Goal: Task Accomplishment & Management: Manage account settings

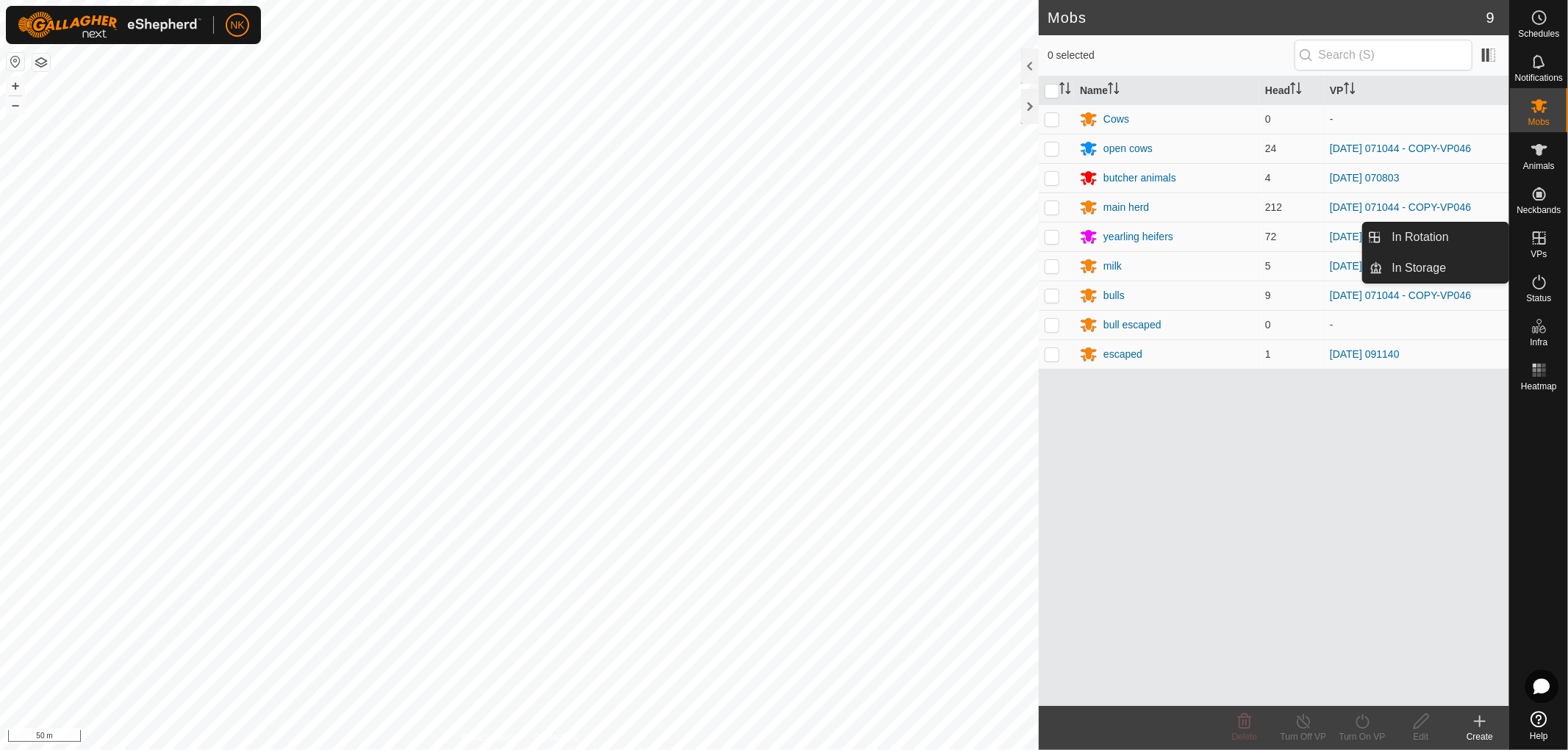
click at [1539, 252] on span "VPs" at bounding box center [1537, 254] width 16 height 9
click at [1397, 240] on link "In Rotation" at bounding box center [1446, 238] width 126 height 30
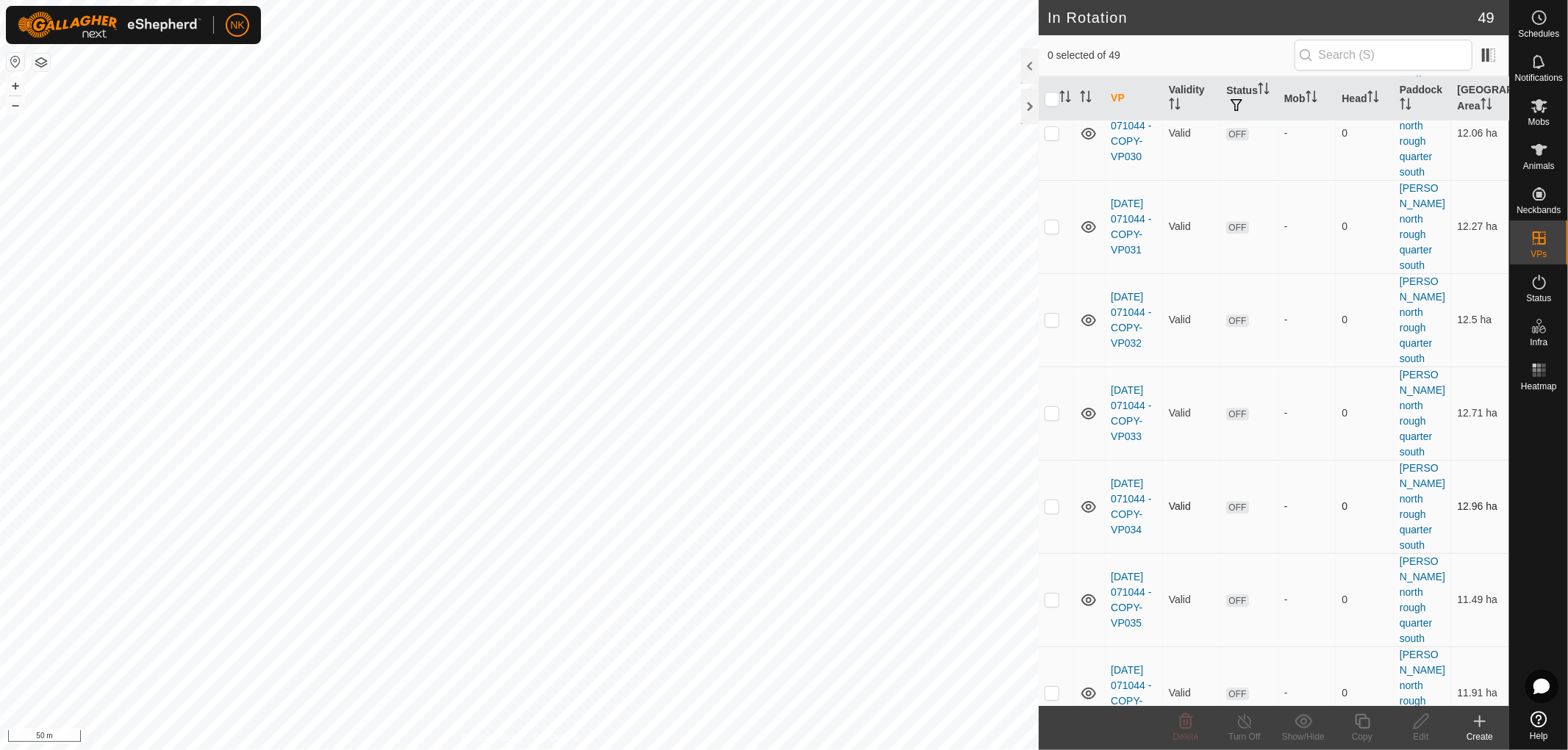
scroll to position [3260, 0]
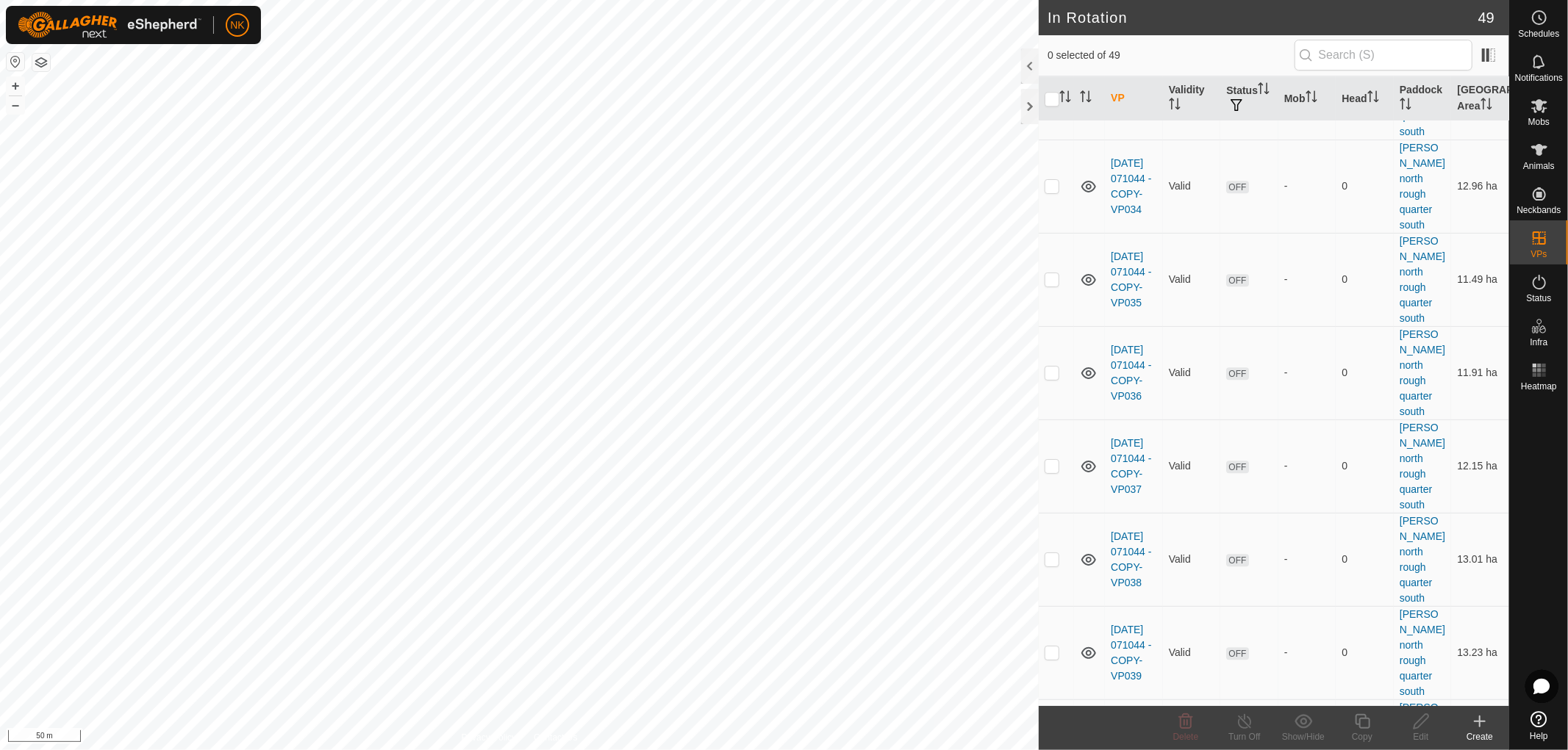
checkbox input "true"
click at [1364, 722] on icon at bounding box center [1363, 721] width 19 height 18
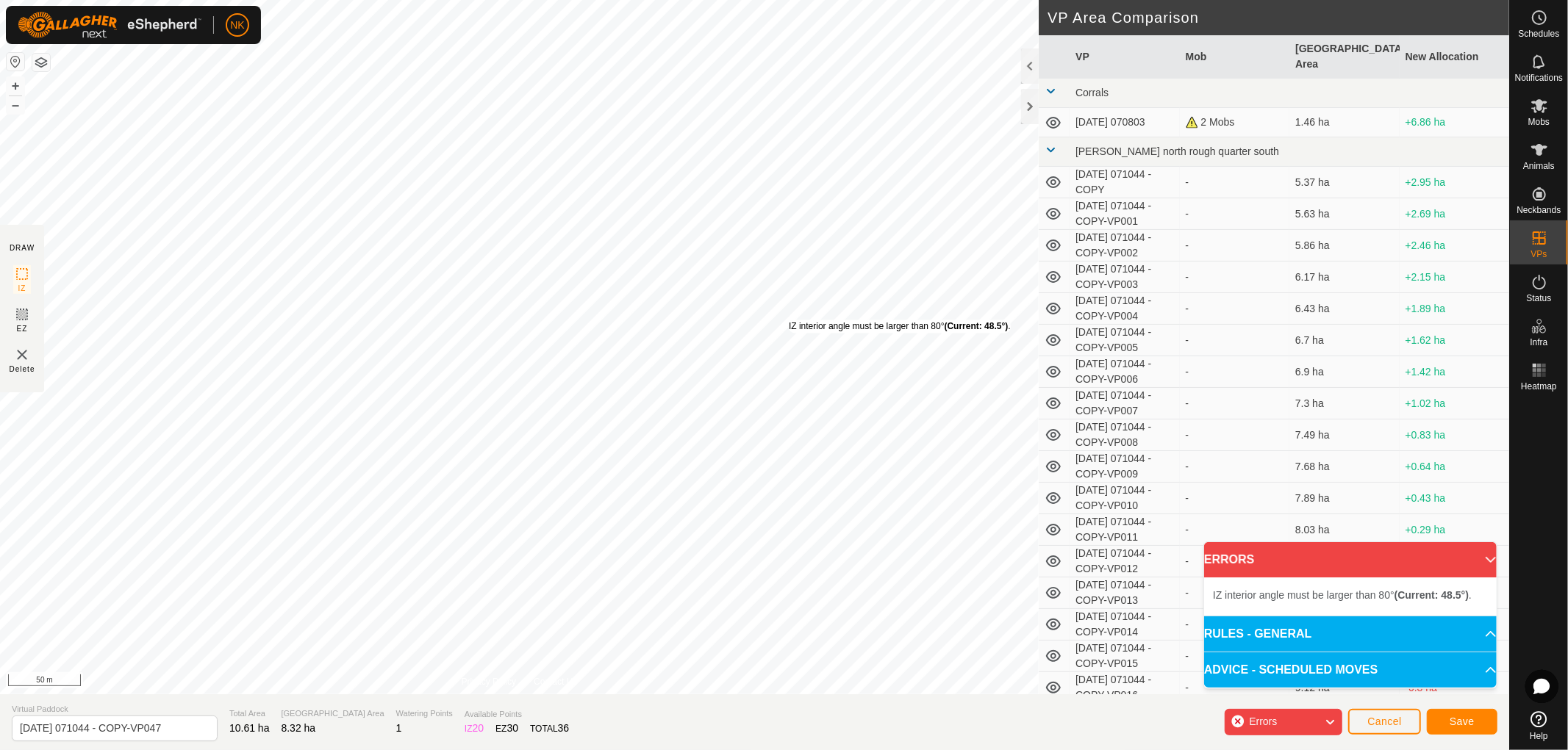
click at [789, 320] on div "IZ interior angle must be larger than 80° (Current: 48.5°) . + – ⇧ i 50 m" at bounding box center [519, 347] width 1039 height 695
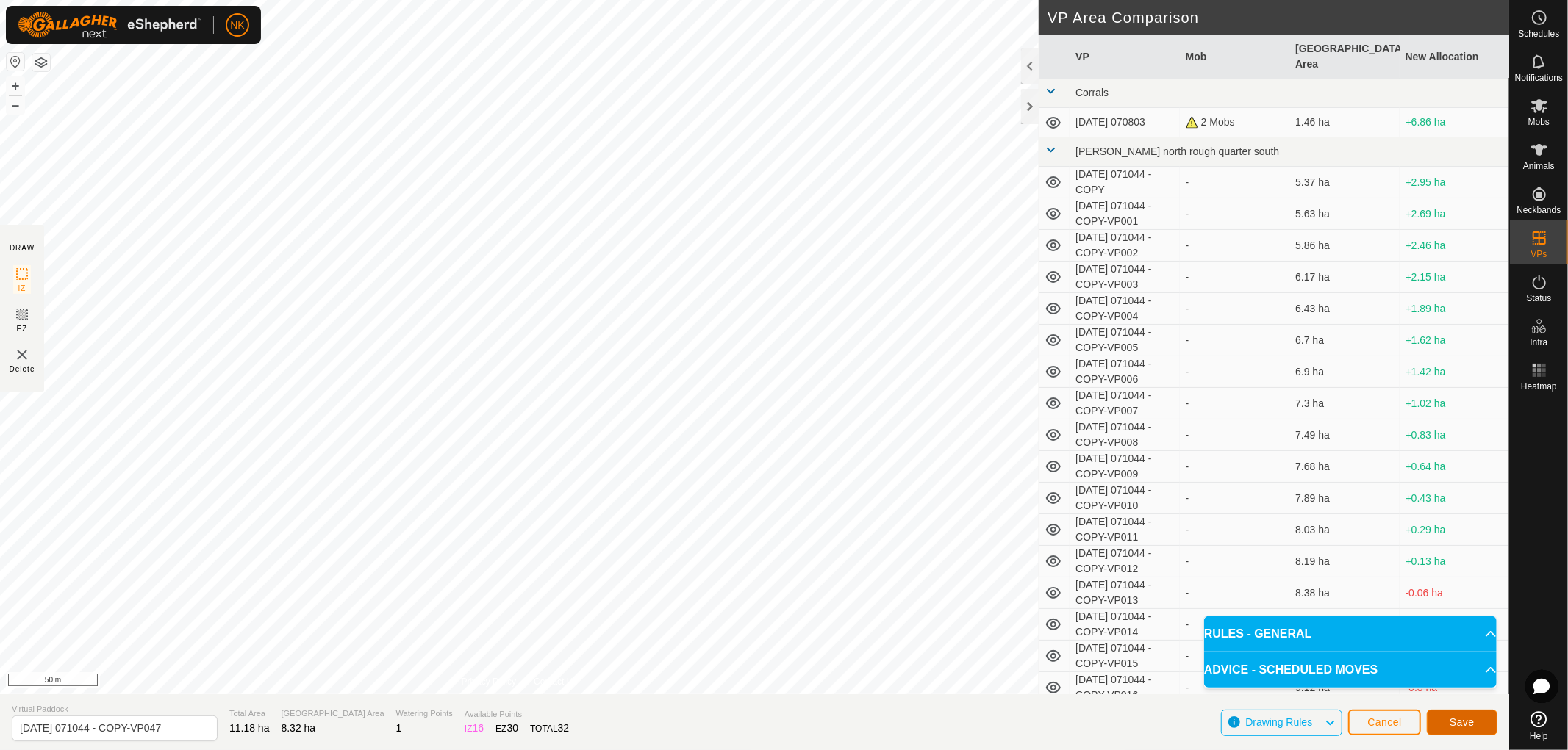
click at [1465, 721] on span "Save" at bounding box center [1462, 722] width 25 height 12
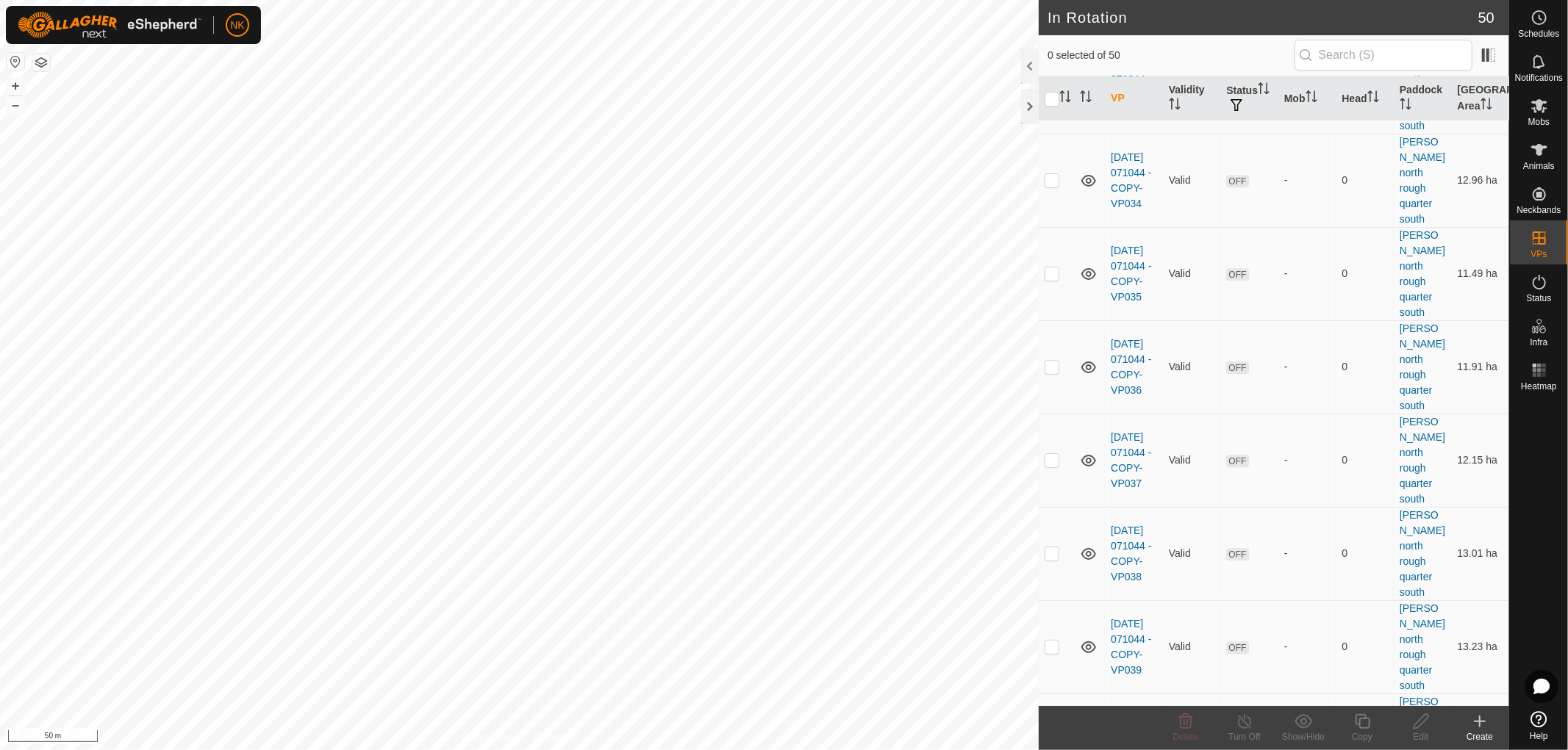
scroll to position [3338, 0]
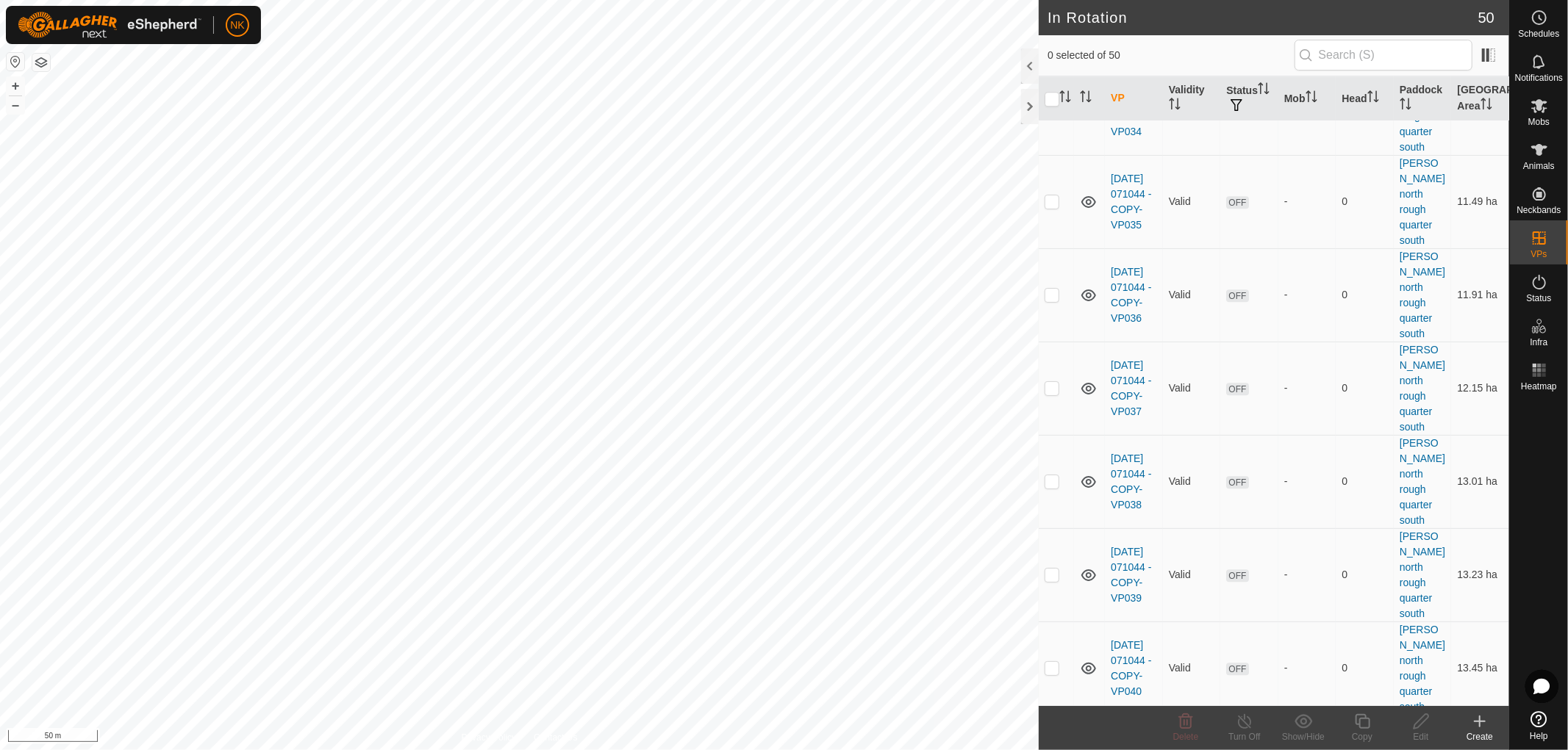
checkbox input "true"
click at [1364, 723] on icon at bounding box center [1363, 721] width 19 height 18
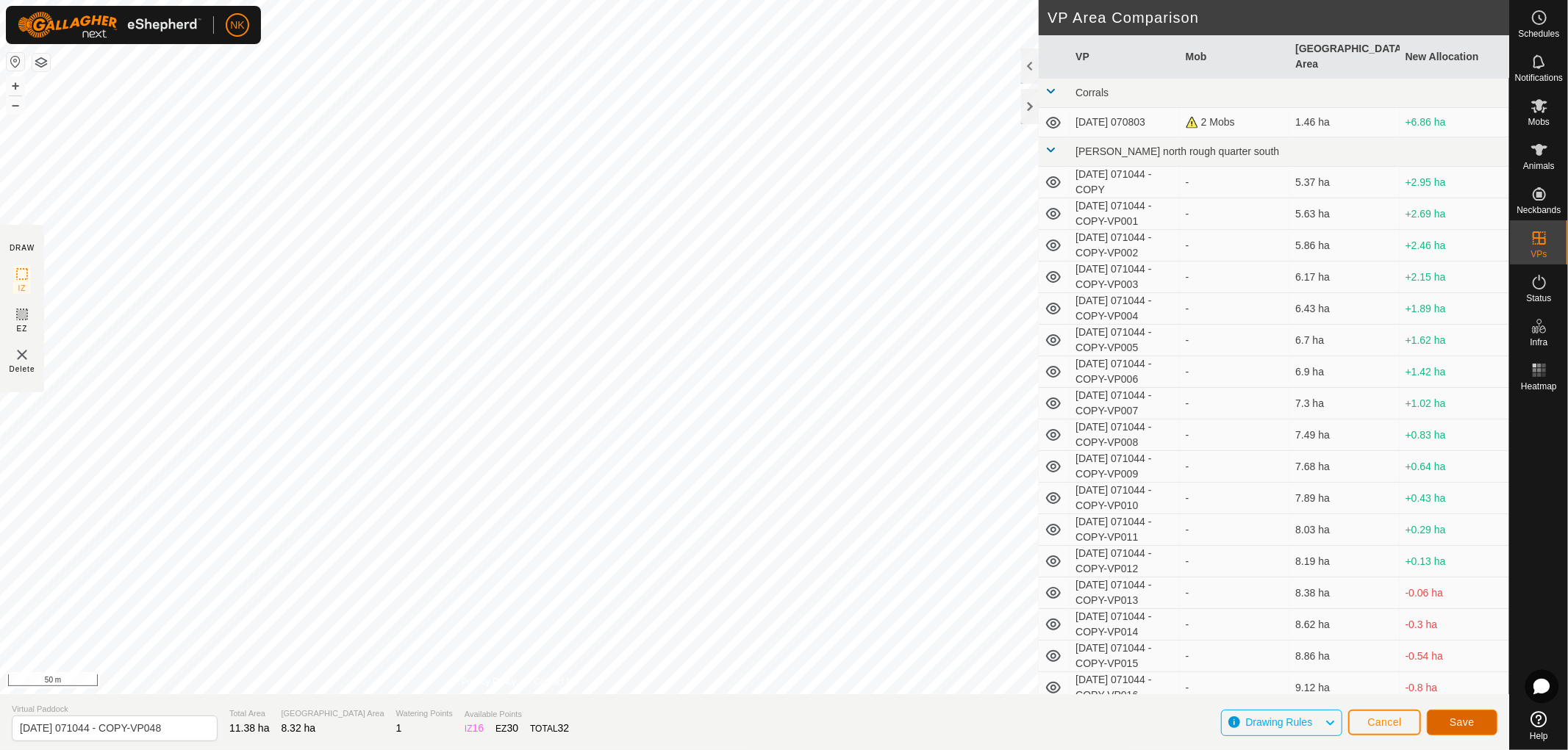
click at [1455, 720] on span "Save" at bounding box center [1462, 722] width 25 height 12
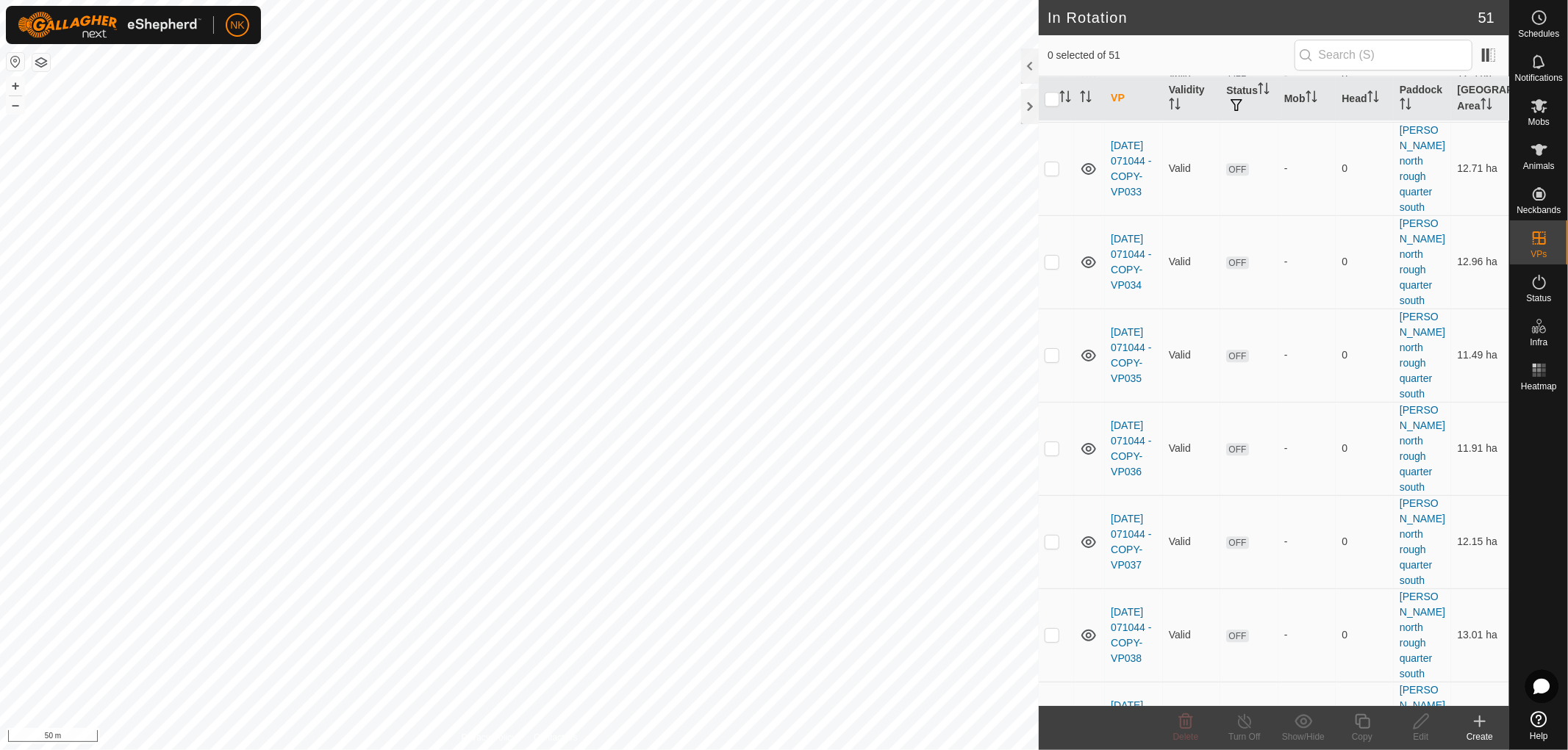
scroll to position [3415, 0]
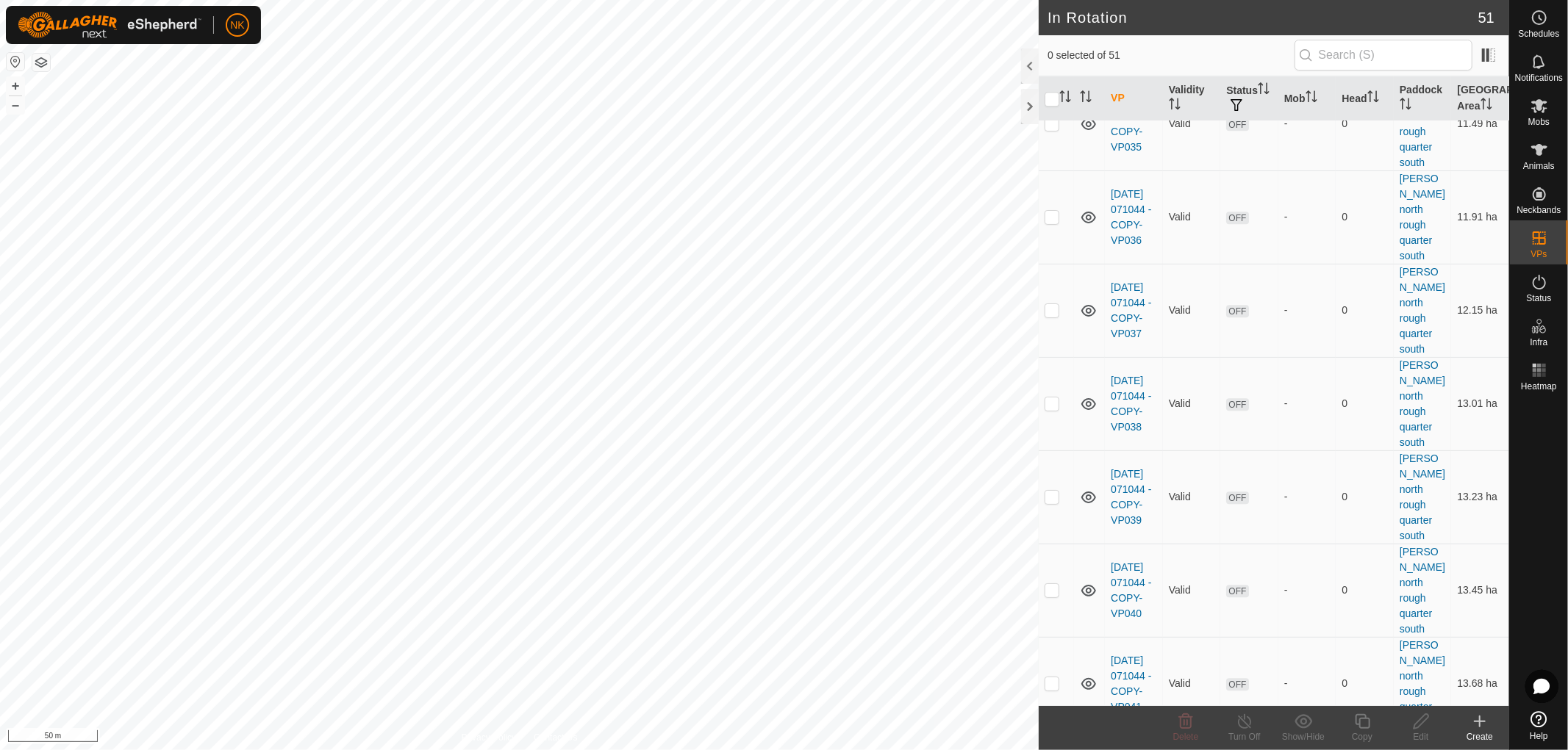
checkbox input "true"
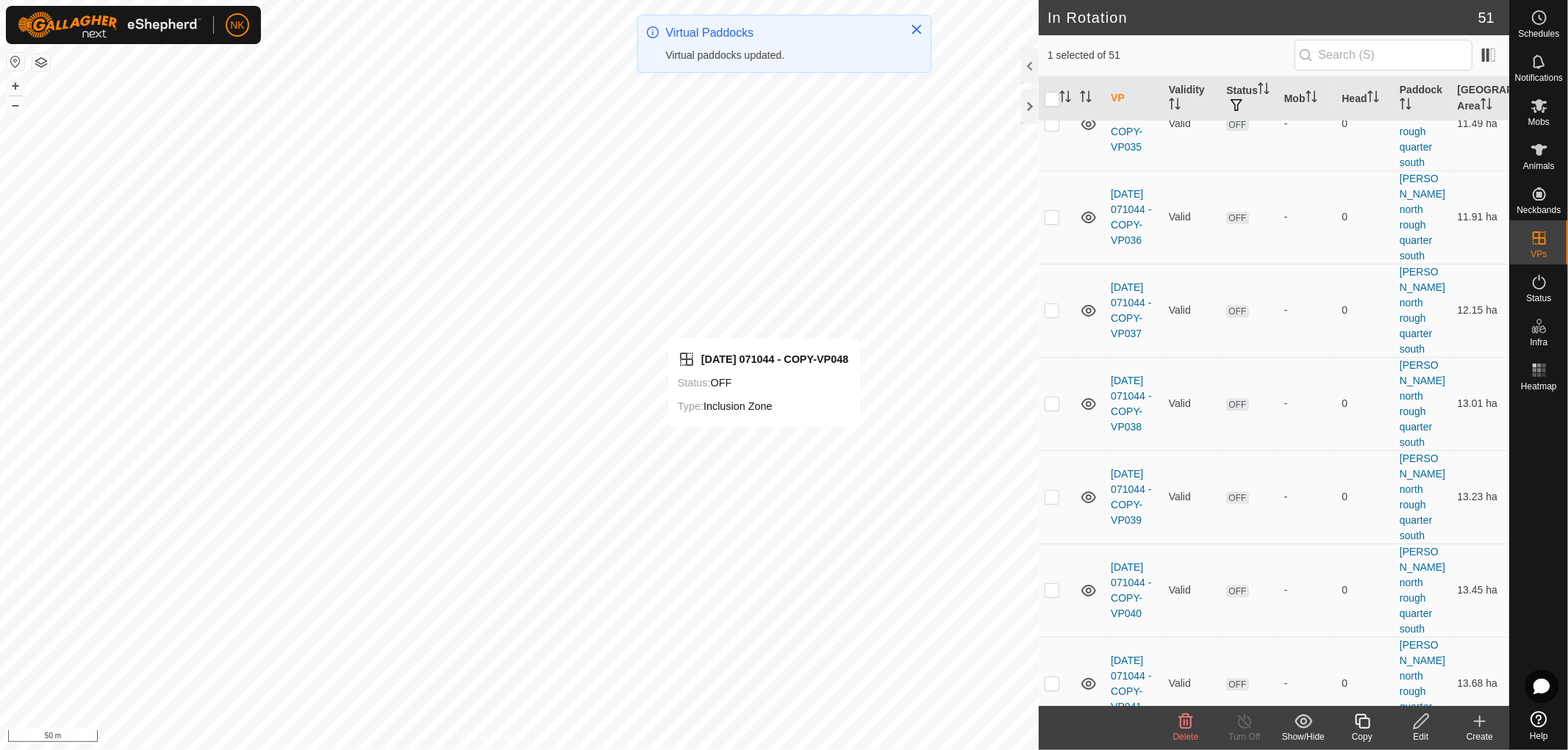
scroll to position [0, 0]
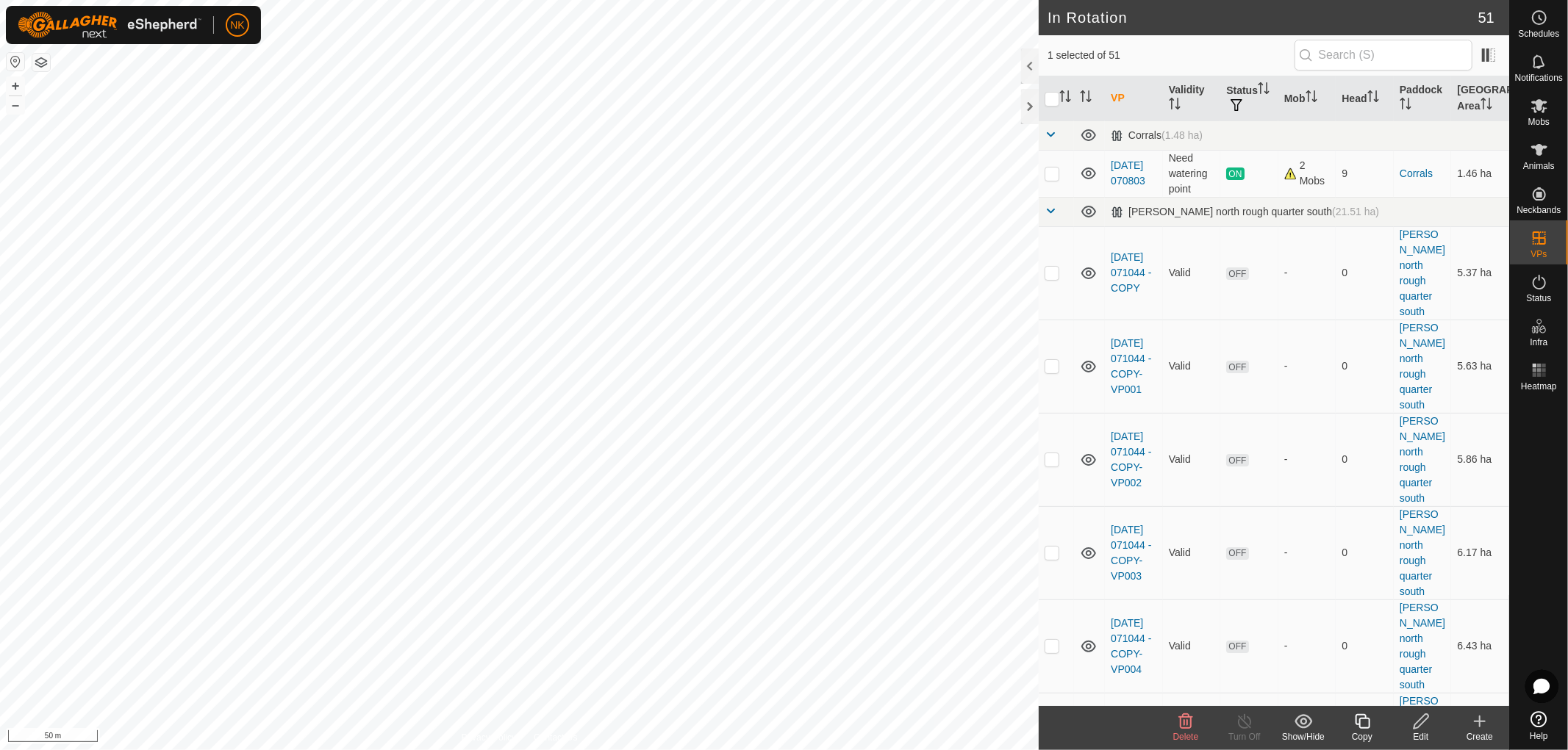
click at [1360, 722] on icon at bounding box center [1362, 721] width 15 height 15
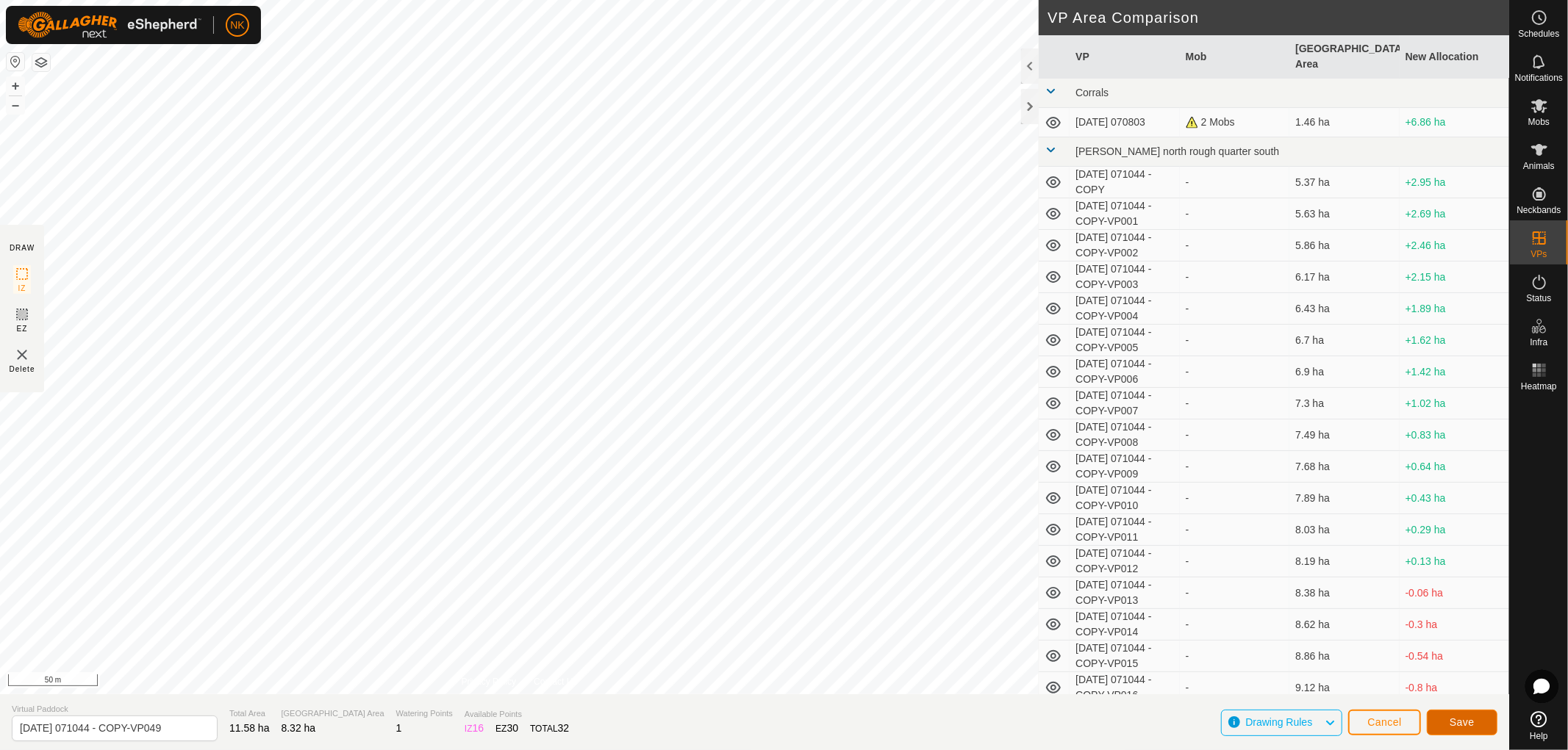
click at [1474, 723] on span "Save" at bounding box center [1462, 722] width 25 height 12
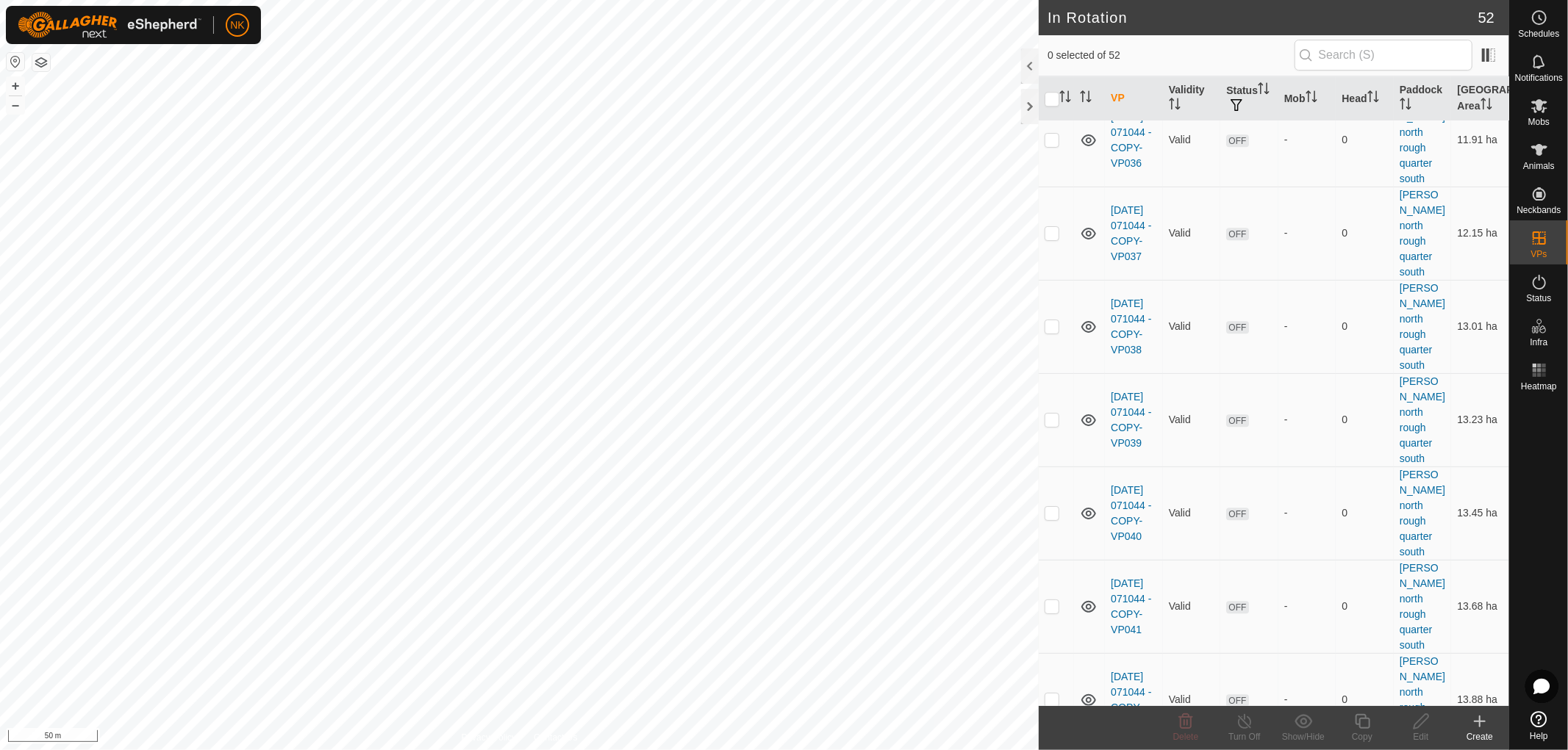
scroll to position [3493, 0]
checkbox input "true"
click at [1360, 722] on icon at bounding box center [1362, 721] width 15 height 15
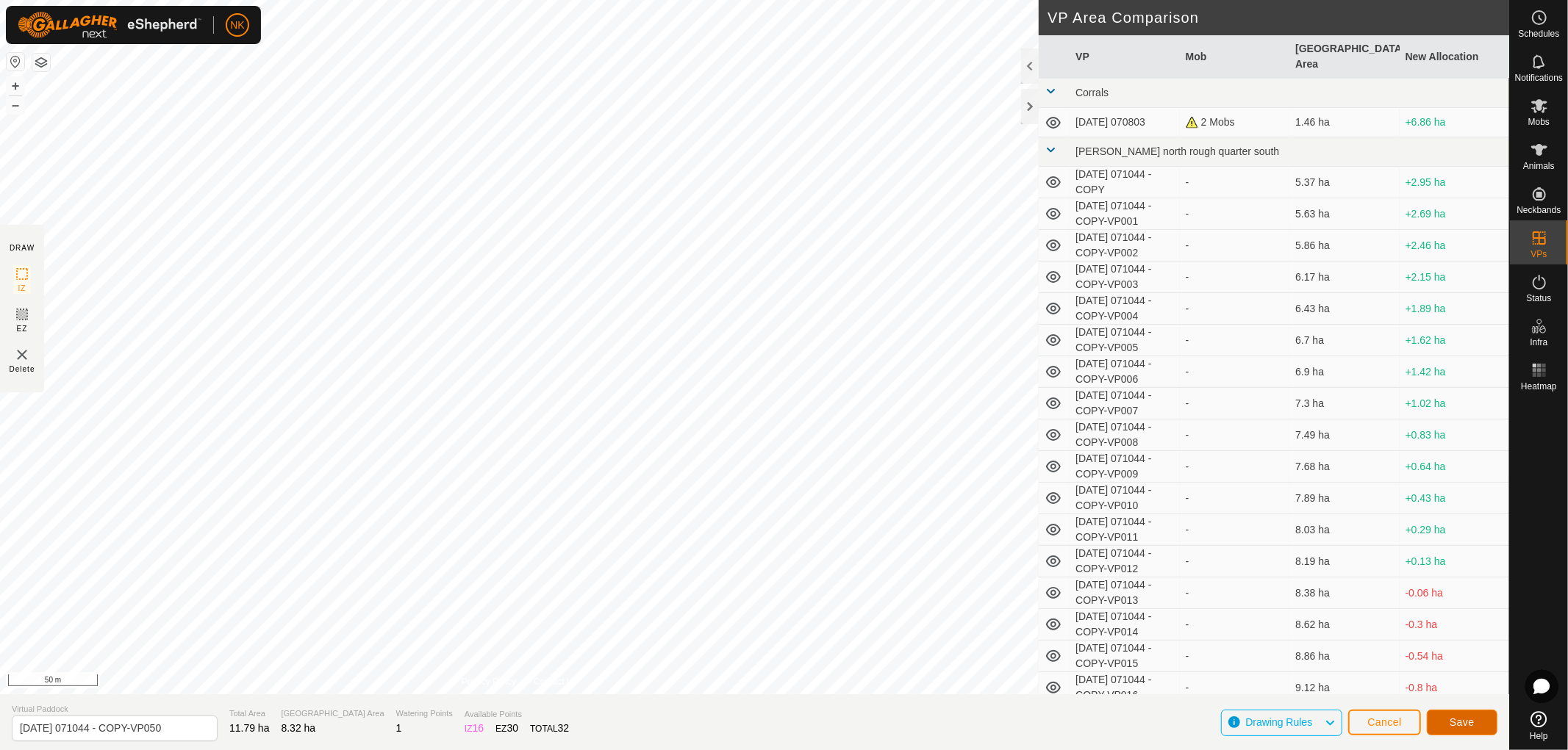
click at [1451, 720] on span "Save" at bounding box center [1462, 722] width 25 height 12
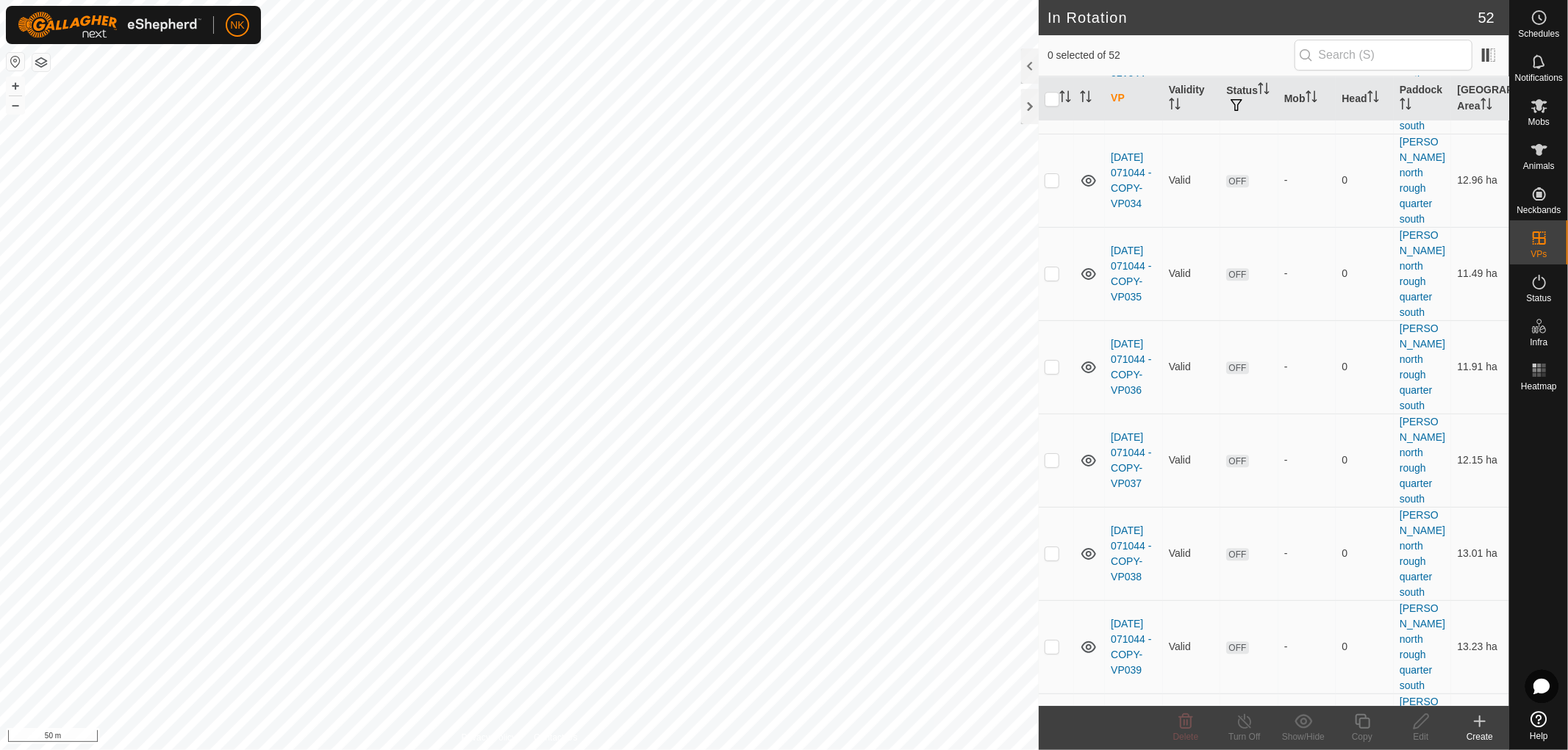
scroll to position [3493, 0]
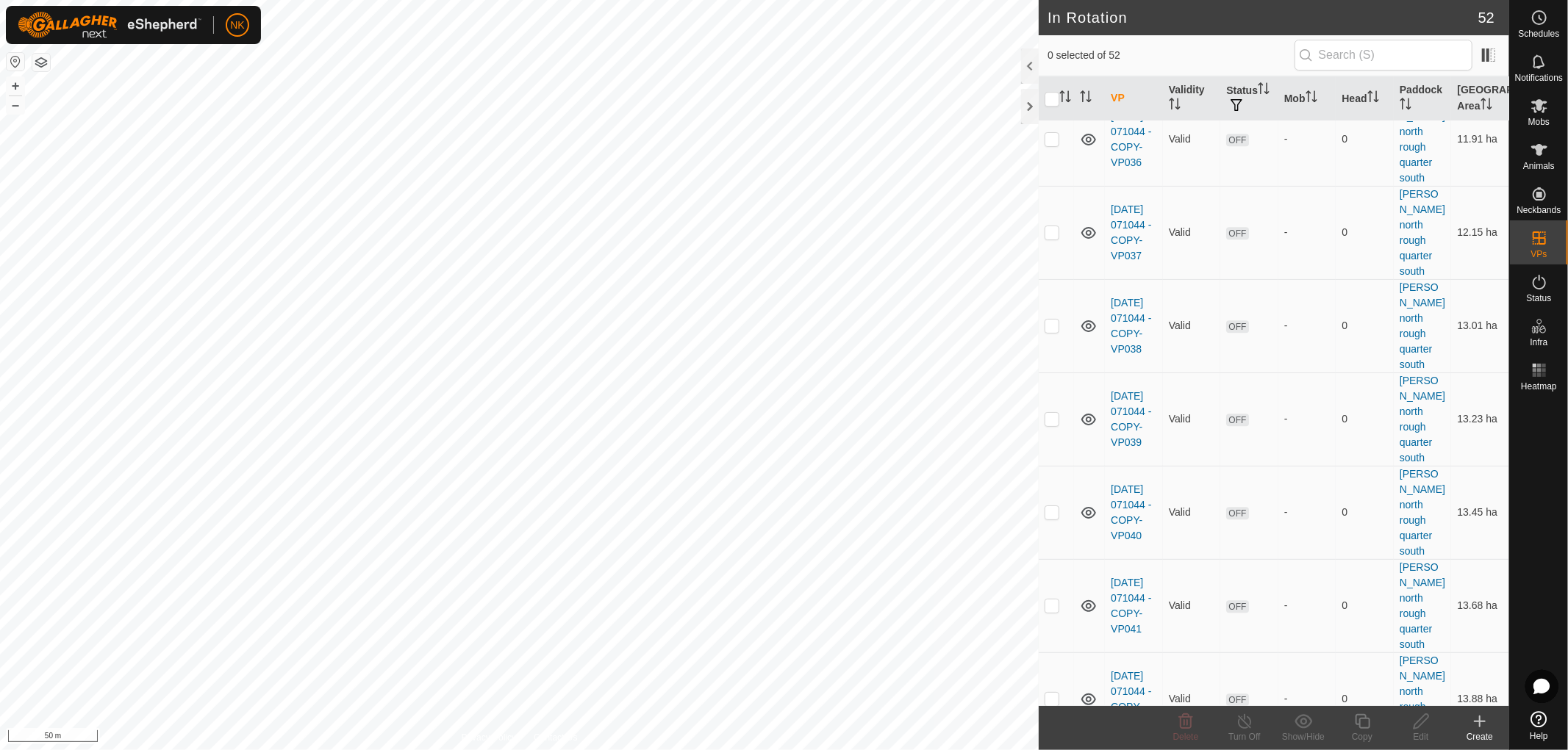
checkbox input "true"
click at [1362, 722] on icon at bounding box center [1363, 721] width 19 height 18
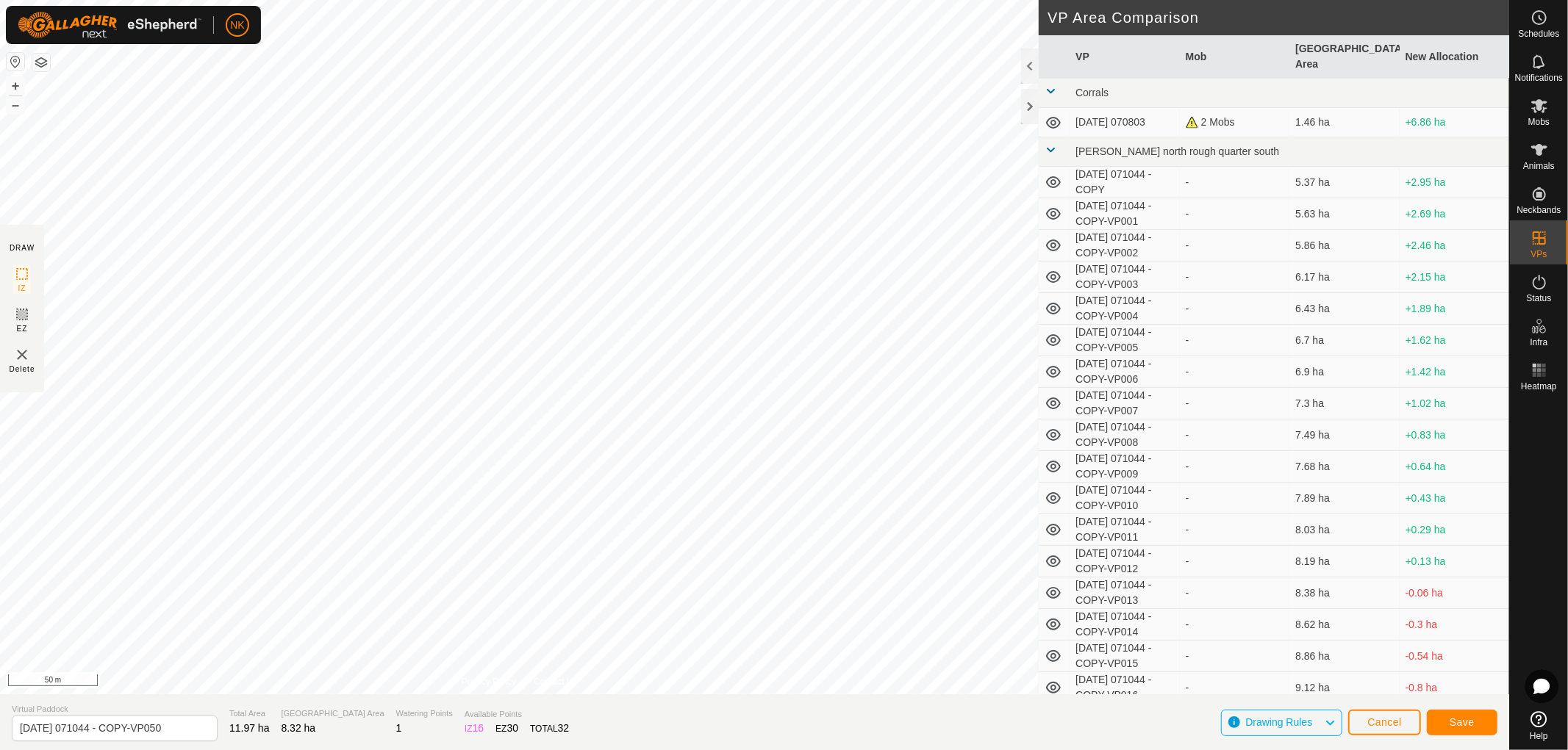
type input "[DATE] 071044 - COPY-VP051"
click at [1453, 717] on span "Save" at bounding box center [1462, 722] width 25 height 12
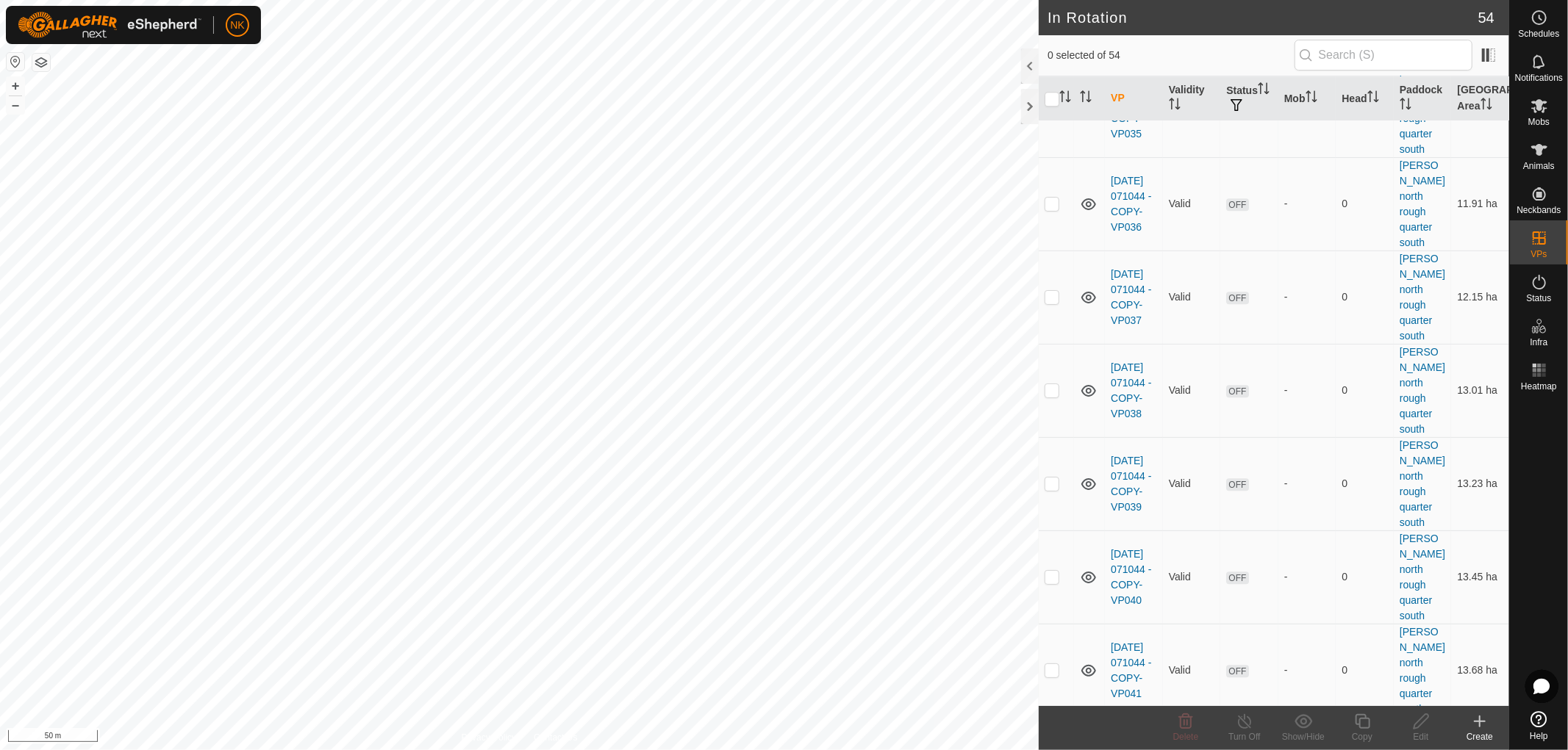
scroll to position [3649, 0]
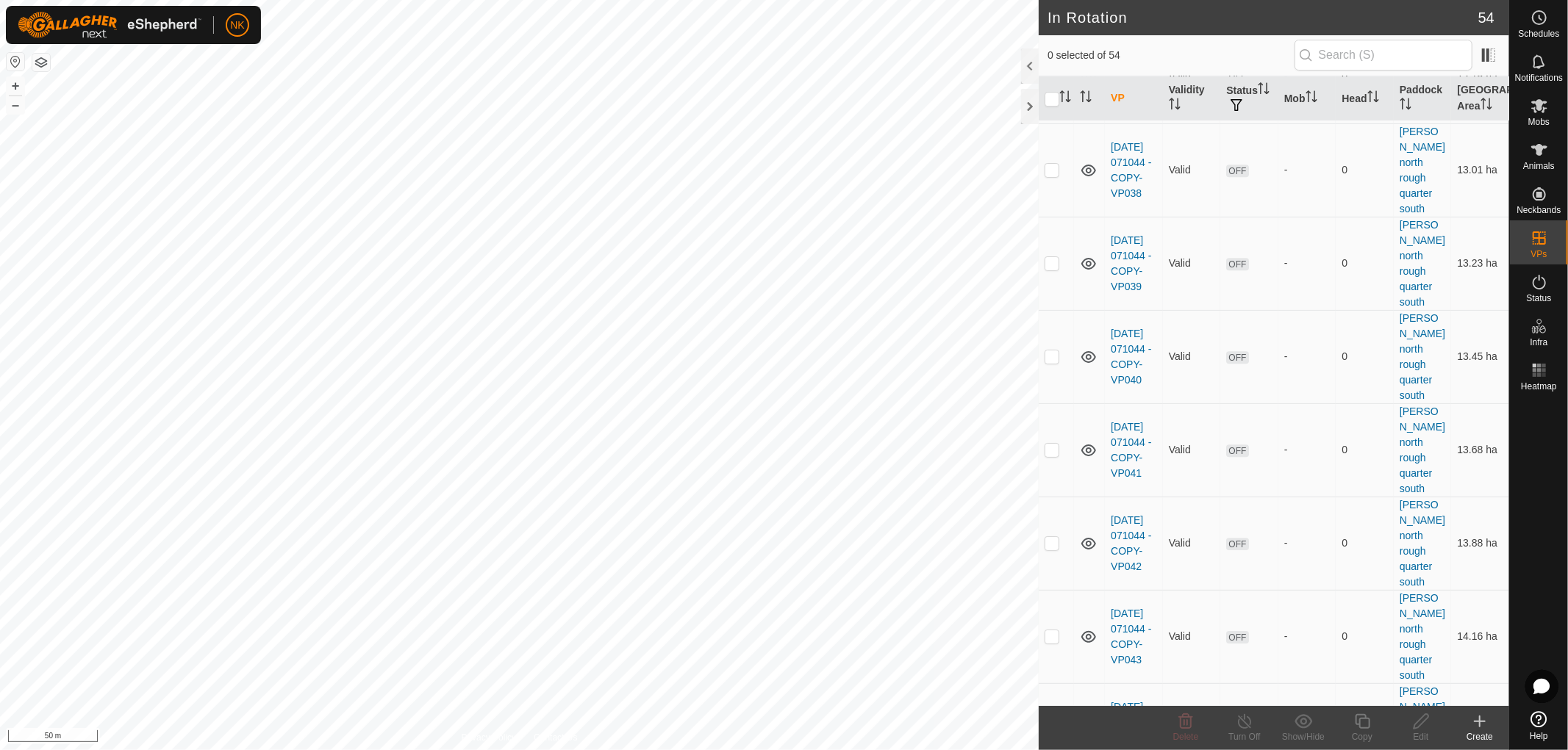
checkbox input "true"
click at [1364, 724] on icon at bounding box center [1363, 721] width 19 height 18
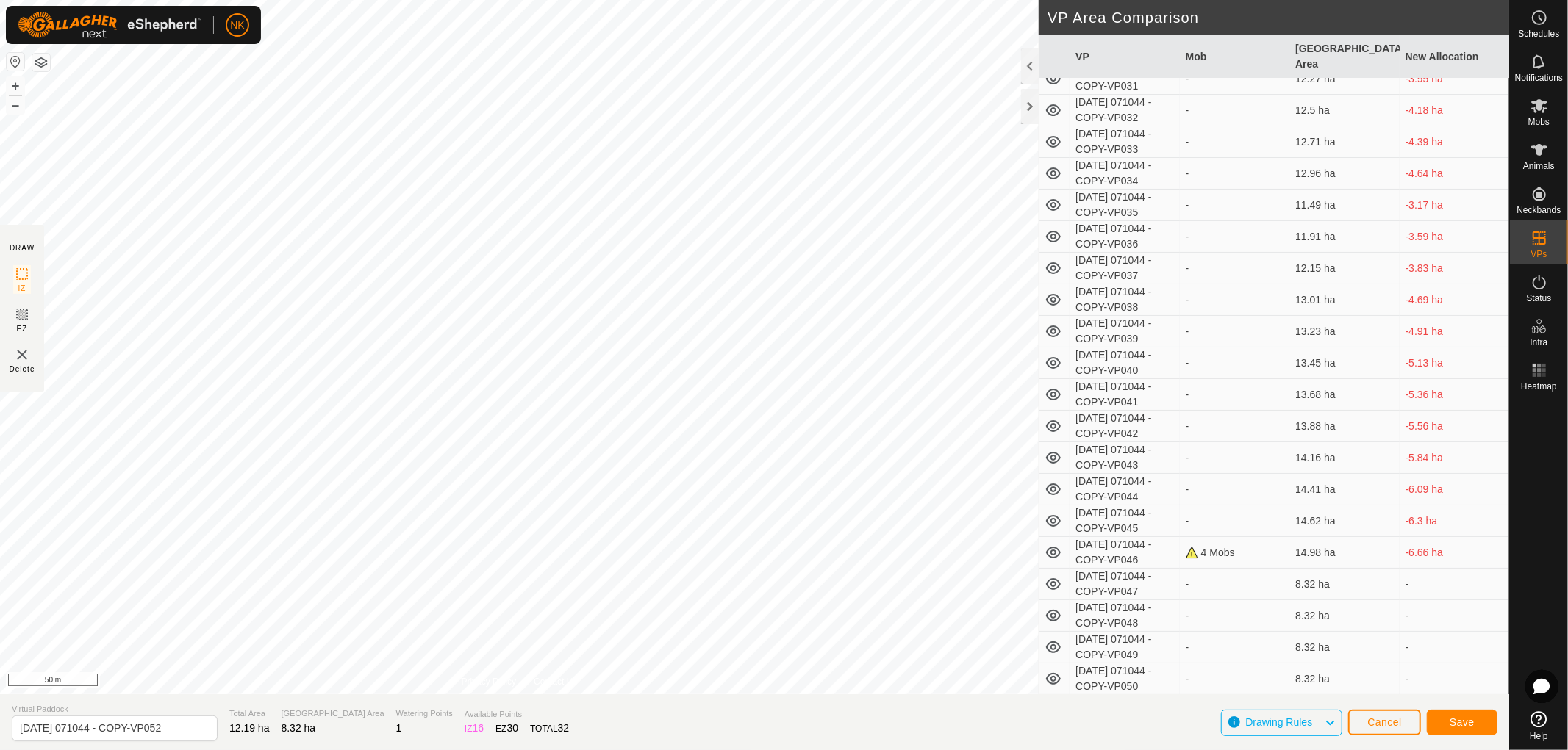
scroll to position [1095, 0]
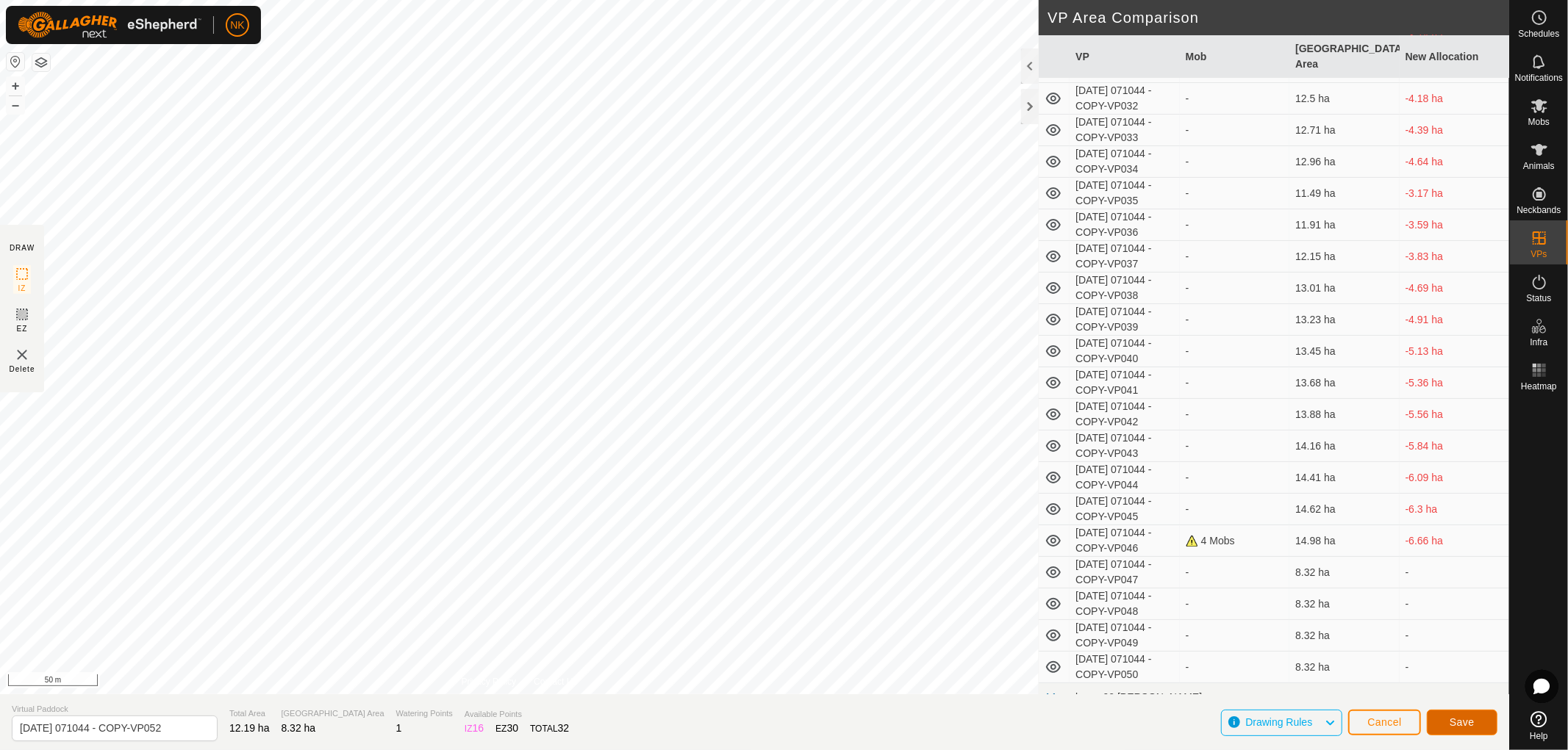
click at [1466, 725] on span "Save" at bounding box center [1462, 722] width 25 height 12
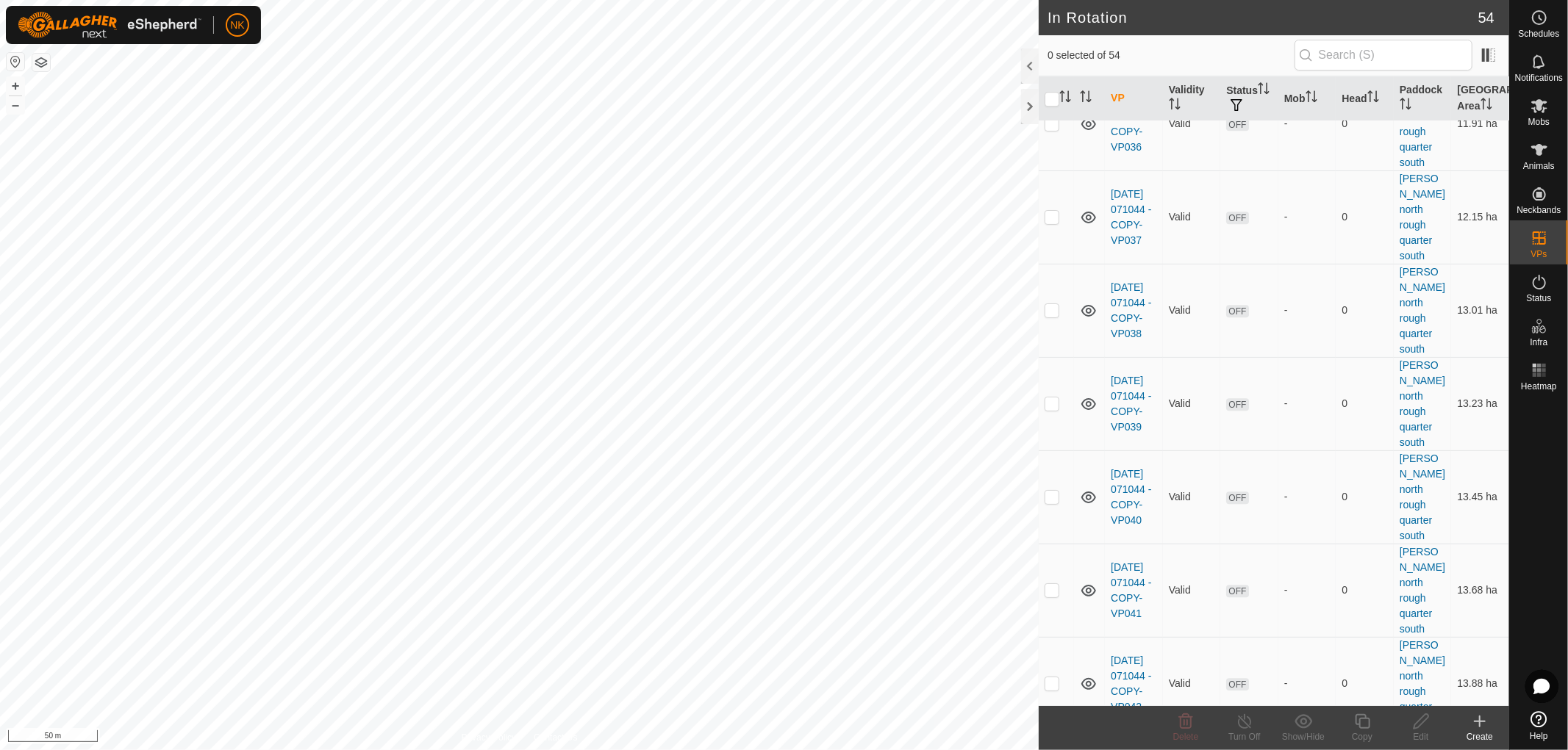
scroll to position [3649, 0]
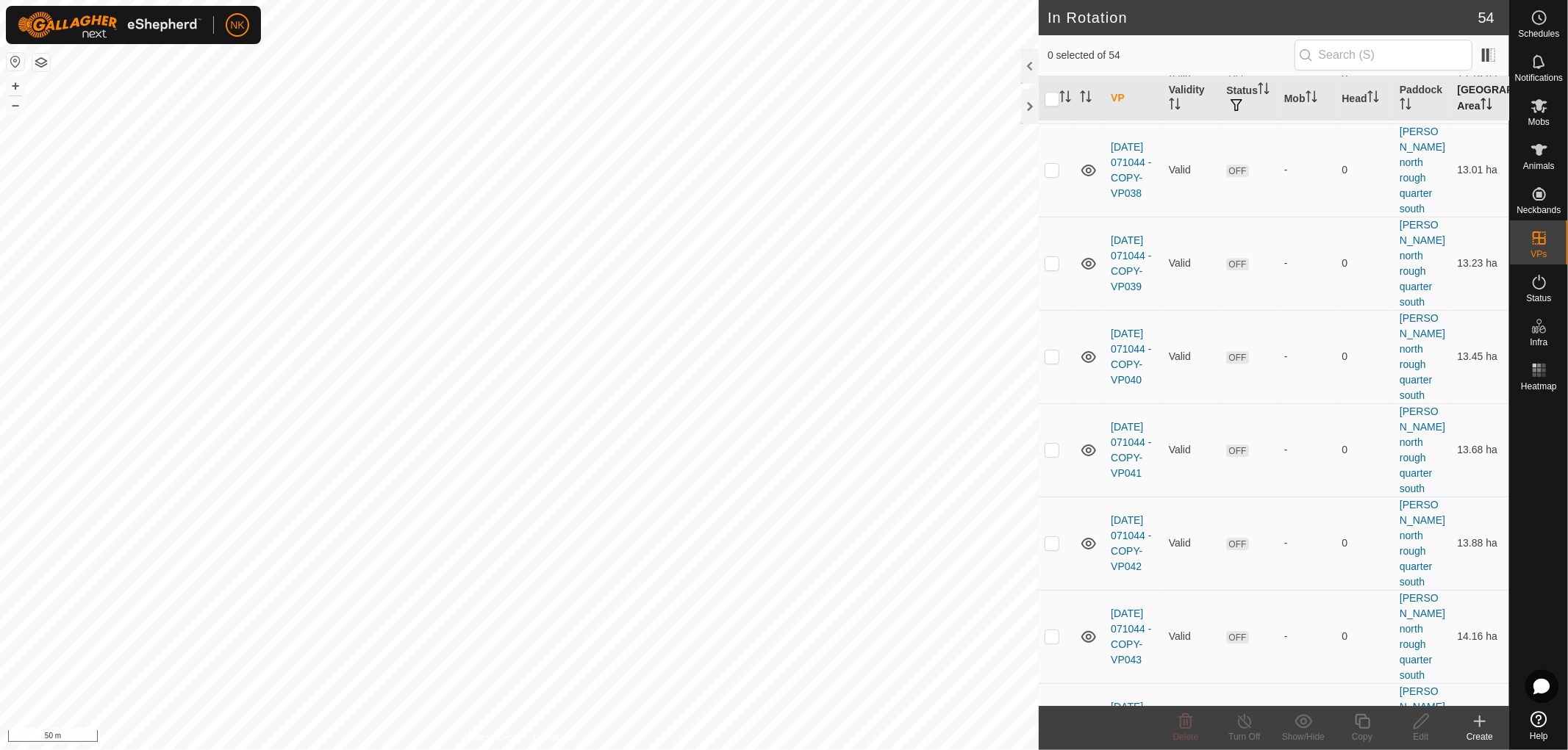
click at [1469, 101] on th "[GEOGRAPHIC_DATA] Area" at bounding box center [1479, 99] width 58 height 44
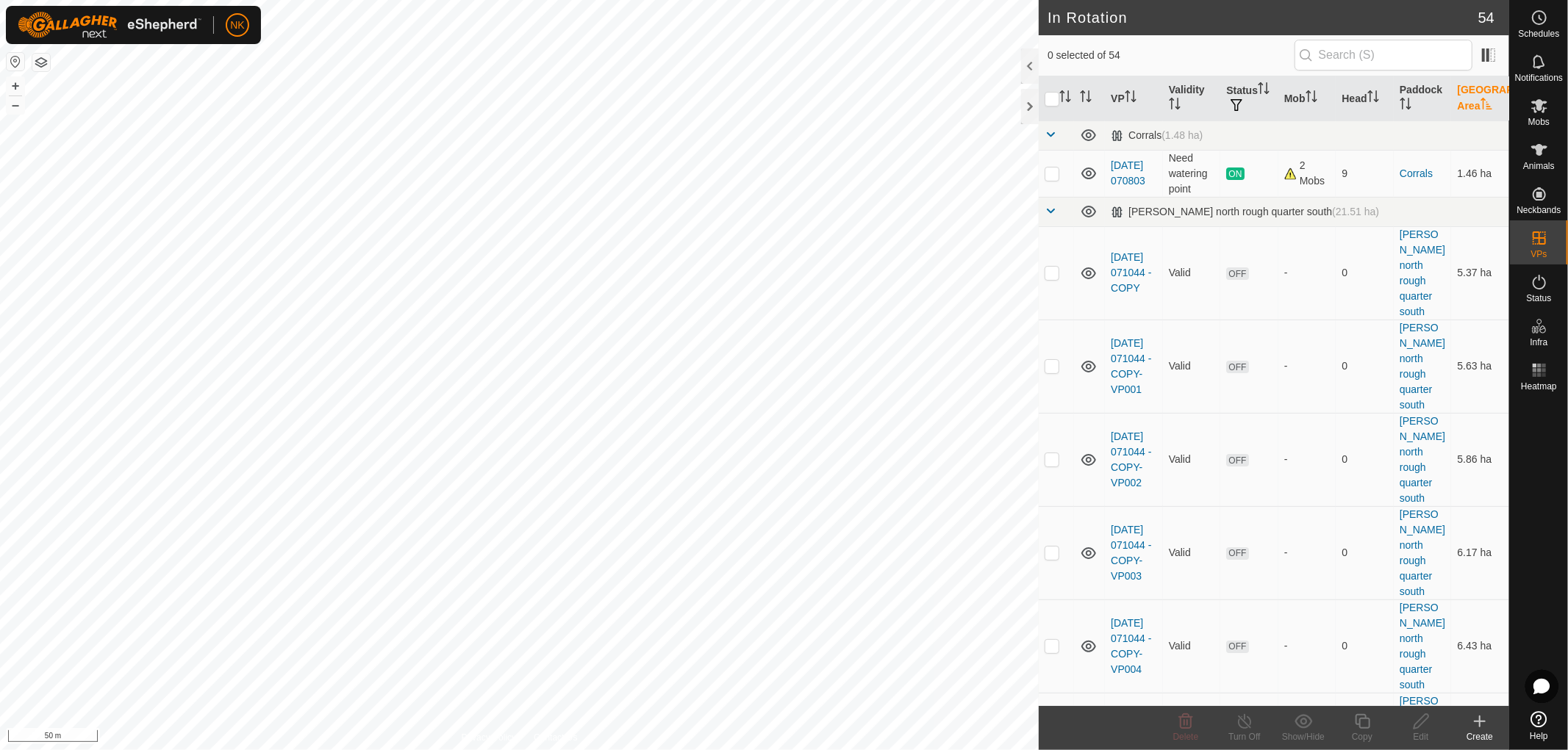
click at [1469, 101] on th "[GEOGRAPHIC_DATA] Area" at bounding box center [1479, 99] width 58 height 44
click at [1467, 101] on th "[GEOGRAPHIC_DATA] Area" at bounding box center [1479, 99] width 58 height 44
click at [1044, 210] on span at bounding box center [1050, 211] width 12 height 12
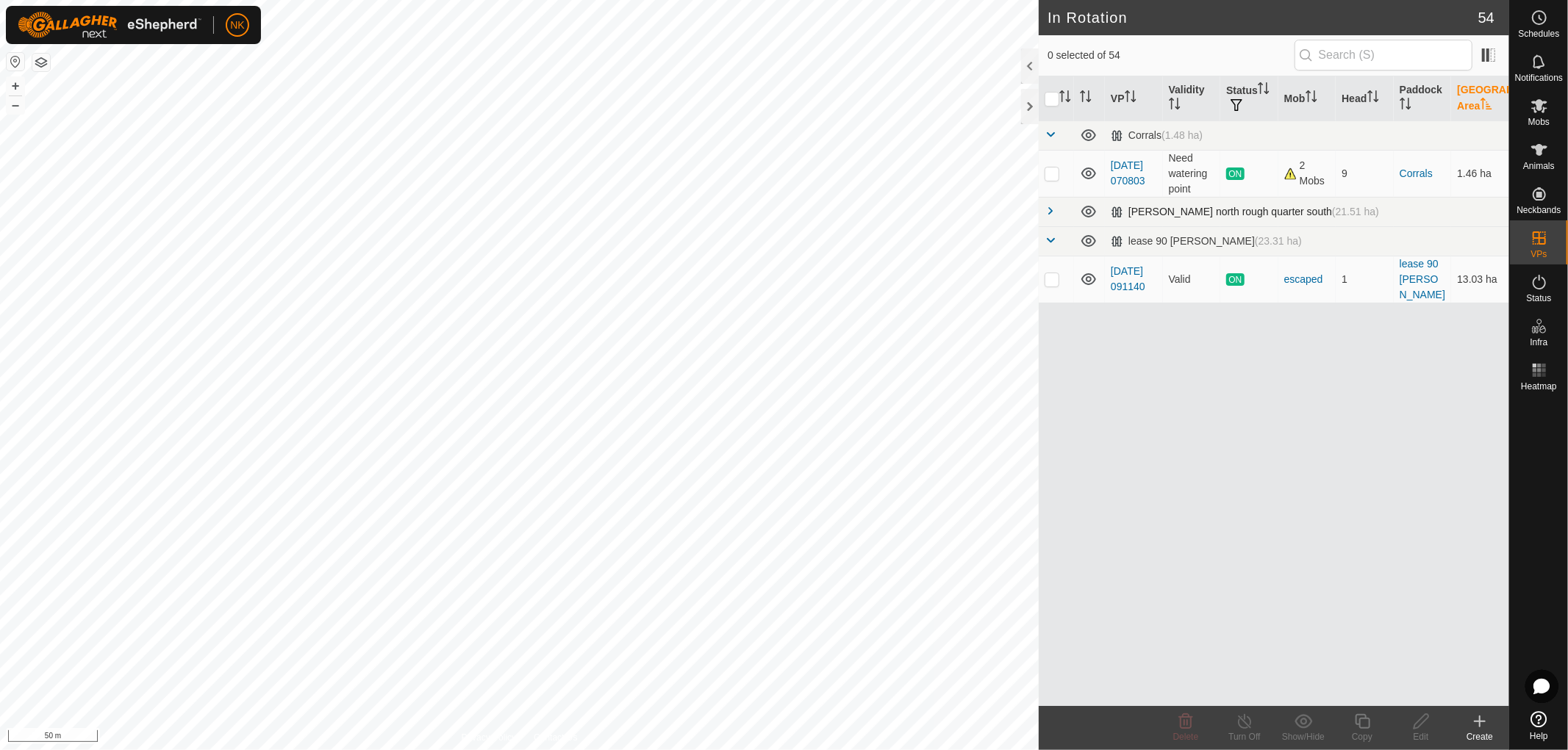
click at [1044, 210] on span at bounding box center [1050, 211] width 12 height 12
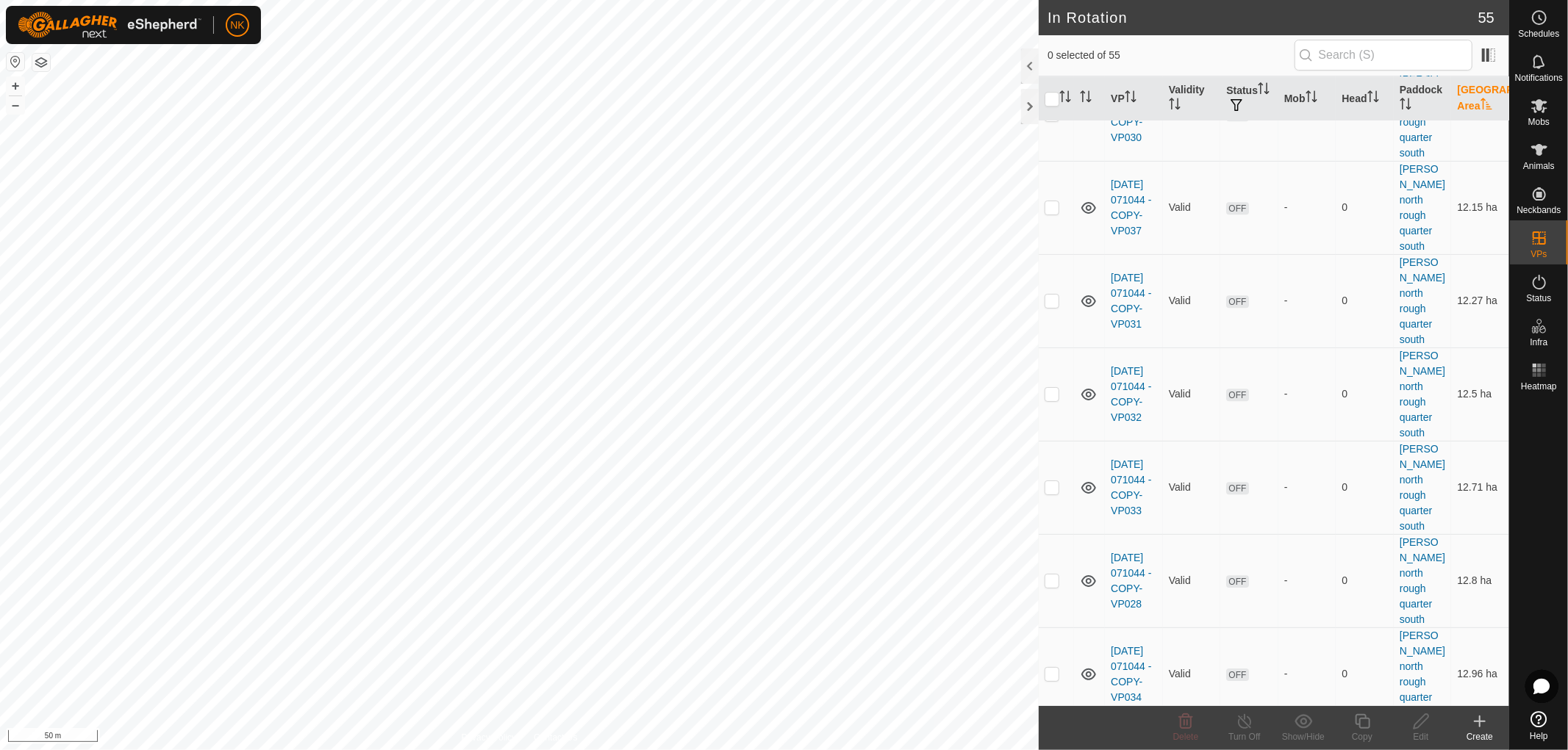
scroll to position [3564, 0]
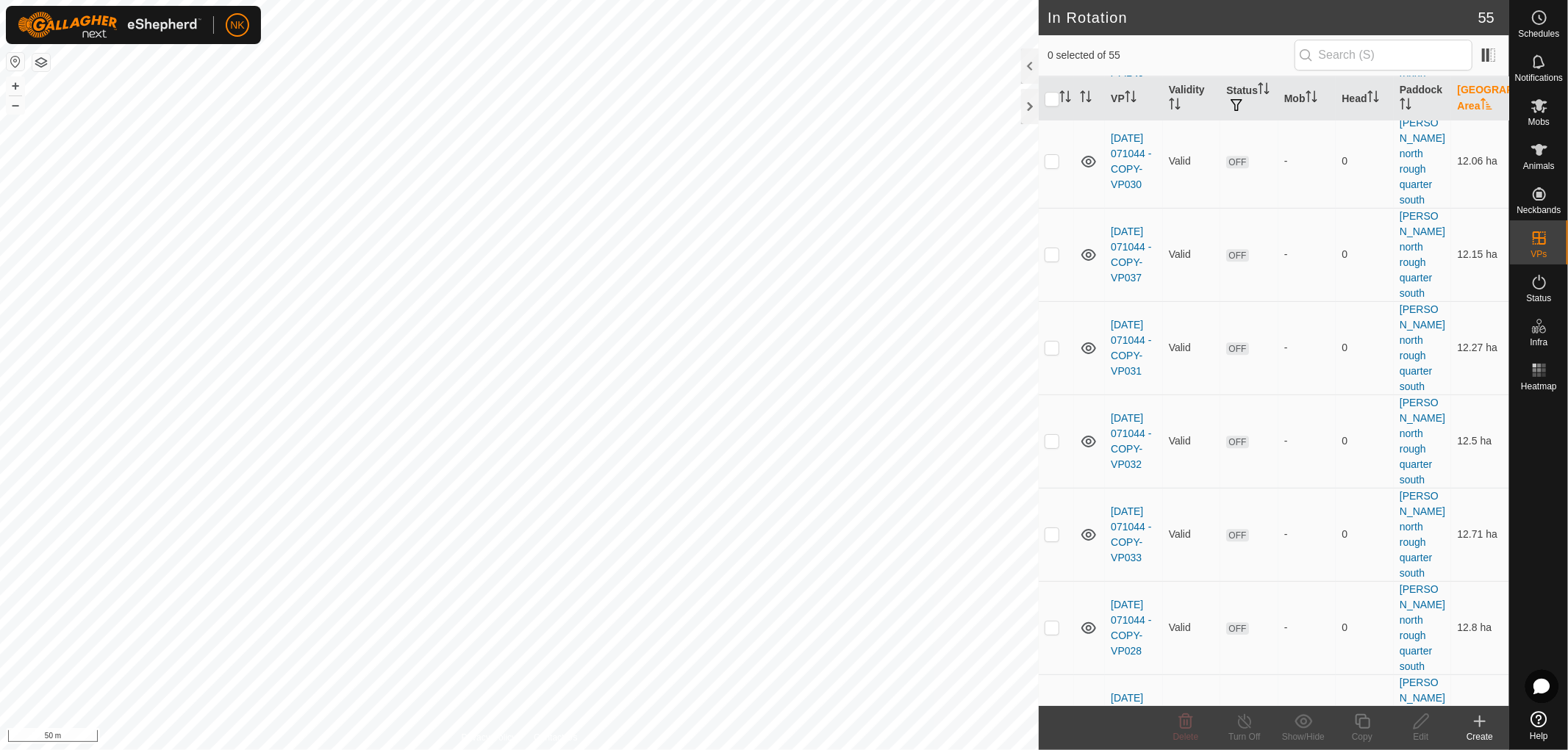
checkbox input "false"
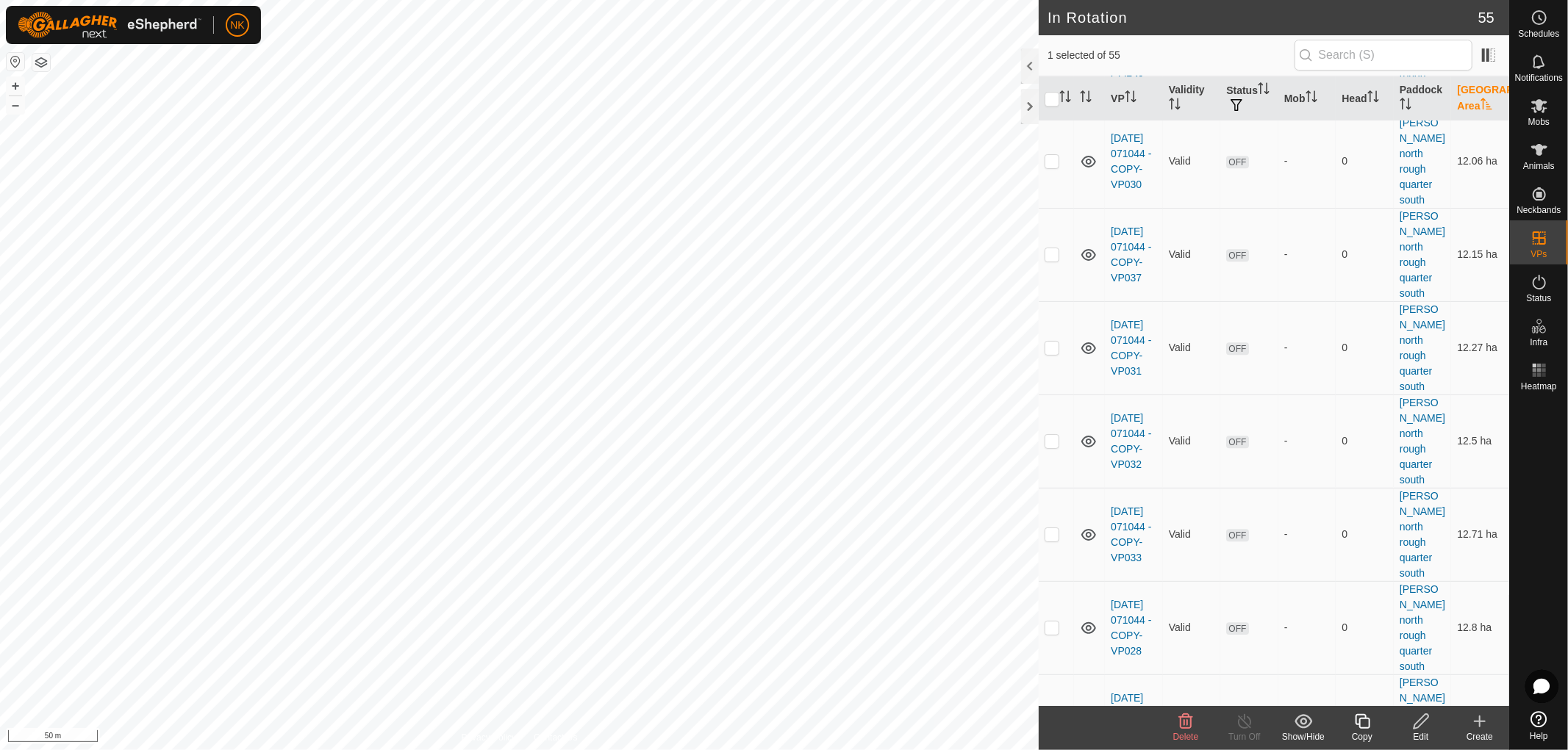
checkbox input "false"
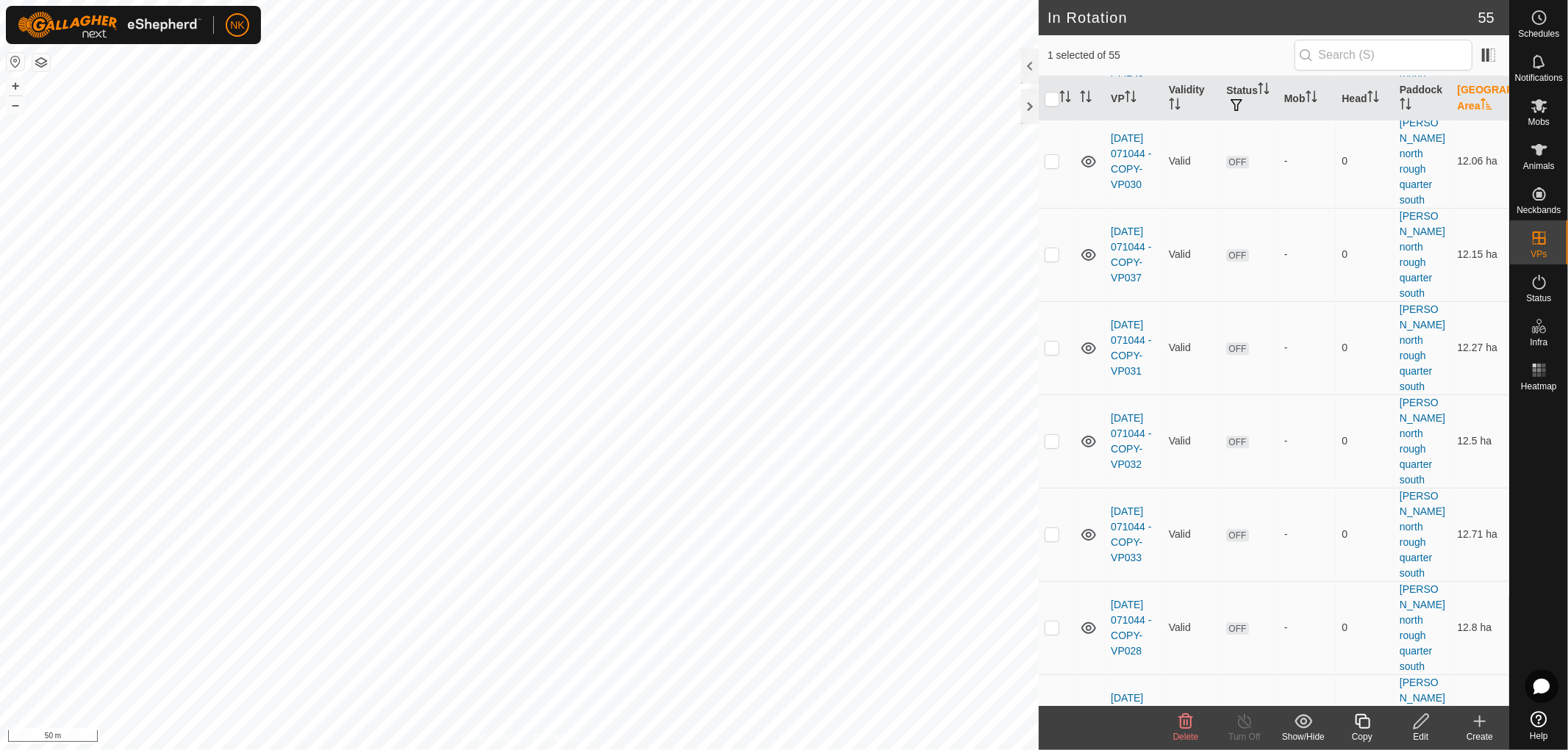
checkbox input "false"
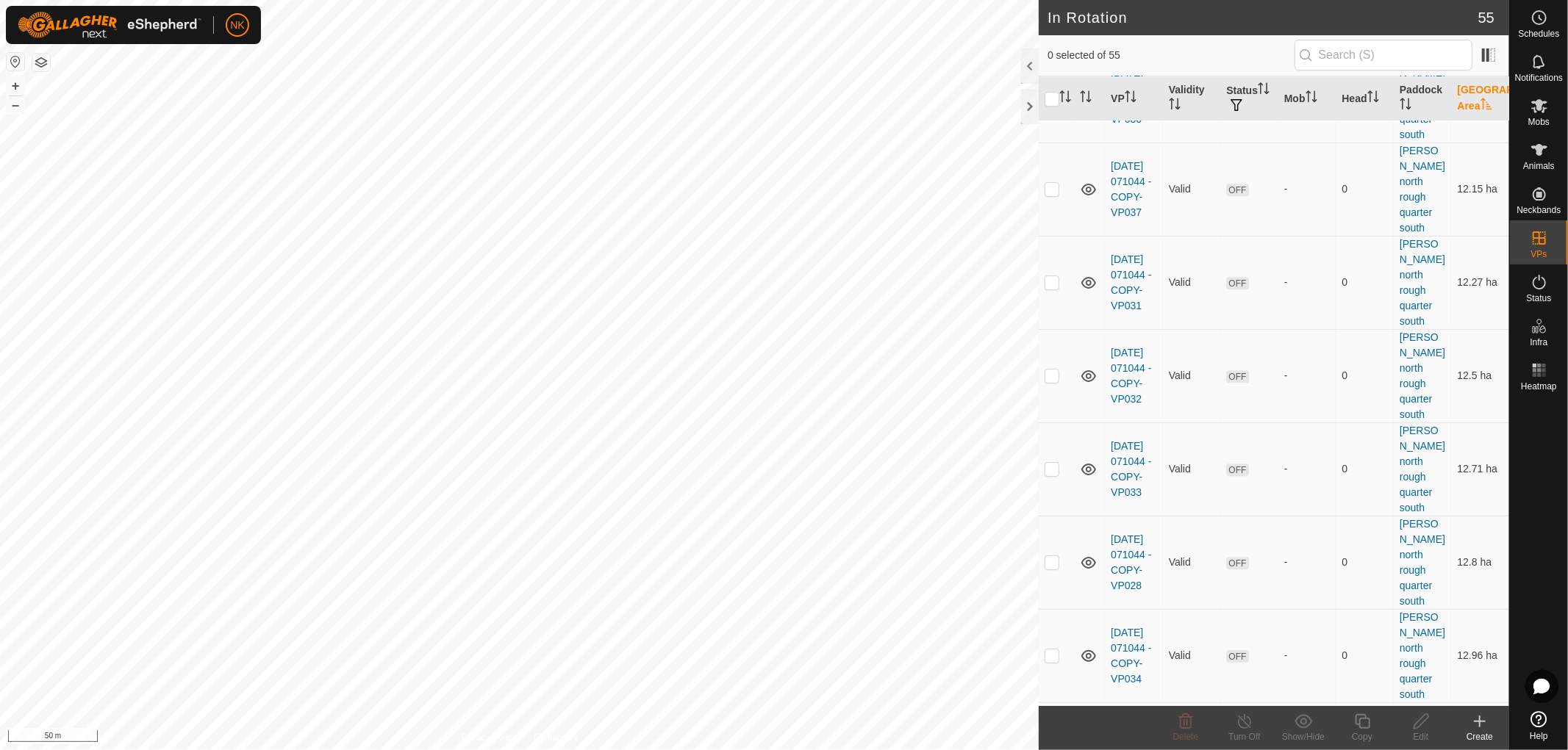
scroll to position [3728, 0]
checkbox input "false"
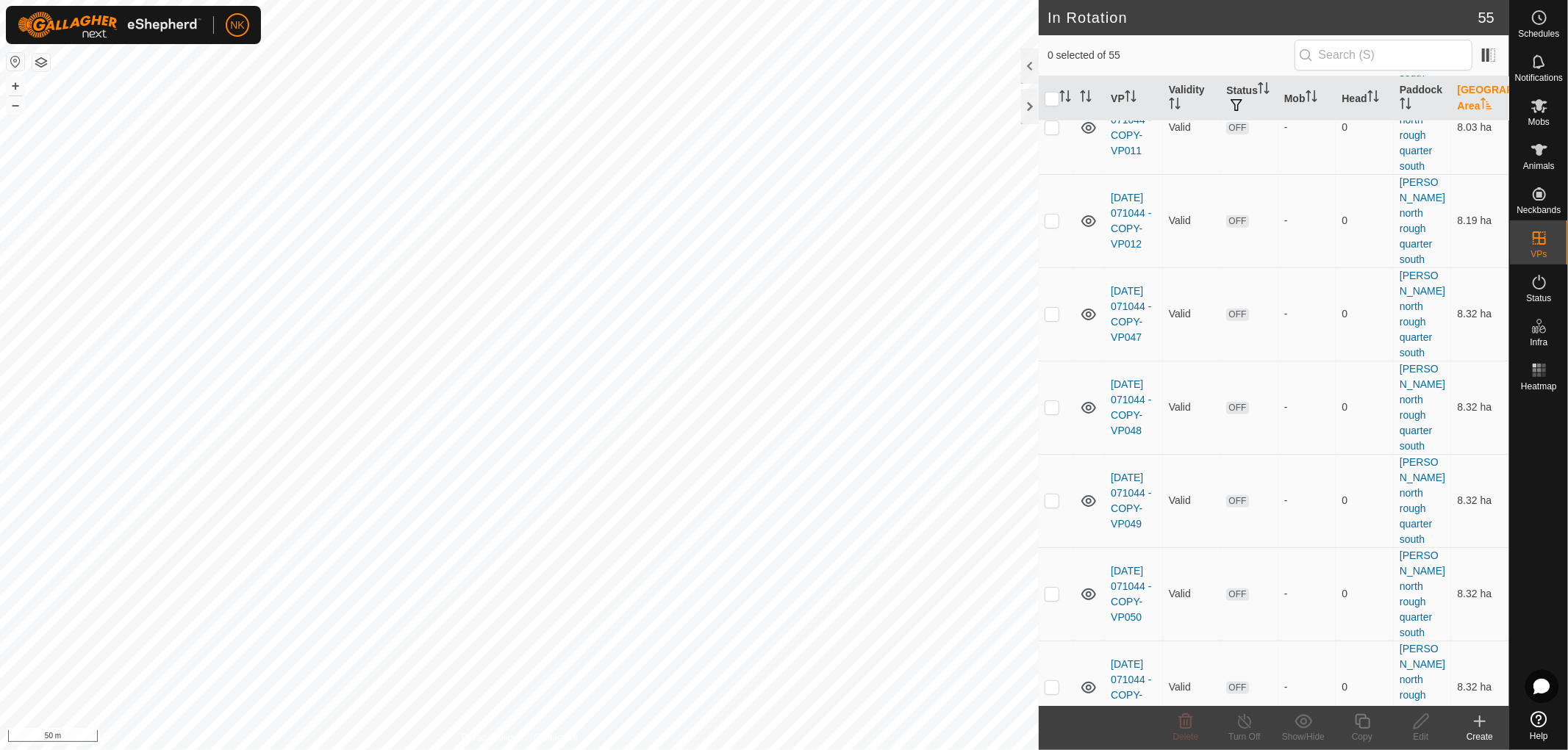
scroll to position [1143, 0]
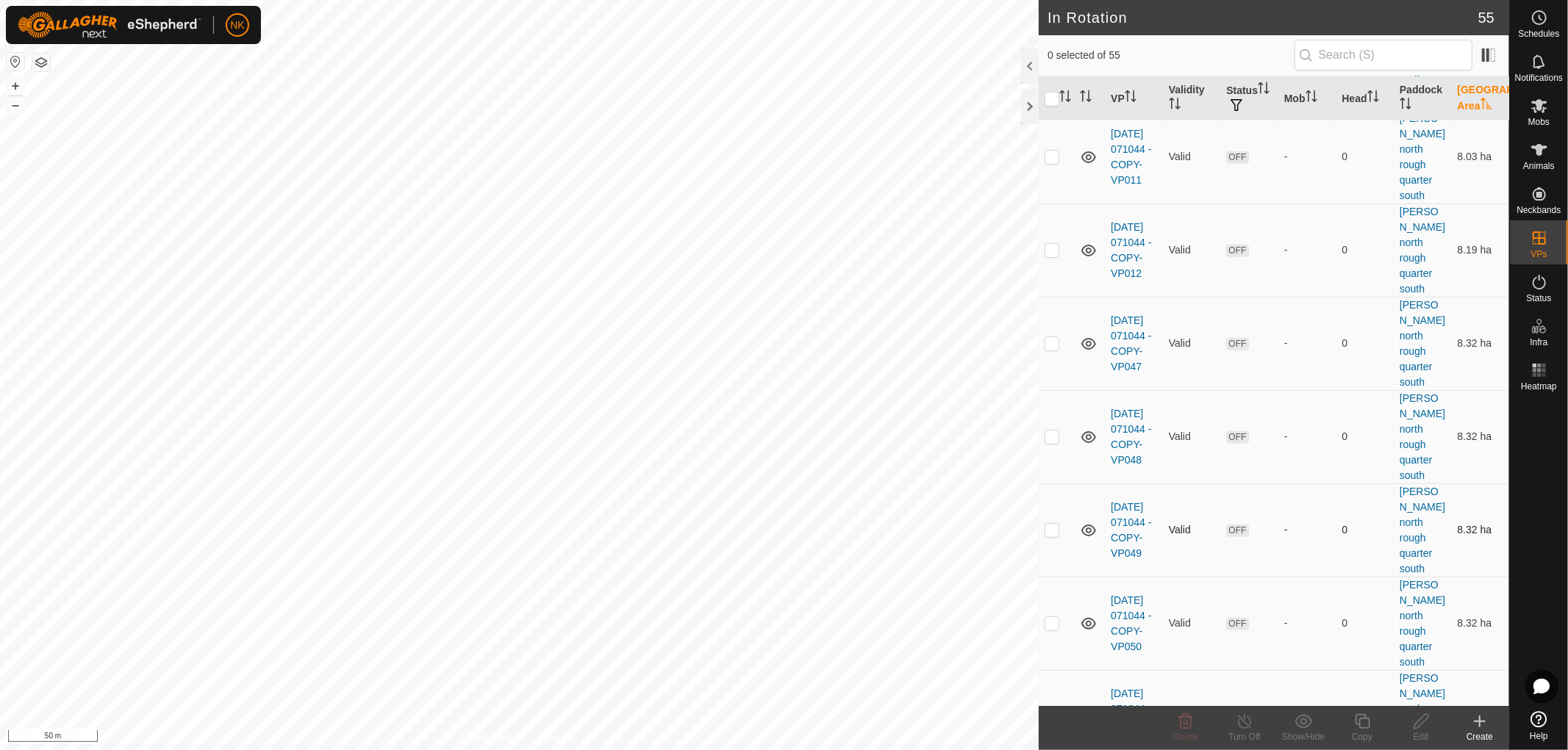
click at [1053, 524] on p-checkbox at bounding box center [1052, 530] width 15 height 12
checkbox input "true"
click at [1050, 577] on td at bounding box center [1056, 623] width 35 height 93
checkbox input "true"
click at [1053, 524] on p-checkbox at bounding box center [1052, 530] width 15 height 12
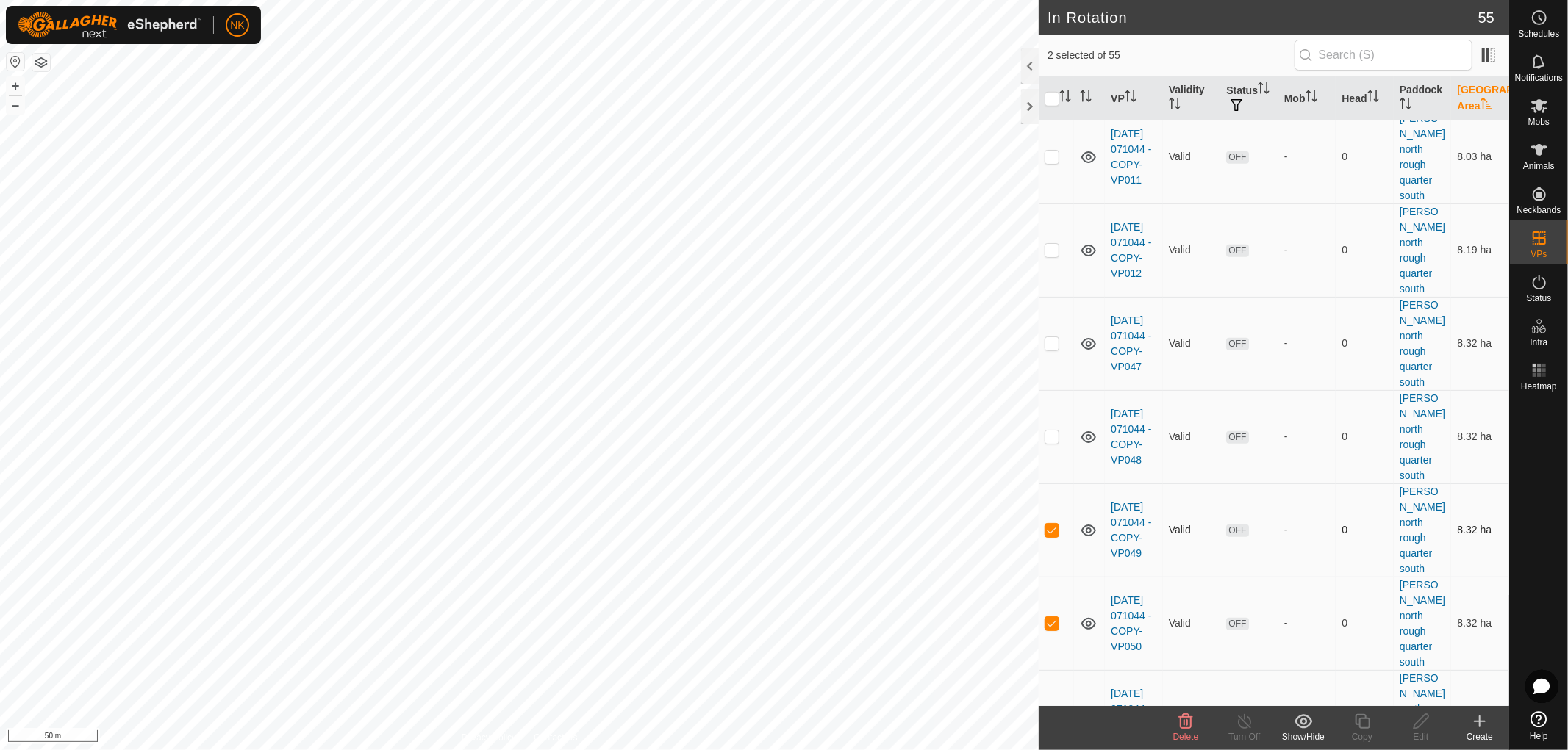
checkbox input "false"
click at [1050, 577] on td at bounding box center [1056, 623] width 35 height 93
checkbox input "false"
click at [1542, 34] on span "Schedules" at bounding box center [1538, 34] width 41 height 9
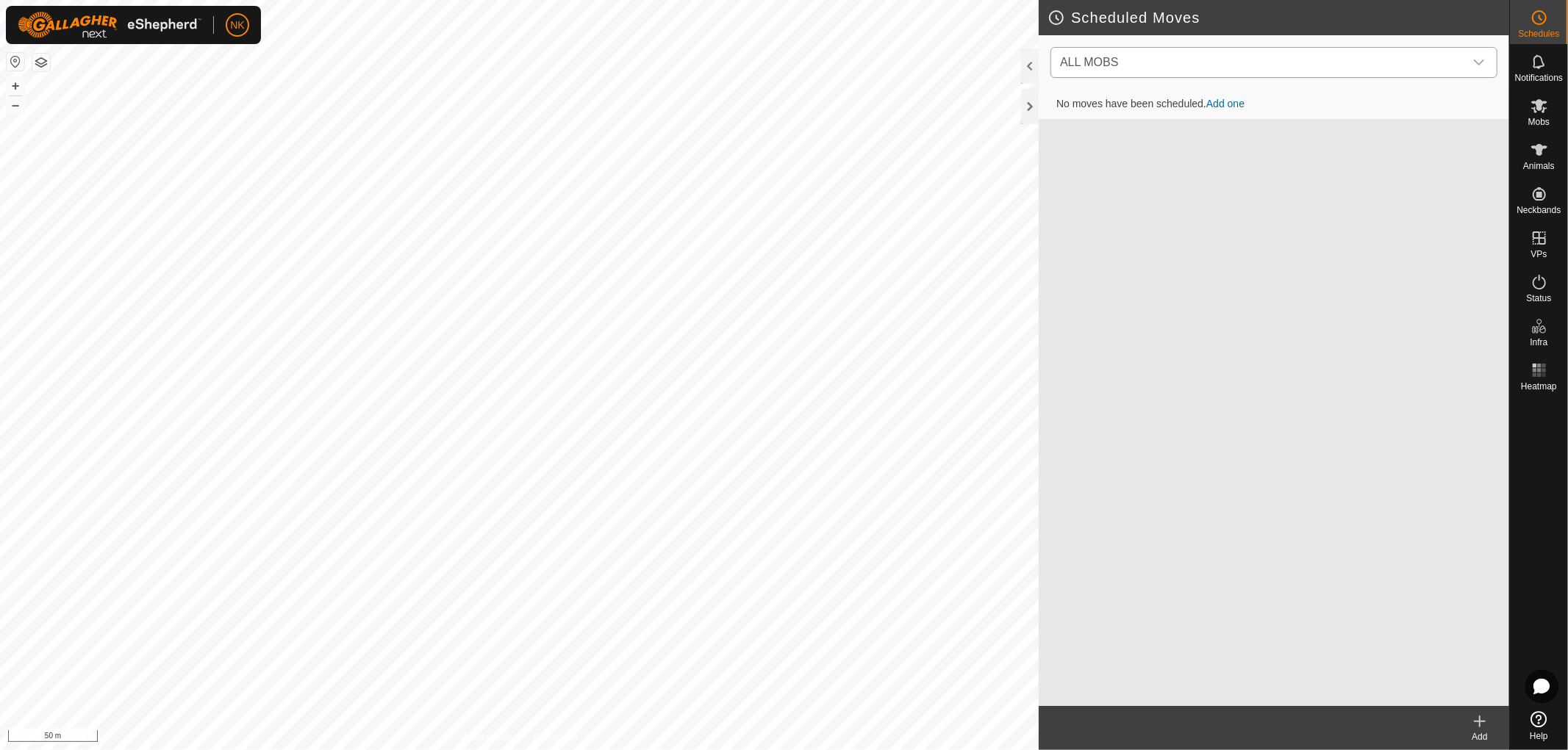
click at [1149, 69] on span "ALL MOBS" at bounding box center [1258, 63] width 410 height 30
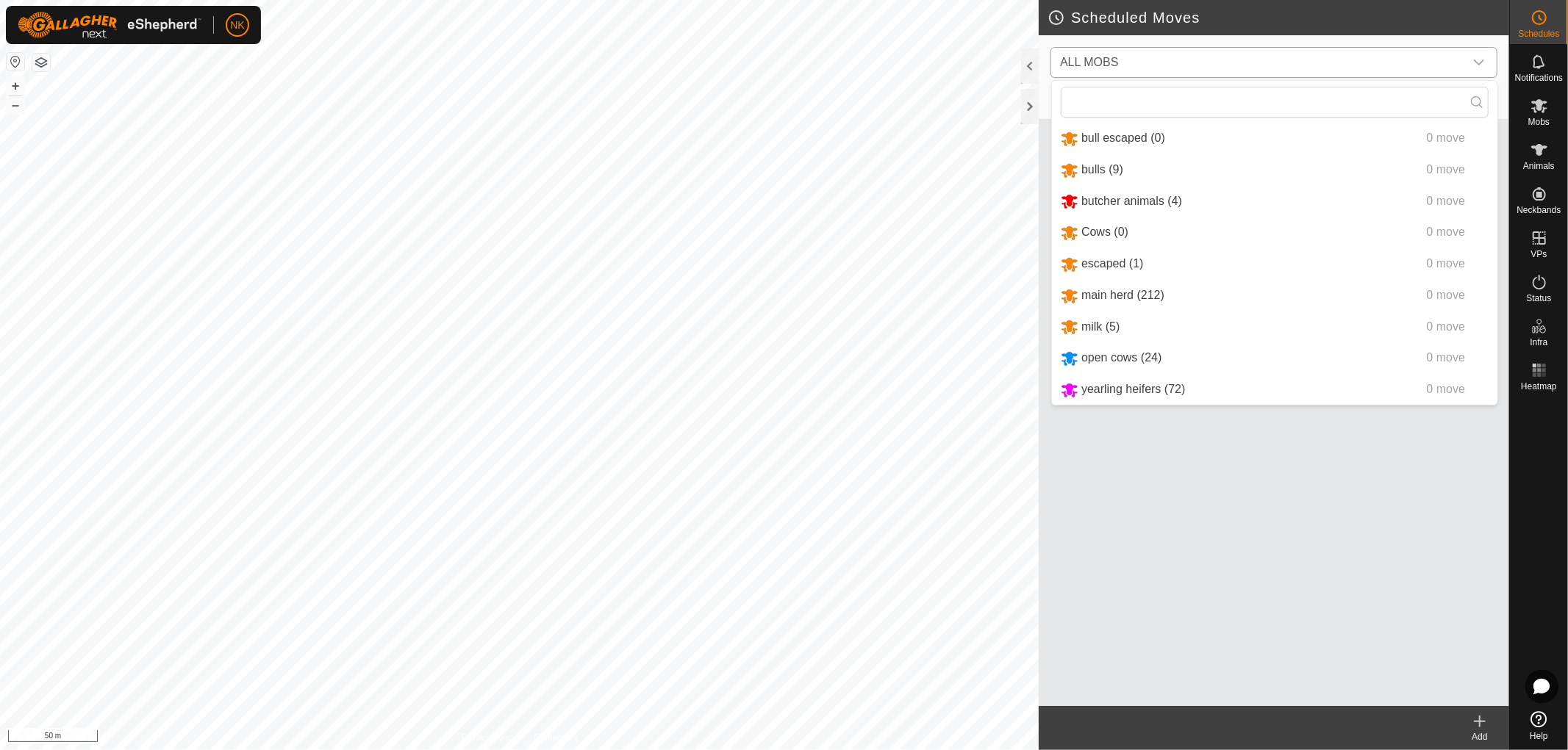
click at [1120, 291] on li "main herd (212) 0 move" at bounding box center [1274, 296] width 445 height 31
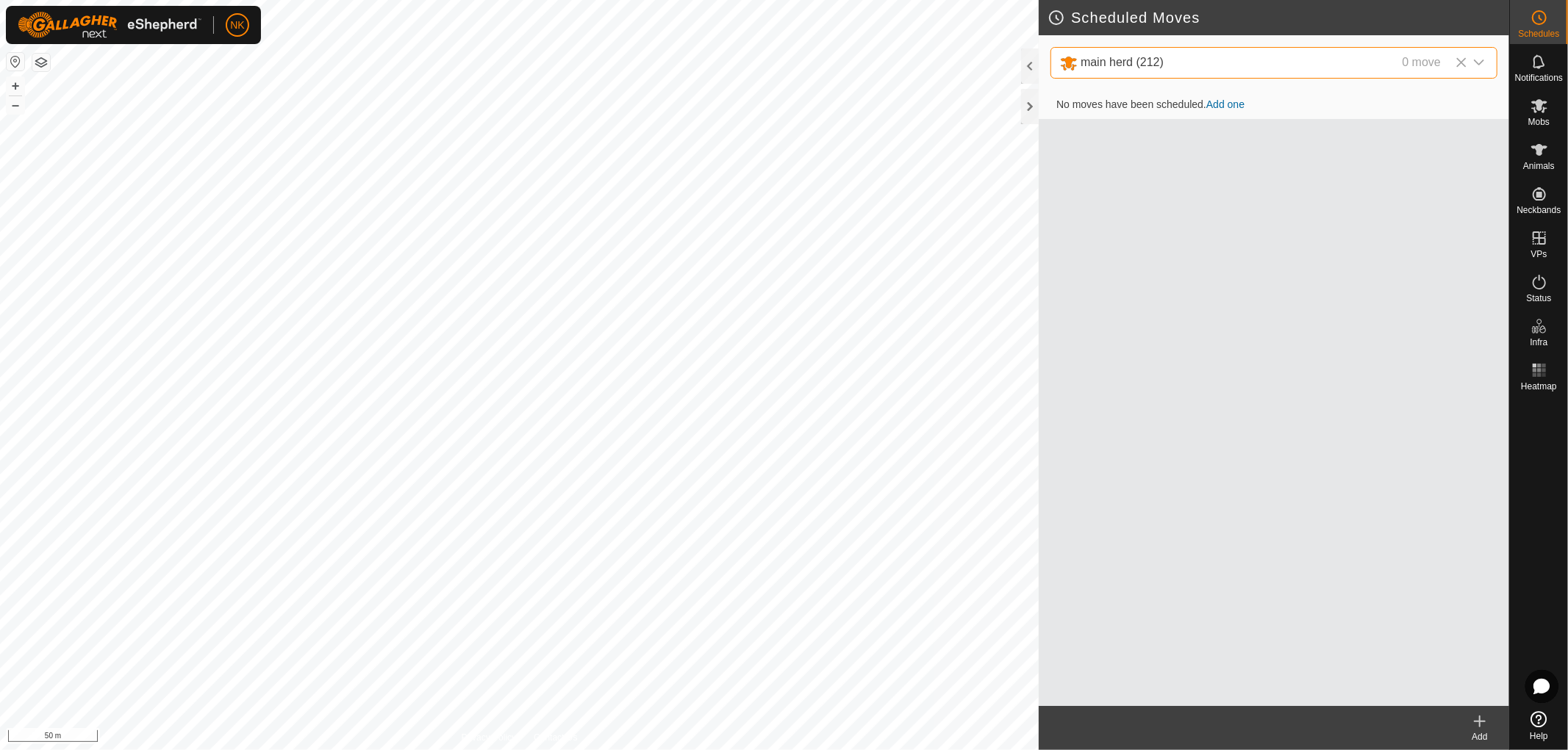
click at [1483, 737] on div "Add" at bounding box center [1480, 737] width 59 height 13
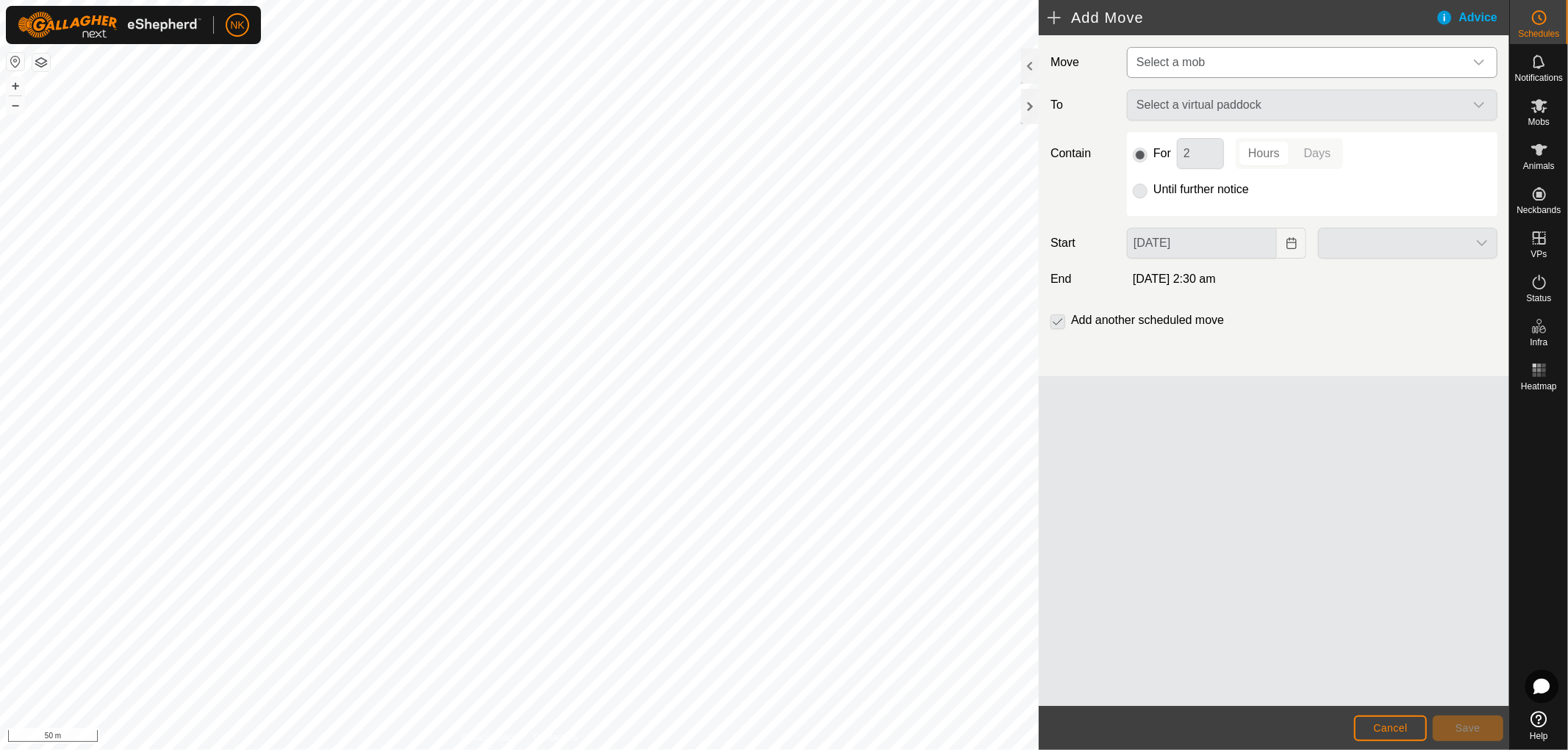
click at [1318, 55] on span "Select a mob" at bounding box center [1297, 63] width 334 height 30
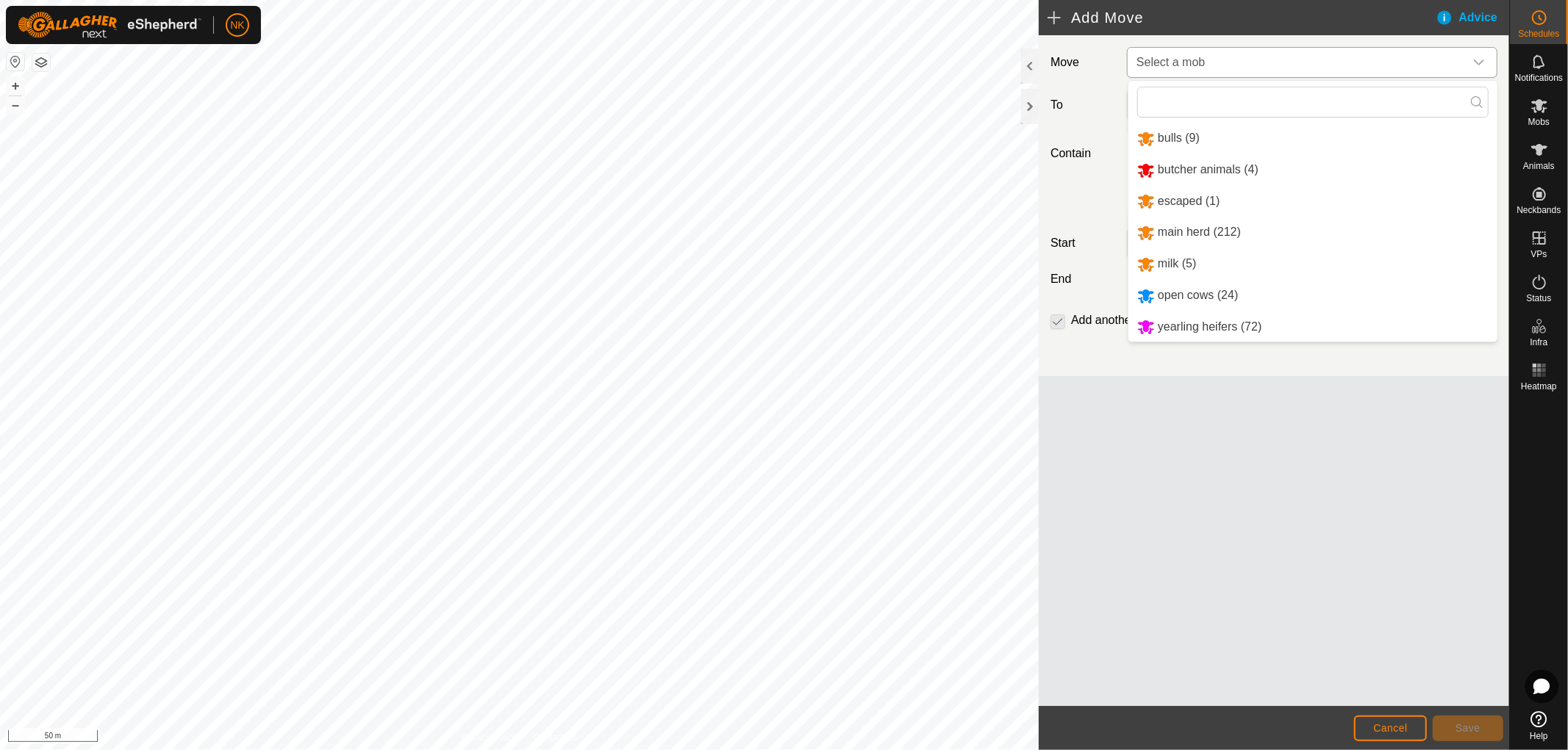
click at [1193, 228] on li "main herd (212)" at bounding box center [1313, 232] width 369 height 31
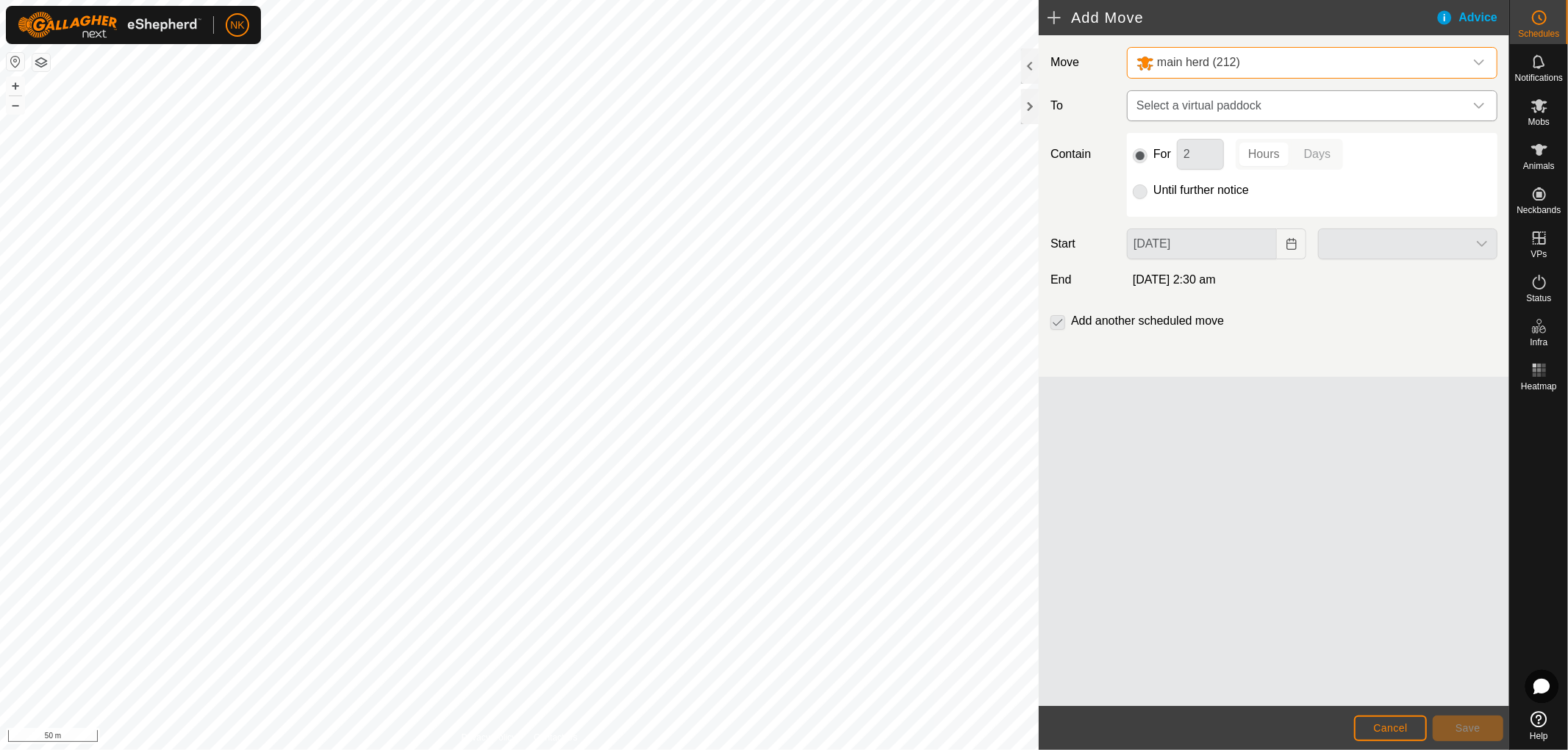
click at [1294, 99] on span "Select a virtual paddock" at bounding box center [1297, 106] width 334 height 30
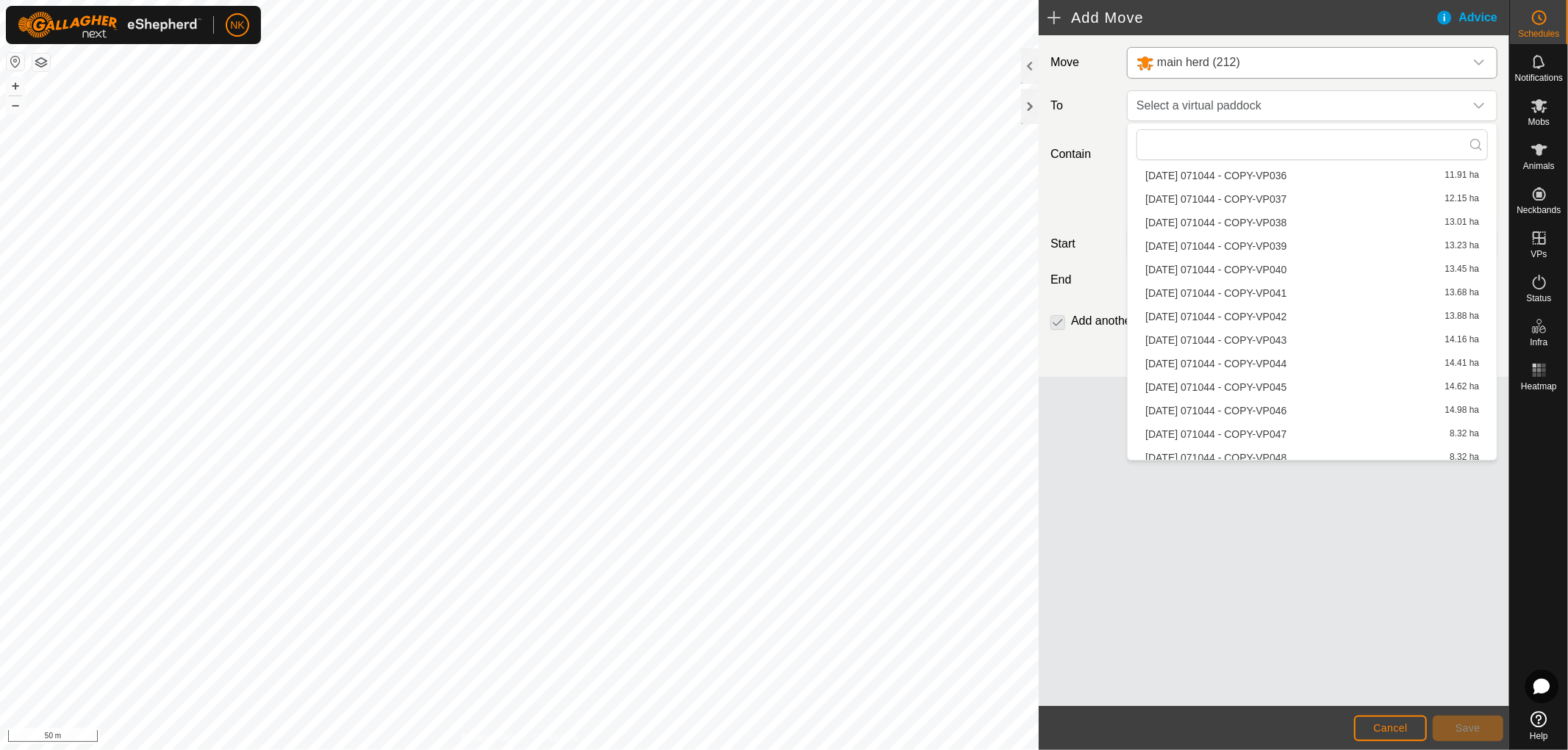
scroll to position [1097, 0]
click at [1261, 277] on li "[DATE] 071044 - COPY-VP047 8.32 ha" at bounding box center [1312, 277] width 352 height 22
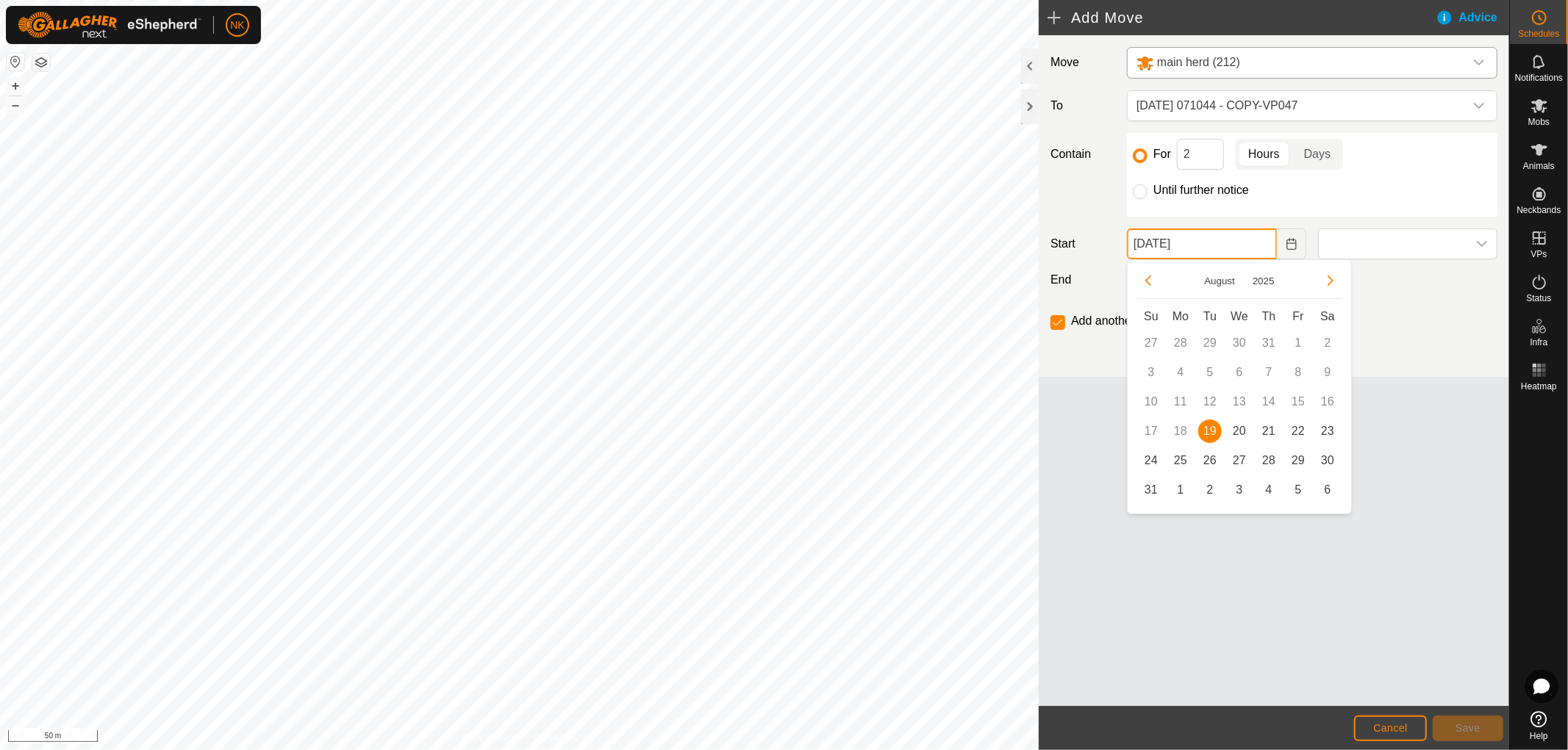
click at [1254, 245] on input "[DATE]" at bounding box center [1202, 243] width 150 height 31
click at [1240, 427] on span "20" at bounding box center [1239, 431] width 23 height 23
type input "[DATE]"
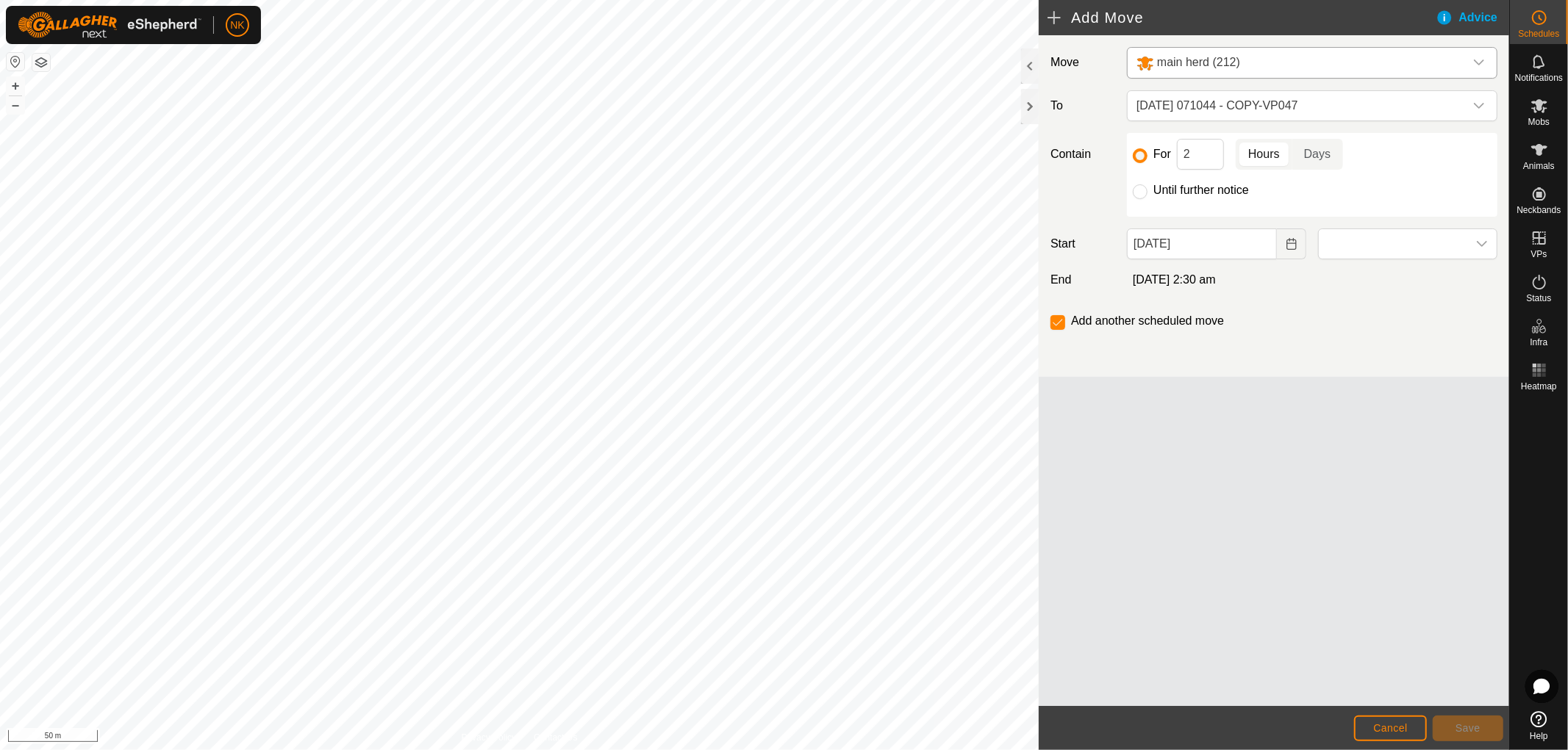
click at [1373, 221] on div "Move main herd (212) To [DATE] 071044 - COPY-VP047 Contain For 2 Hours Days Unt…" at bounding box center [1274, 205] width 471 height 341
click at [1368, 237] on span at bounding box center [1392, 244] width 148 height 30
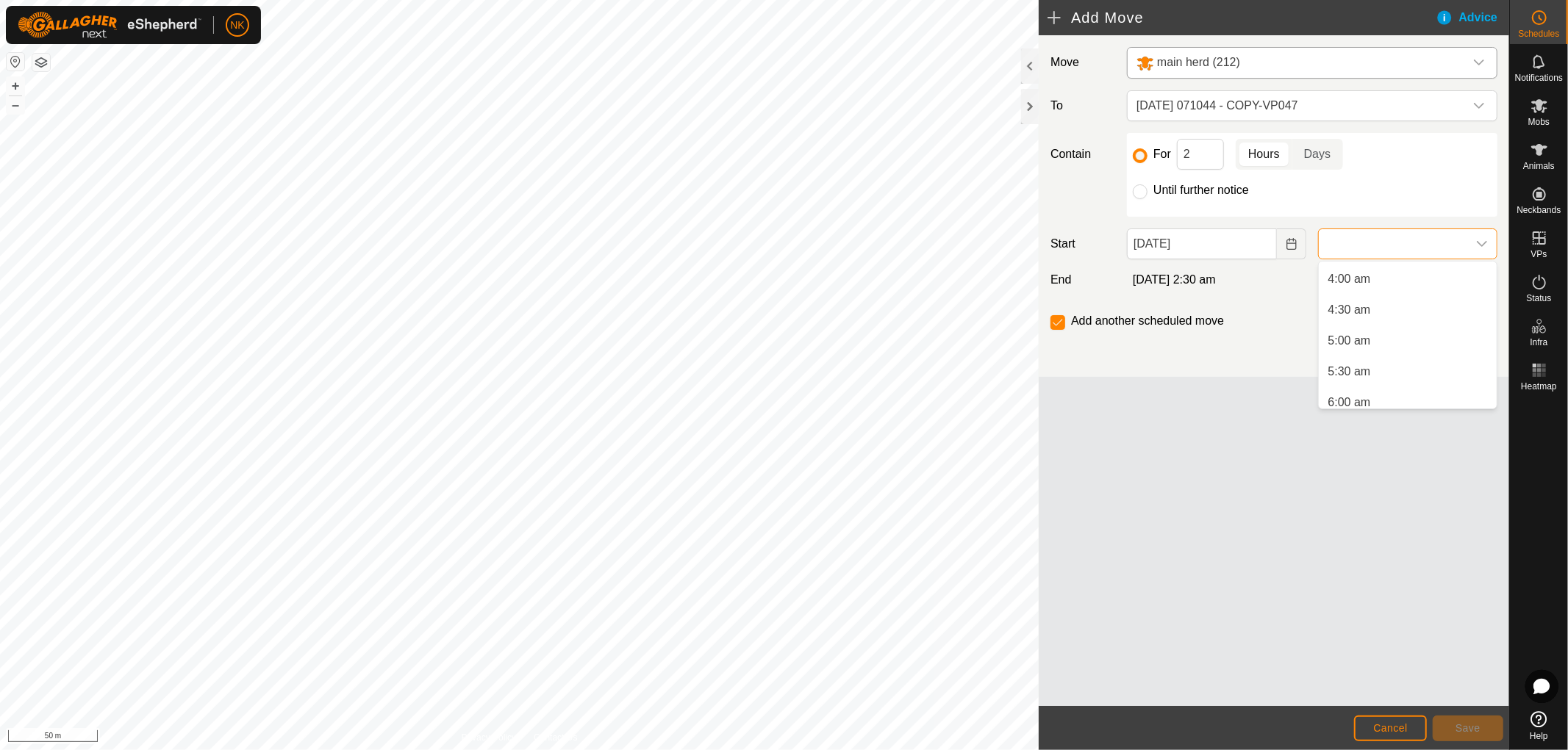
scroll to position [245, 0]
click at [1353, 338] on li "5:00 am" at bounding box center [1407, 340] width 178 height 30
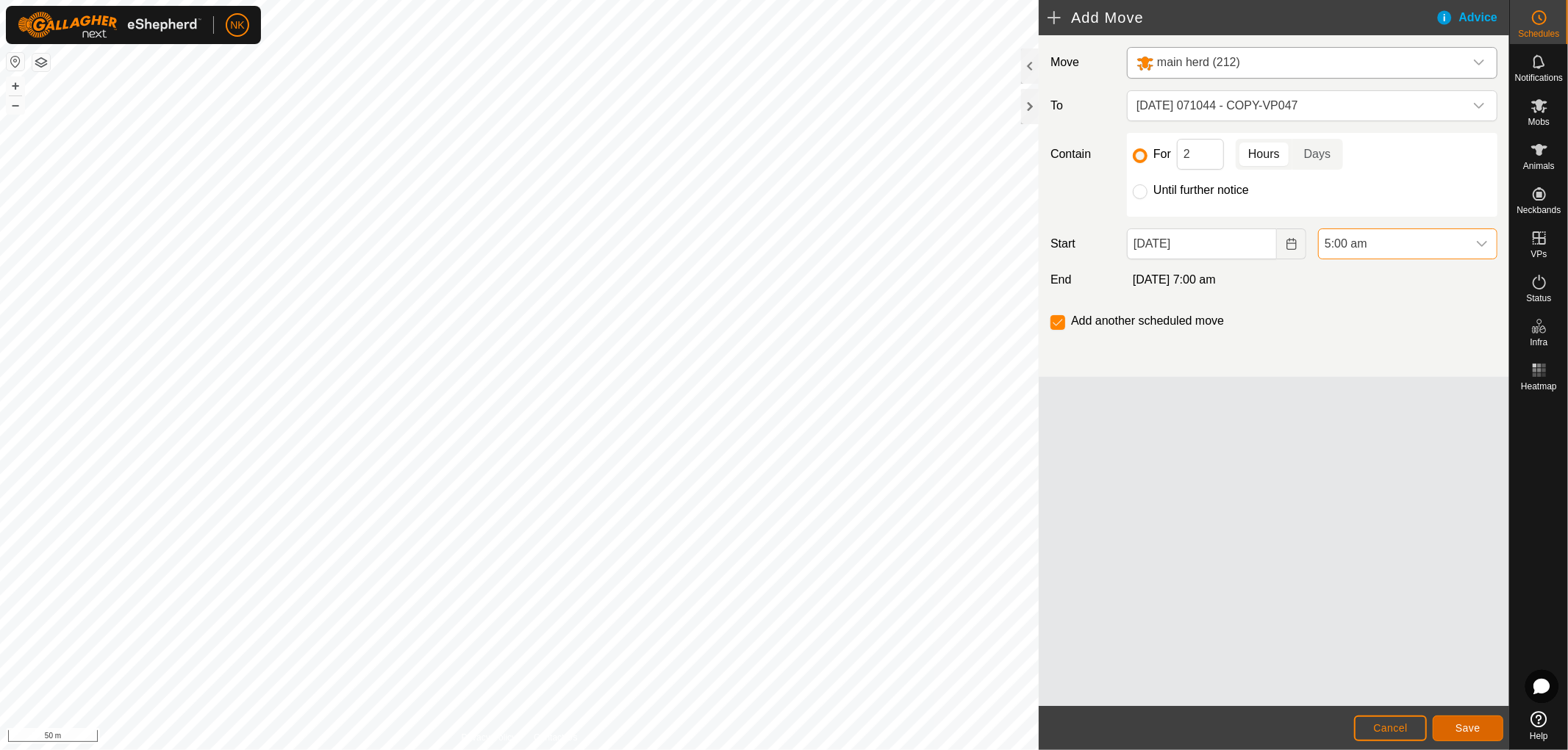
click at [1473, 720] on button "Save" at bounding box center [1468, 729] width 70 height 26
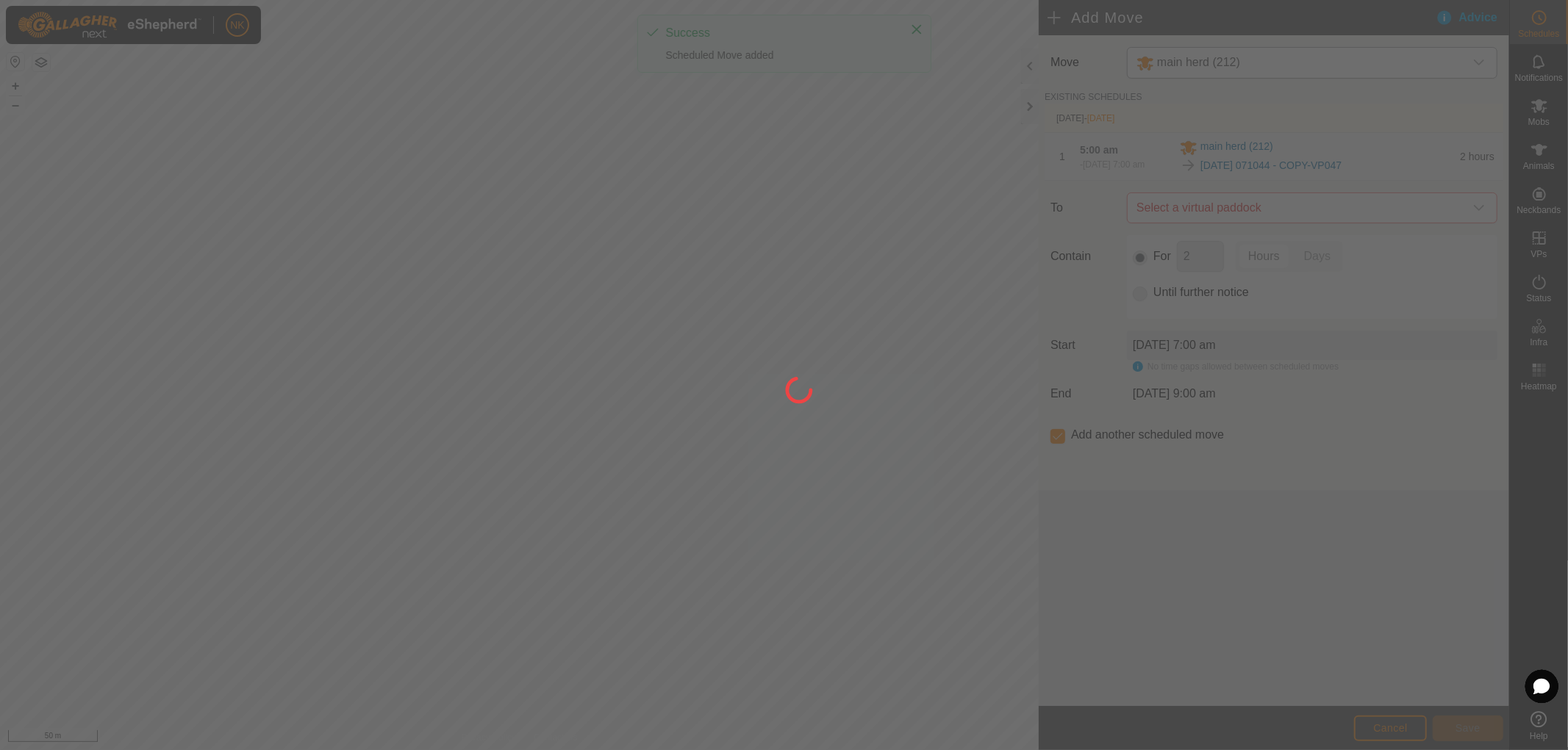
click at [1330, 209] on div at bounding box center [784, 375] width 1568 height 750
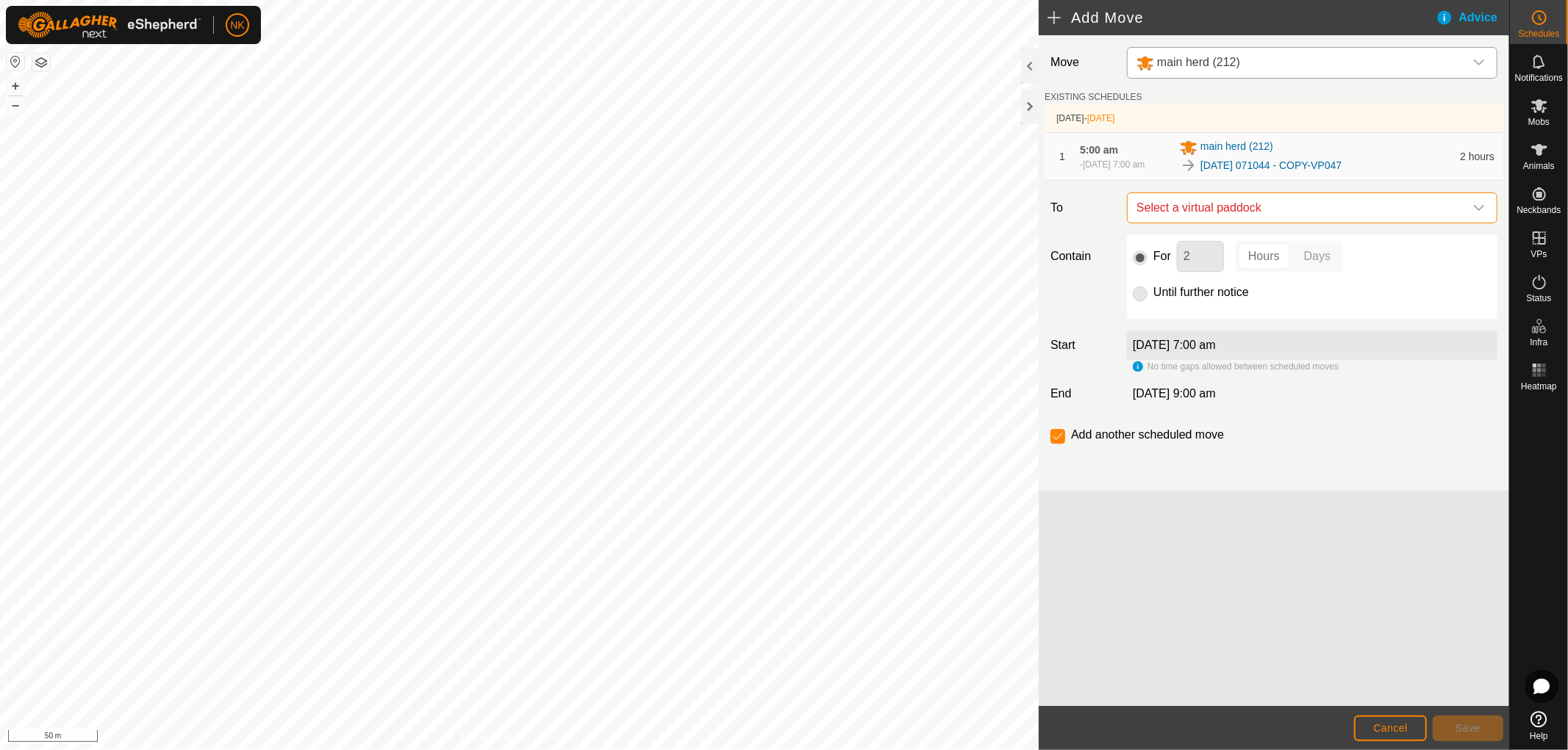
click at [1328, 215] on span "Select a virtual paddock" at bounding box center [1297, 208] width 334 height 30
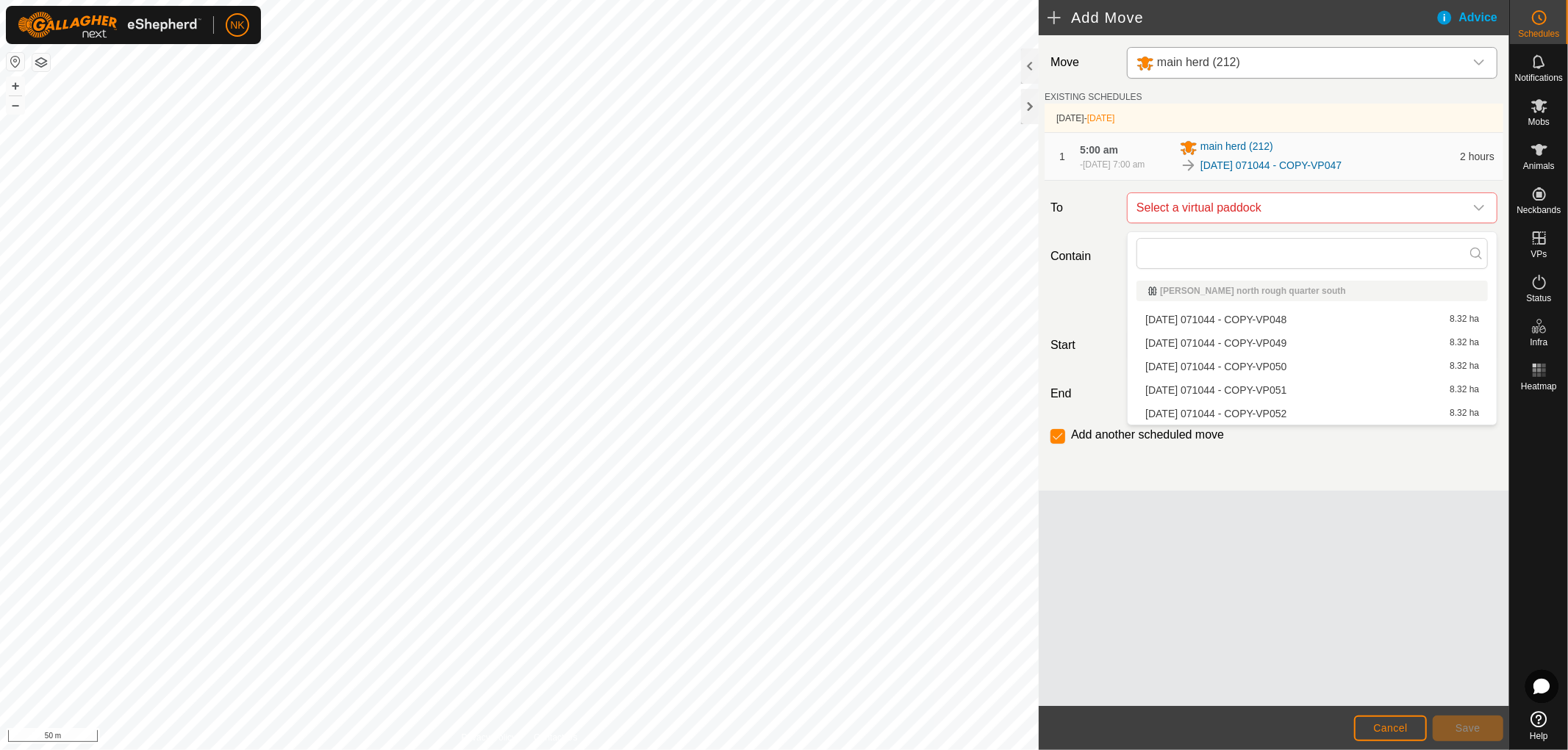
click at [1282, 316] on li "[DATE] 071044 - COPY-VP048 8.32 ha" at bounding box center [1312, 320] width 352 height 22
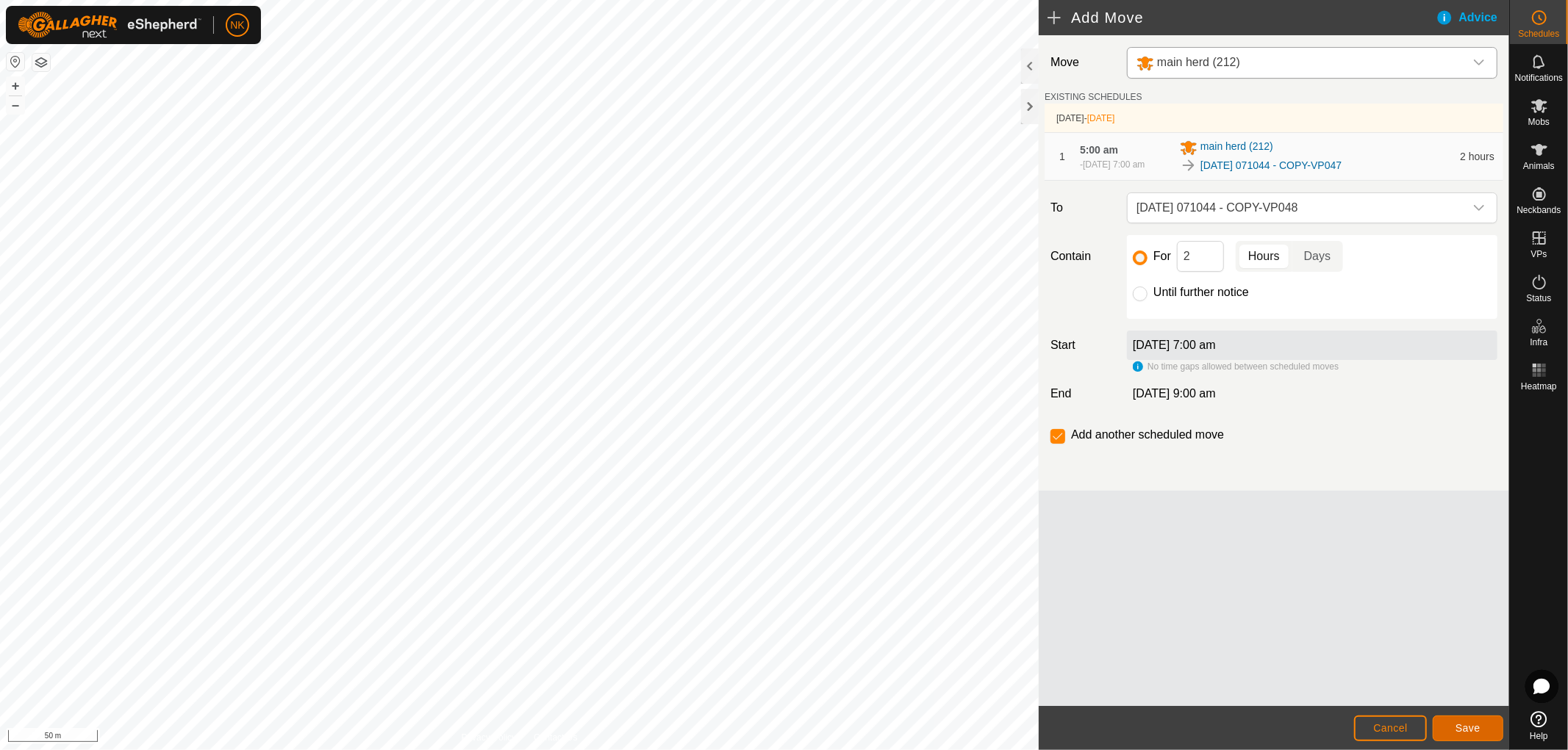
click at [1464, 721] on button "Save" at bounding box center [1468, 729] width 70 height 26
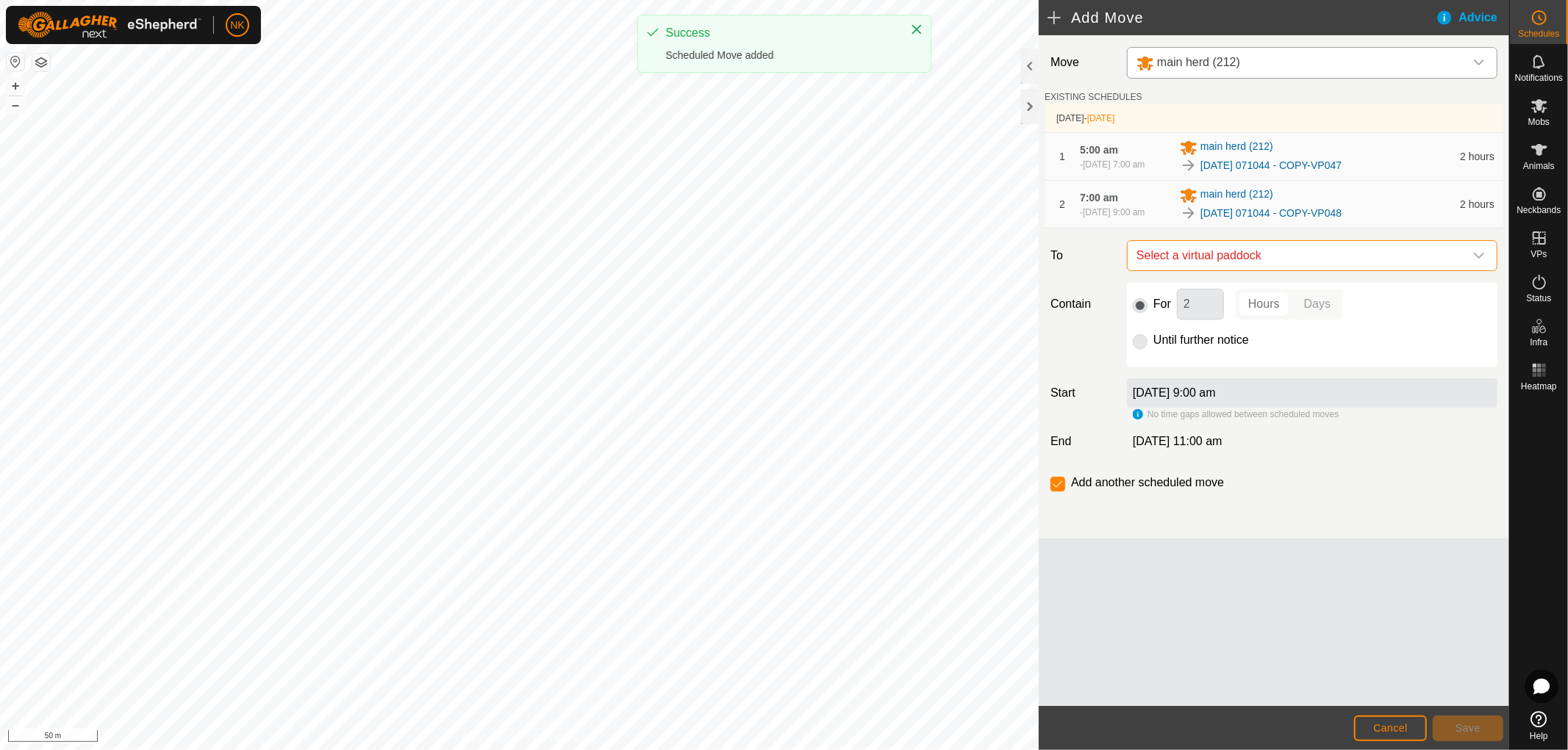
click at [1290, 262] on span "Select a virtual paddock" at bounding box center [1297, 256] width 334 height 30
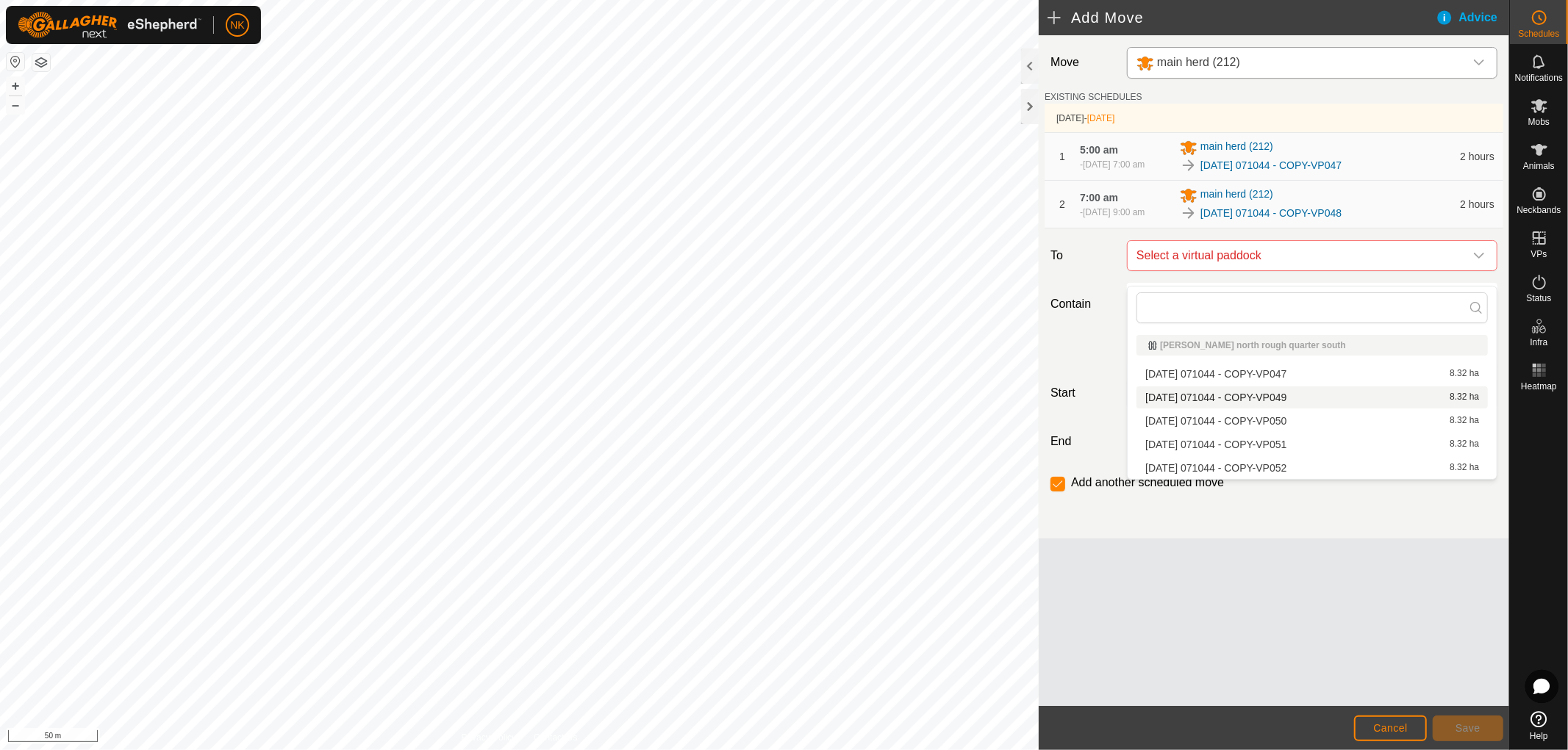
click at [1284, 402] on li "[DATE] 071044 - COPY-VP049 8.32 ha" at bounding box center [1312, 398] width 352 height 22
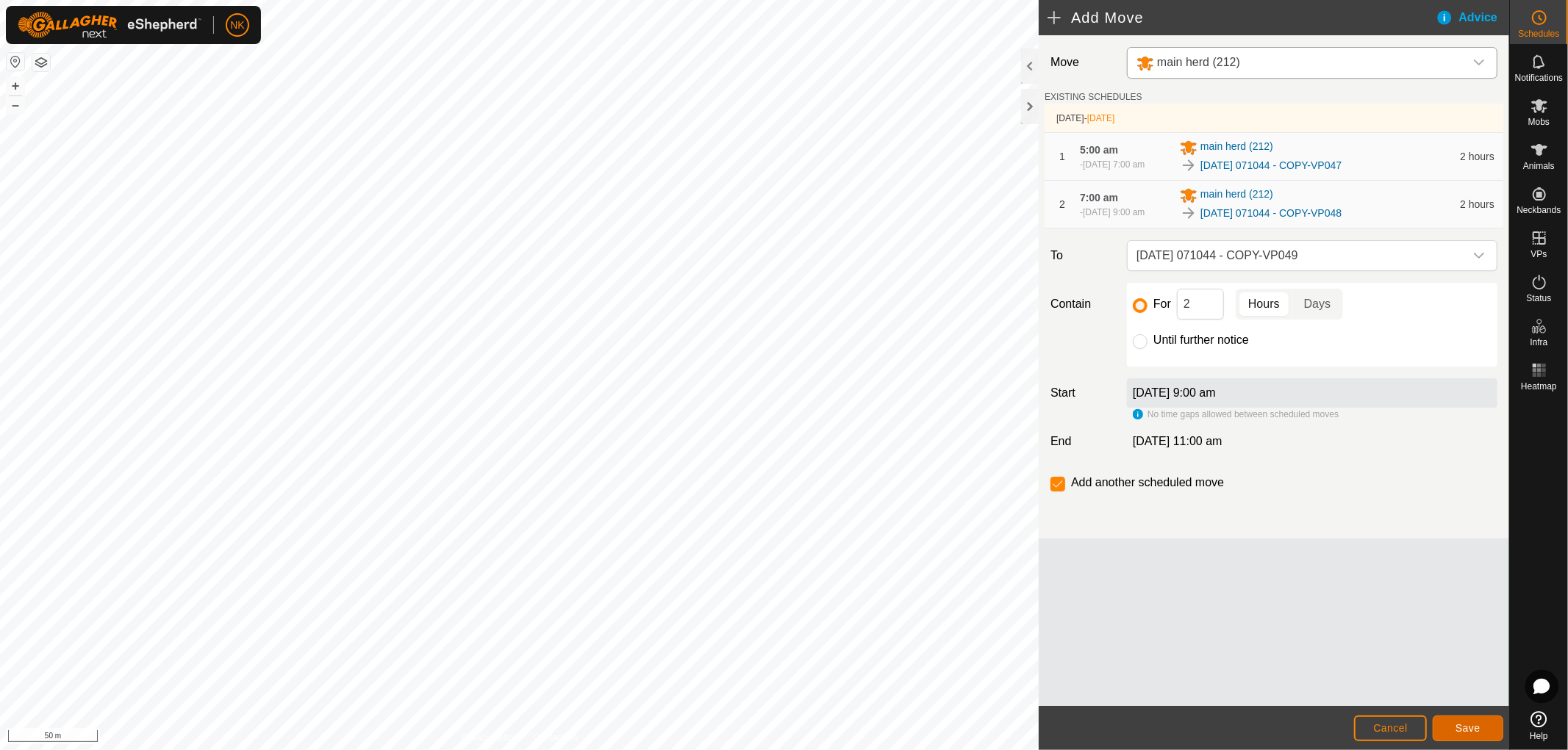
click at [1464, 725] on span "Save" at bounding box center [1467, 728] width 25 height 12
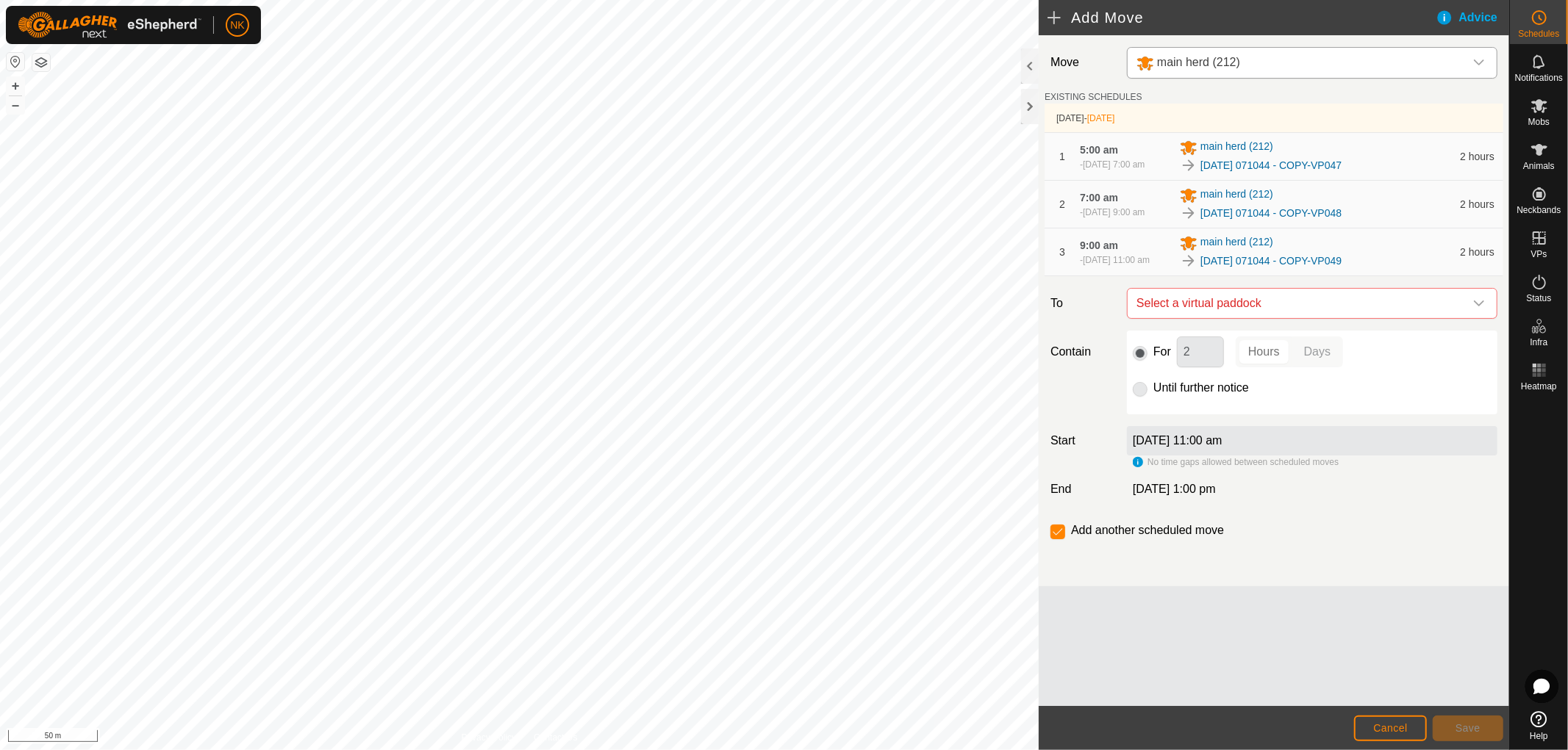
click at [1268, 318] on span "Select a virtual paddock" at bounding box center [1297, 303] width 334 height 30
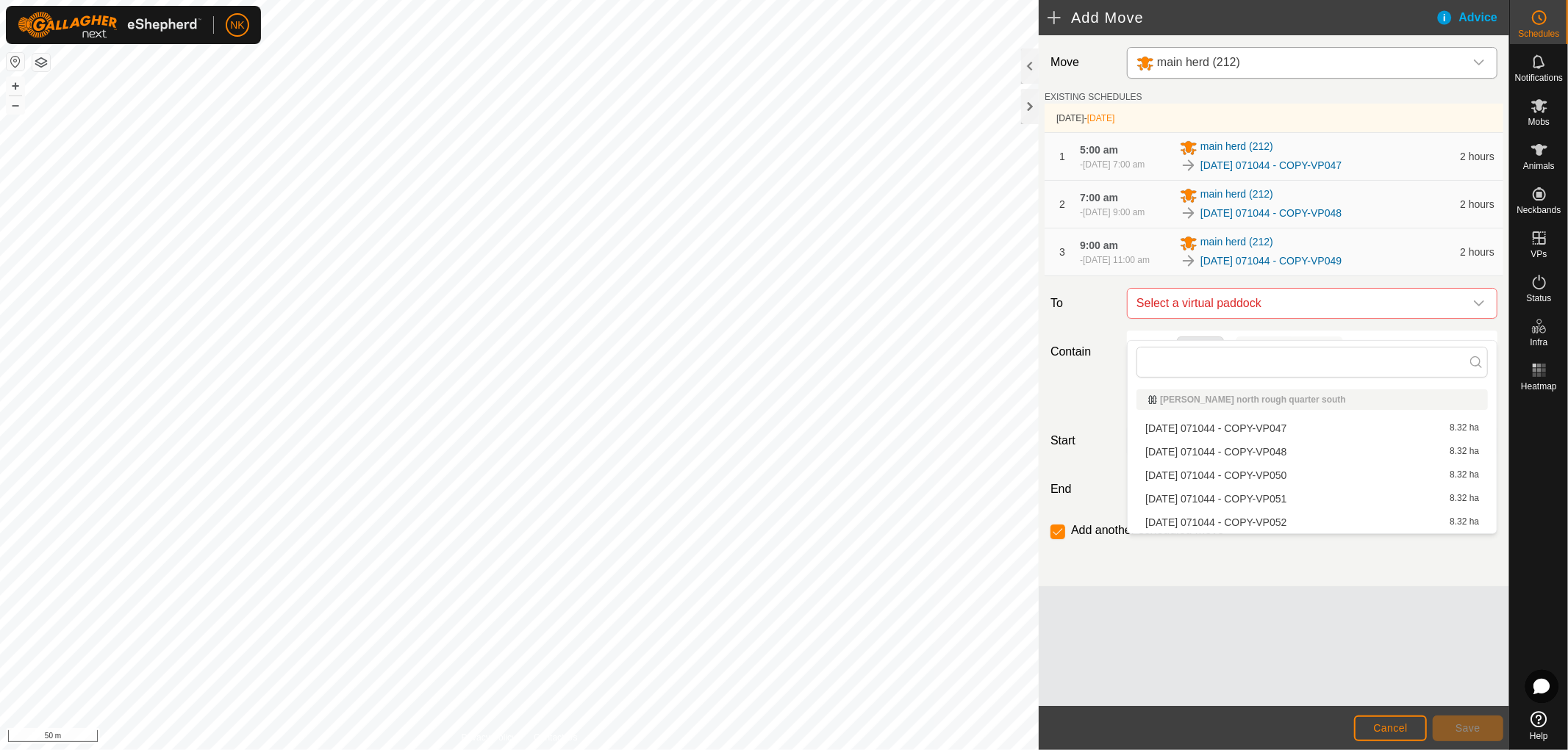
click at [1275, 481] on li "[DATE] 071044 - COPY-VP050 8.32 ha" at bounding box center [1312, 475] width 352 height 22
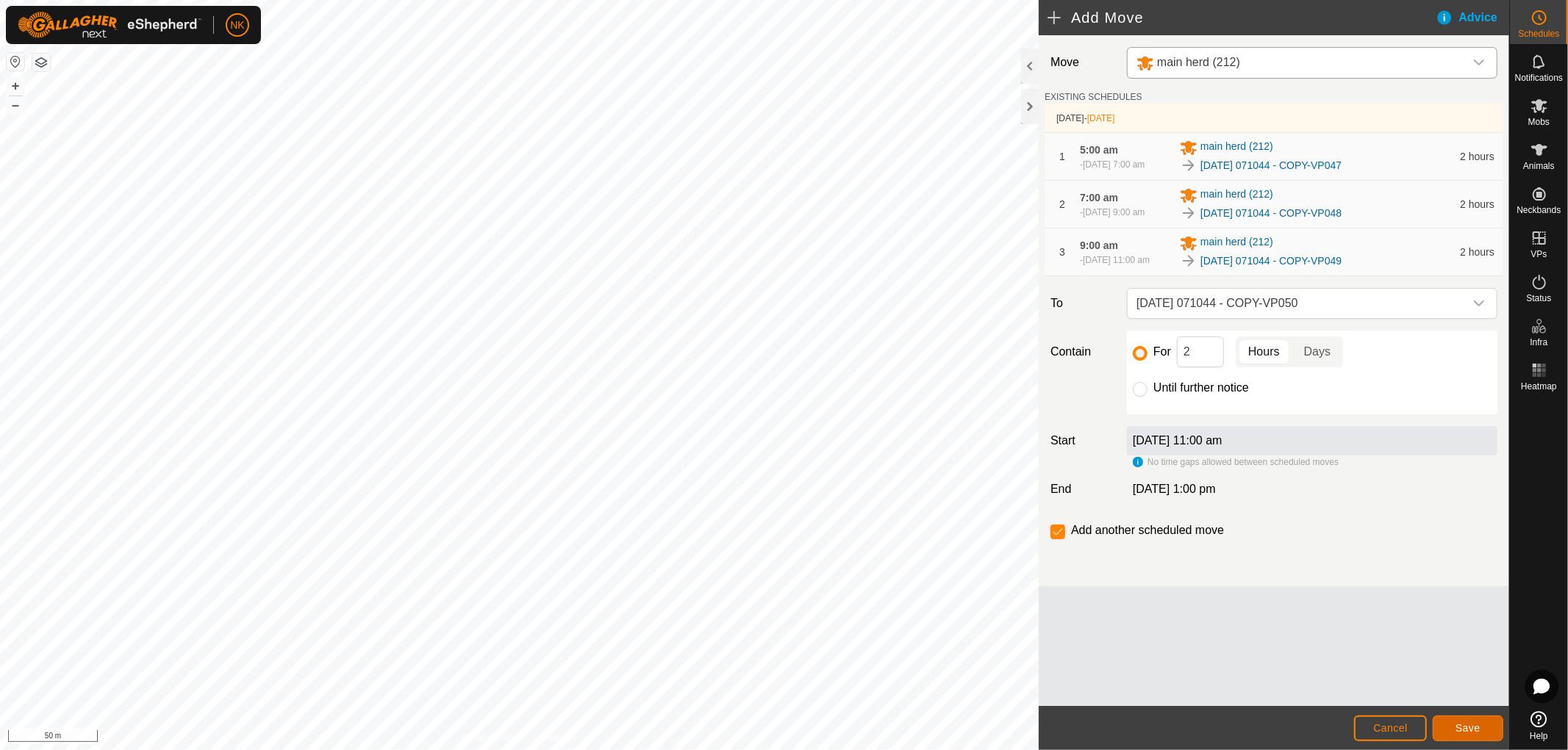
click at [1467, 721] on button "Save" at bounding box center [1468, 729] width 70 height 26
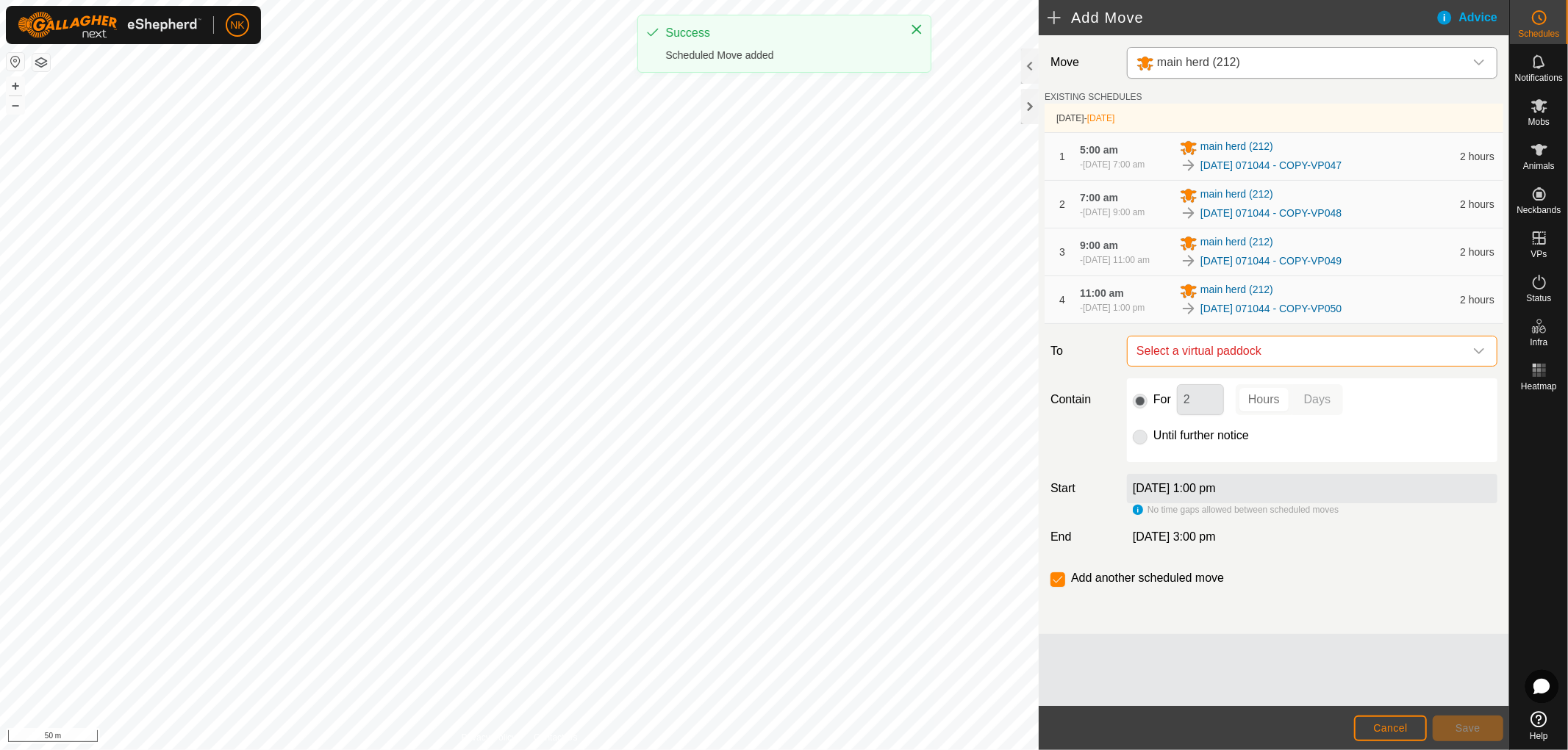
click at [1296, 366] on span "Select a virtual paddock" at bounding box center [1297, 351] width 334 height 30
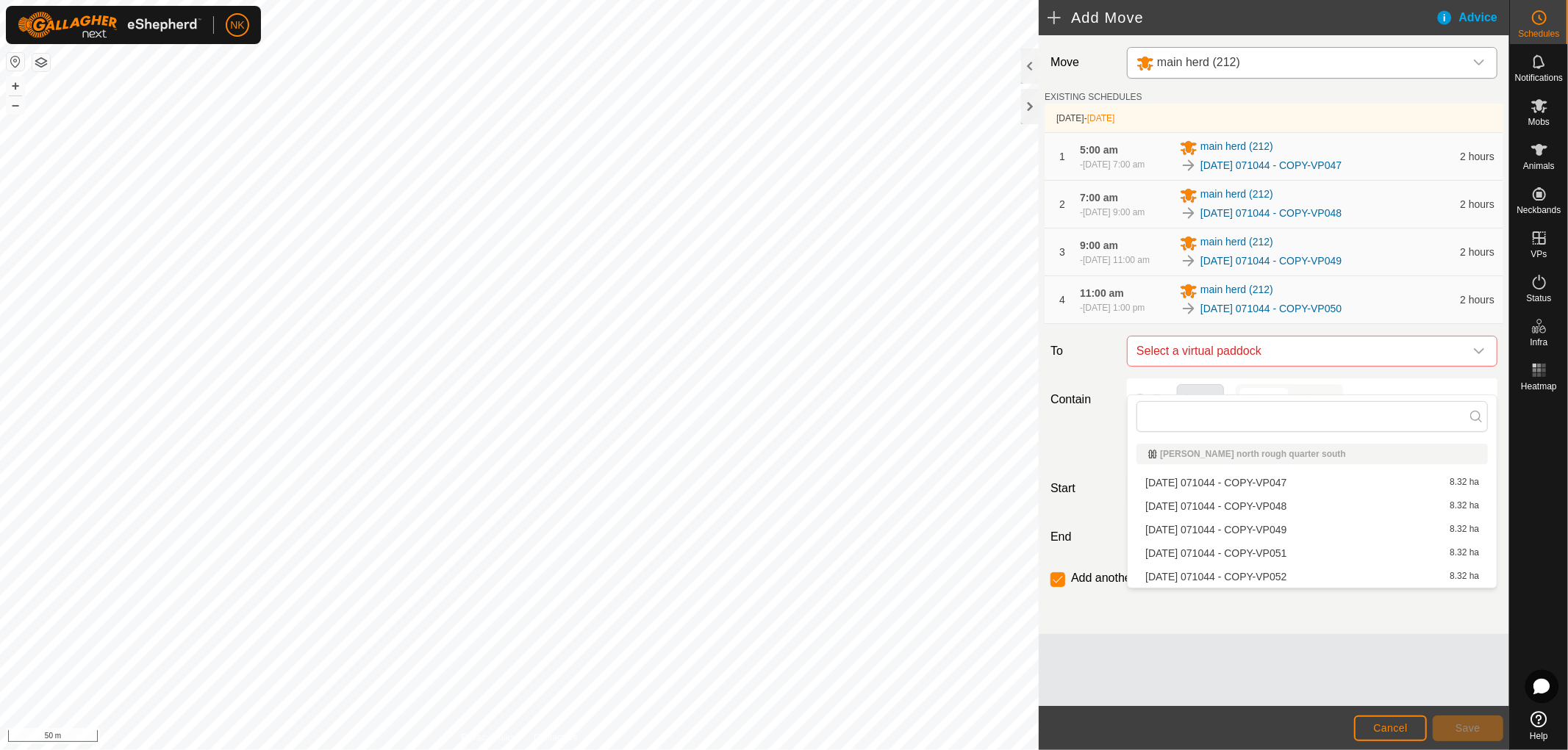
click at [1279, 553] on li "[DATE] 071044 - COPY-VP051 8.32 ha" at bounding box center [1312, 553] width 352 height 22
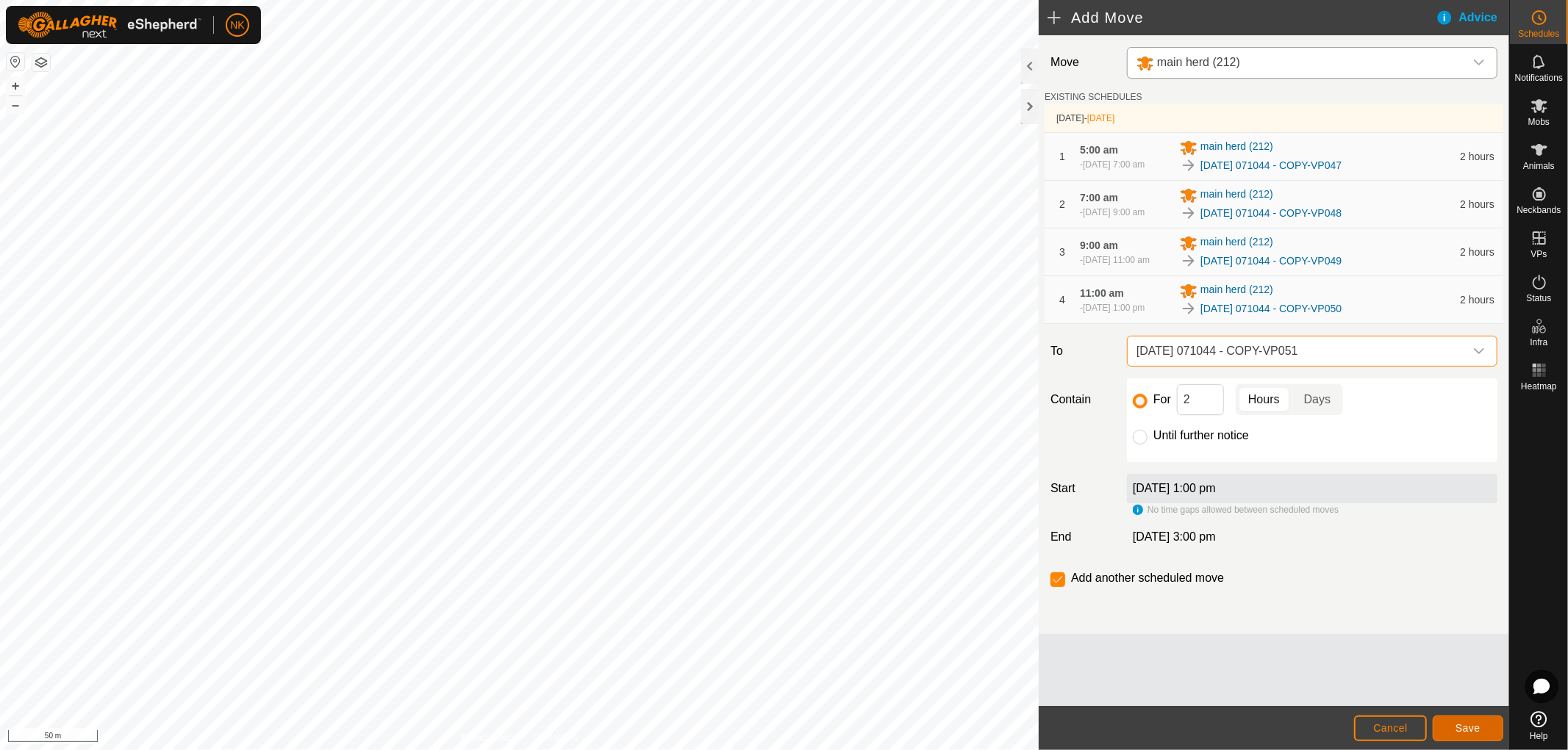
click at [1474, 732] on span "Save" at bounding box center [1467, 728] width 25 height 12
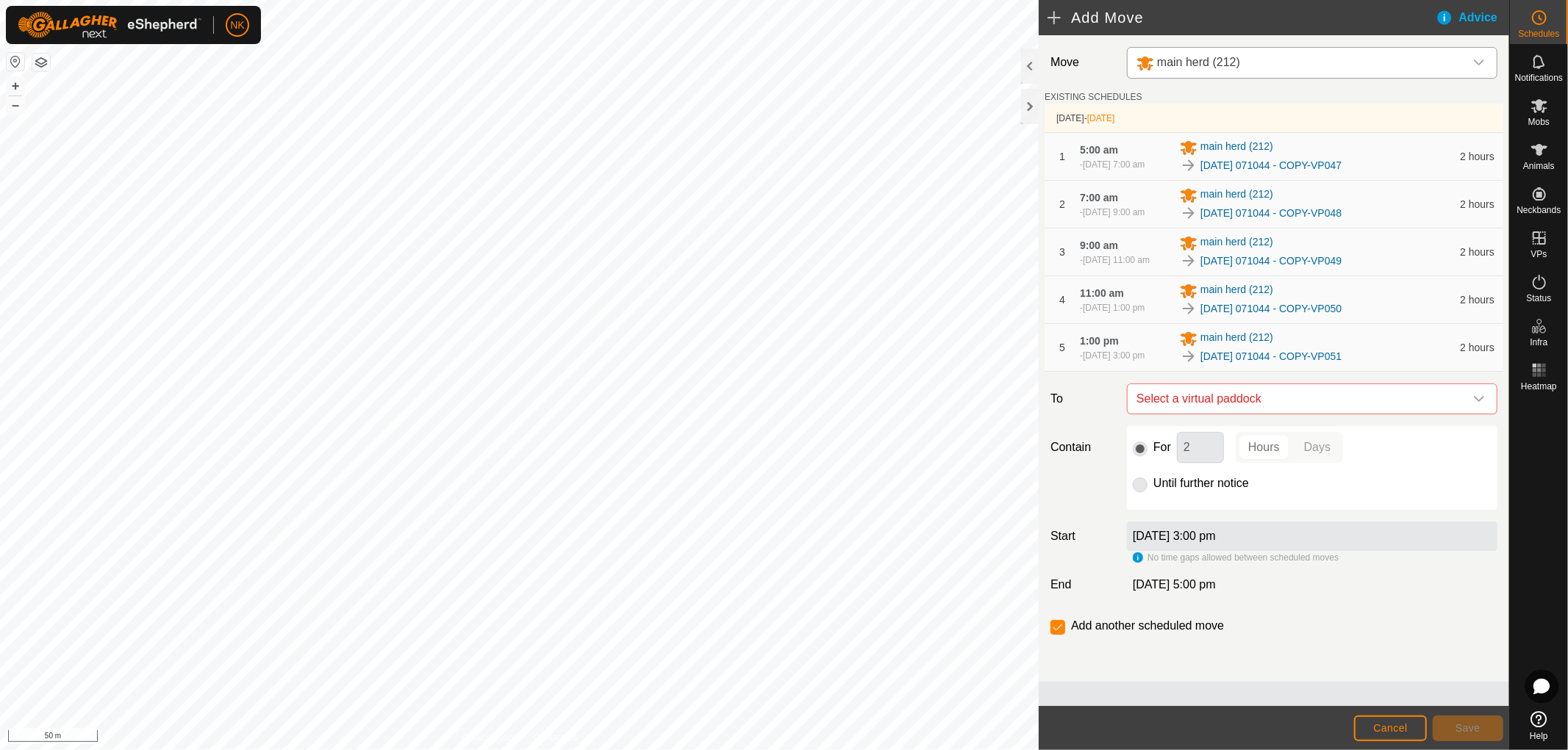
click at [1315, 413] on span "Select a virtual paddock" at bounding box center [1297, 400] width 334 height 30
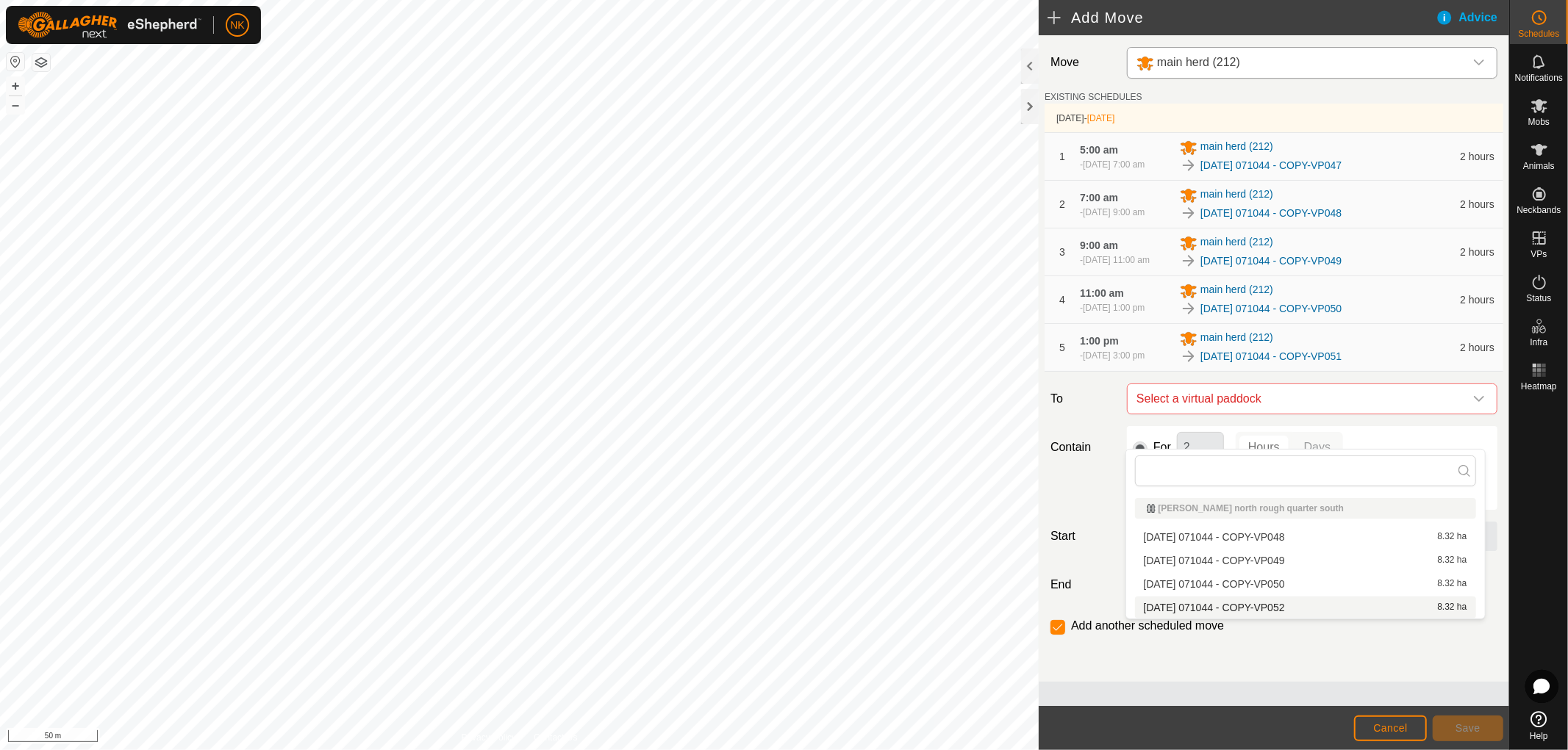
click at [1233, 609] on li "[DATE] 071044 - COPY-VP052 8.32 ha" at bounding box center [1305, 608] width 341 height 22
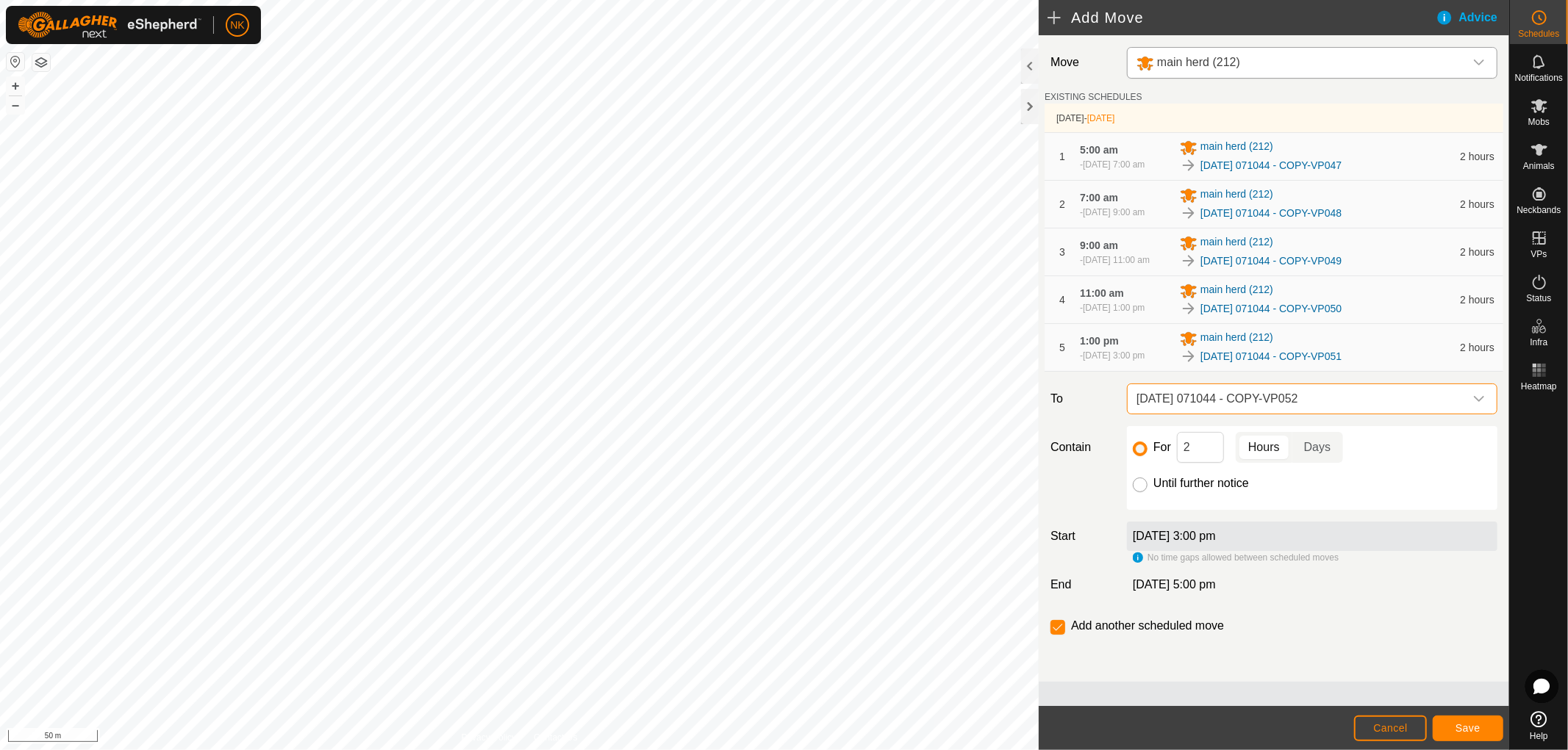
click at [1132, 492] on input "Until further notice" at bounding box center [1140, 485] width 15 height 15
radio input "true"
checkbox input "false"
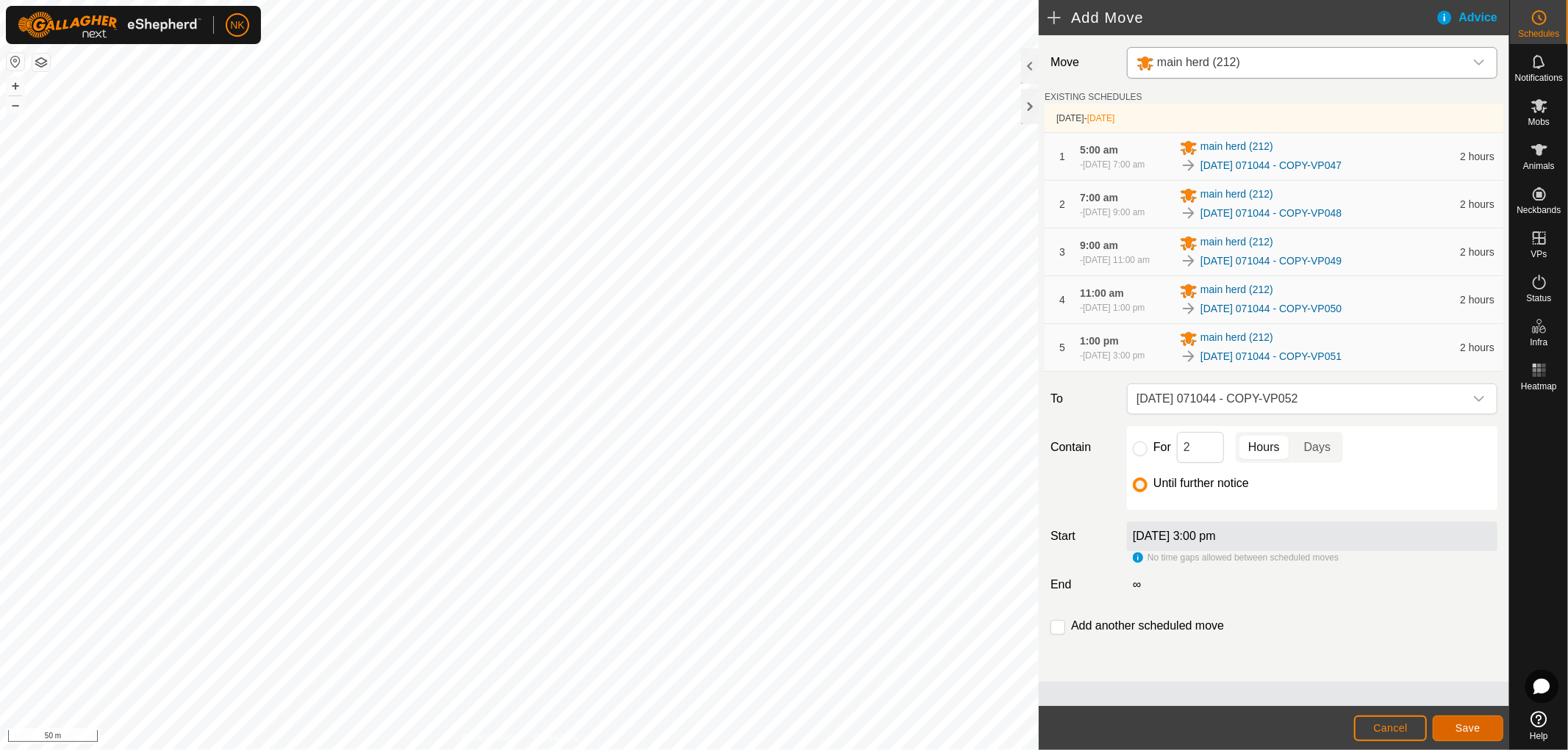
click at [1486, 732] on button "Save" at bounding box center [1468, 729] width 70 height 26
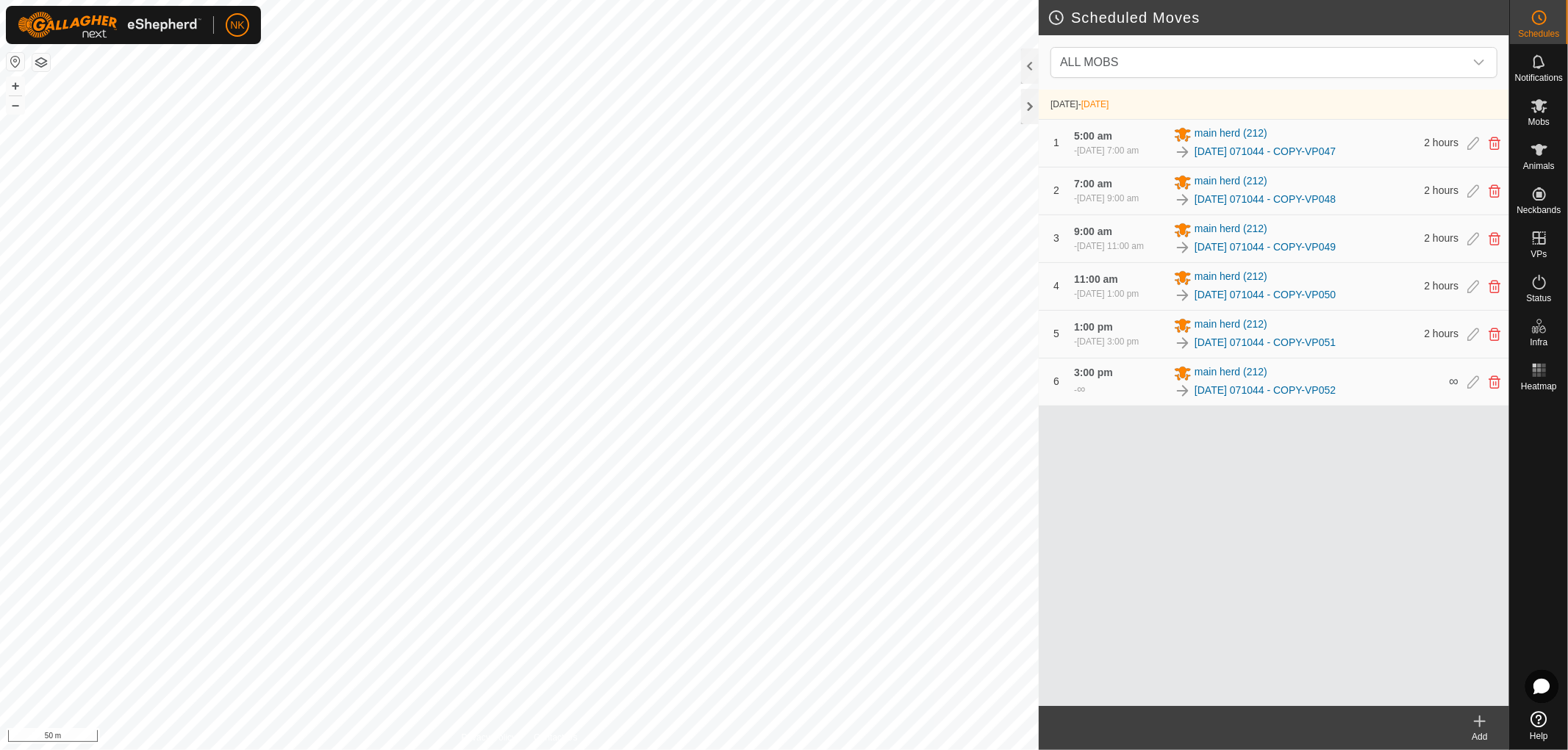
click at [1473, 728] on icon at bounding box center [1479, 721] width 18 height 18
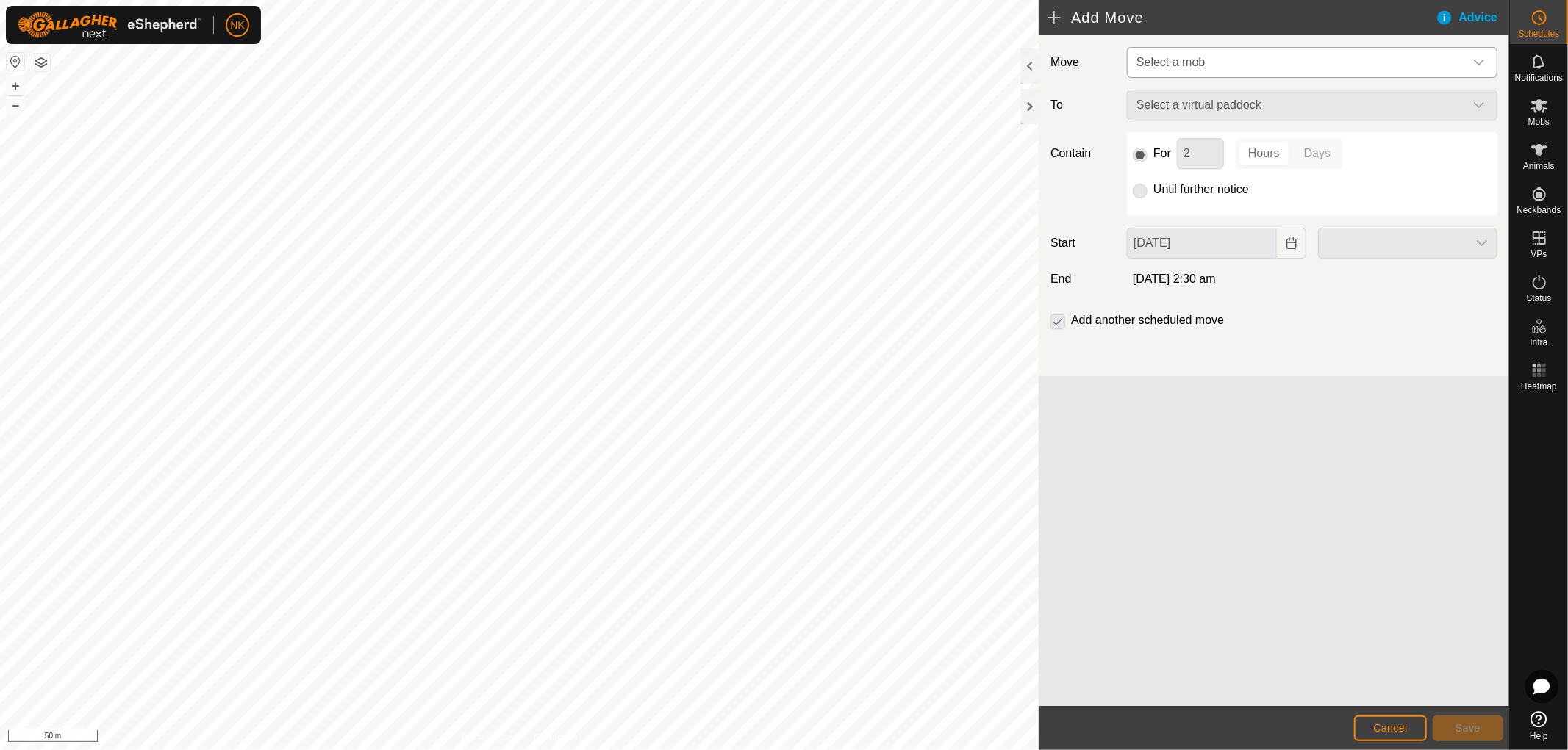
click at [1375, 68] on span "Select a mob" at bounding box center [1297, 63] width 334 height 30
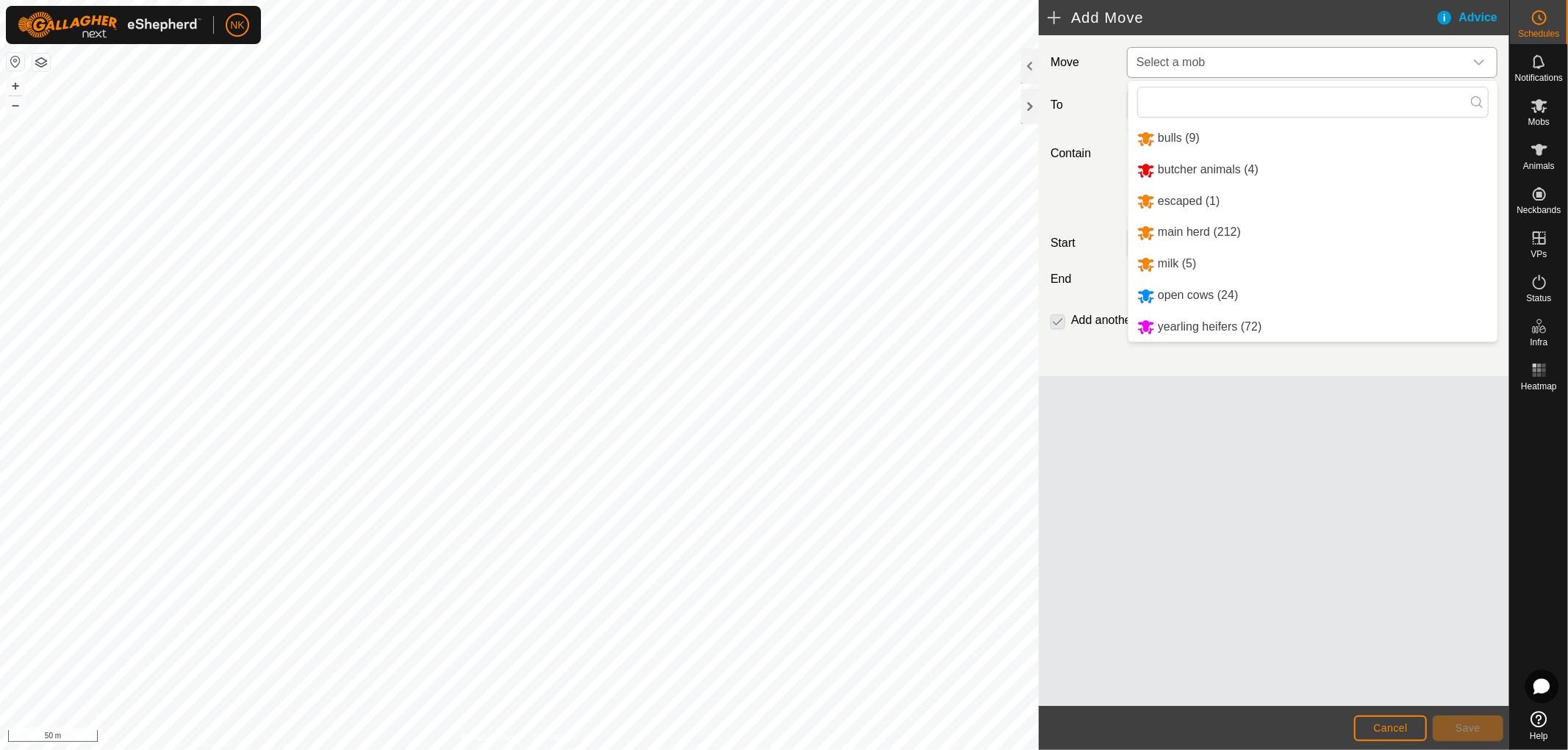
click at [1173, 303] on li "open cows (24)" at bounding box center [1313, 296] width 369 height 31
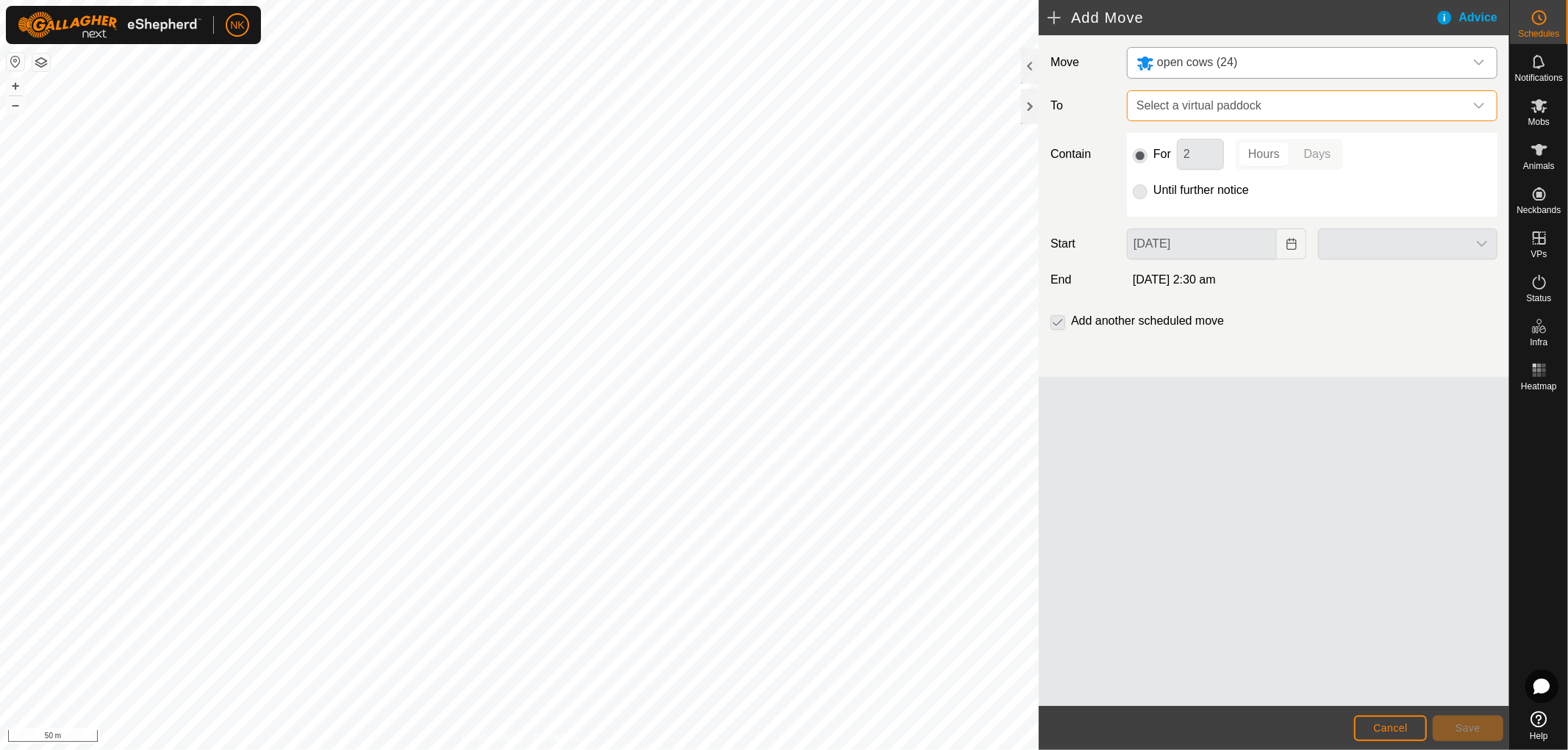
click at [1426, 113] on span "Select a virtual paddock" at bounding box center [1297, 106] width 334 height 30
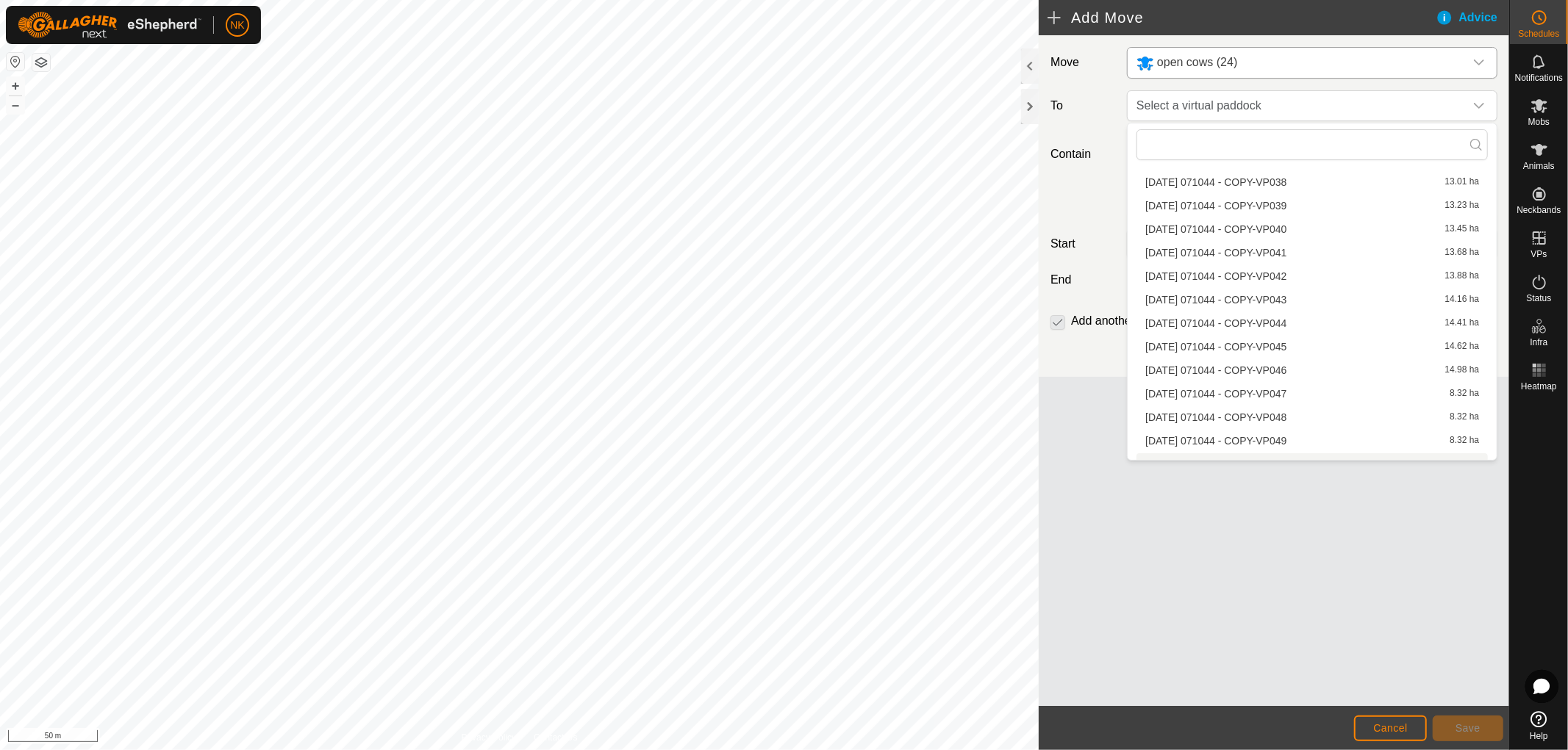
scroll to position [1097, 0]
click at [1267, 279] on li "[DATE] 071044 - COPY-VP047 8.32 ha" at bounding box center [1312, 277] width 352 height 22
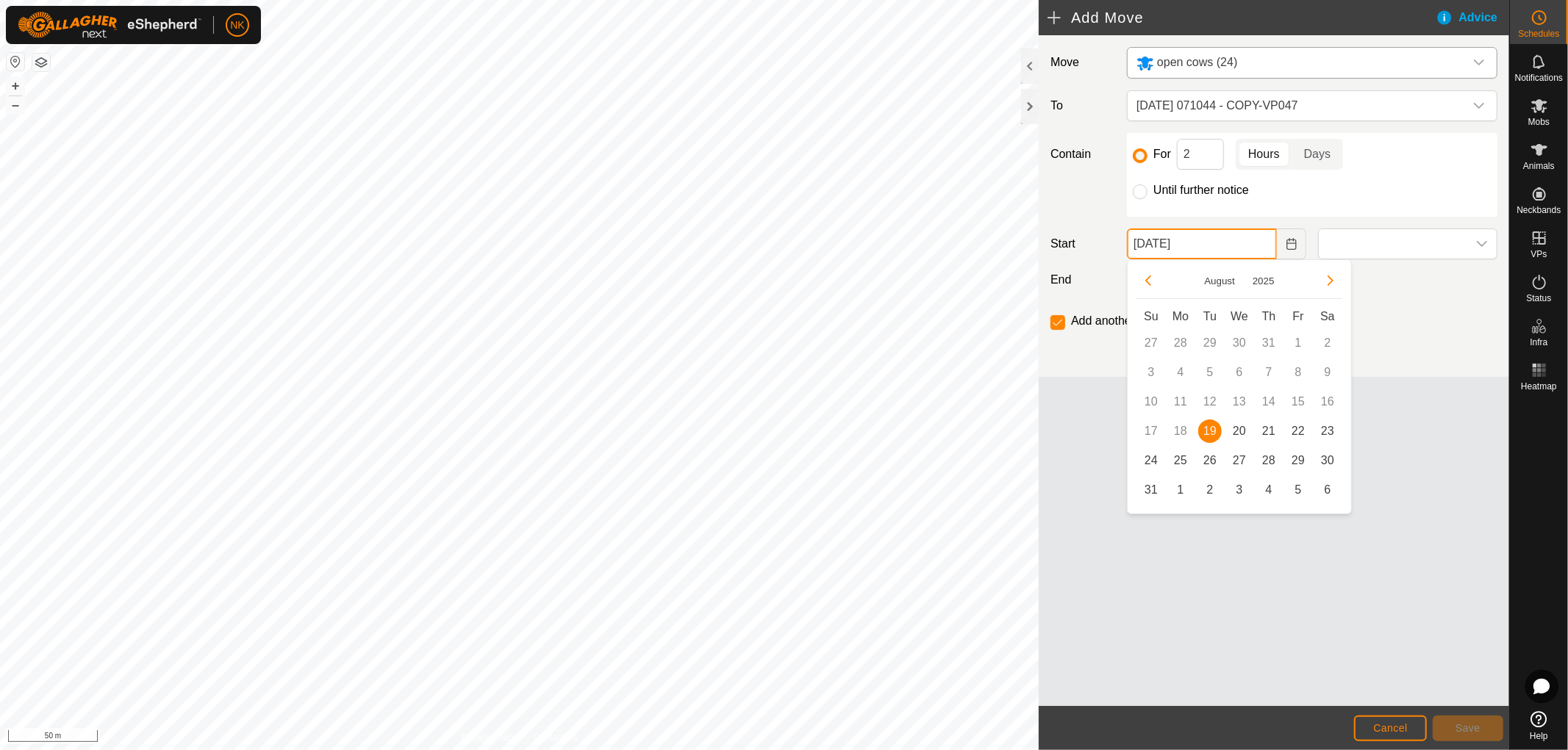
click at [1233, 246] on input "[DATE]" at bounding box center [1202, 243] width 150 height 31
click at [1238, 431] on span "20" at bounding box center [1239, 431] width 23 height 23
type input "[DATE]"
click at [1390, 237] on span at bounding box center [1392, 244] width 148 height 30
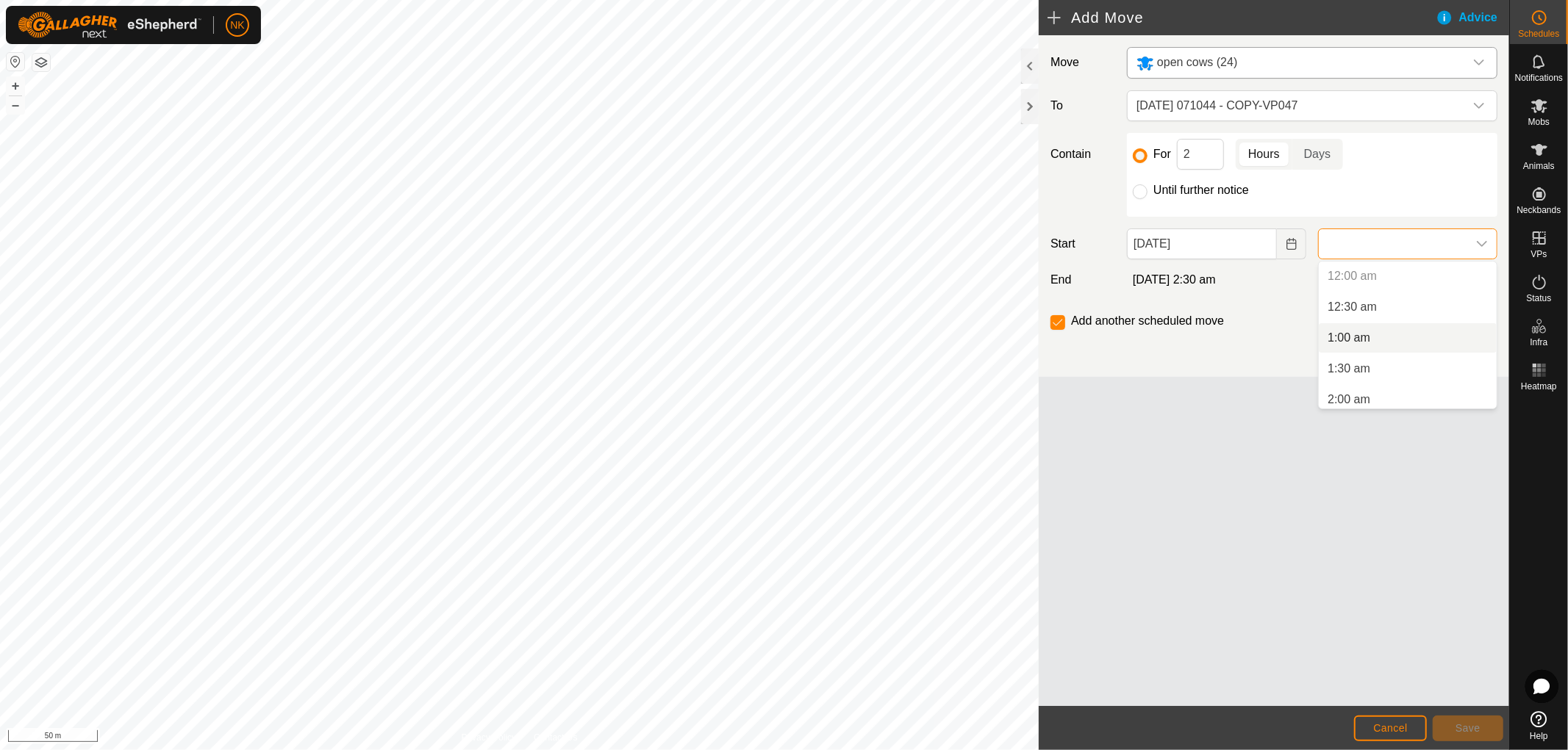
scroll to position [245, 0]
click at [1353, 347] on li "5:00 am" at bounding box center [1407, 340] width 178 height 30
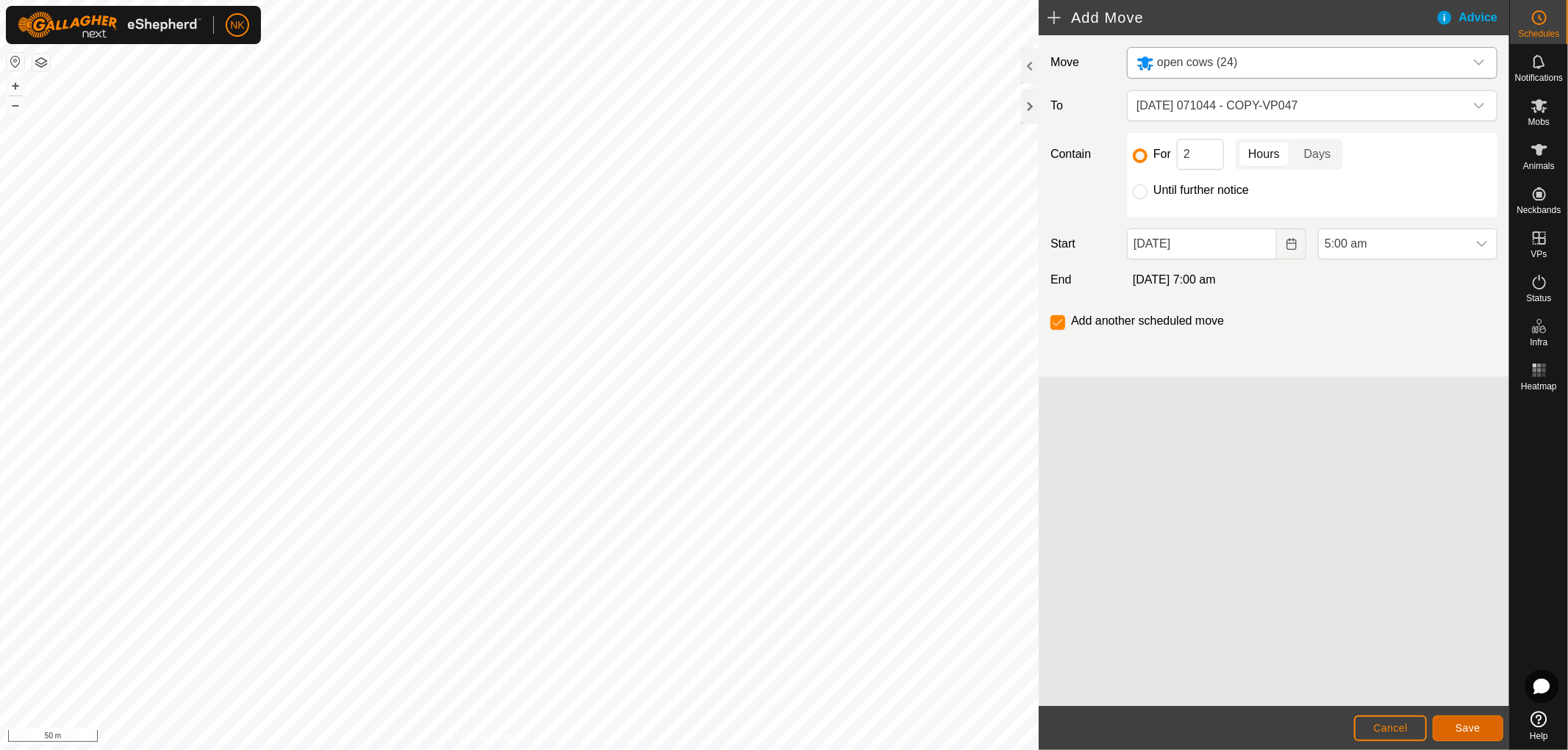
click at [1463, 729] on span "Save" at bounding box center [1467, 728] width 25 height 12
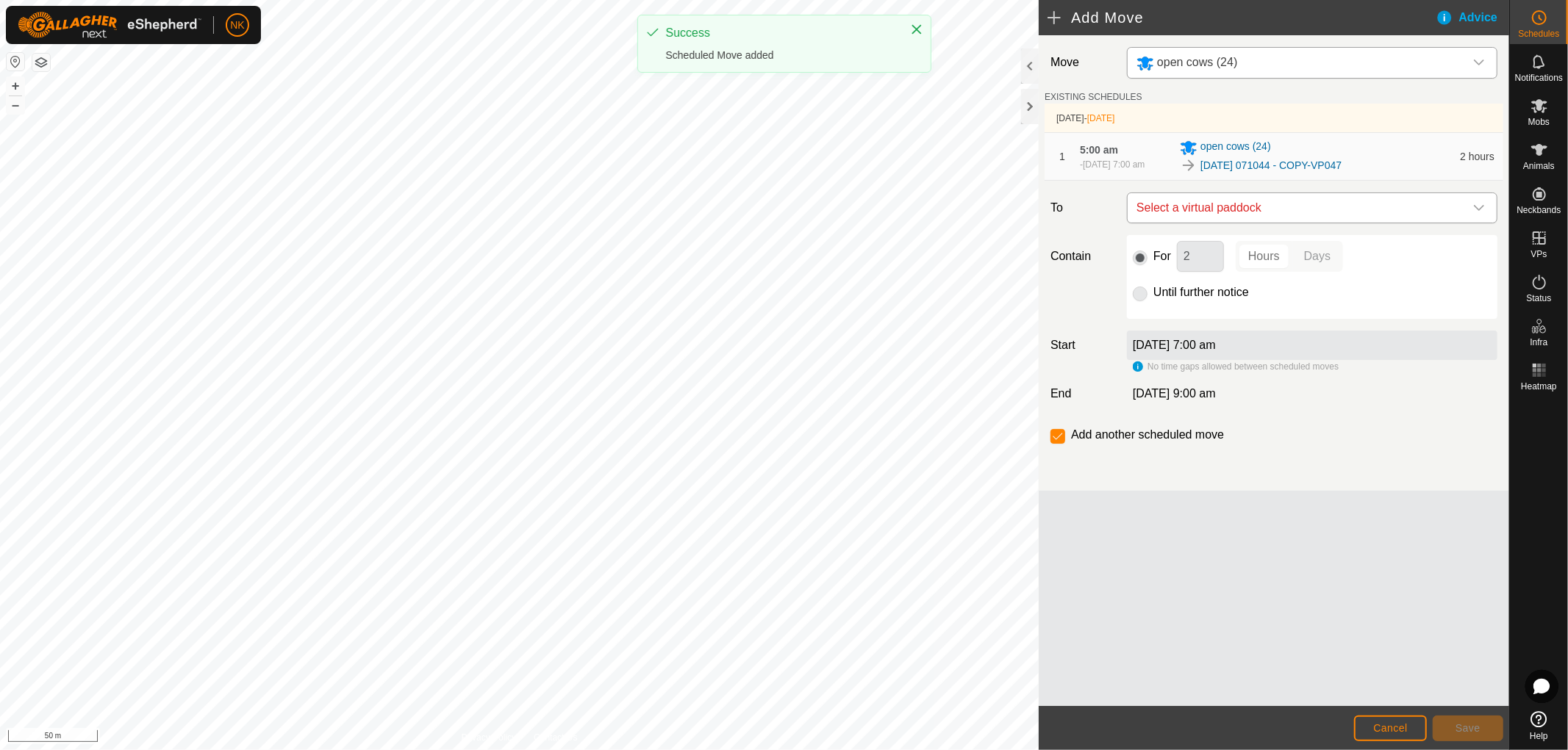
click at [1321, 206] on span "Select a virtual paddock" at bounding box center [1297, 208] width 334 height 30
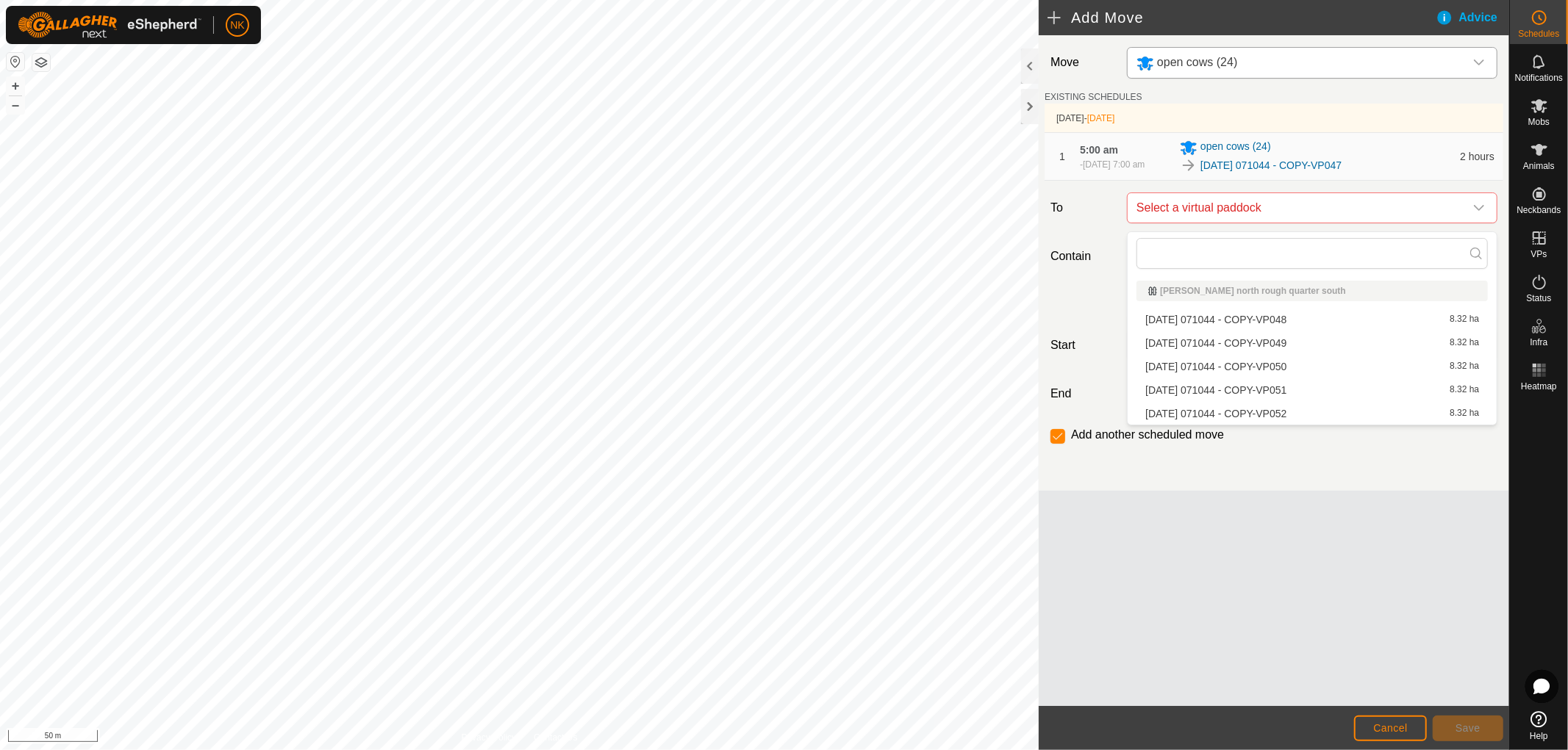
click at [1272, 326] on li "[DATE] 071044 - COPY-VP048 8.32 ha" at bounding box center [1312, 320] width 352 height 22
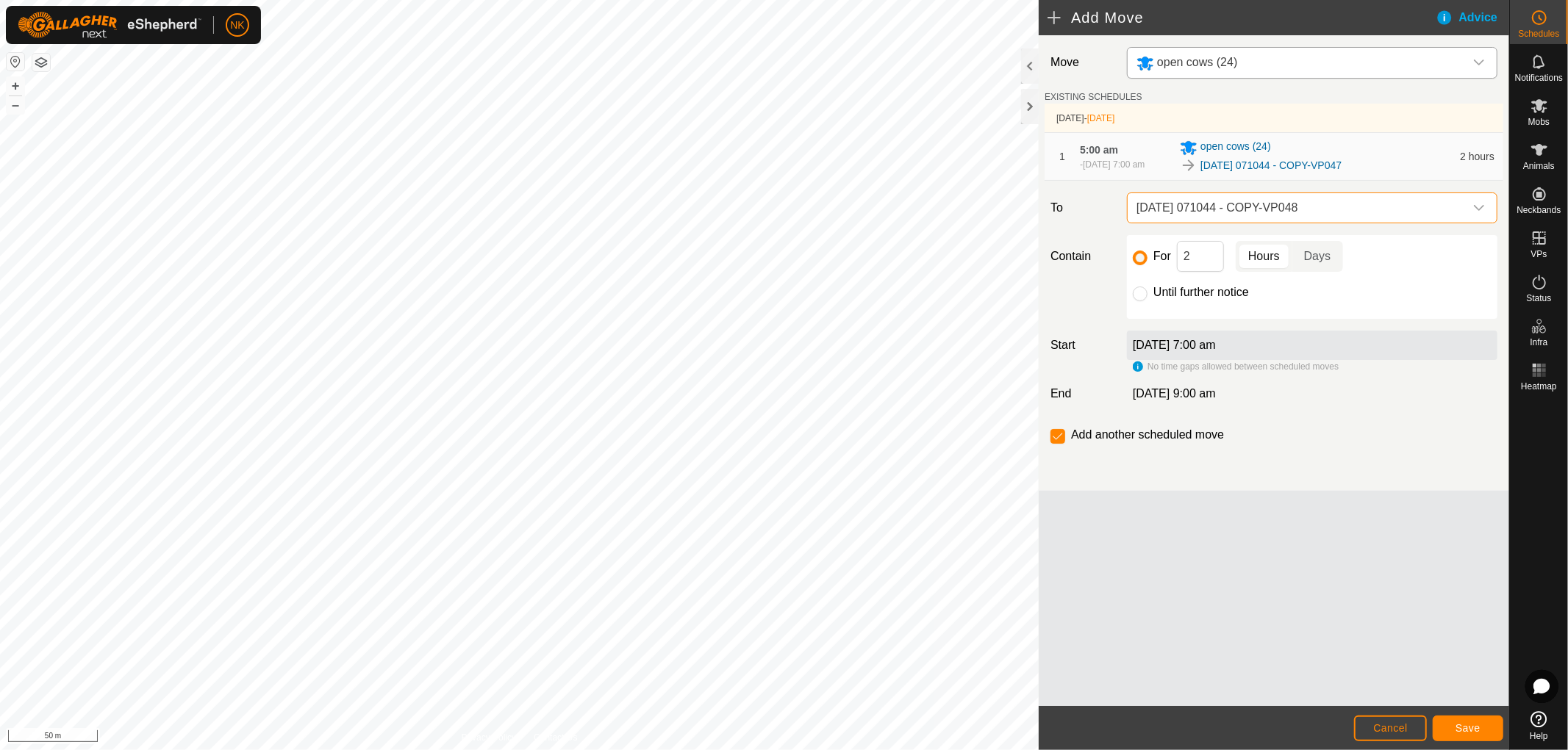
click at [1297, 209] on span "[DATE] 071044 - COPY-VP048" at bounding box center [1297, 208] width 334 height 30
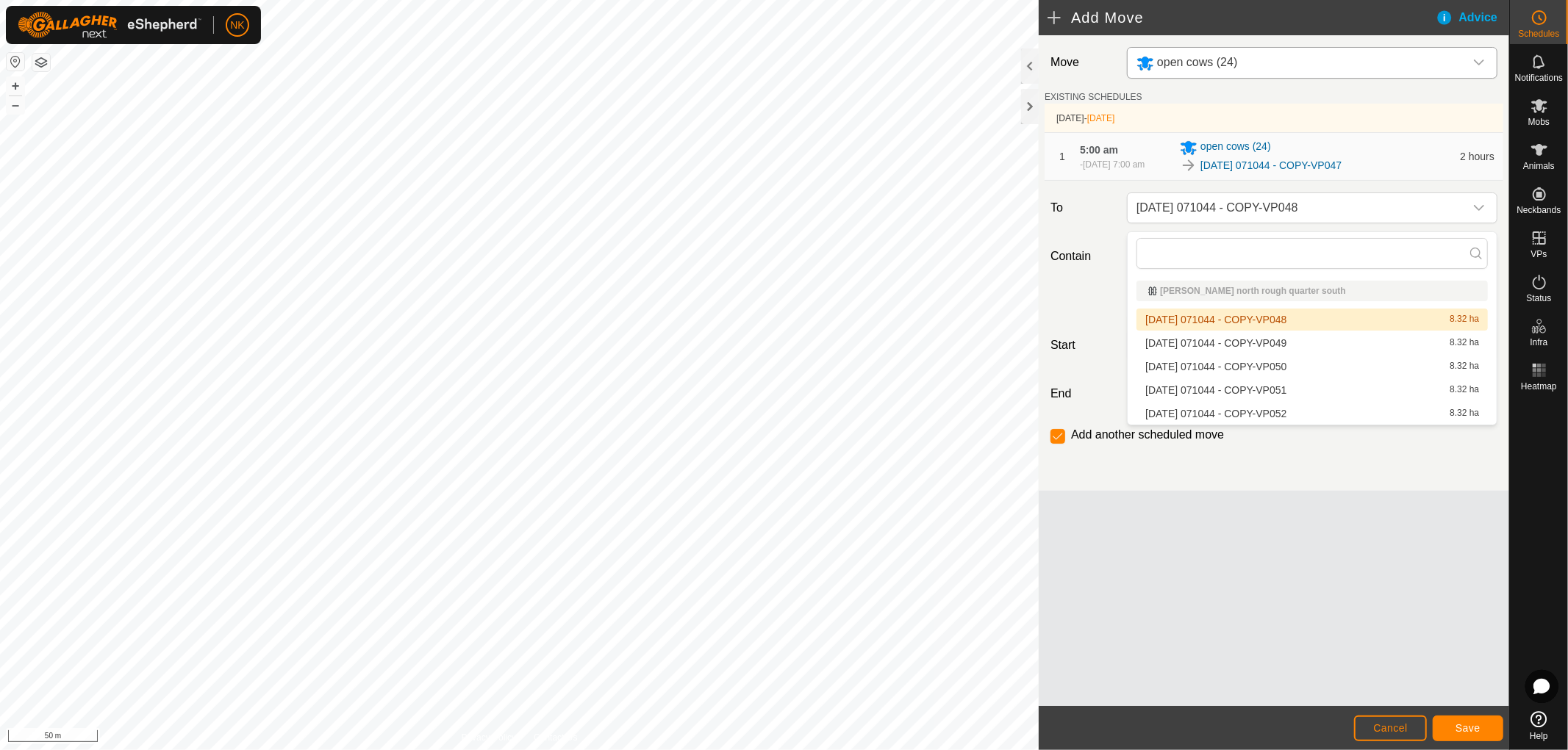
click at [1278, 322] on li "[DATE] 071044 - COPY-VP048 8.32 ha" at bounding box center [1312, 320] width 352 height 22
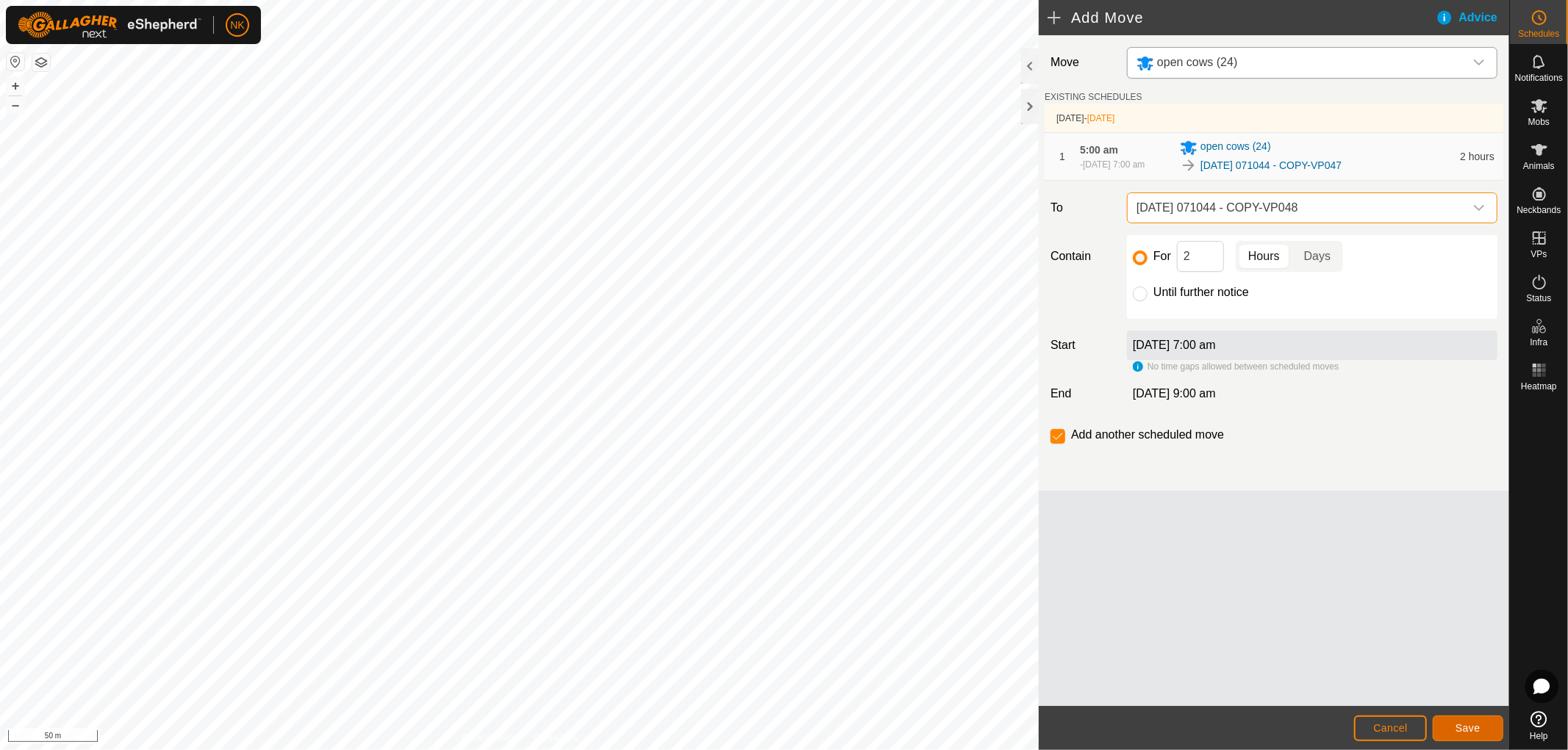
click at [1472, 728] on span "Save" at bounding box center [1467, 728] width 25 height 12
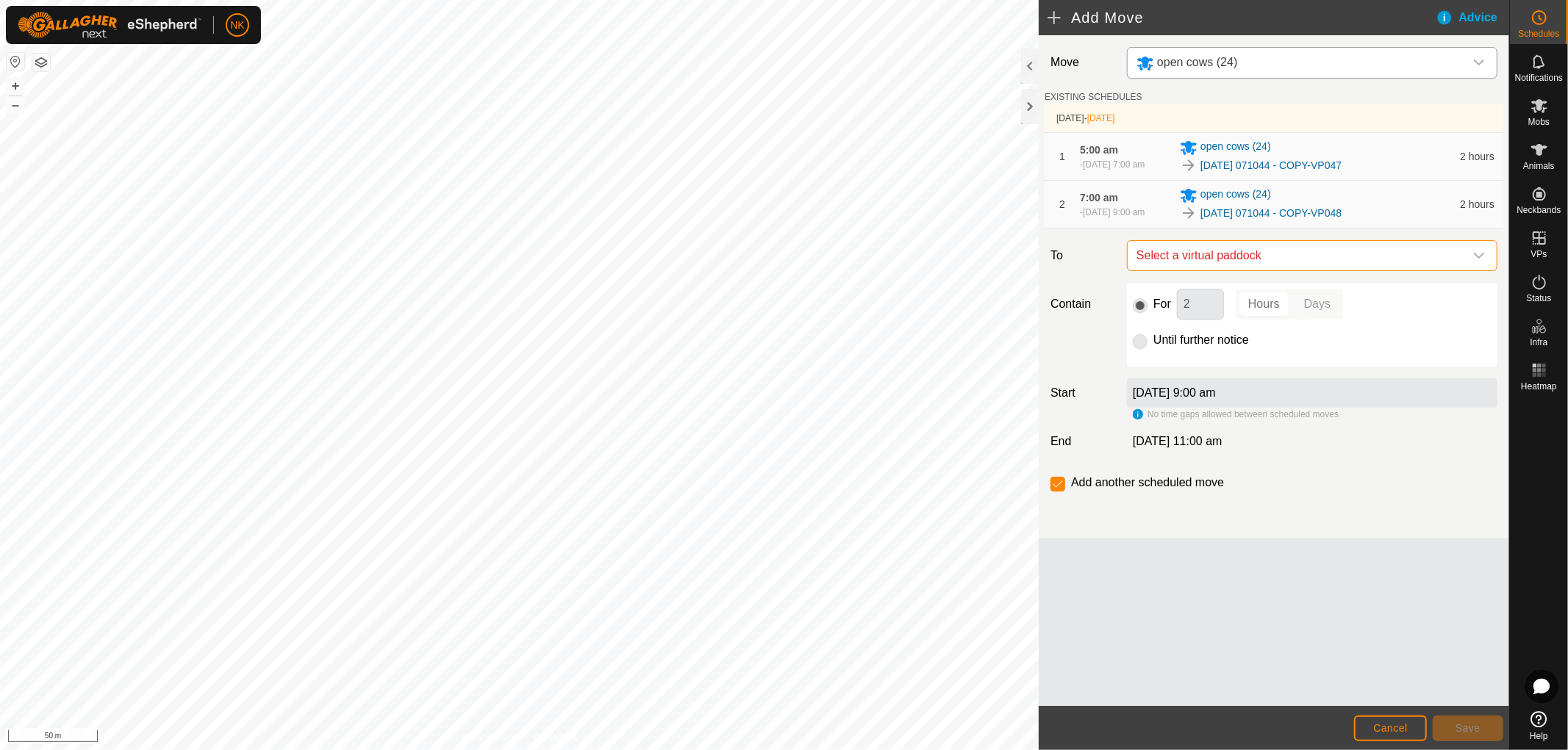
click at [1368, 270] on span "Select a virtual paddock" at bounding box center [1297, 256] width 334 height 30
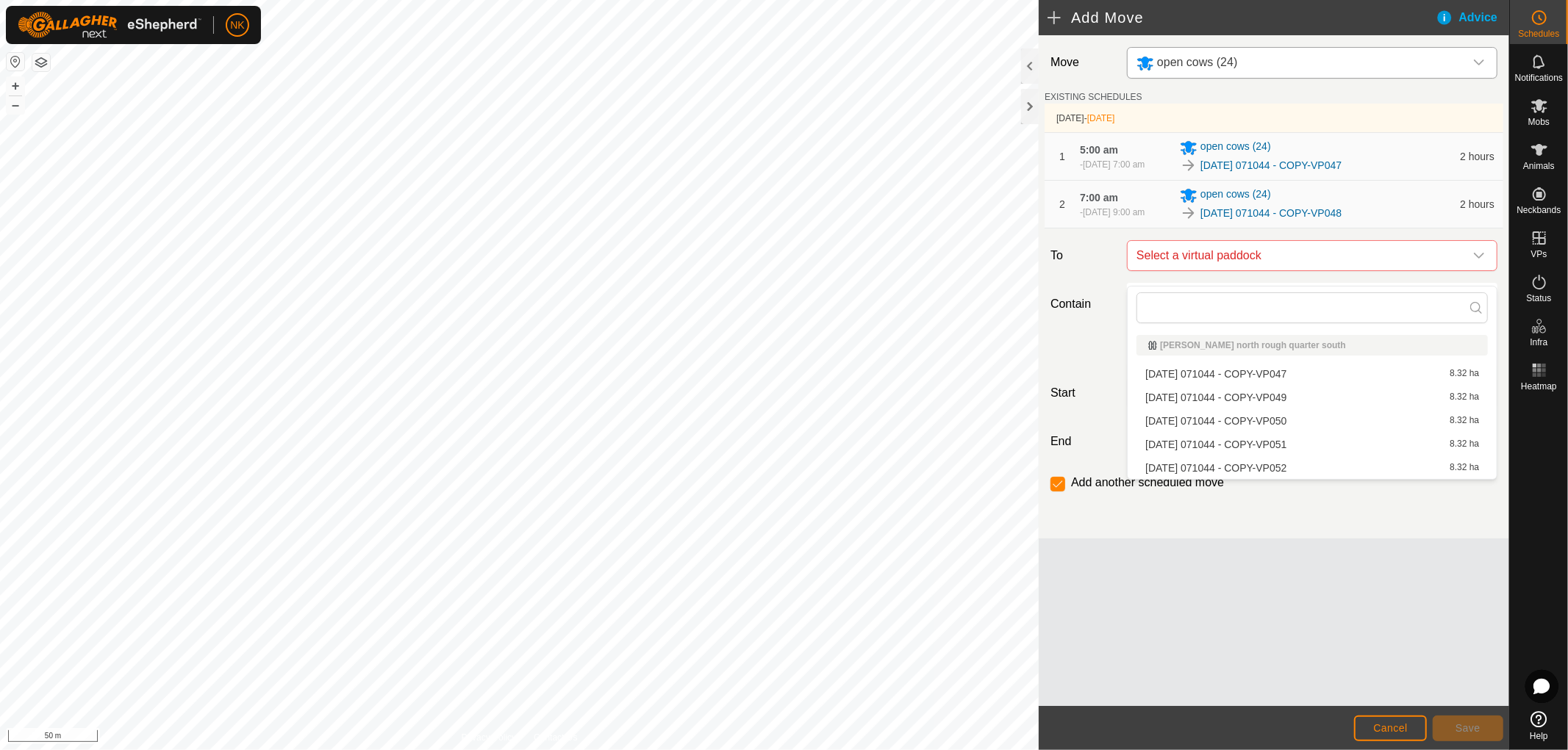
click at [1301, 392] on li "[DATE] 071044 - COPY-VP049 8.32 ha" at bounding box center [1312, 398] width 352 height 22
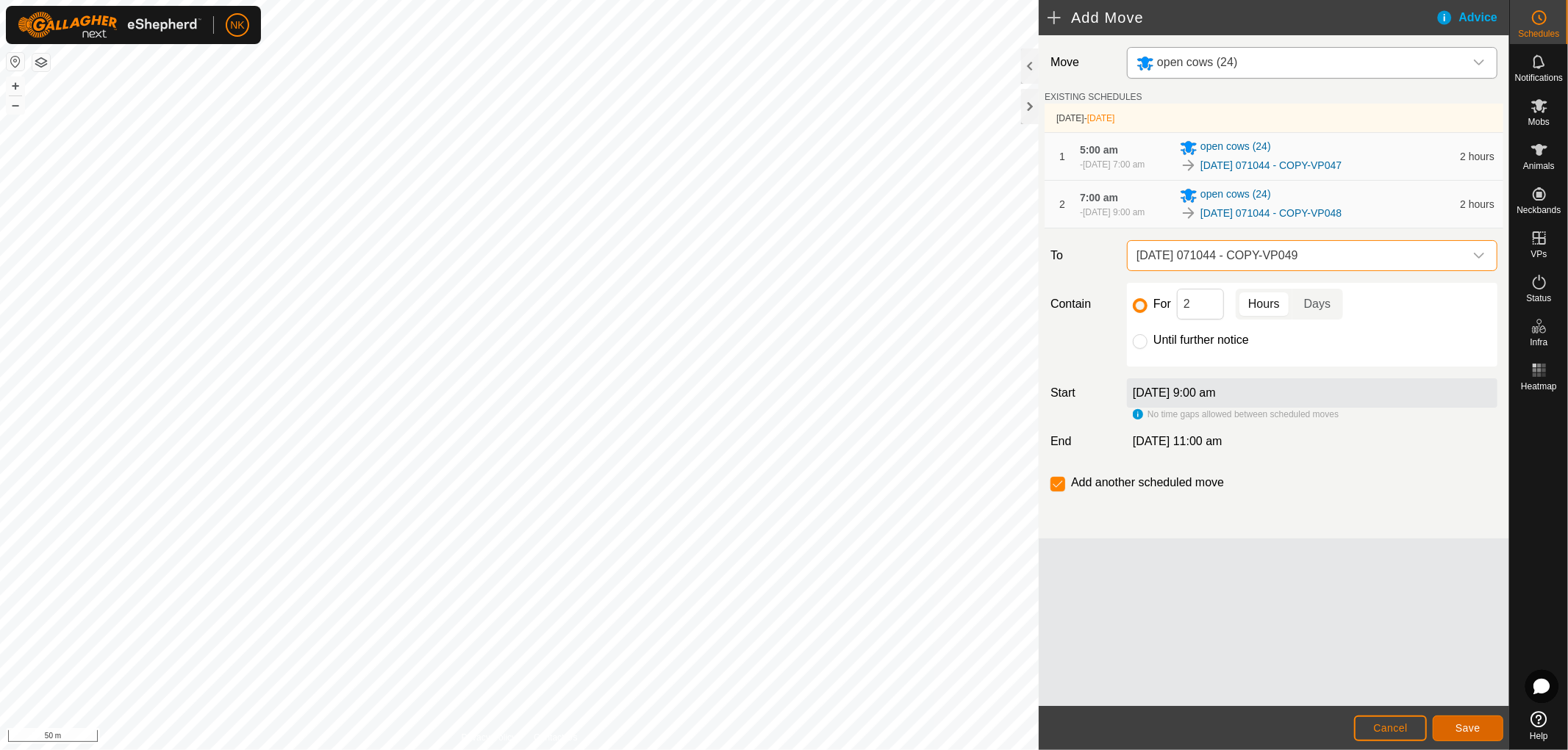
click at [1474, 720] on button "Save" at bounding box center [1468, 729] width 70 height 26
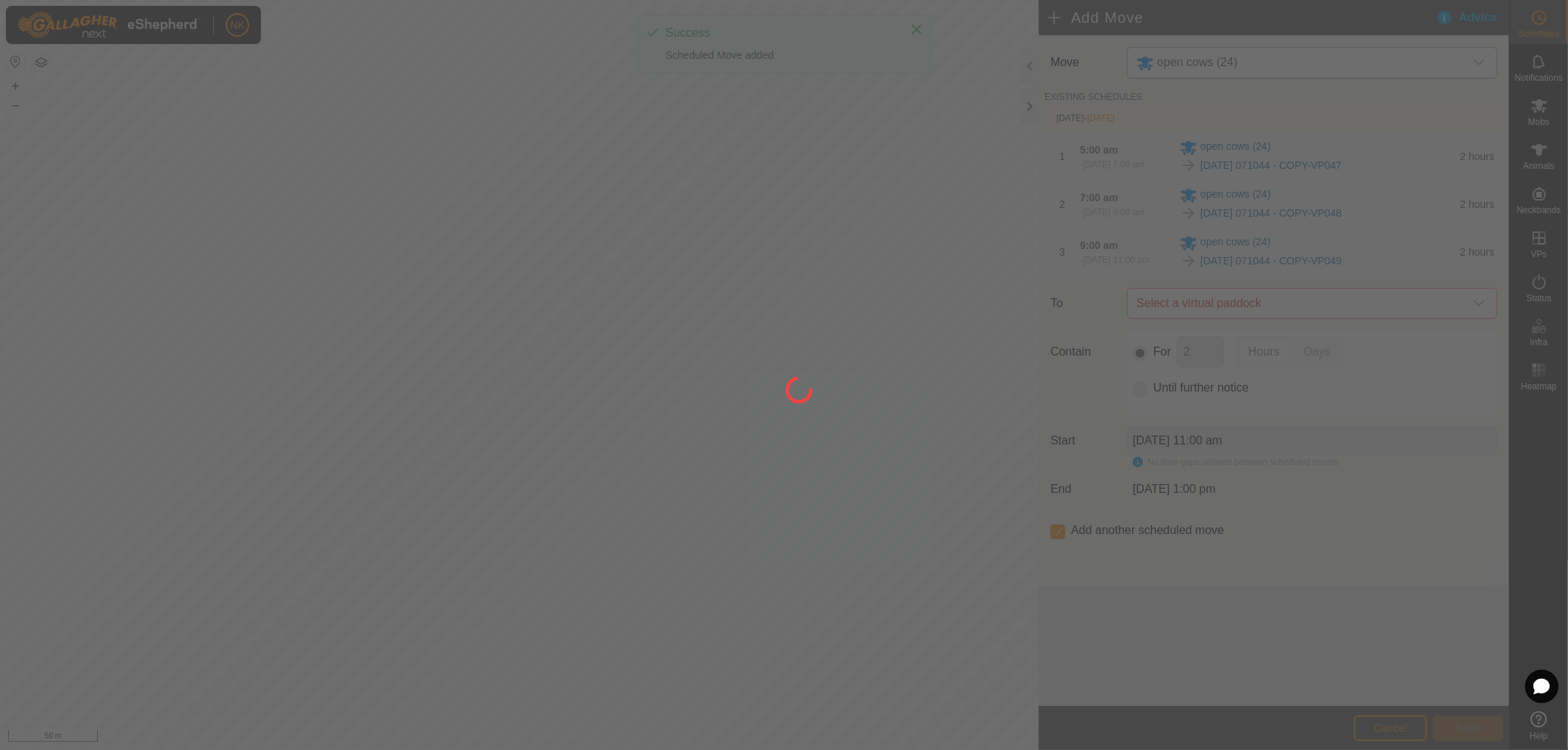
click at [1368, 326] on div at bounding box center [784, 375] width 1568 height 750
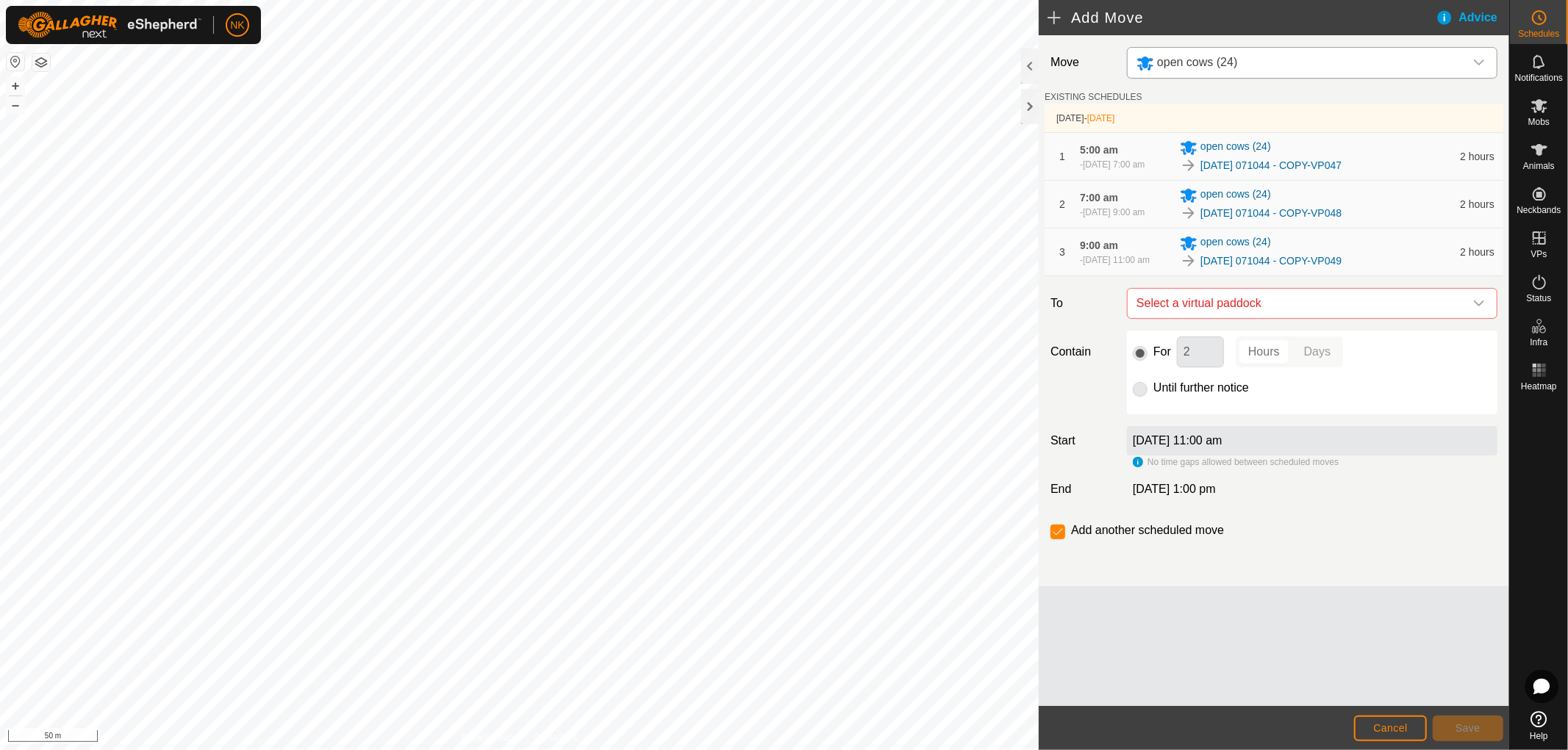
click at [1369, 318] on span "Select a virtual paddock" at bounding box center [1297, 303] width 334 height 30
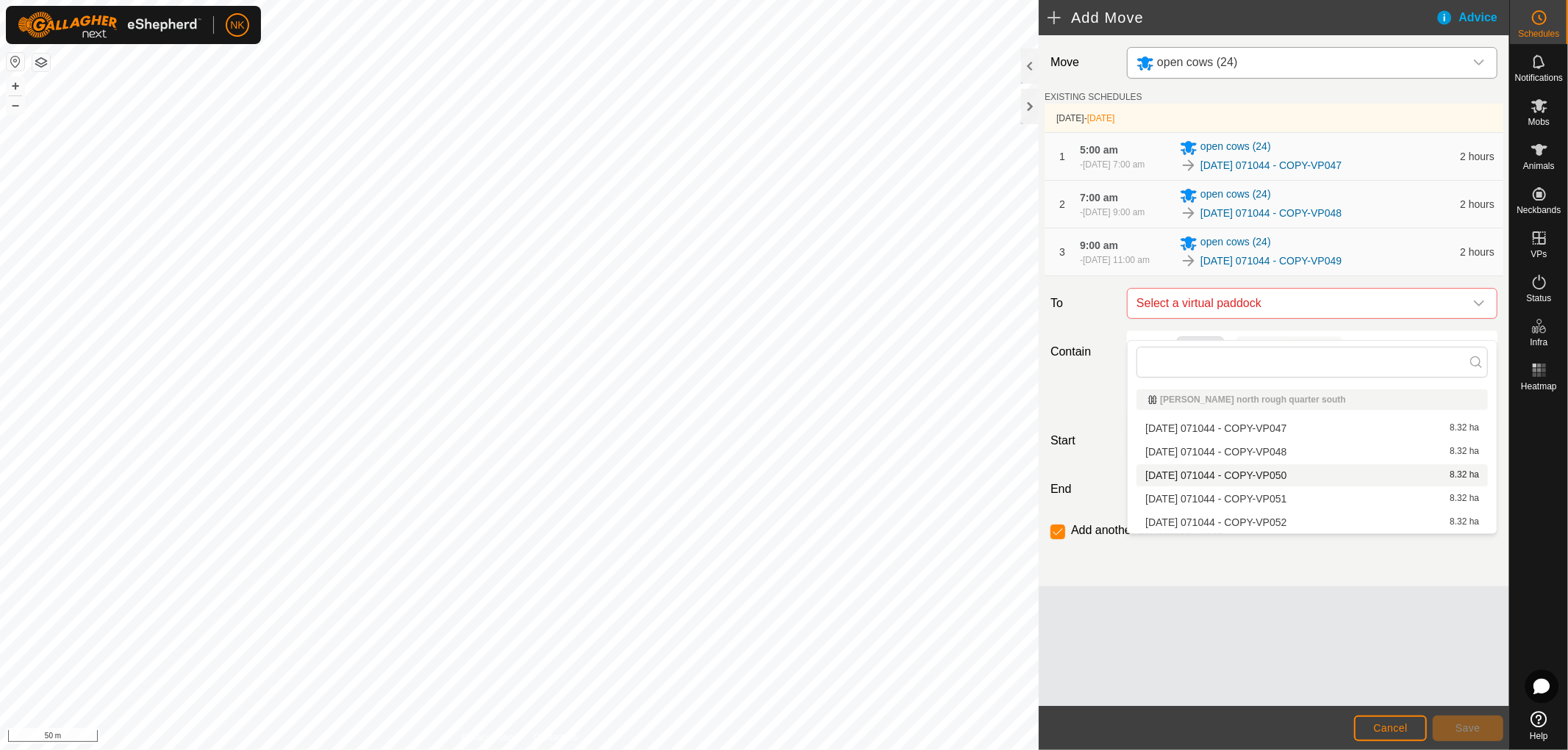
click at [1301, 473] on li "[DATE] 071044 - COPY-VP050 8.32 ha" at bounding box center [1312, 475] width 352 height 22
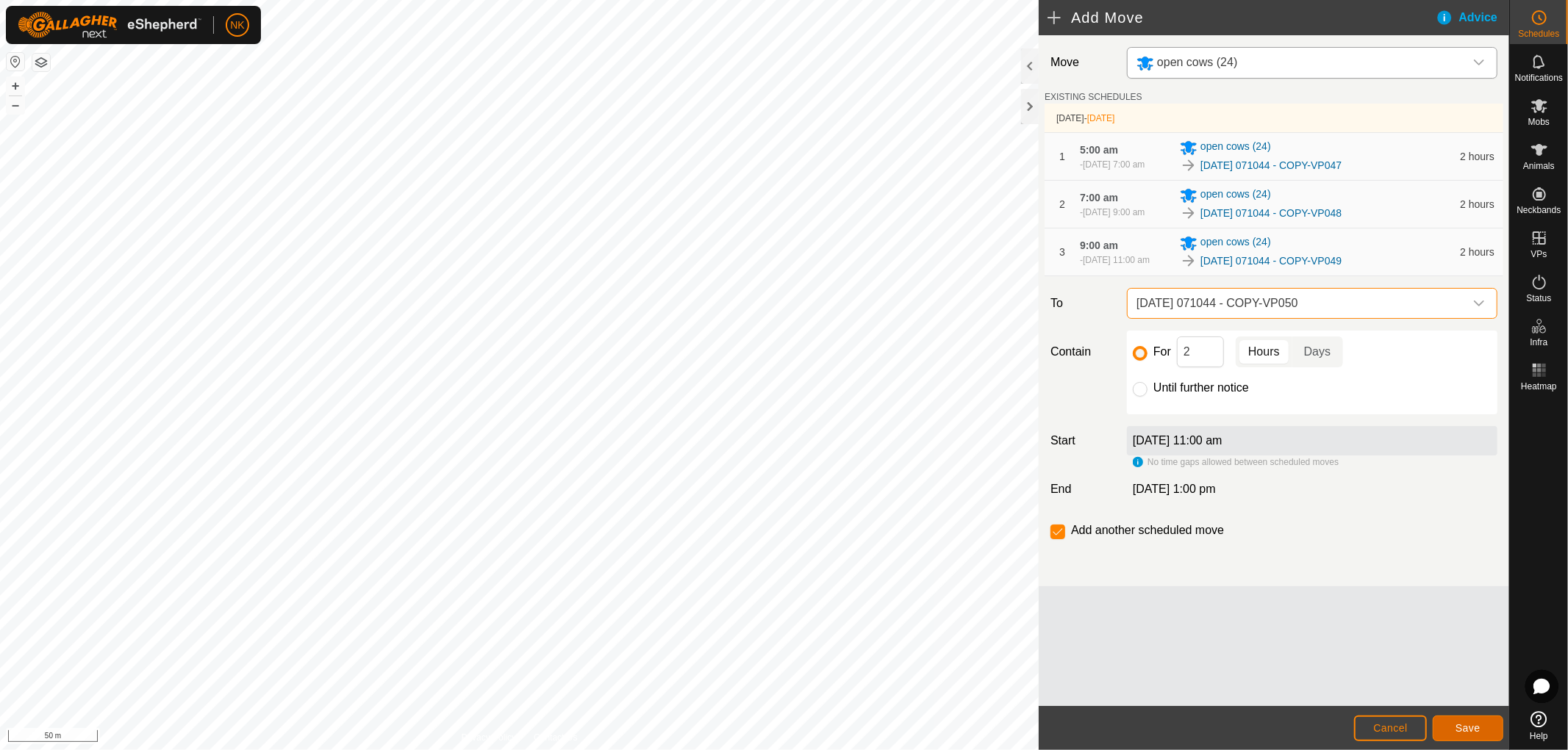
click at [1463, 735] on button "Save" at bounding box center [1468, 729] width 70 height 26
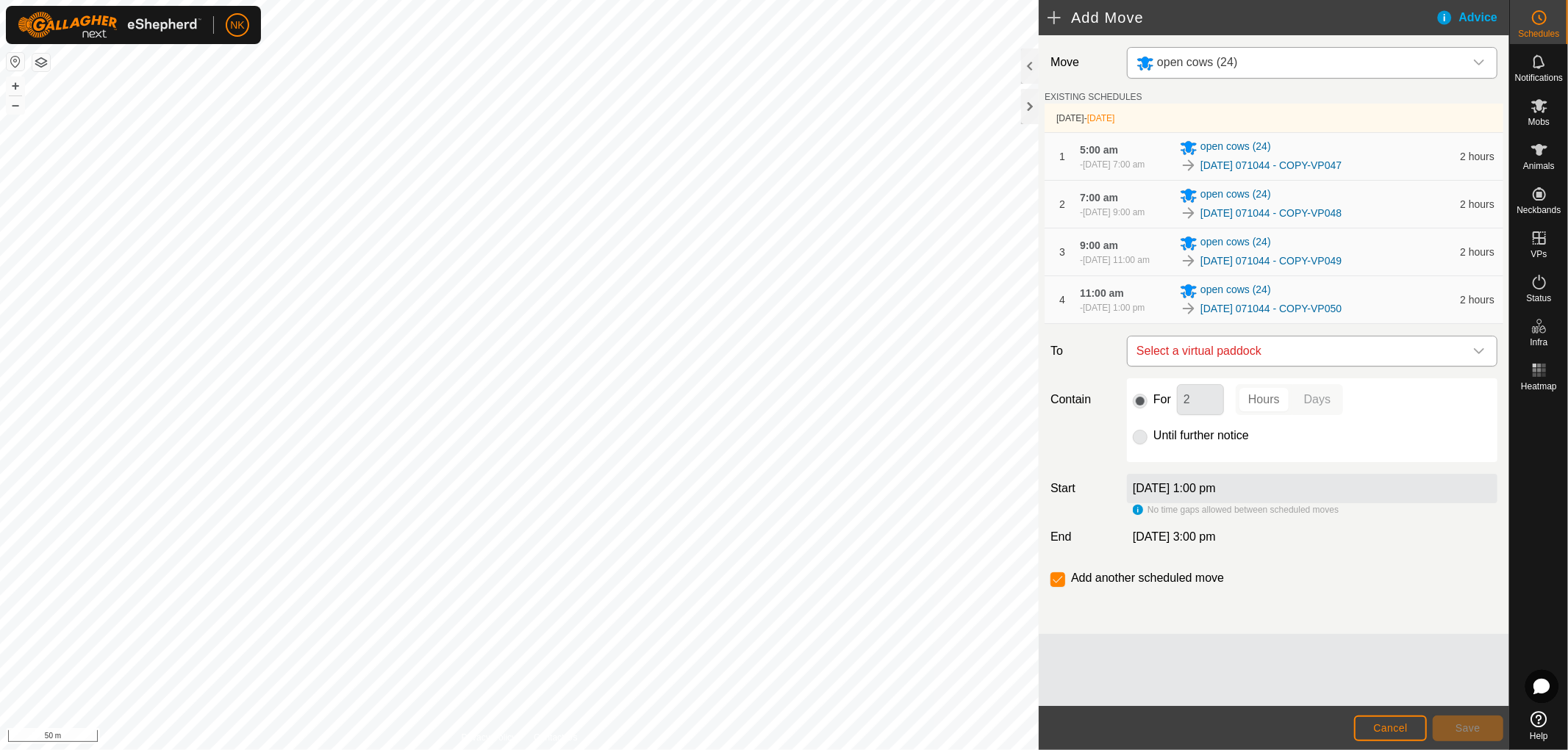
click at [1325, 366] on span "Select a virtual paddock" at bounding box center [1297, 351] width 334 height 30
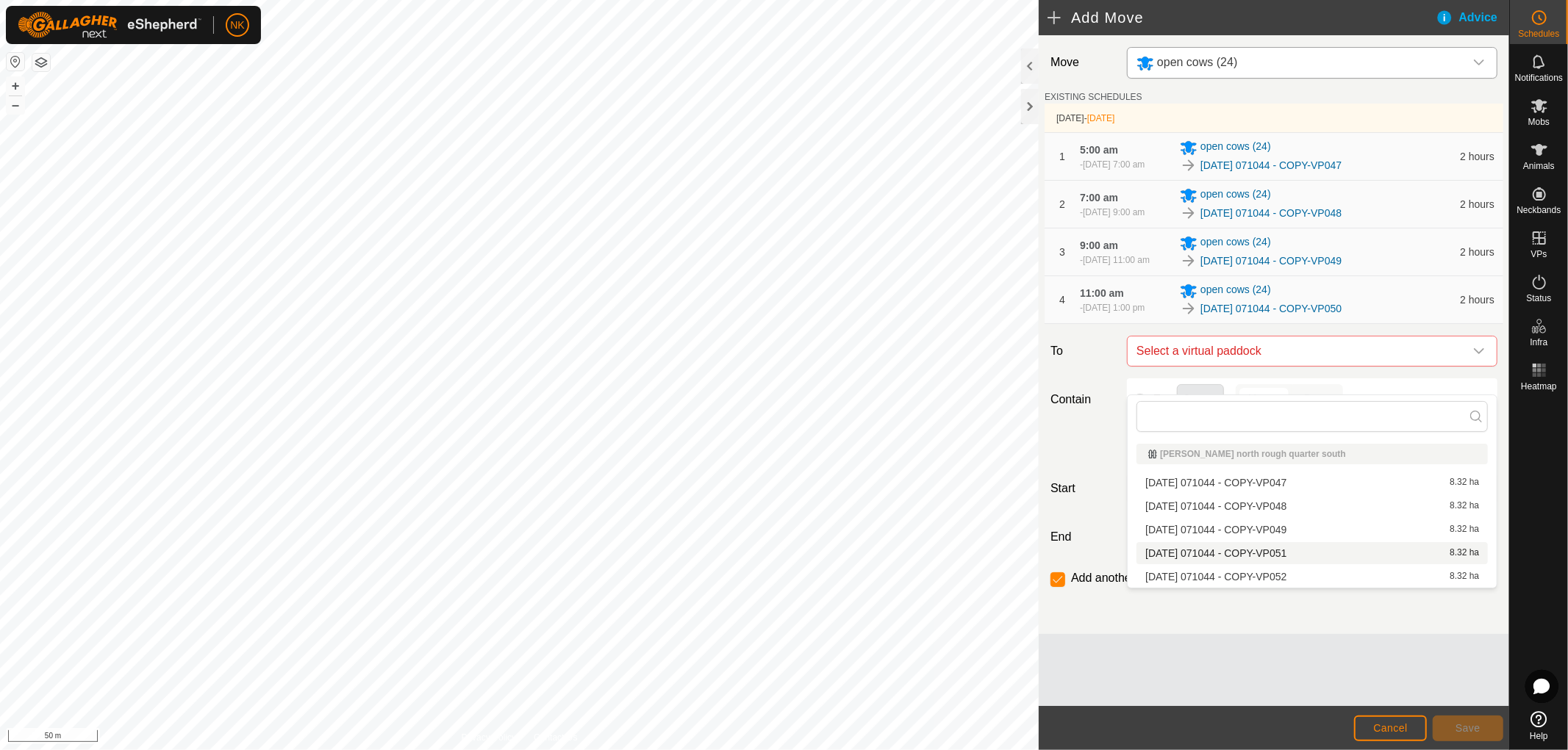
click at [1283, 553] on li "[DATE] 071044 - COPY-VP051 8.32 ha" at bounding box center [1312, 553] width 352 height 22
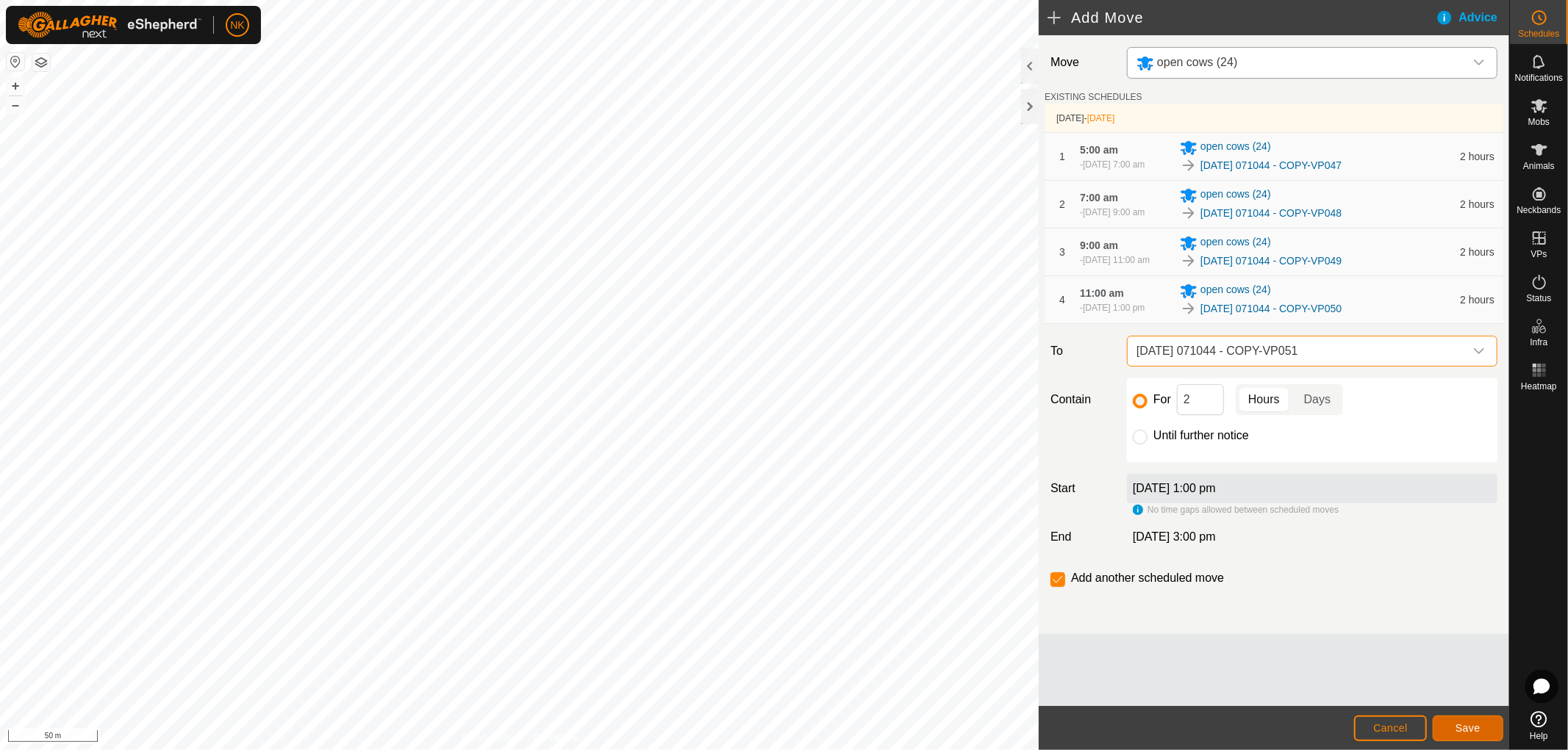
click at [1458, 732] on span "Save" at bounding box center [1467, 728] width 25 height 12
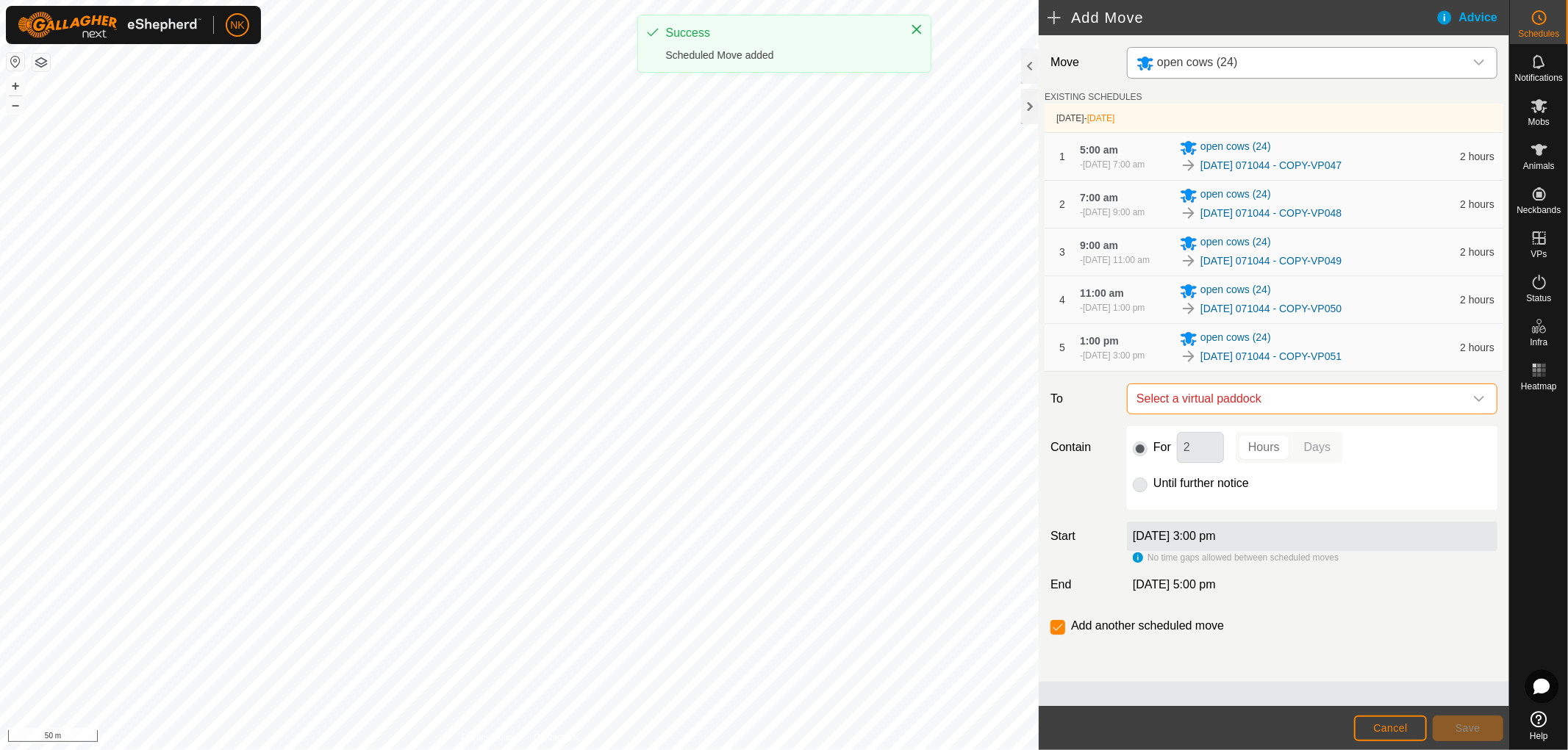
click at [1315, 413] on span "Select a virtual paddock" at bounding box center [1297, 400] width 334 height 30
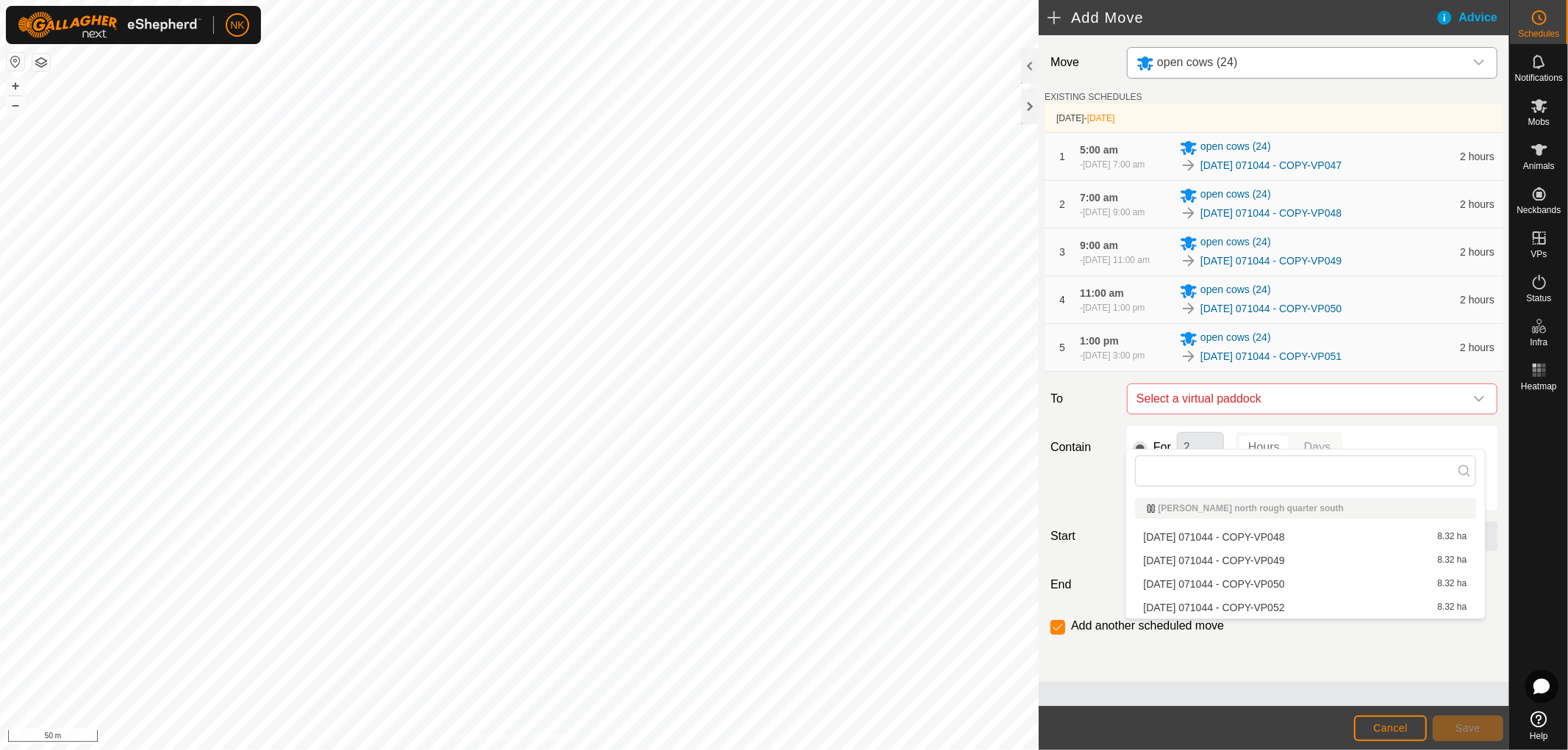
click at [1294, 605] on li "[DATE] 071044 - COPY-VP052 8.32 ha" at bounding box center [1305, 608] width 341 height 22
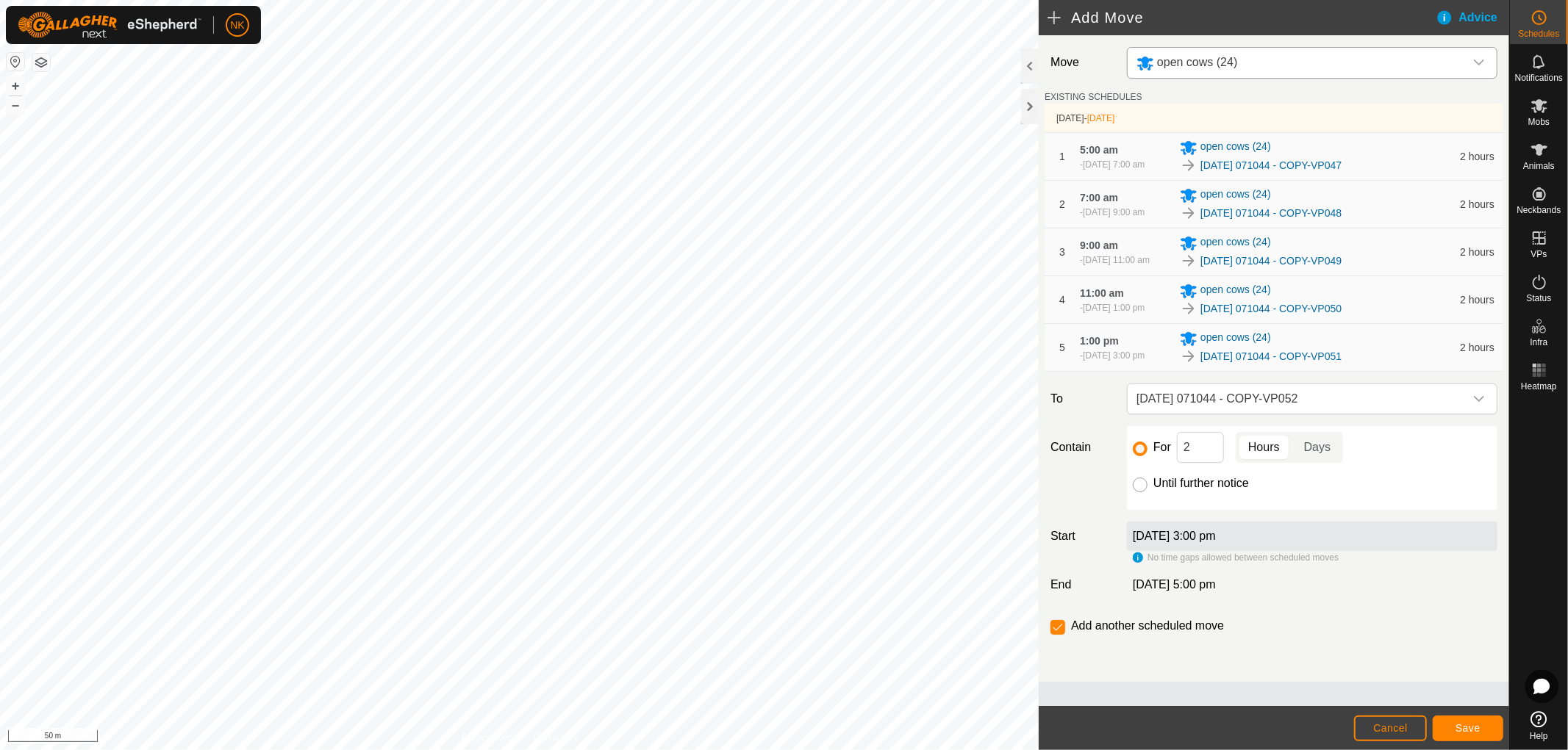
click at [1138, 492] on input "Until further notice" at bounding box center [1140, 485] width 15 height 15
radio input "true"
checkbox input "false"
click at [1464, 717] on button "Save" at bounding box center [1468, 729] width 70 height 26
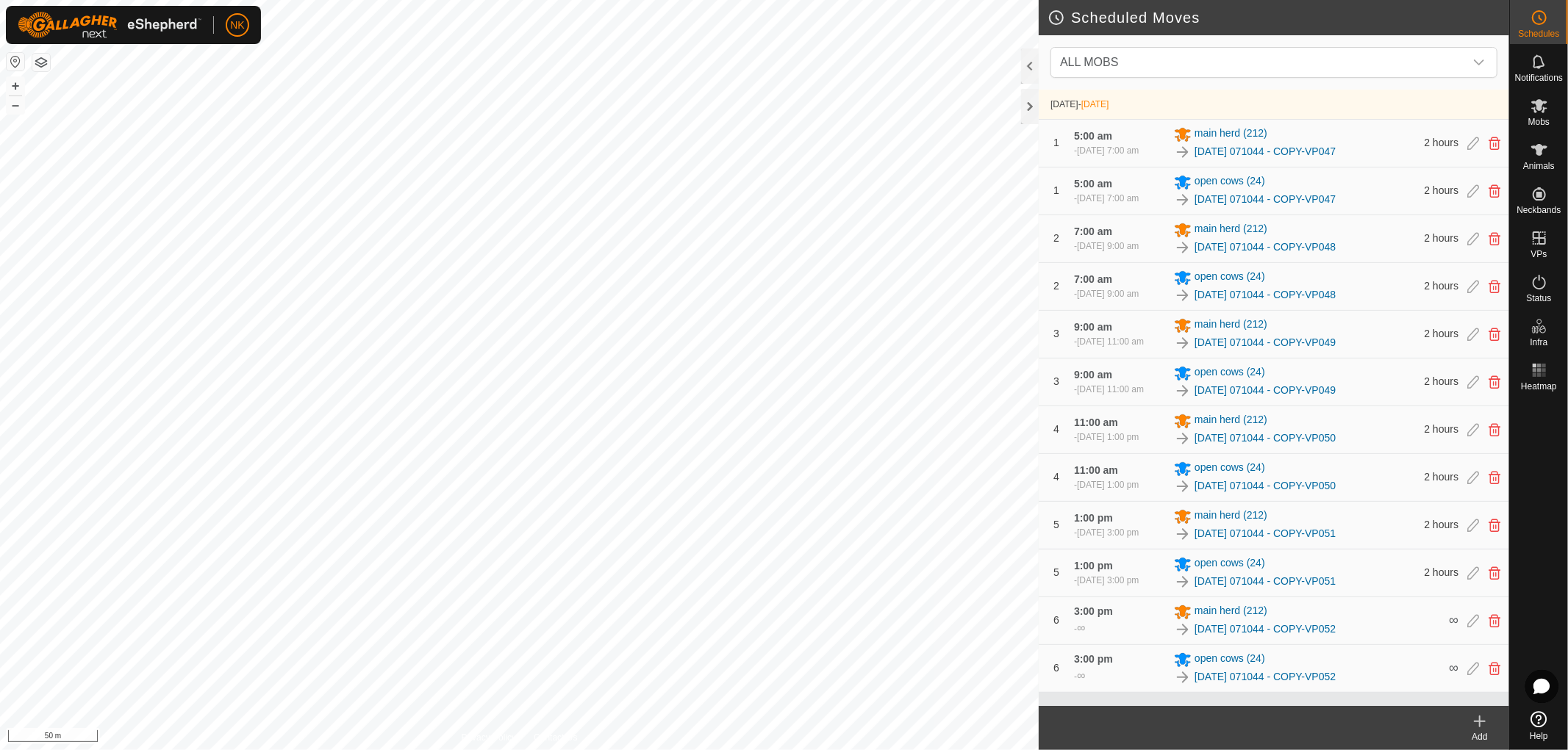
click at [1479, 723] on icon at bounding box center [1479, 721] width 18 height 18
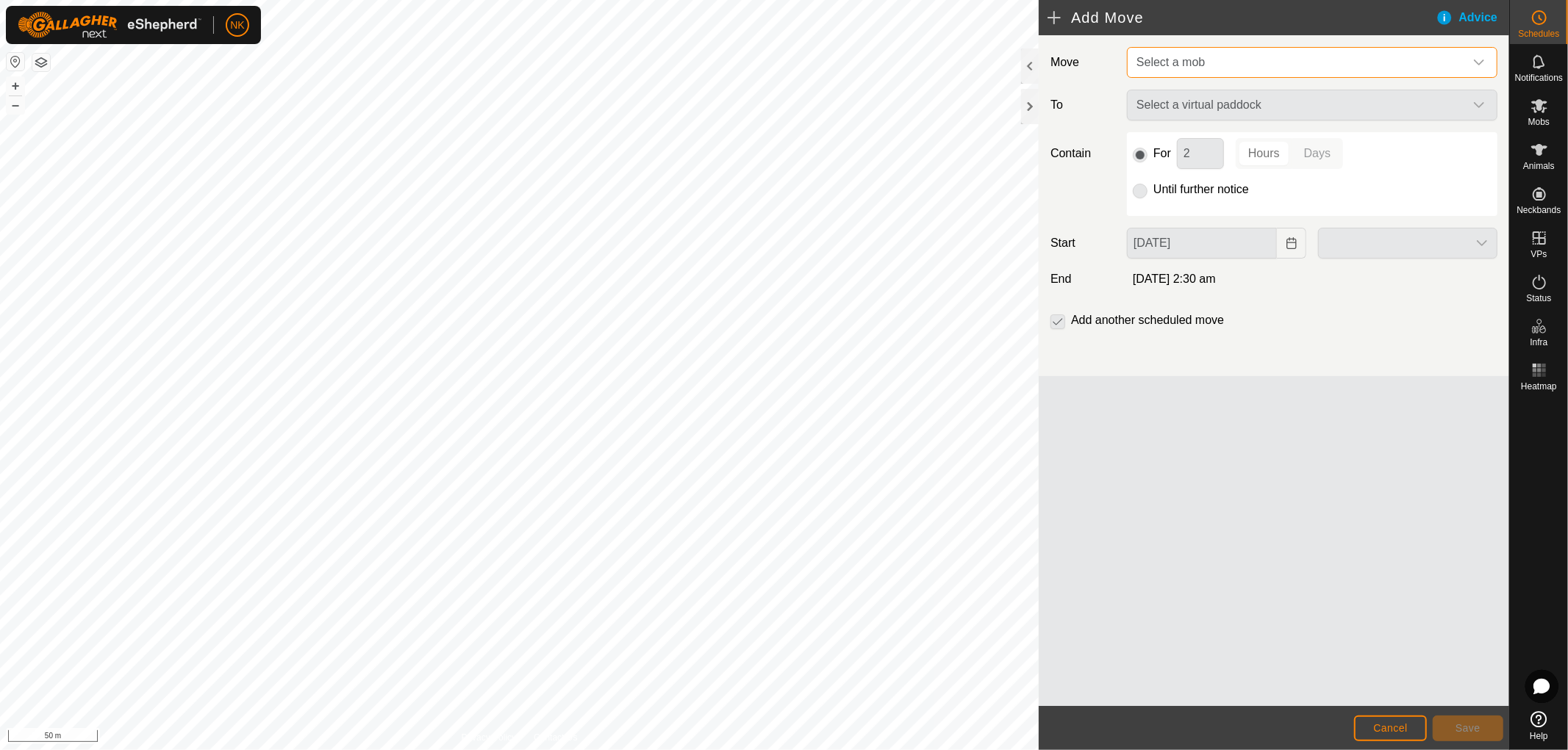
click at [1318, 60] on span "Select a mob" at bounding box center [1297, 63] width 334 height 30
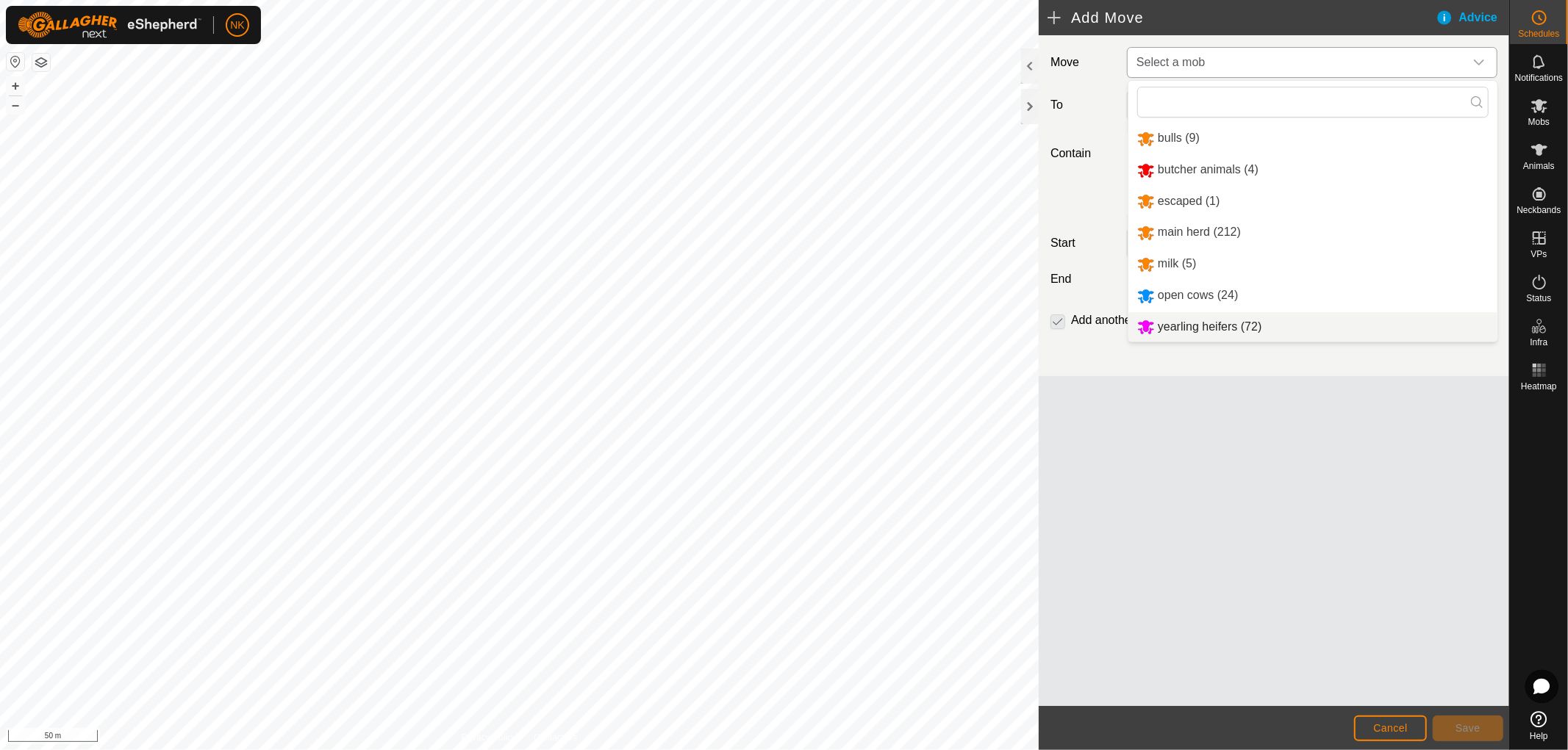
click at [1196, 326] on li "yearling heifers (72)" at bounding box center [1313, 327] width 369 height 31
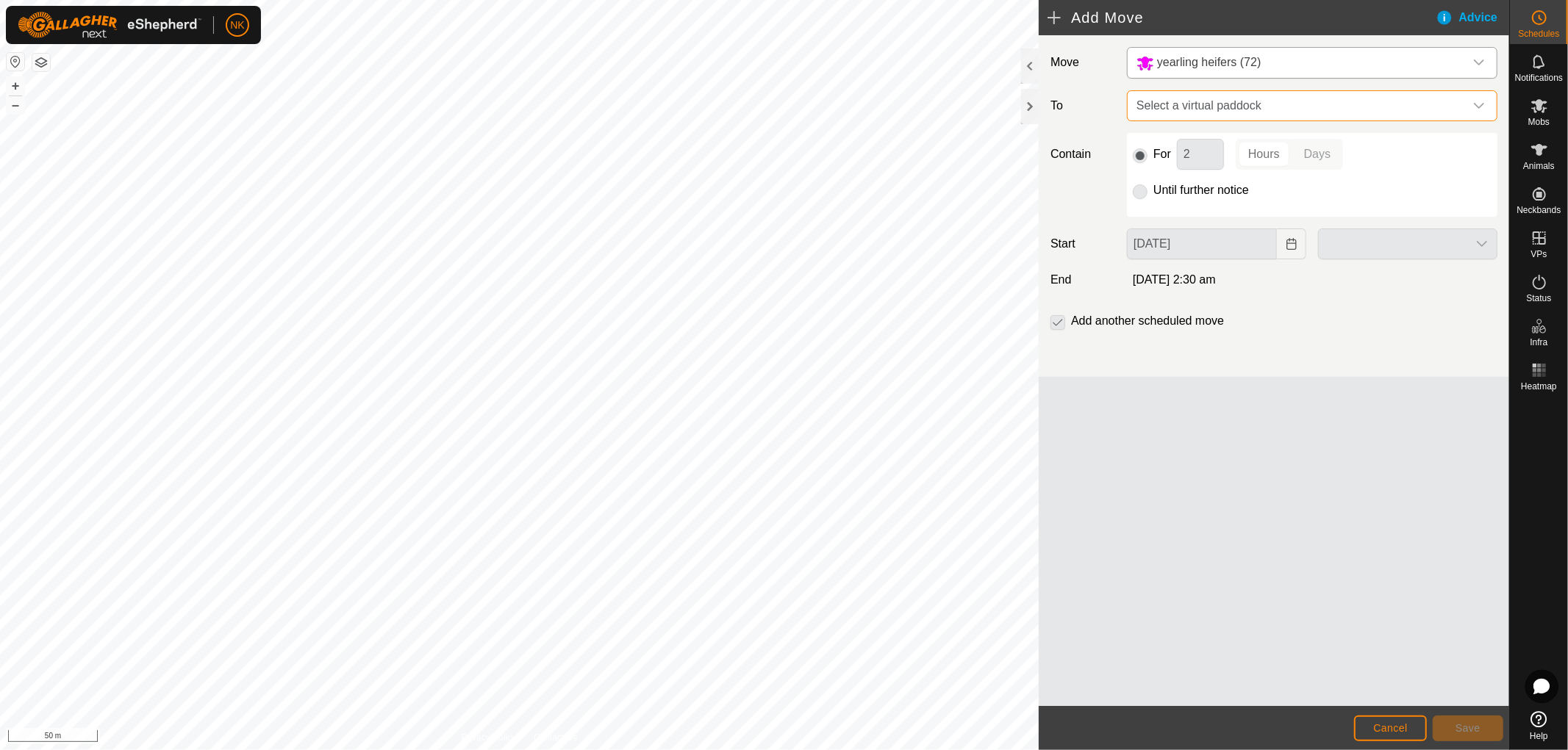
click at [1356, 92] on span "Select a virtual paddock" at bounding box center [1297, 106] width 334 height 30
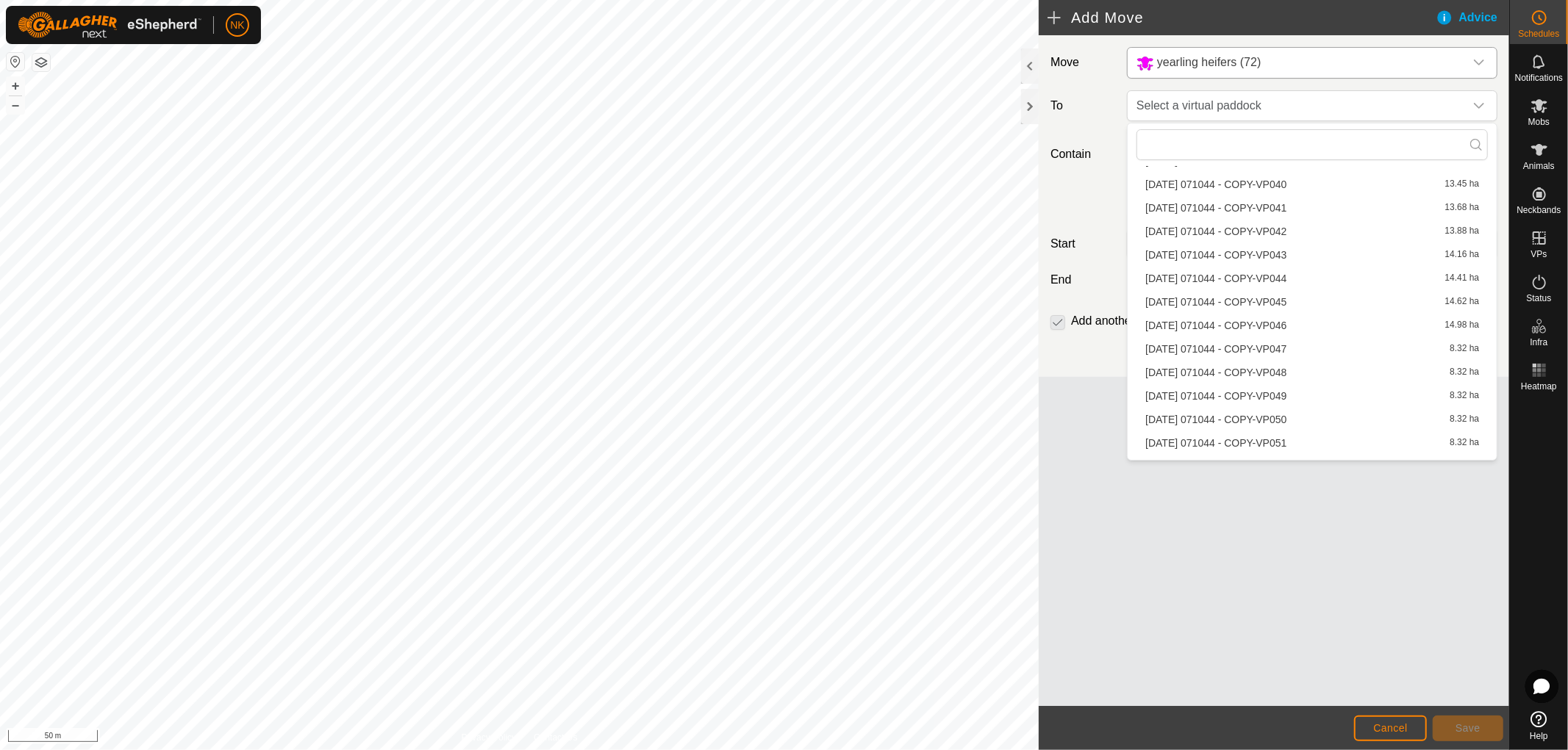
scroll to position [1097, 0]
click at [1286, 275] on li "[DATE] 071044 - COPY-VP047 8.32 ha" at bounding box center [1312, 277] width 352 height 22
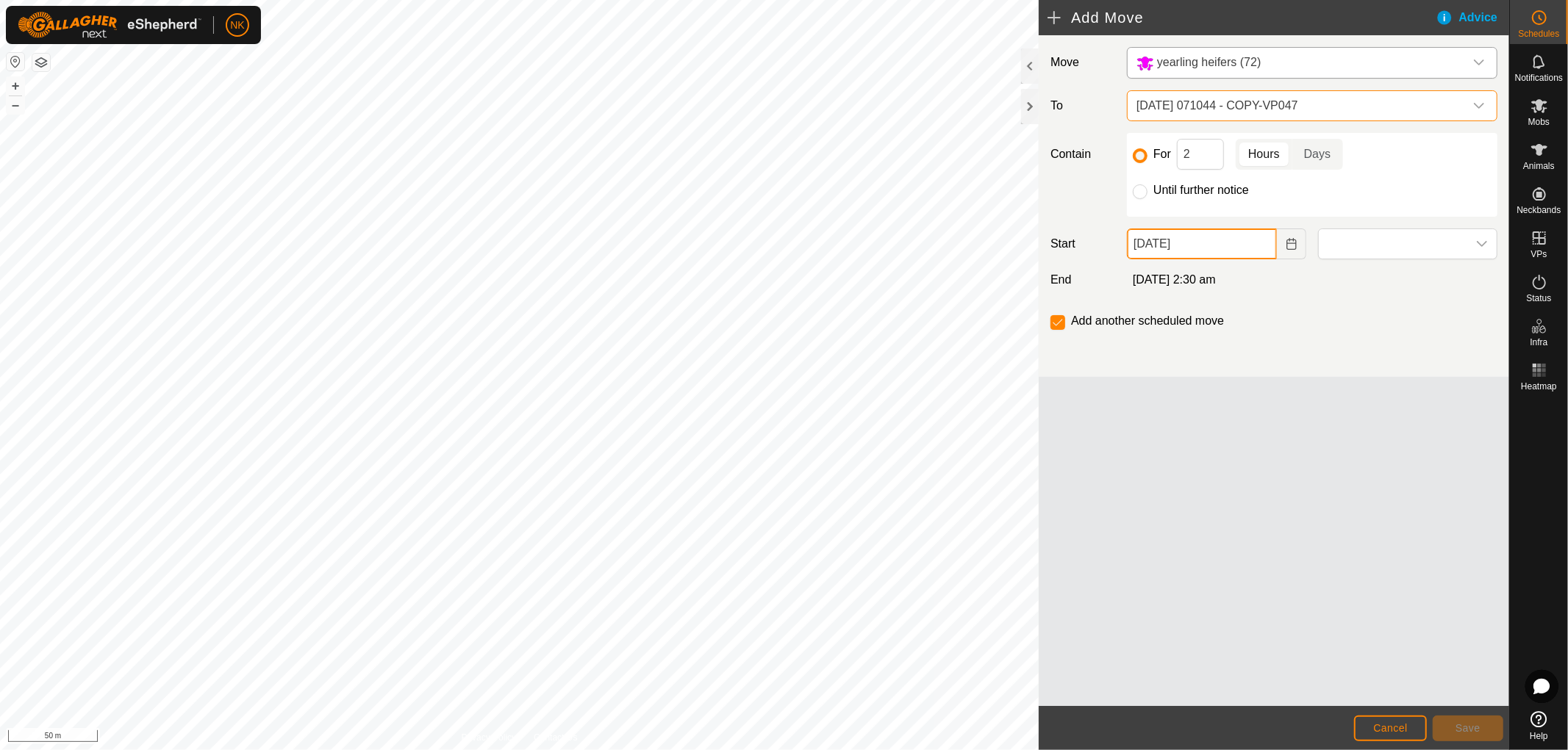
click at [1233, 245] on input "[DATE]" at bounding box center [1202, 243] width 150 height 31
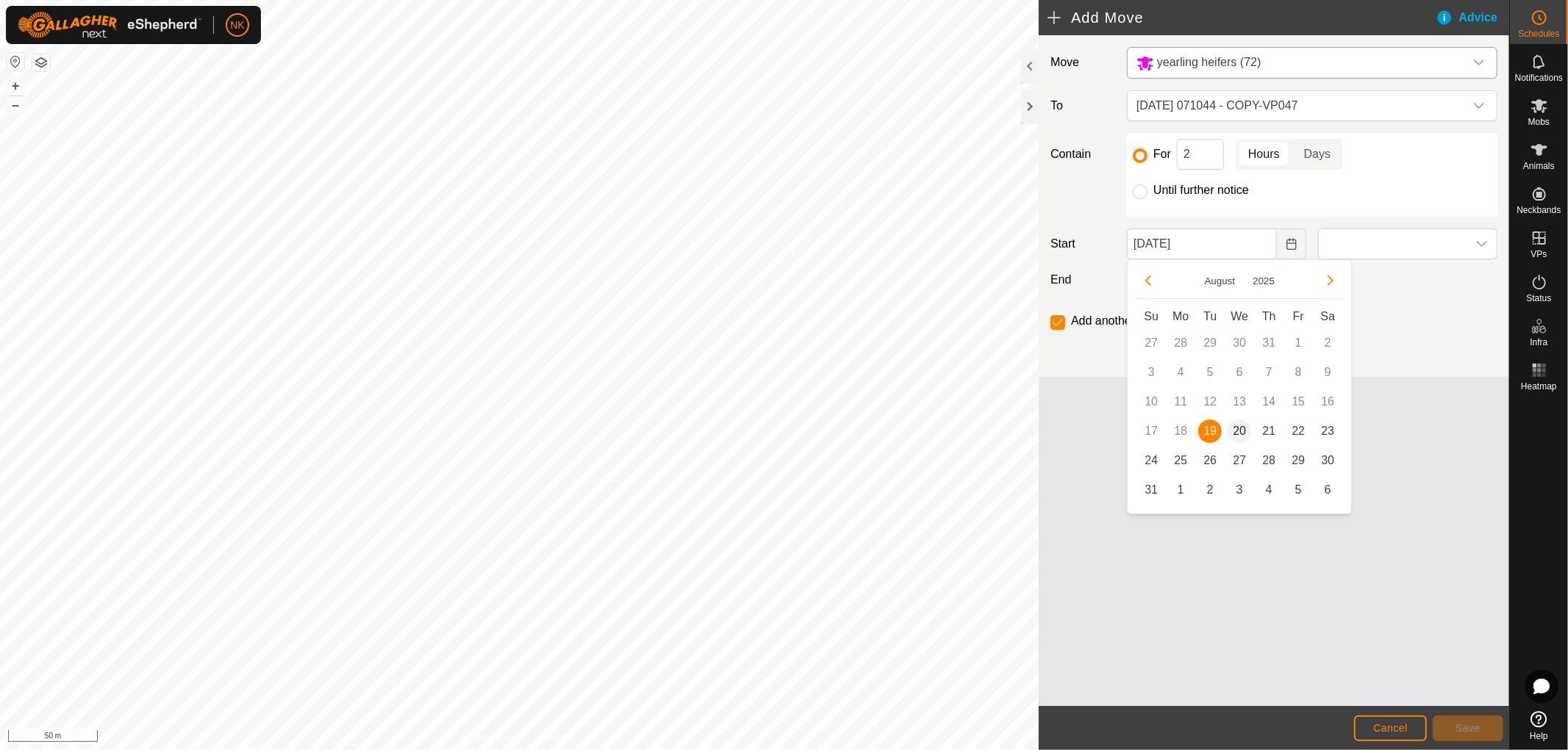
click at [1243, 434] on span "20" at bounding box center [1239, 431] width 23 height 23
type input "[DATE]"
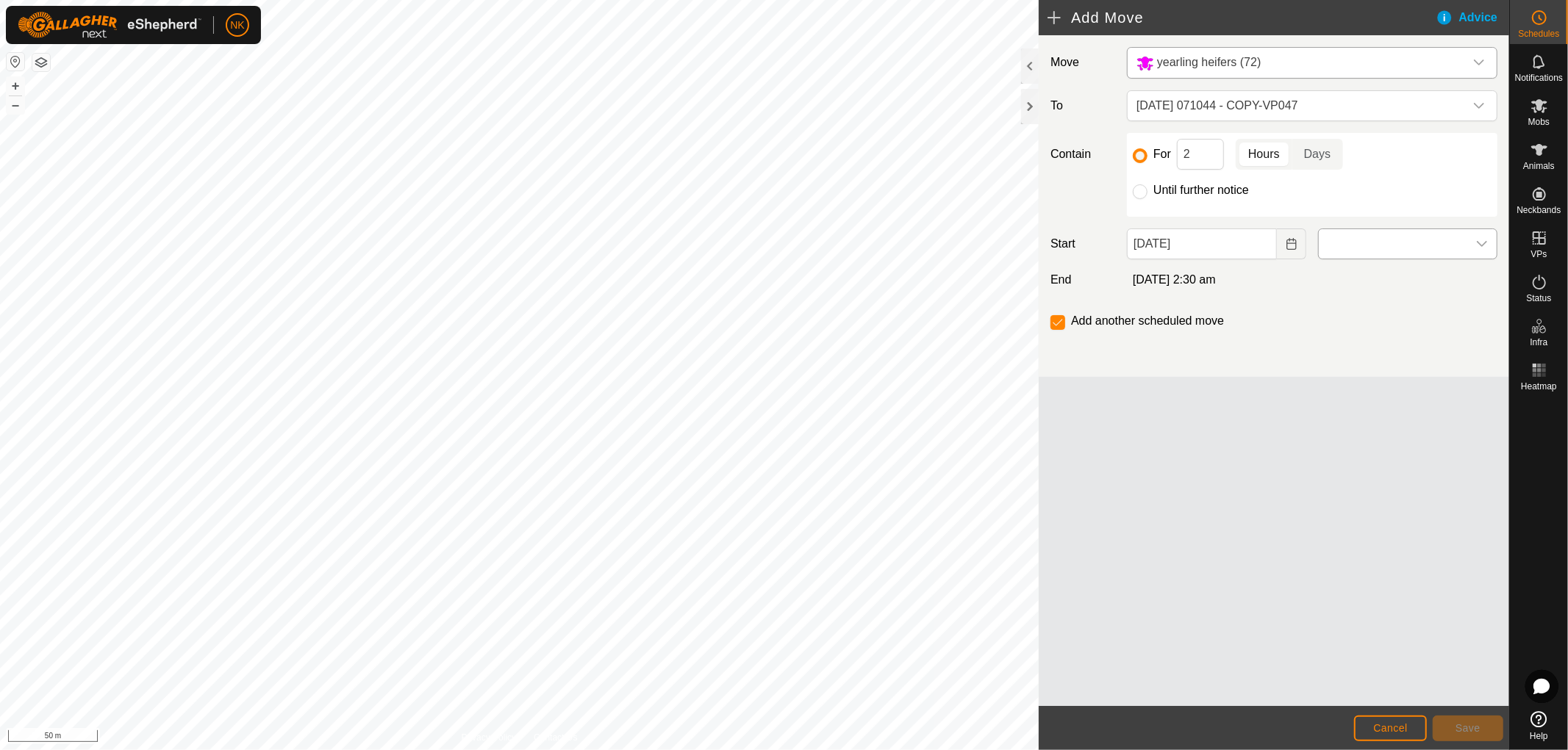
click at [1372, 252] on span at bounding box center [1392, 244] width 148 height 30
click at [1345, 335] on li "5:00 am" at bounding box center [1407, 340] width 178 height 30
click at [1474, 724] on span "Save" at bounding box center [1467, 728] width 25 height 12
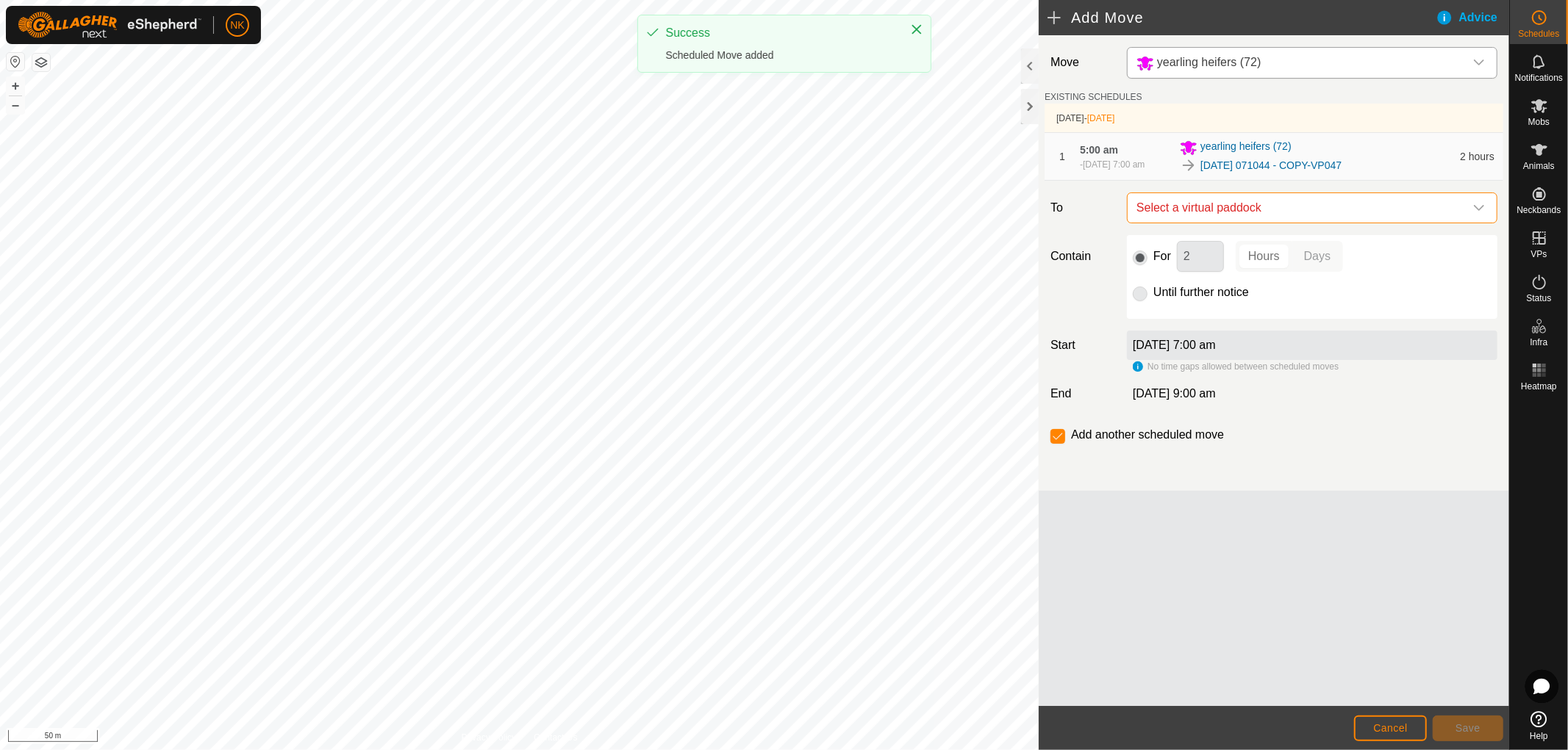
click at [1340, 217] on span "Select a virtual paddock" at bounding box center [1297, 208] width 334 height 30
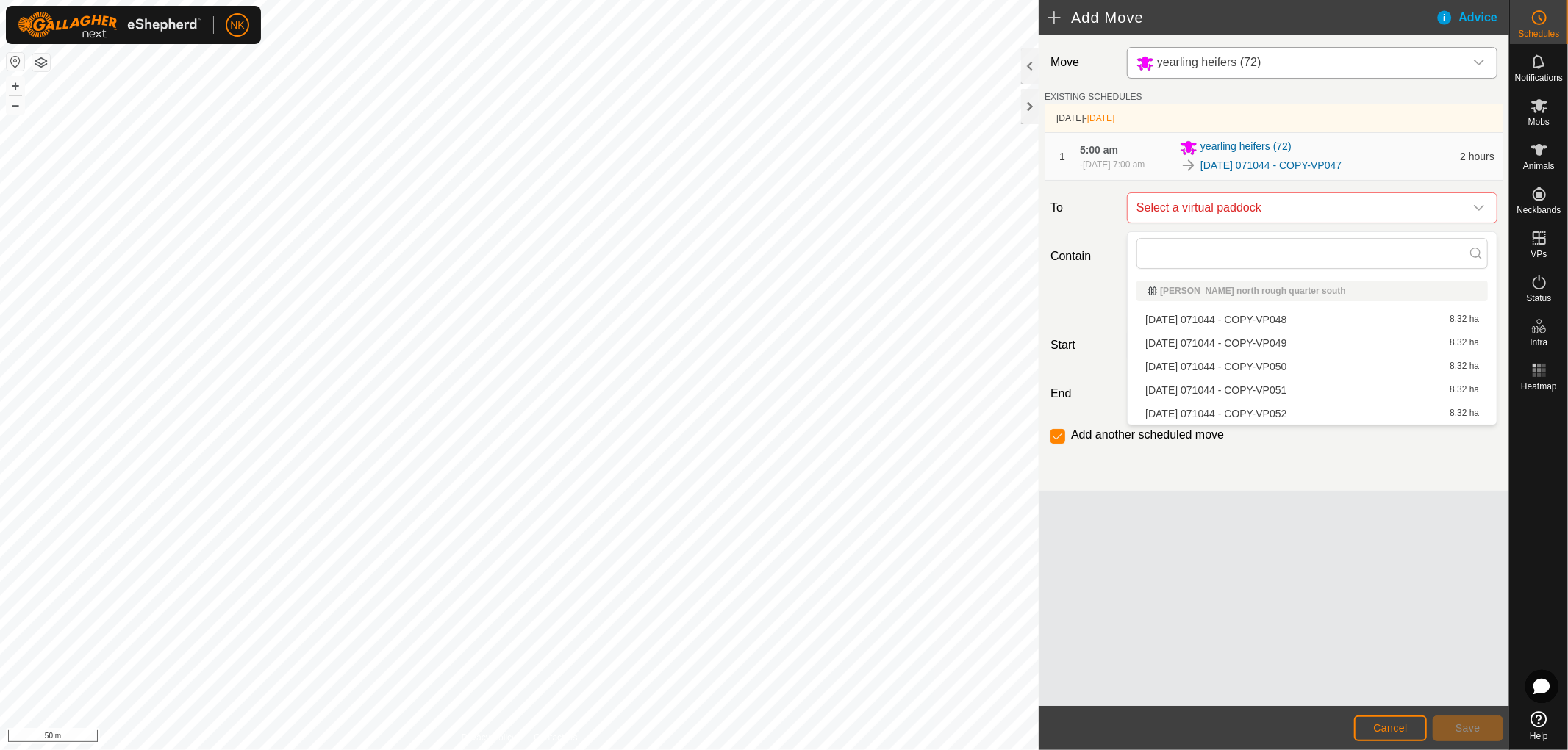
click at [1286, 316] on li "[DATE] 071044 - COPY-VP048 8.32 ha" at bounding box center [1312, 320] width 352 height 22
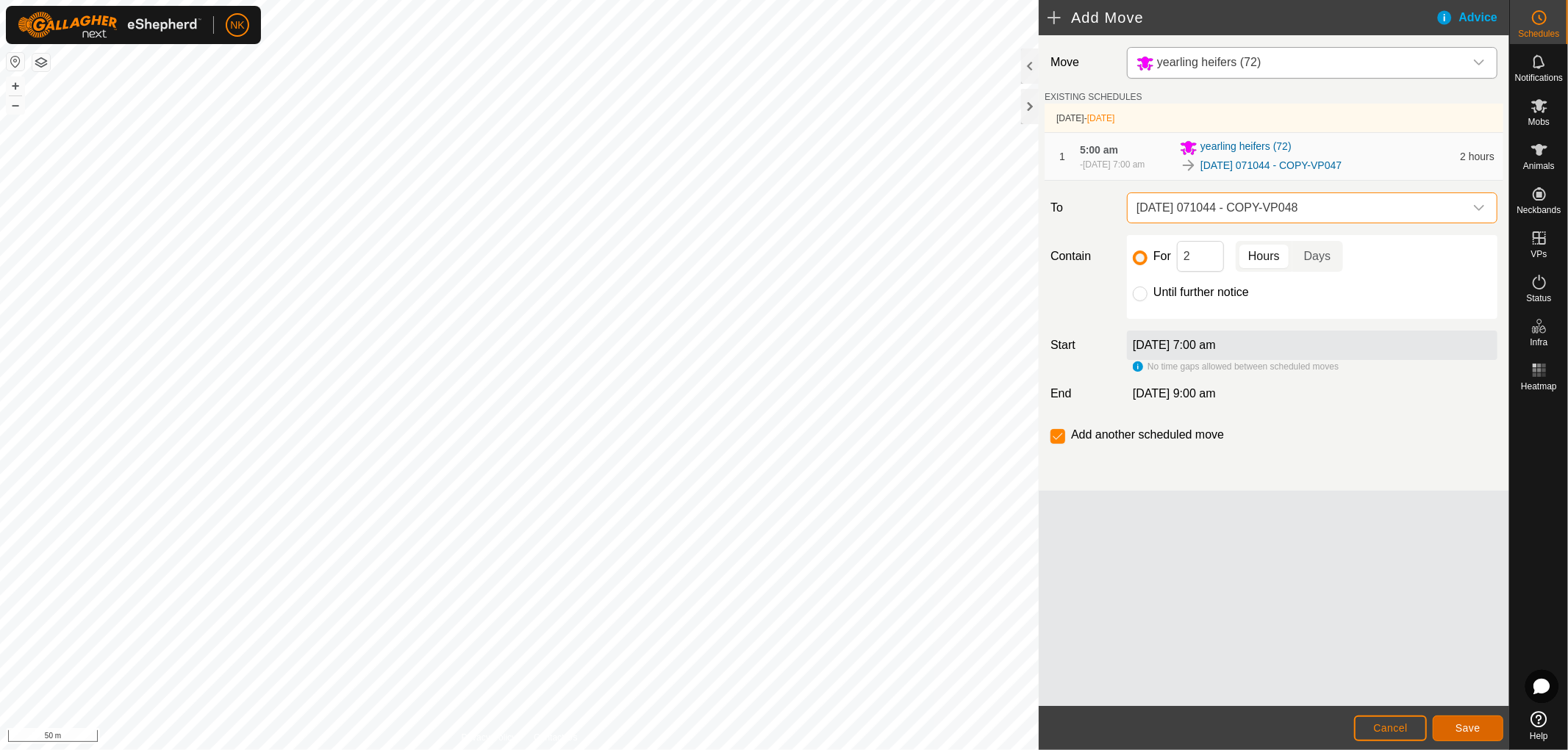
click at [1482, 729] on button "Save" at bounding box center [1468, 729] width 70 height 26
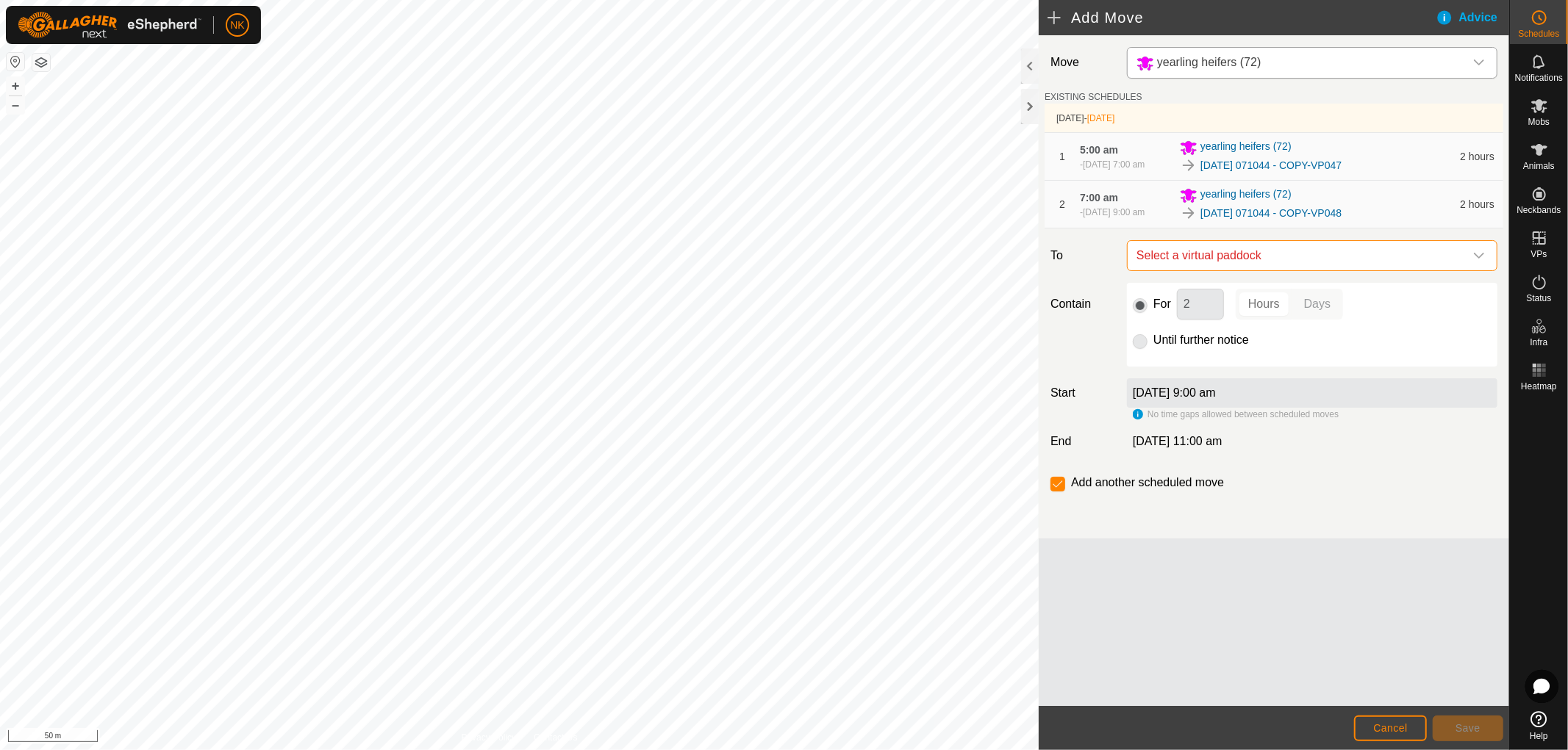
click at [1308, 270] on span "Select a virtual paddock" at bounding box center [1297, 256] width 334 height 30
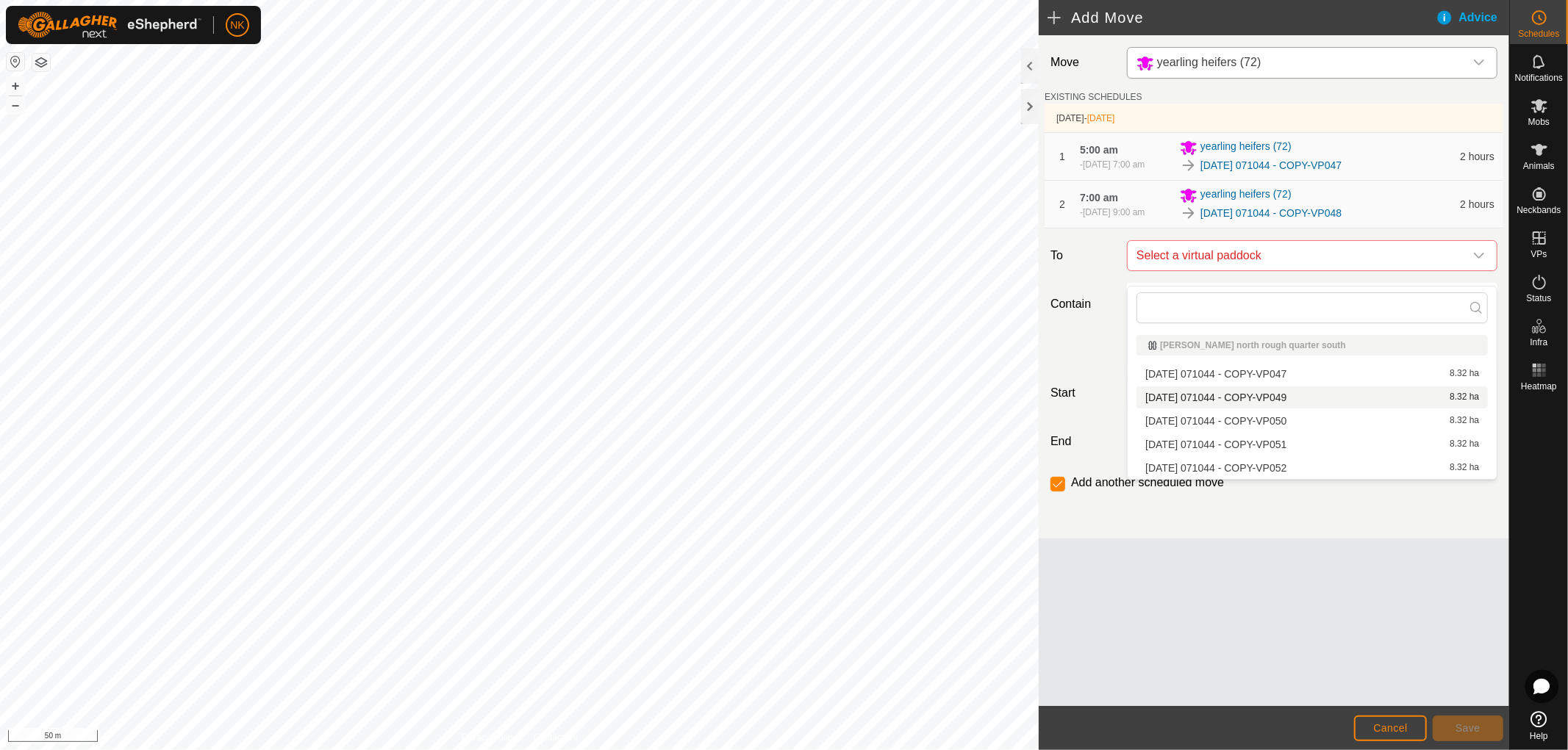
click at [1291, 395] on li "[DATE] 071044 - COPY-VP049 8.32 ha" at bounding box center [1312, 398] width 352 height 22
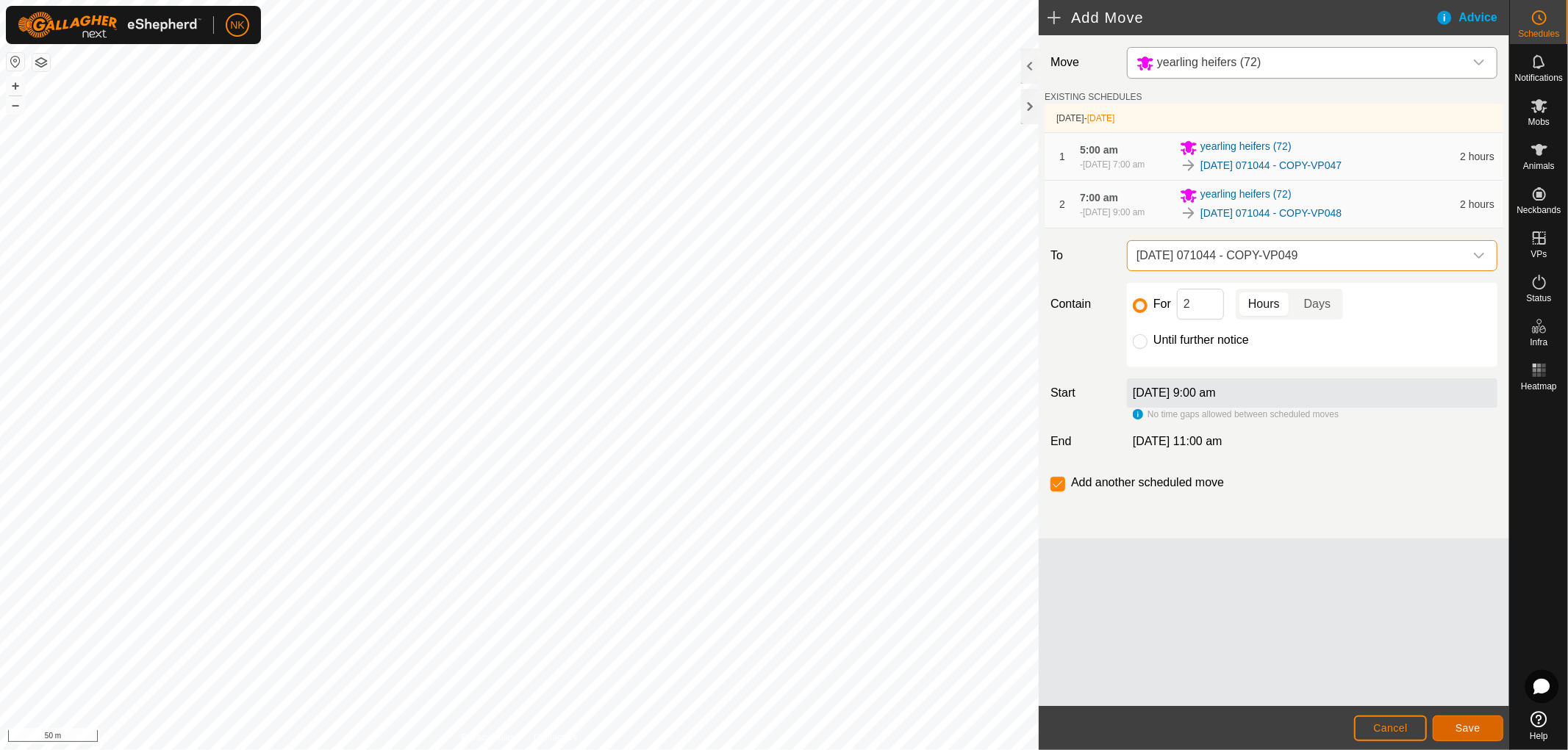
click at [1458, 726] on span "Save" at bounding box center [1467, 728] width 25 height 12
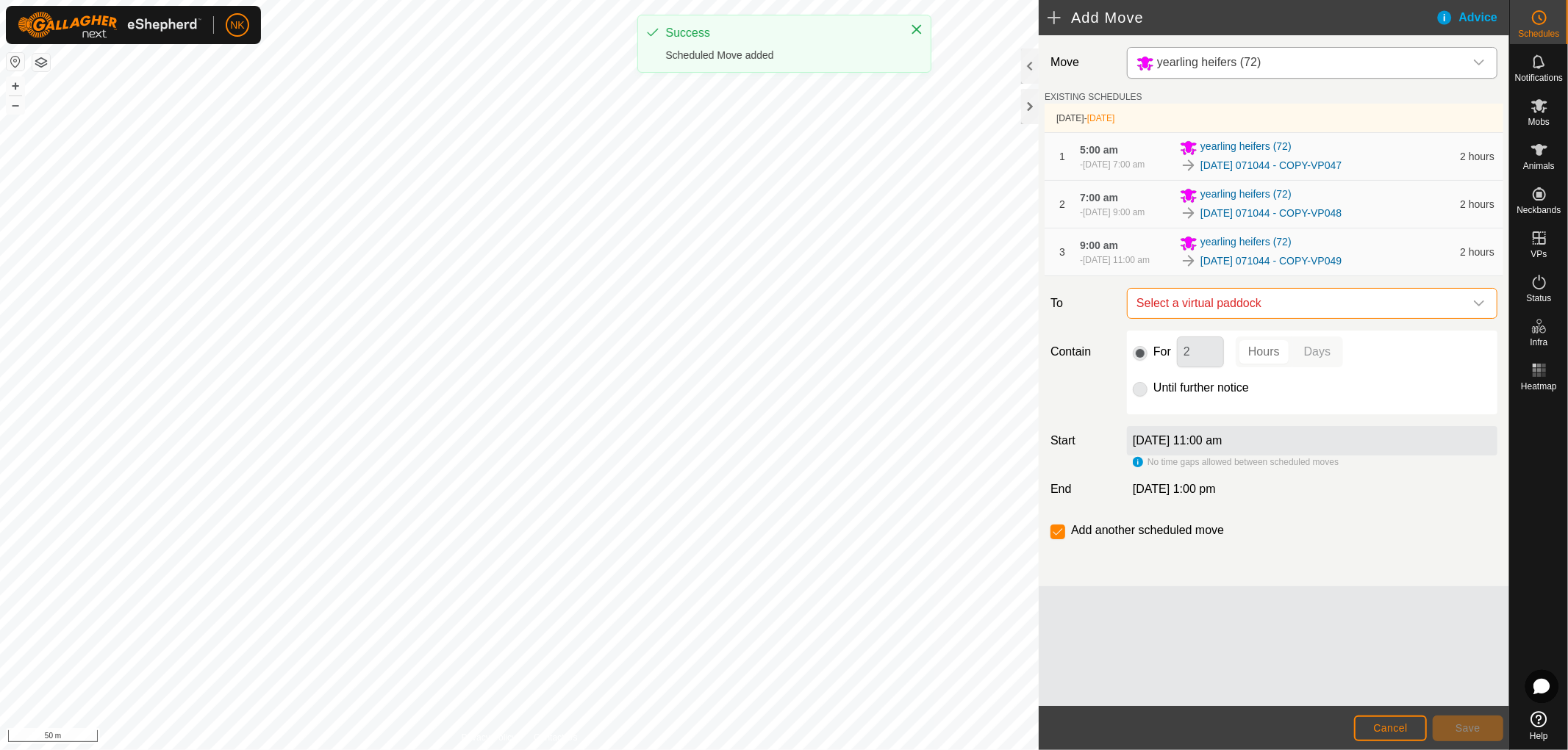
click at [1290, 318] on span "Select a virtual paddock" at bounding box center [1297, 303] width 334 height 30
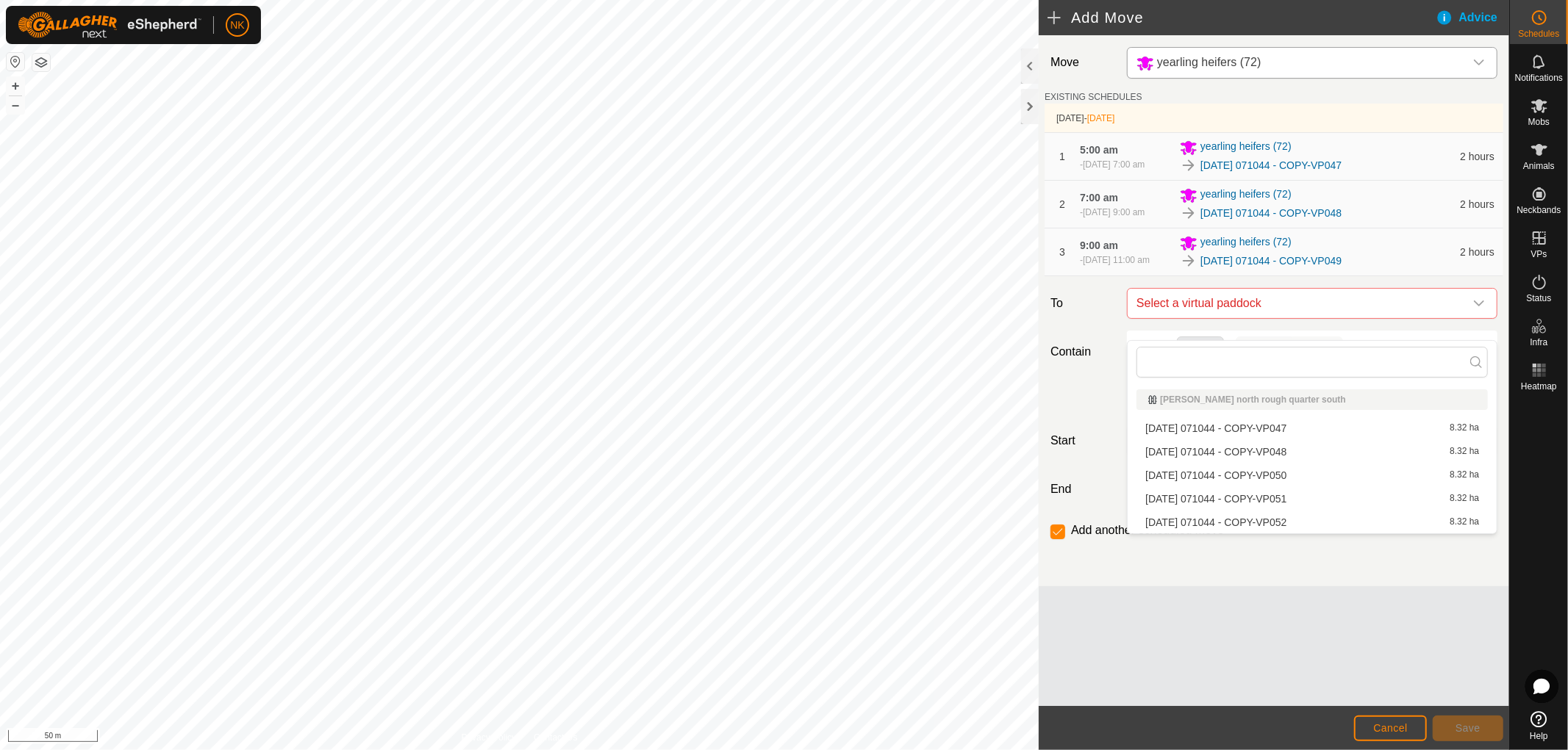
click at [1290, 473] on li "[DATE] 071044 - COPY-VP050 8.32 ha" at bounding box center [1312, 475] width 352 height 22
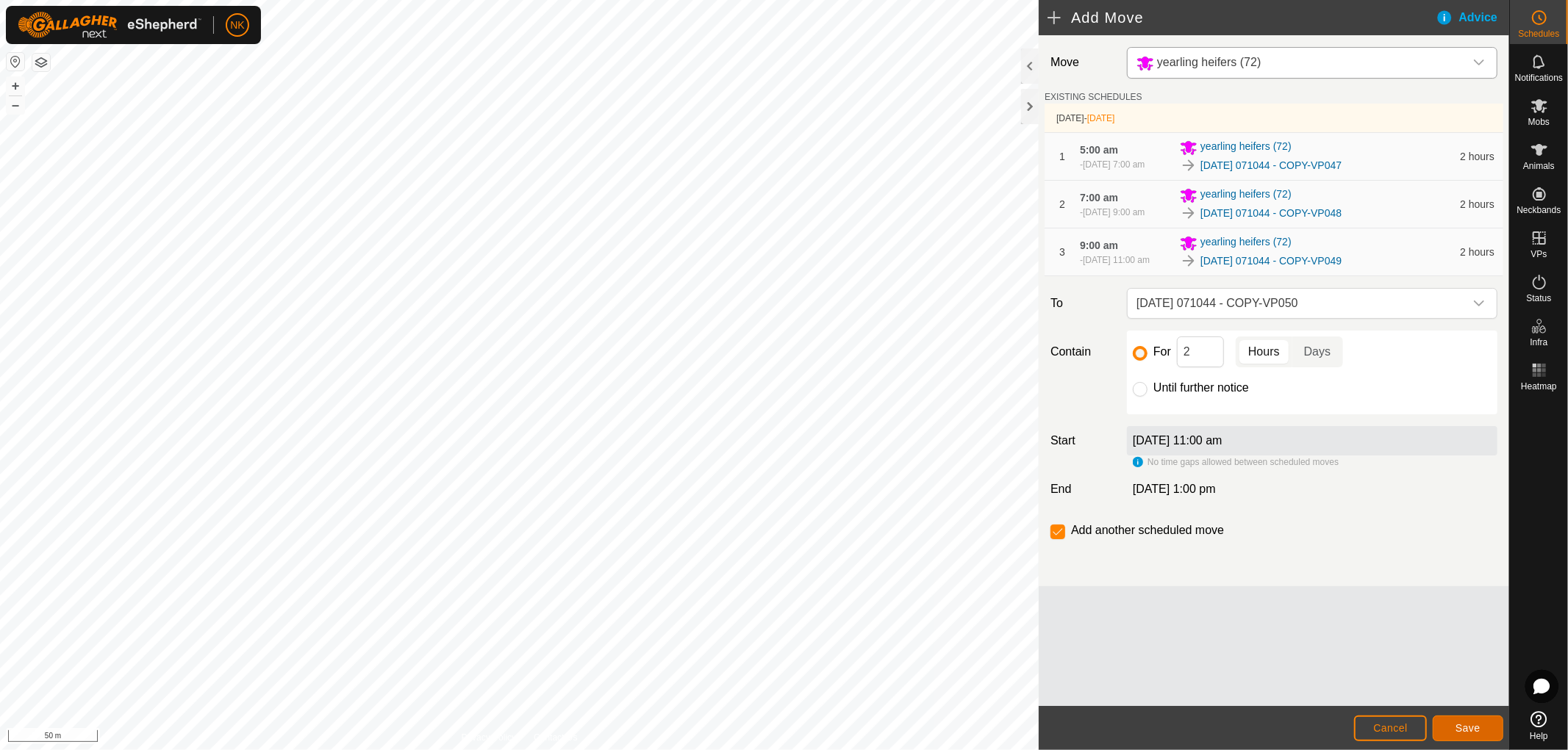
click at [1451, 724] on button "Save" at bounding box center [1468, 729] width 70 height 26
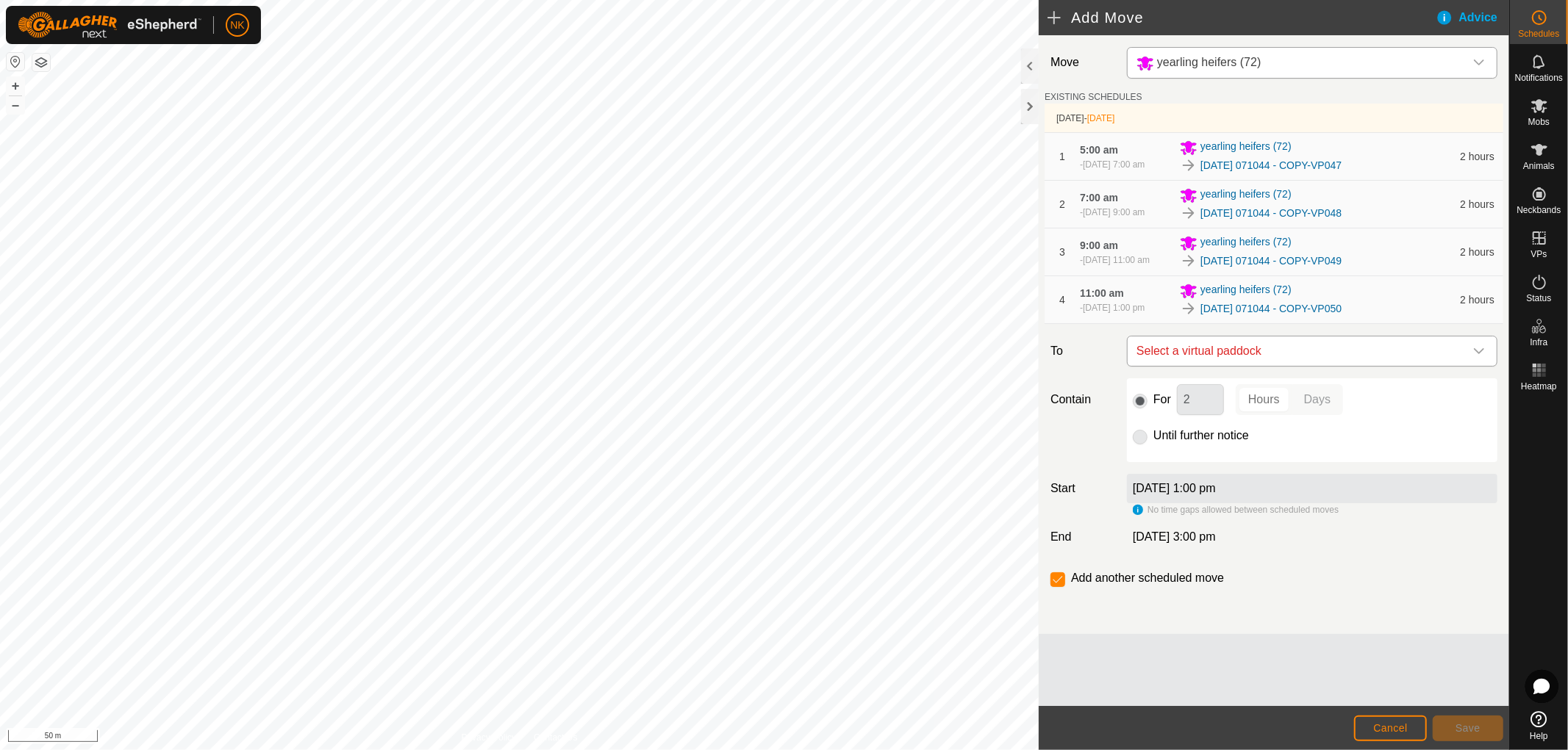
click at [1281, 366] on span "Select a virtual paddock" at bounding box center [1297, 351] width 334 height 30
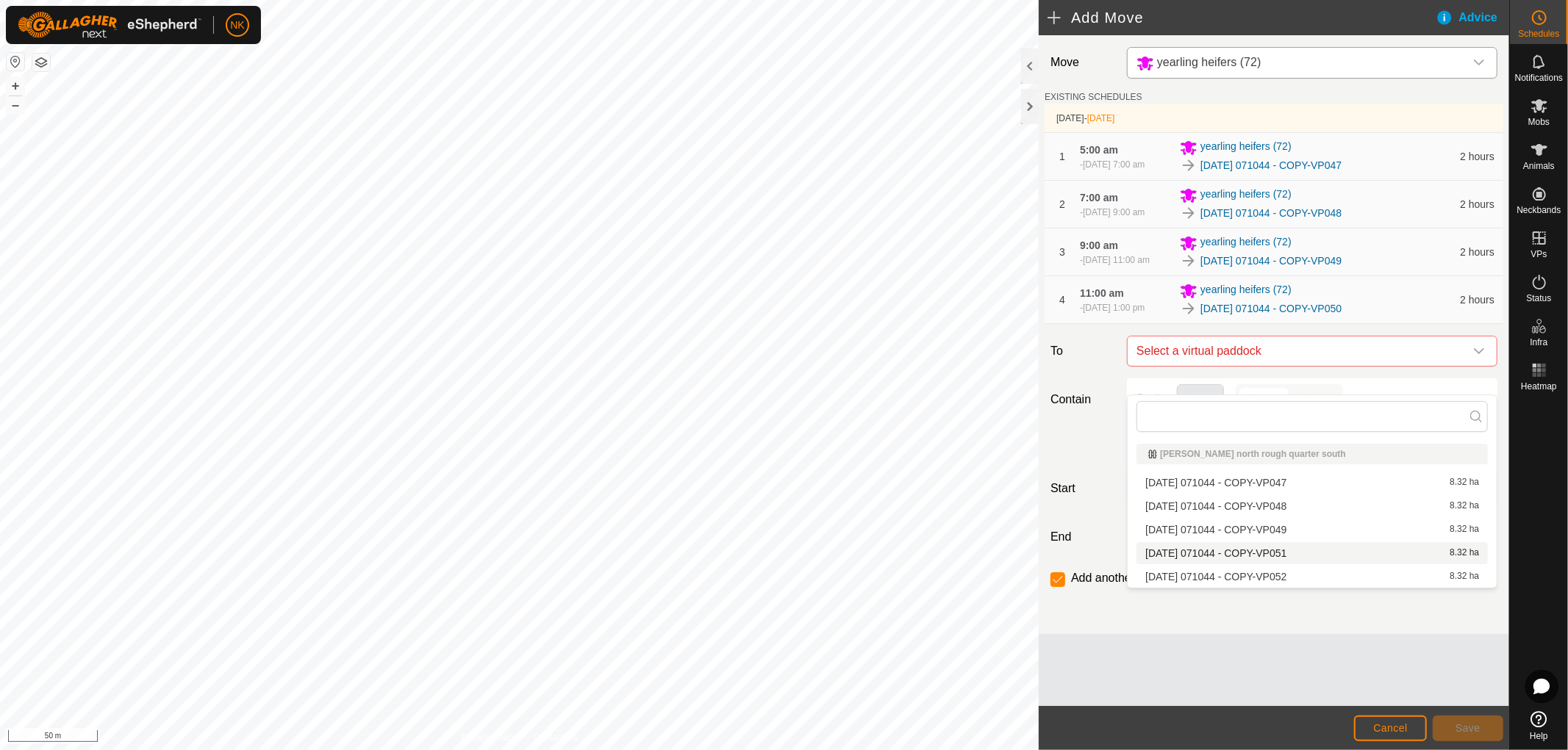
click at [1275, 556] on li "[DATE] 071044 - COPY-VP051 8.32 ha" at bounding box center [1312, 553] width 352 height 22
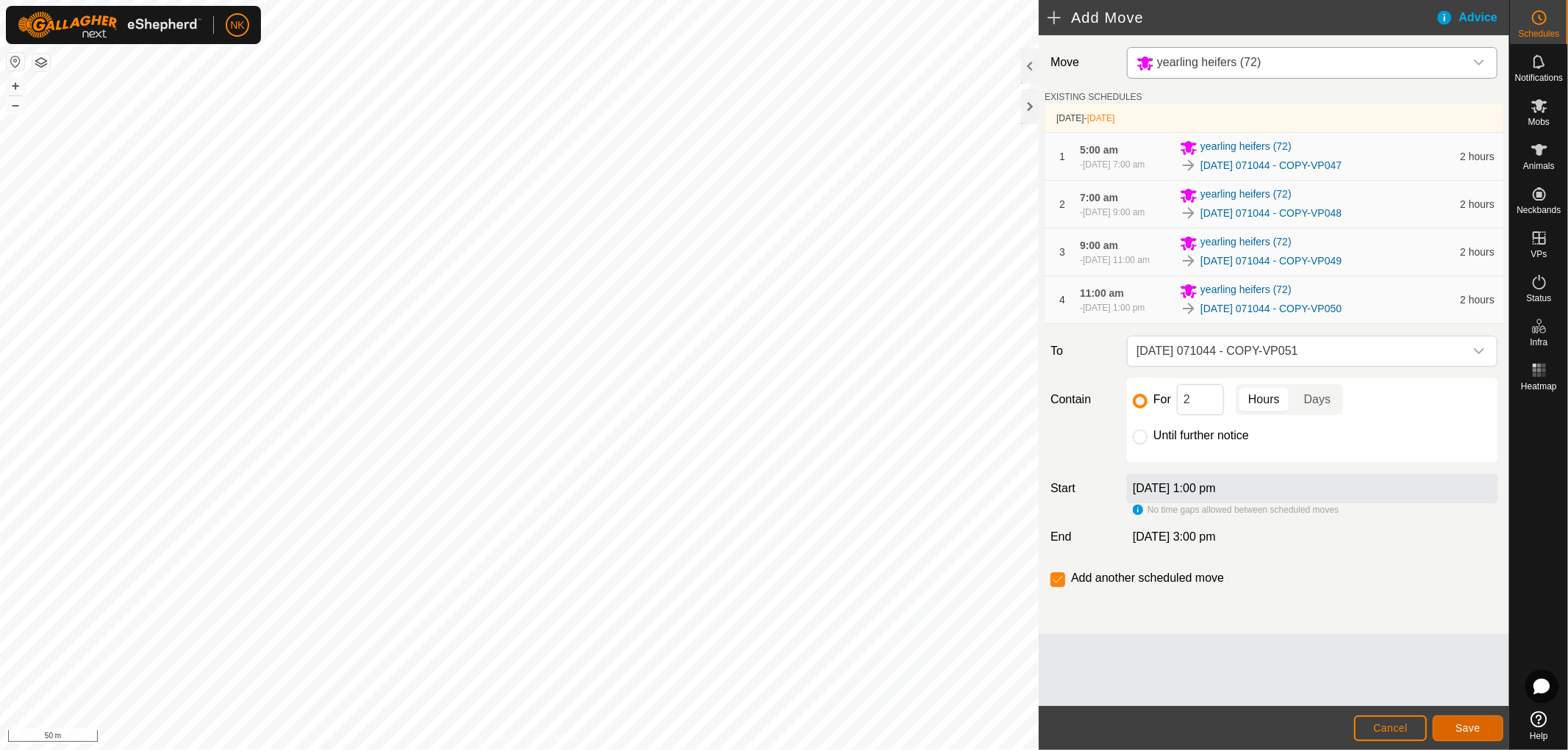
click at [1469, 732] on span "Save" at bounding box center [1467, 728] width 25 height 12
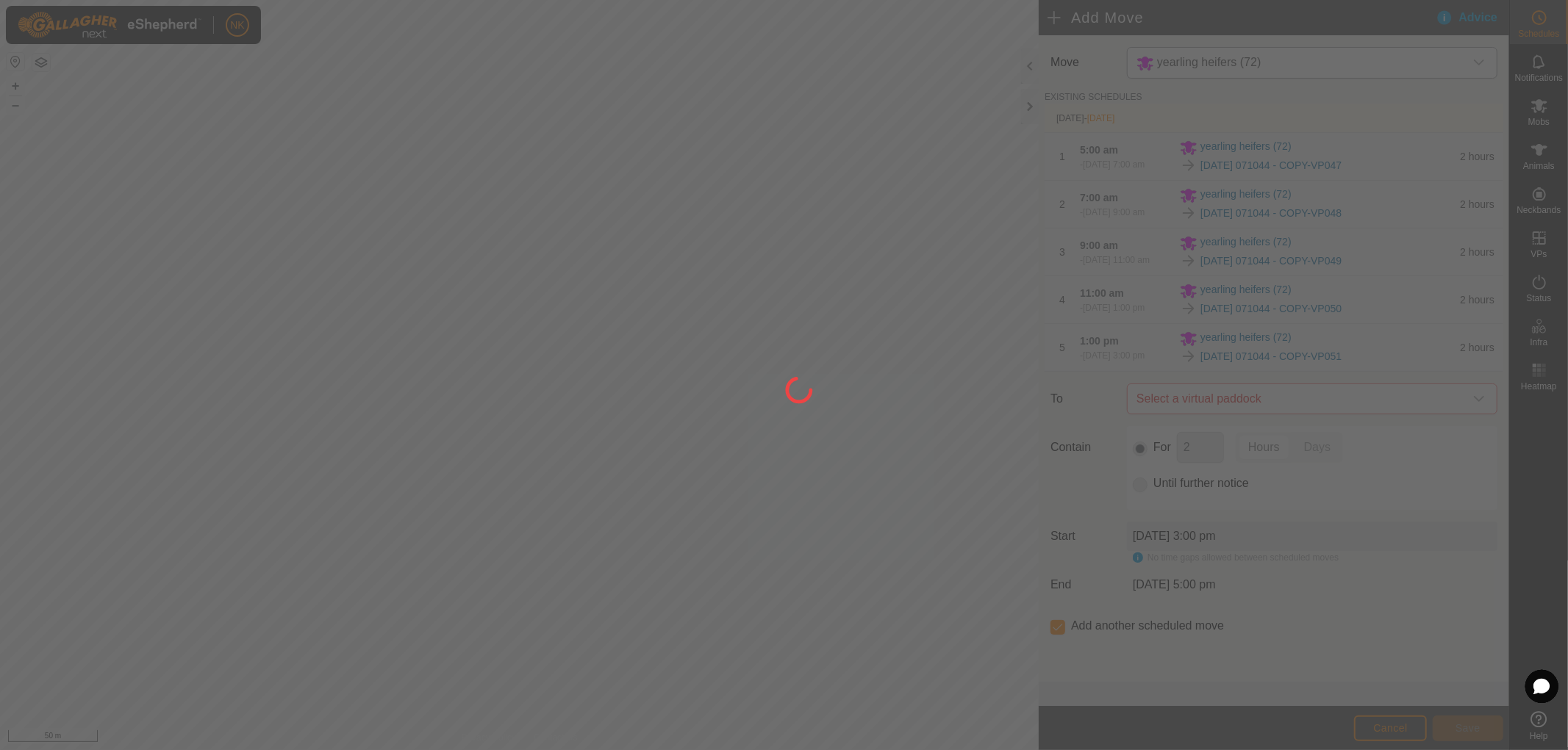
click at [1294, 429] on div at bounding box center [784, 375] width 1568 height 750
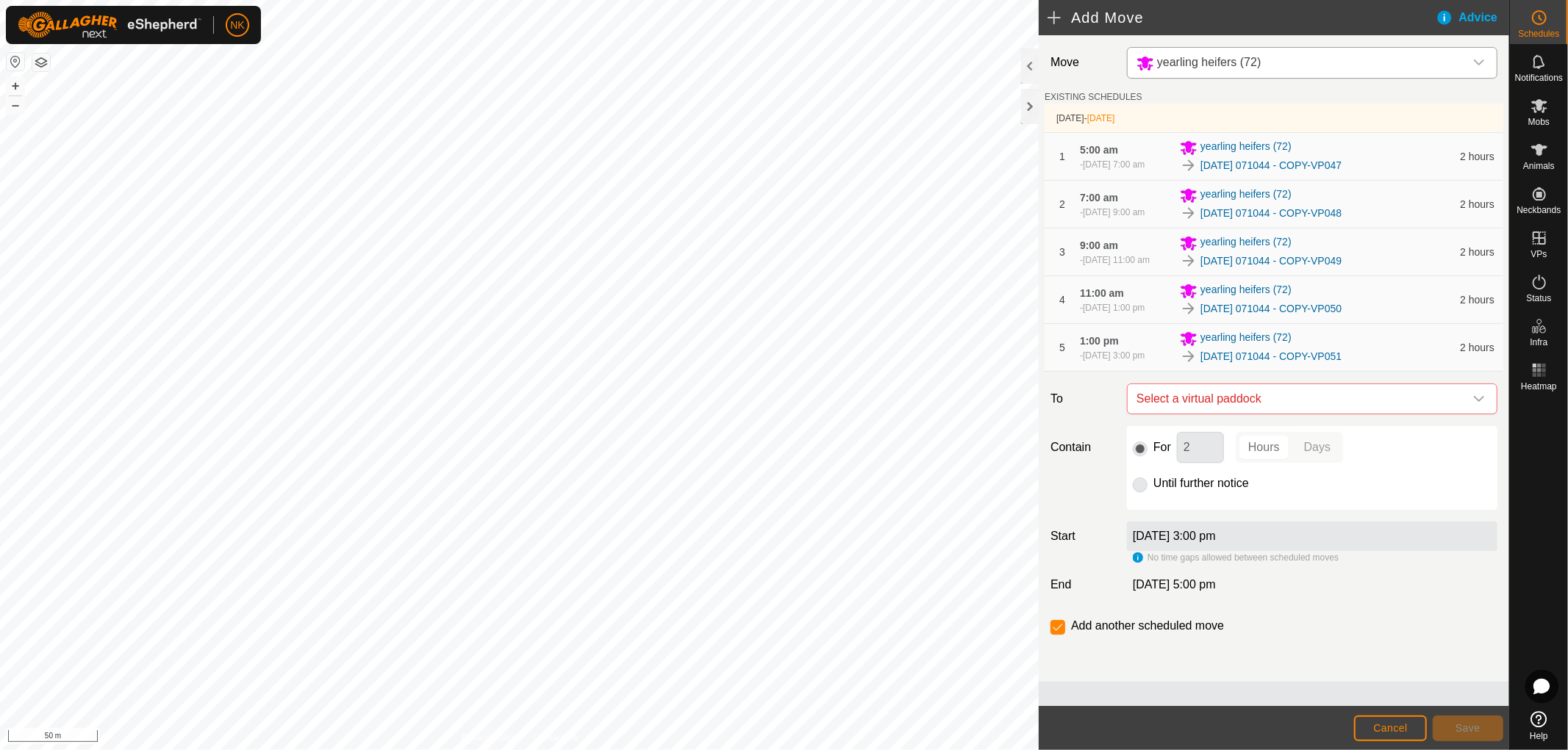
click at [1294, 413] on span "Select a virtual paddock" at bounding box center [1297, 400] width 334 height 30
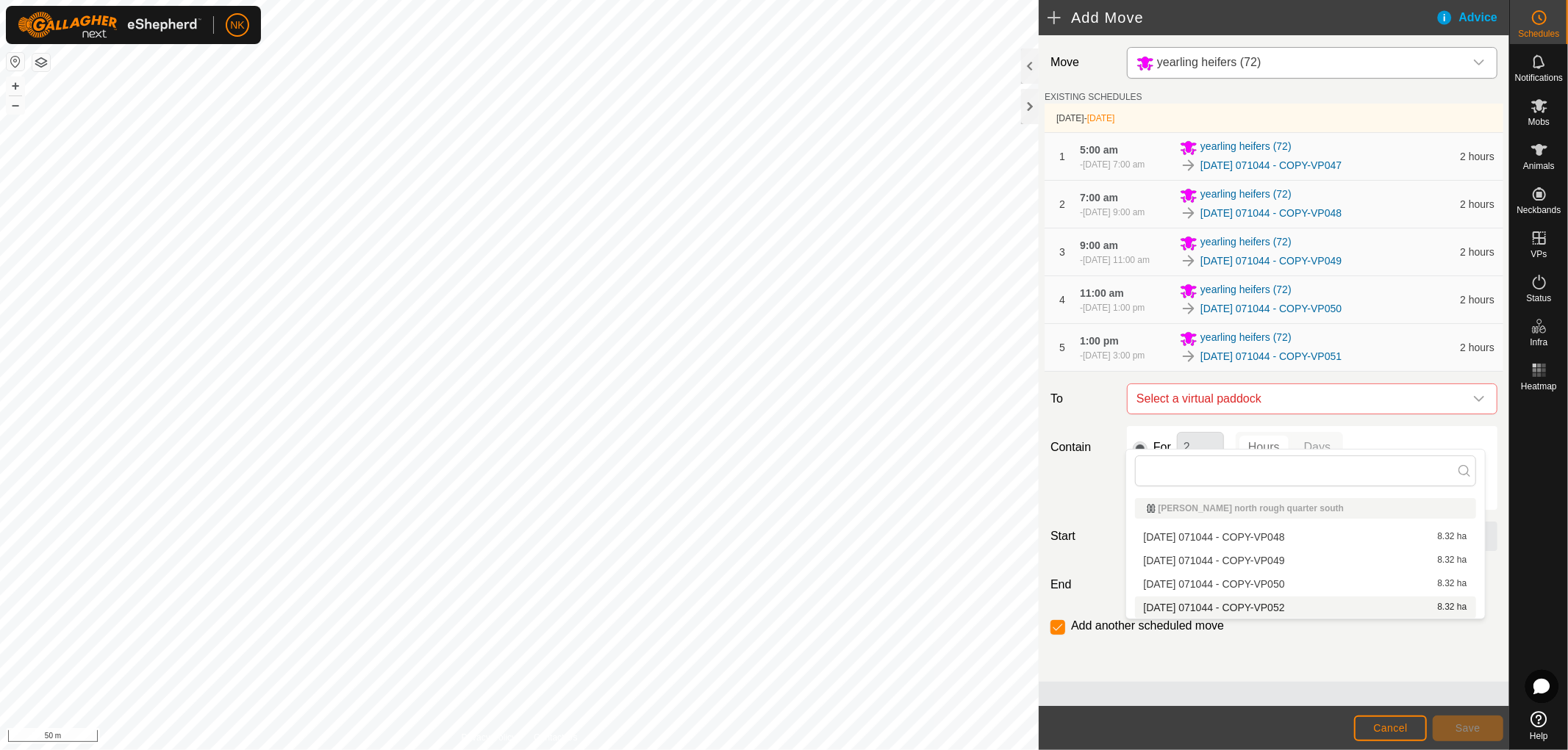
click at [1269, 607] on li "[DATE] 071044 - COPY-VP052 8.32 ha" at bounding box center [1305, 608] width 341 height 22
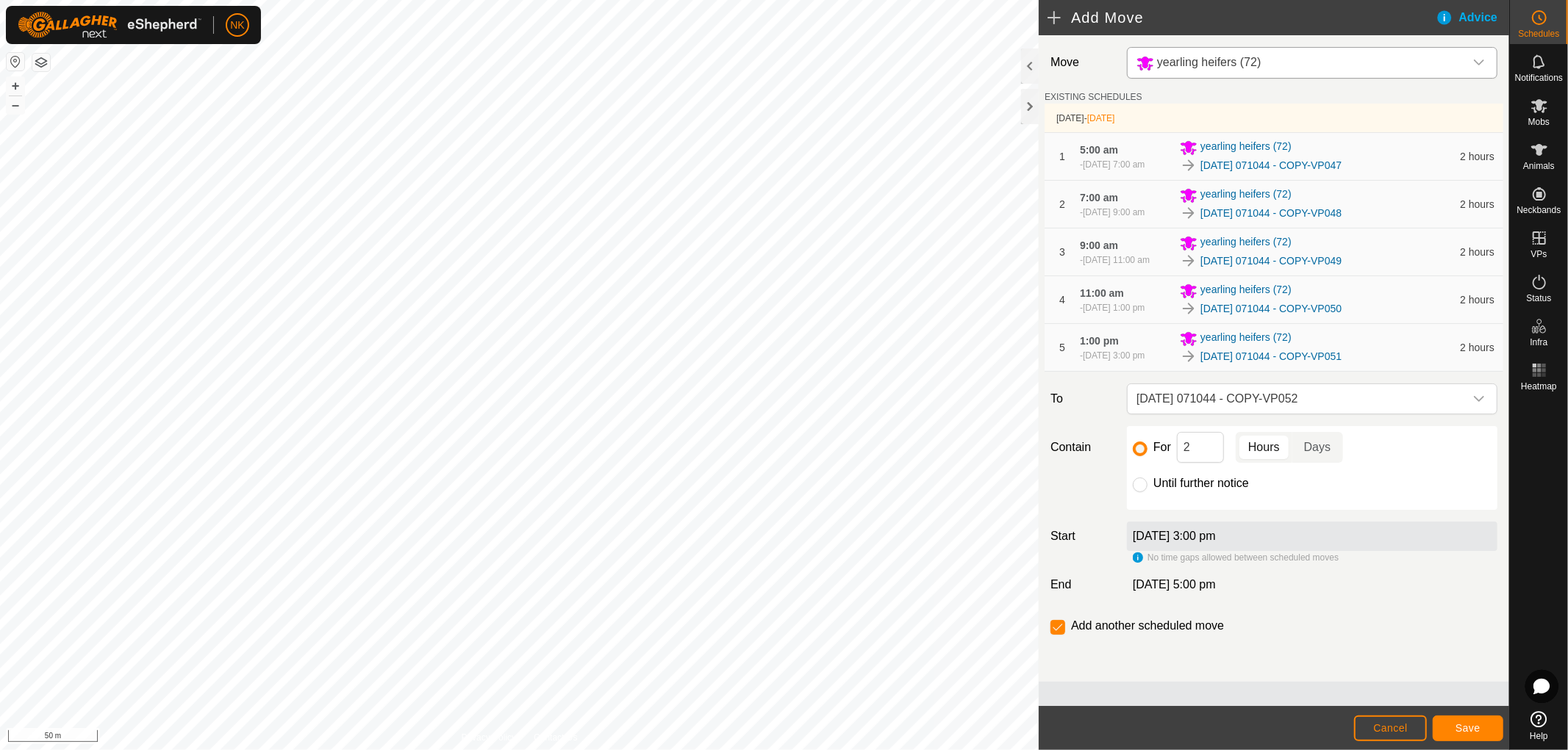
click at [1150, 492] on div "Until further notice" at bounding box center [1312, 483] width 359 height 18
click at [1141, 492] on input "Until further notice" at bounding box center [1140, 485] width 15 height 15
radio input "true"
checkbox input "false"
click at [1471, 722] on span "Save" at bounding box center [1467, 728] width 25 height 12
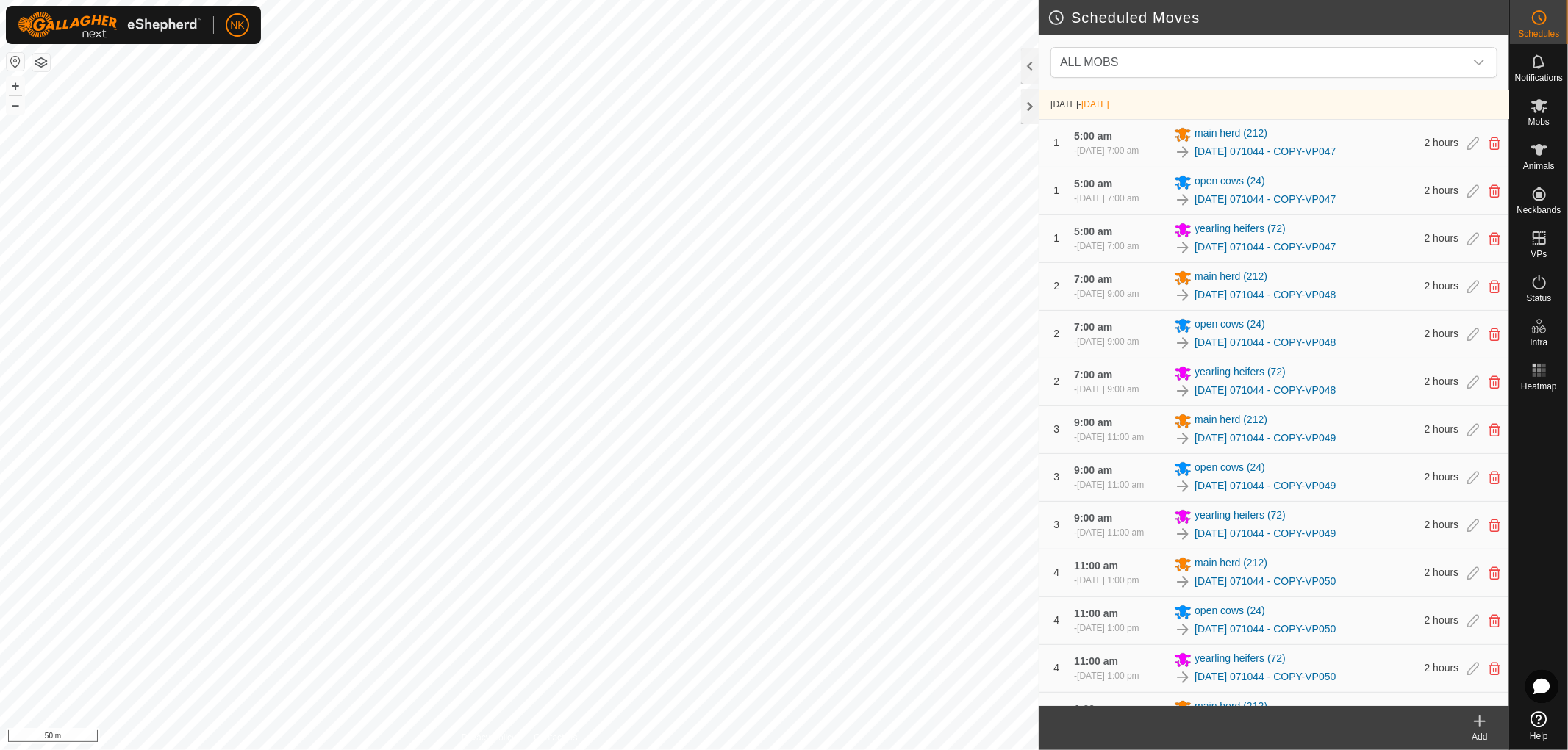
click at [1483, 722] on icon at bounding box center [1479, 721] width 18 height 18
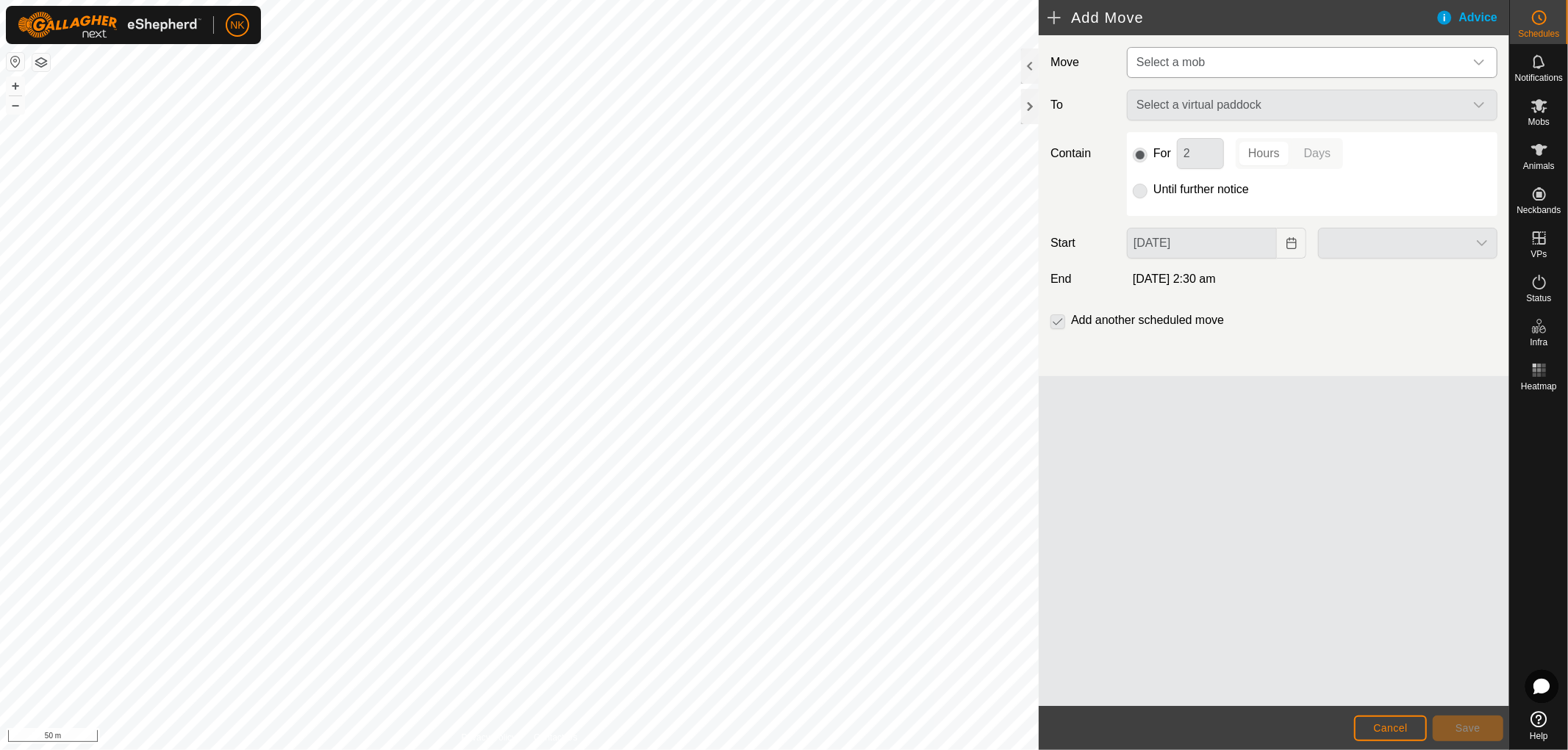
click at [1268, 57] on span "Select a mob" at bounding box center [1297, 63] width 334 height 30
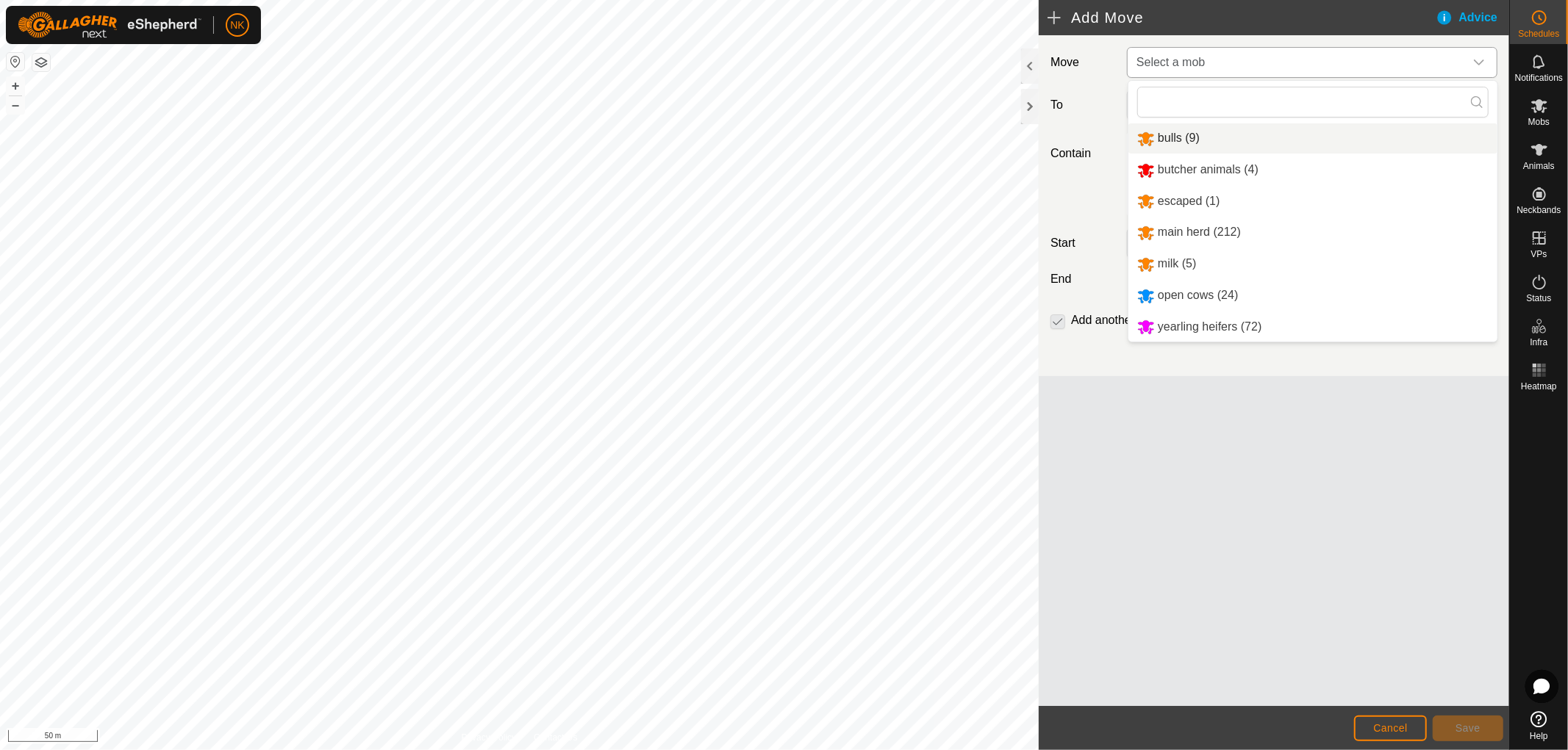
click at [1186, 128] on li "bulls (9)" at bounding box center [1313, 138] width 369 height 31
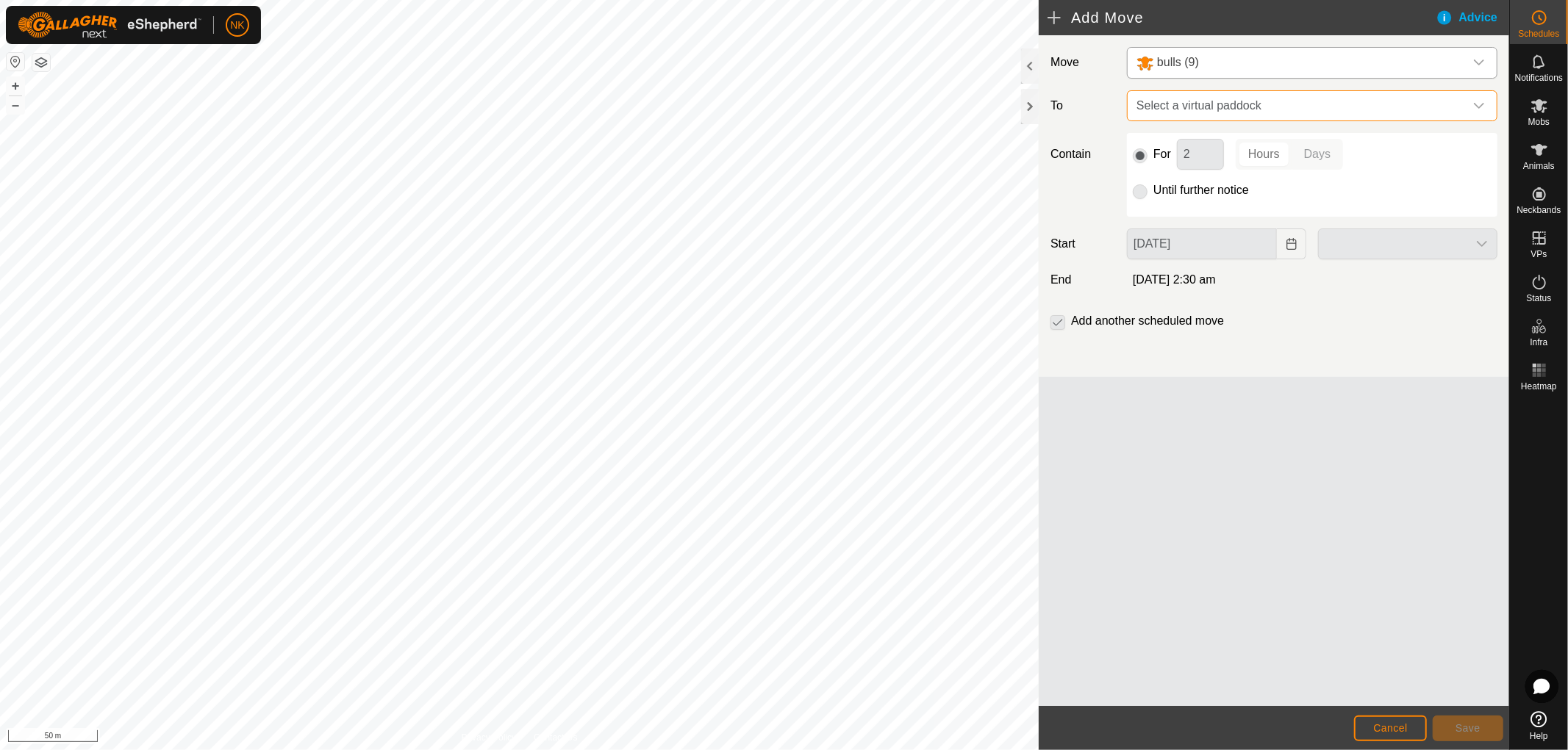
click at [1259, 103] on span "Select a virtual paddock" at bounding box center [1297, 106] width 334 height 30
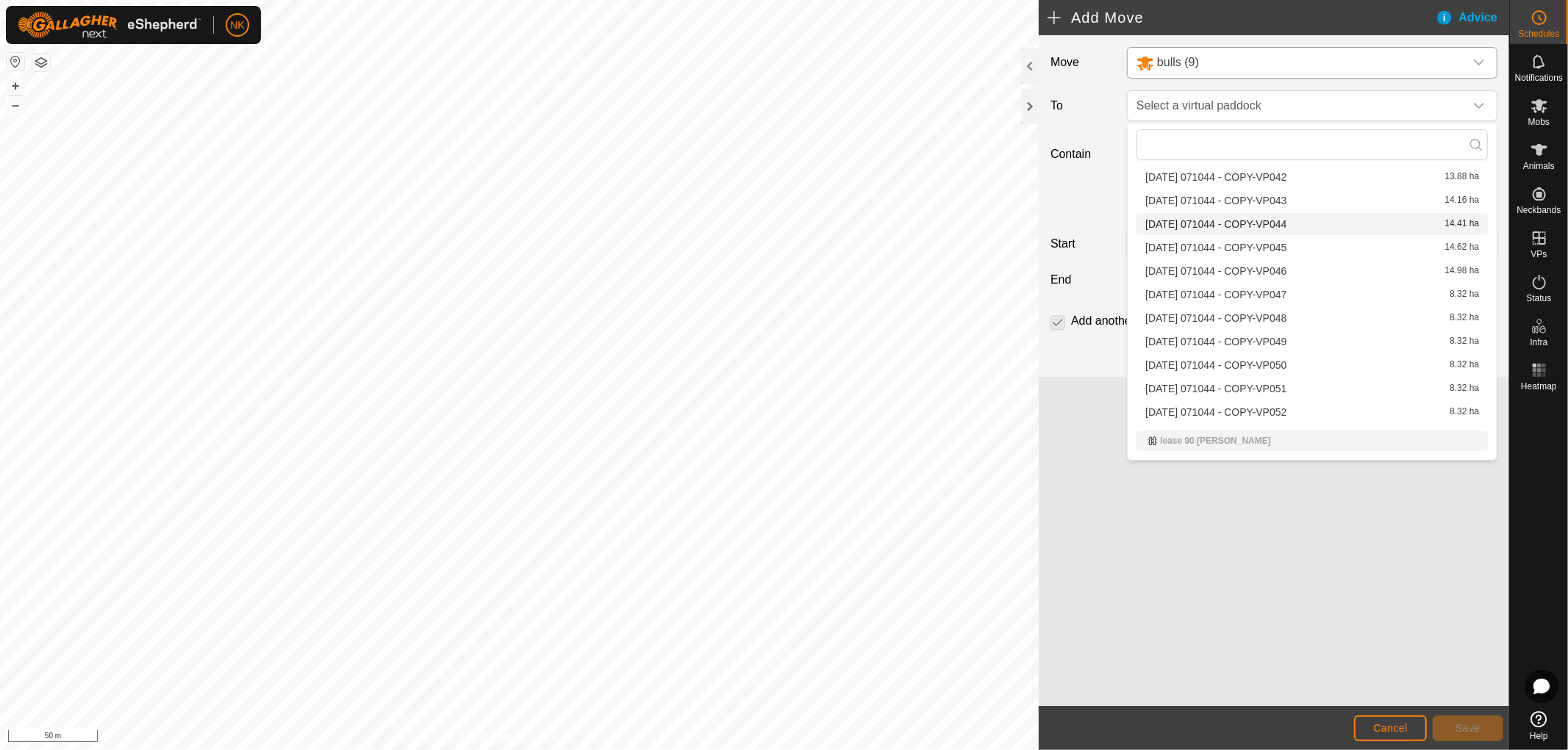
scroll to position [1097, 0]
click at [1277, 270] on li "[DATE] 071044 - COPY-VP047 8.32 ha" at bounding box center [1312, 277] width 352 height 22
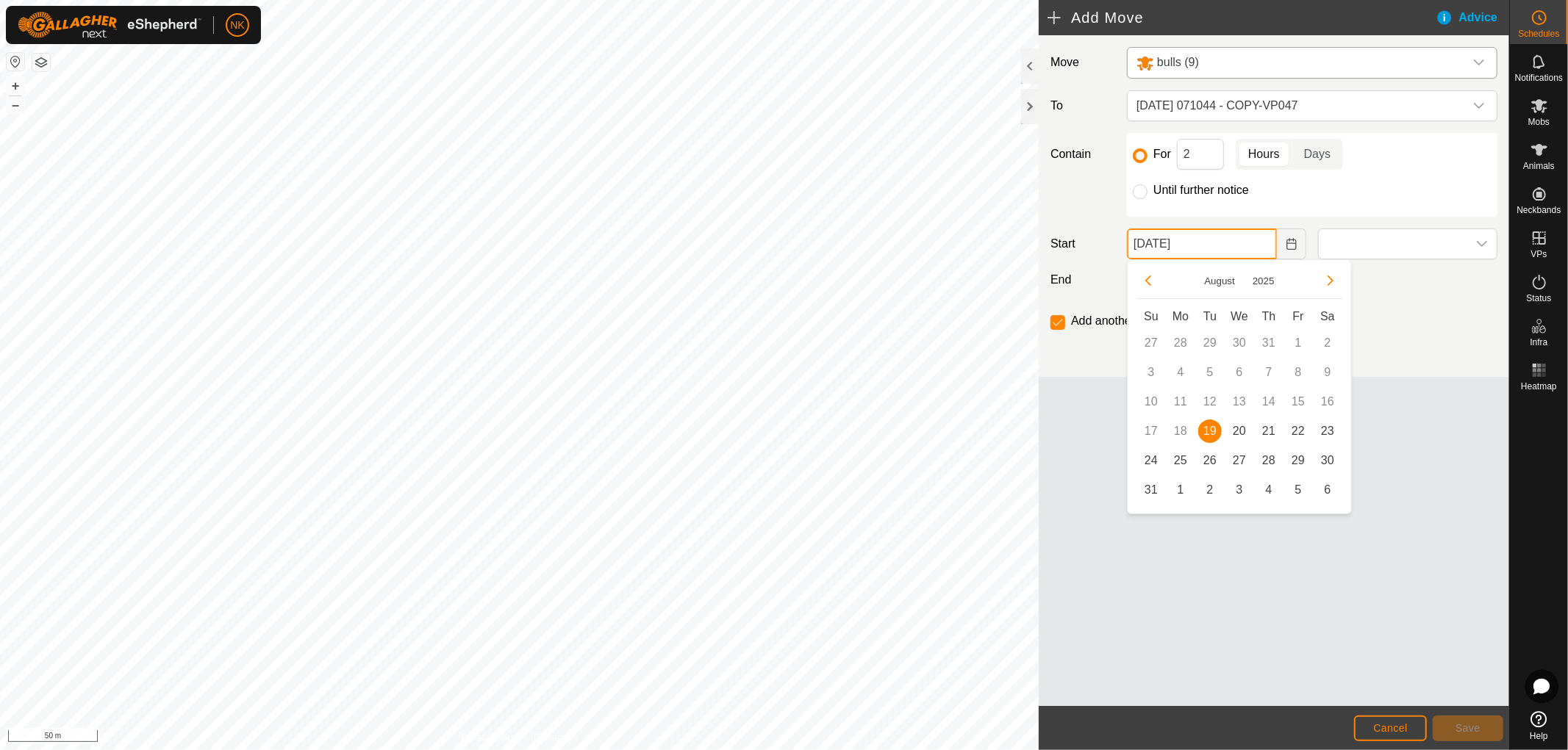
click at [1226, 251] on input "[DATE]" at bounding box center [1202, 243] width 150 height 31
click at [1242, 417] on td "20" at bounding box center [1240, 432] width 30 height 30
click at [1242, 431] on span "20" at bounding box center [1239, 431] width 23 height 23
type input "[DATE]"
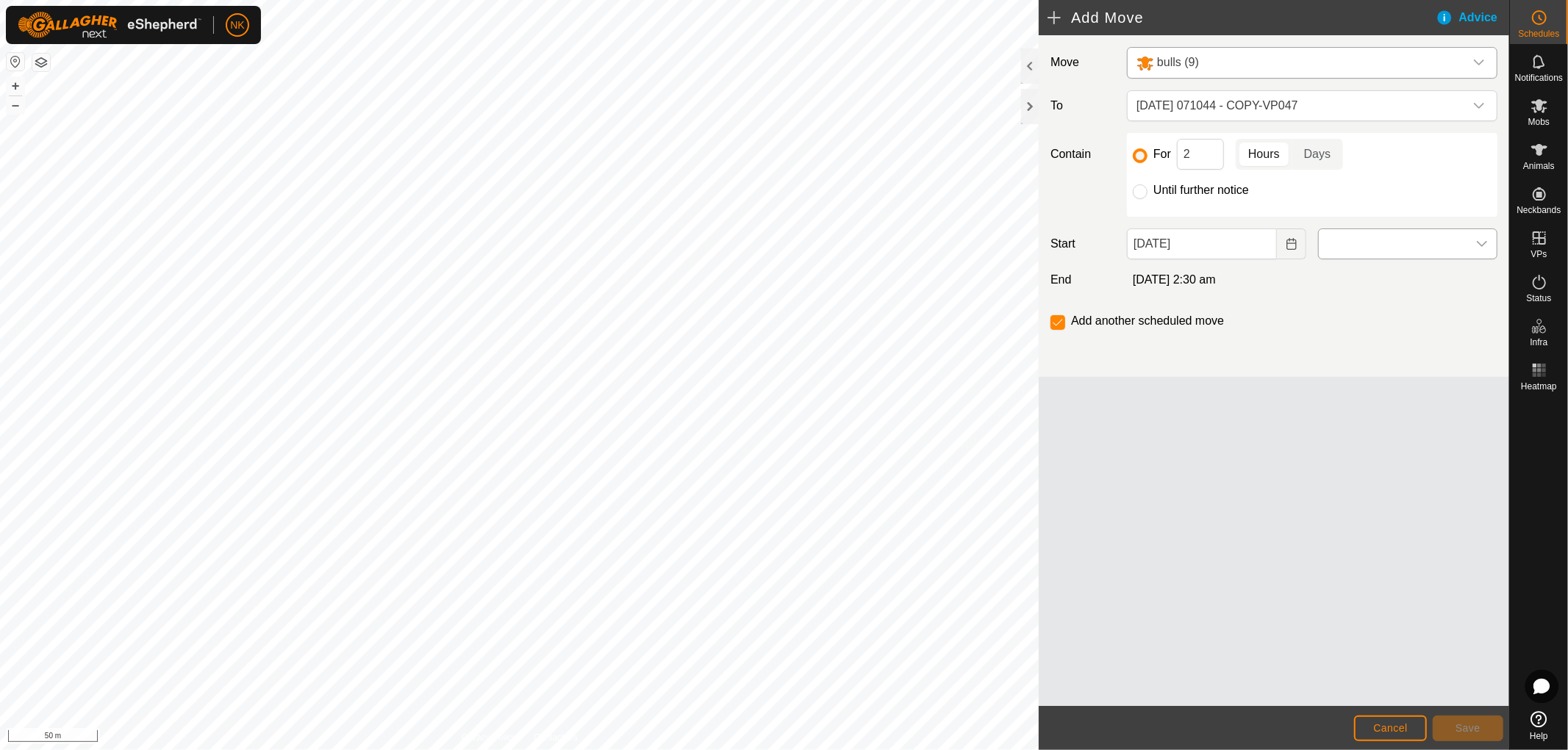
click at [1342, 252] on span at bounding box center [1392, 244] width 148 height 30
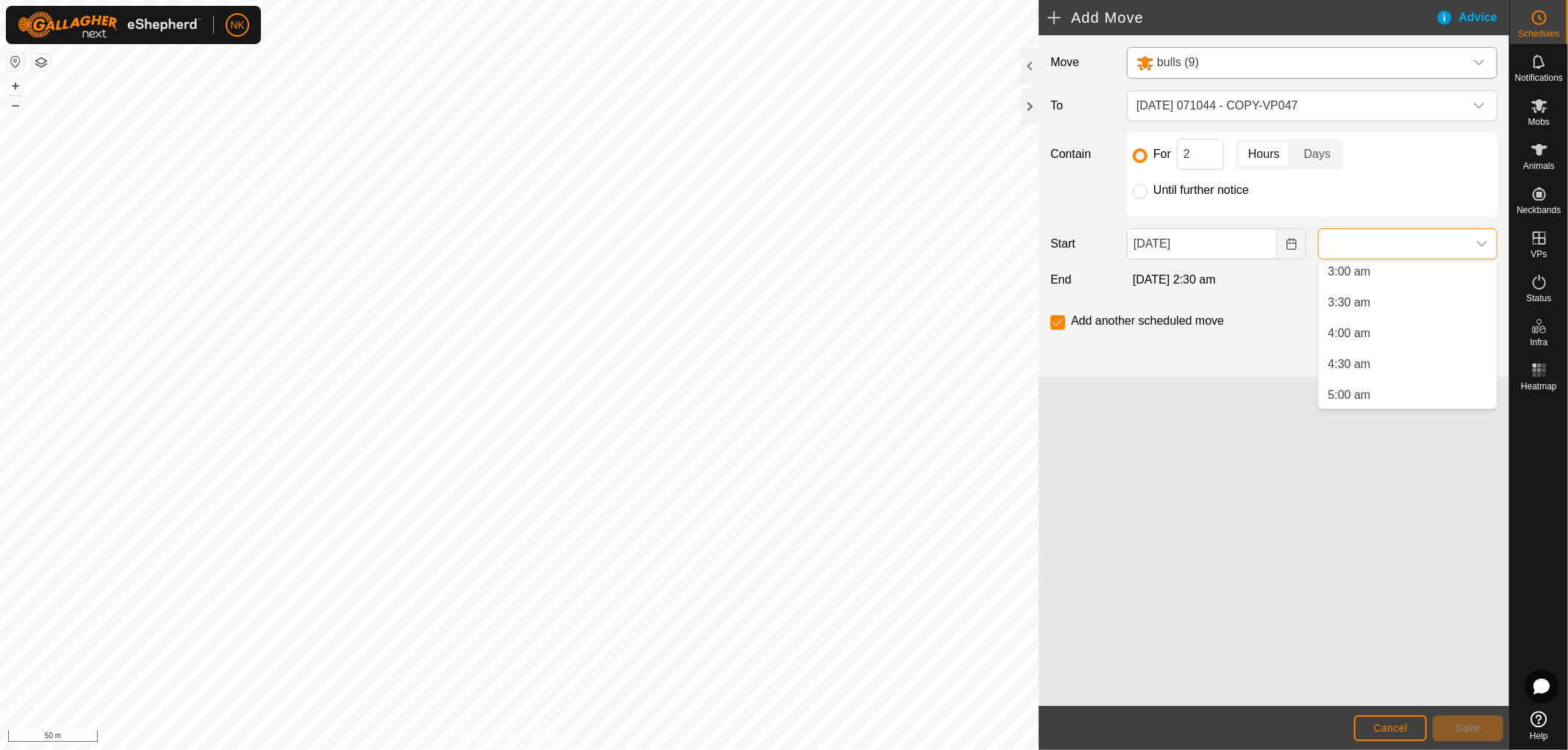
scroll to position [245, 0]
click at [1346, 339] on li "5:00 am" at bounding box center [1407, 340] width 178 height 30
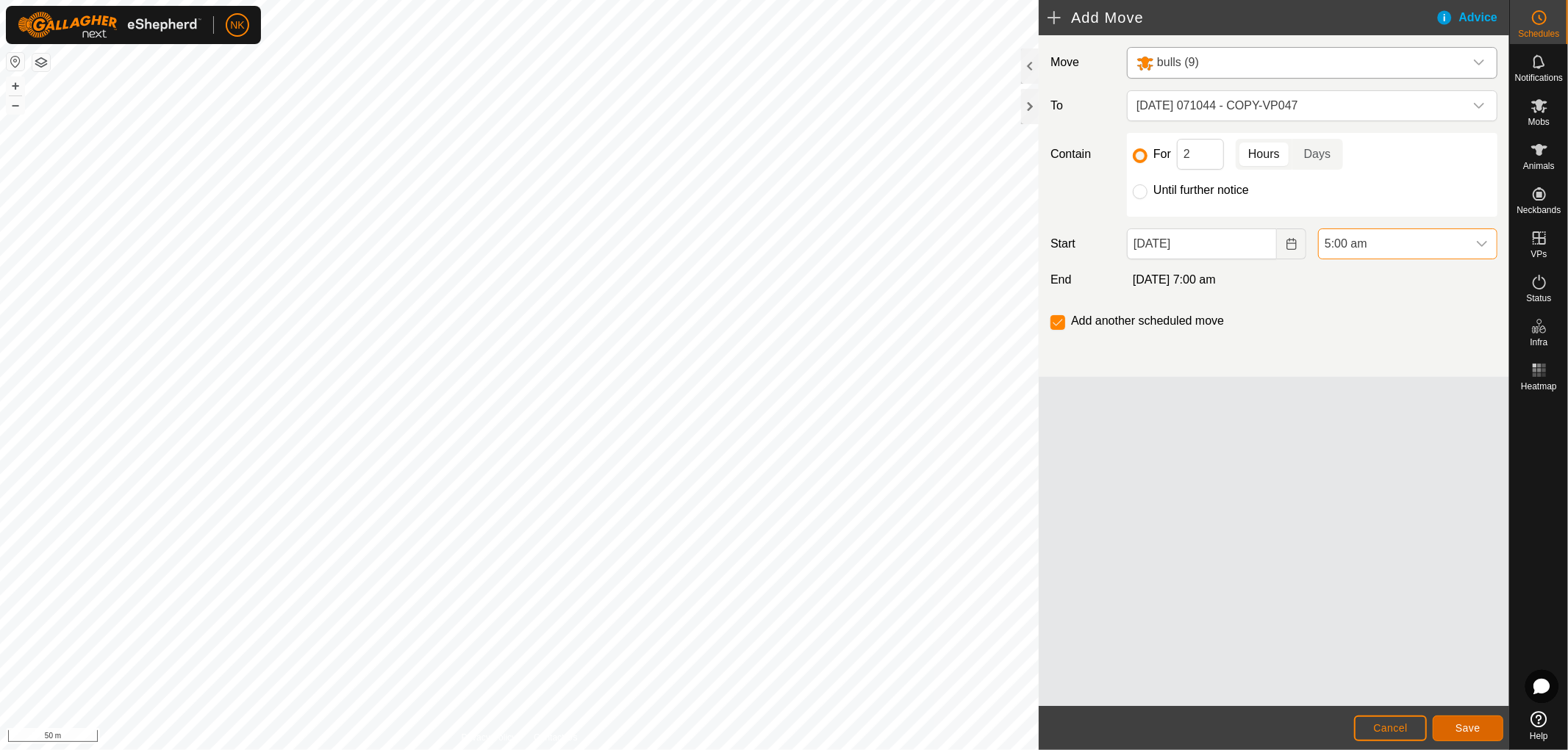
click at [1465, 720] on button "Save" at bounding box center [1468, 729] width 70 height 26
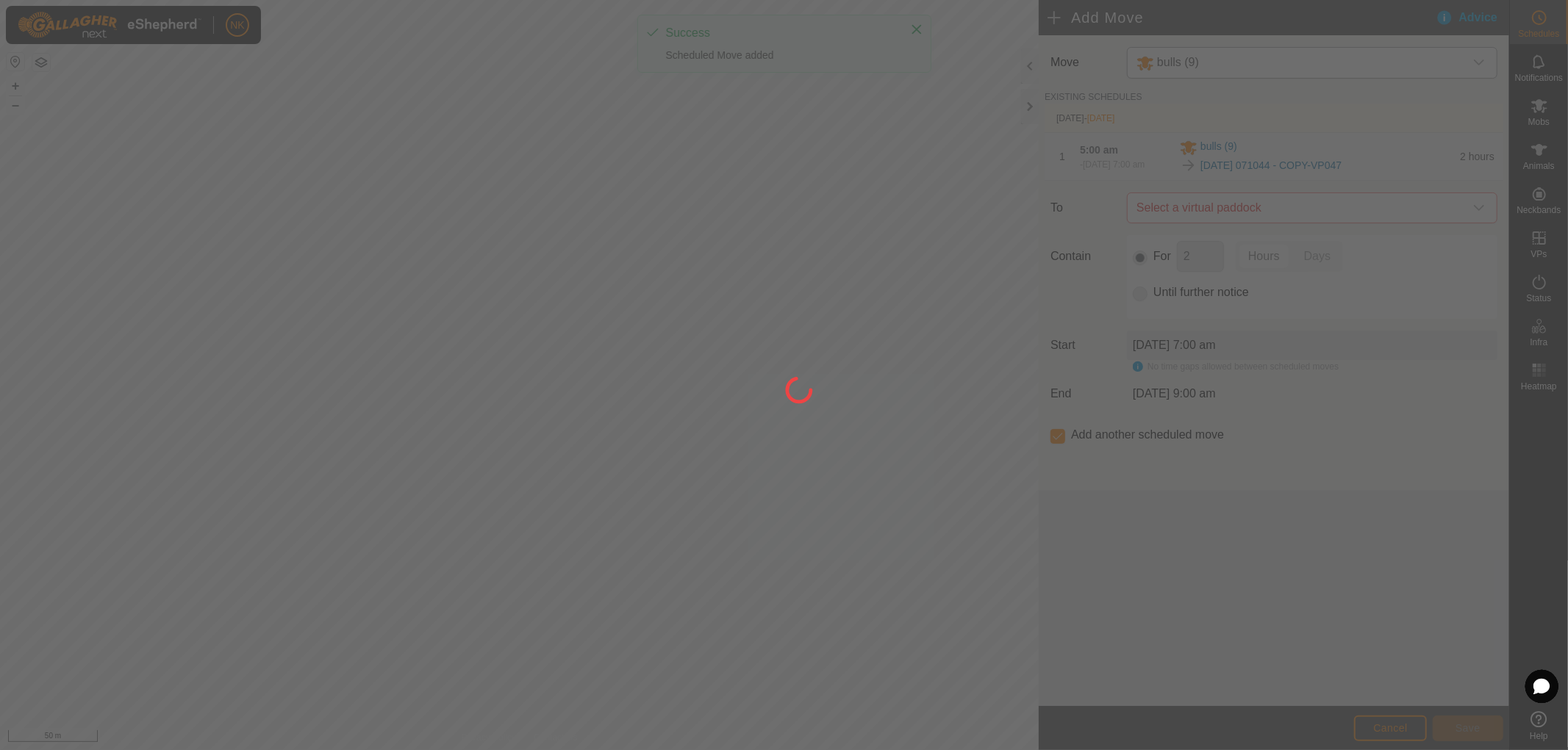
click at [1242, 207] on div at bounding box center [784, 375] width 1568 height 750
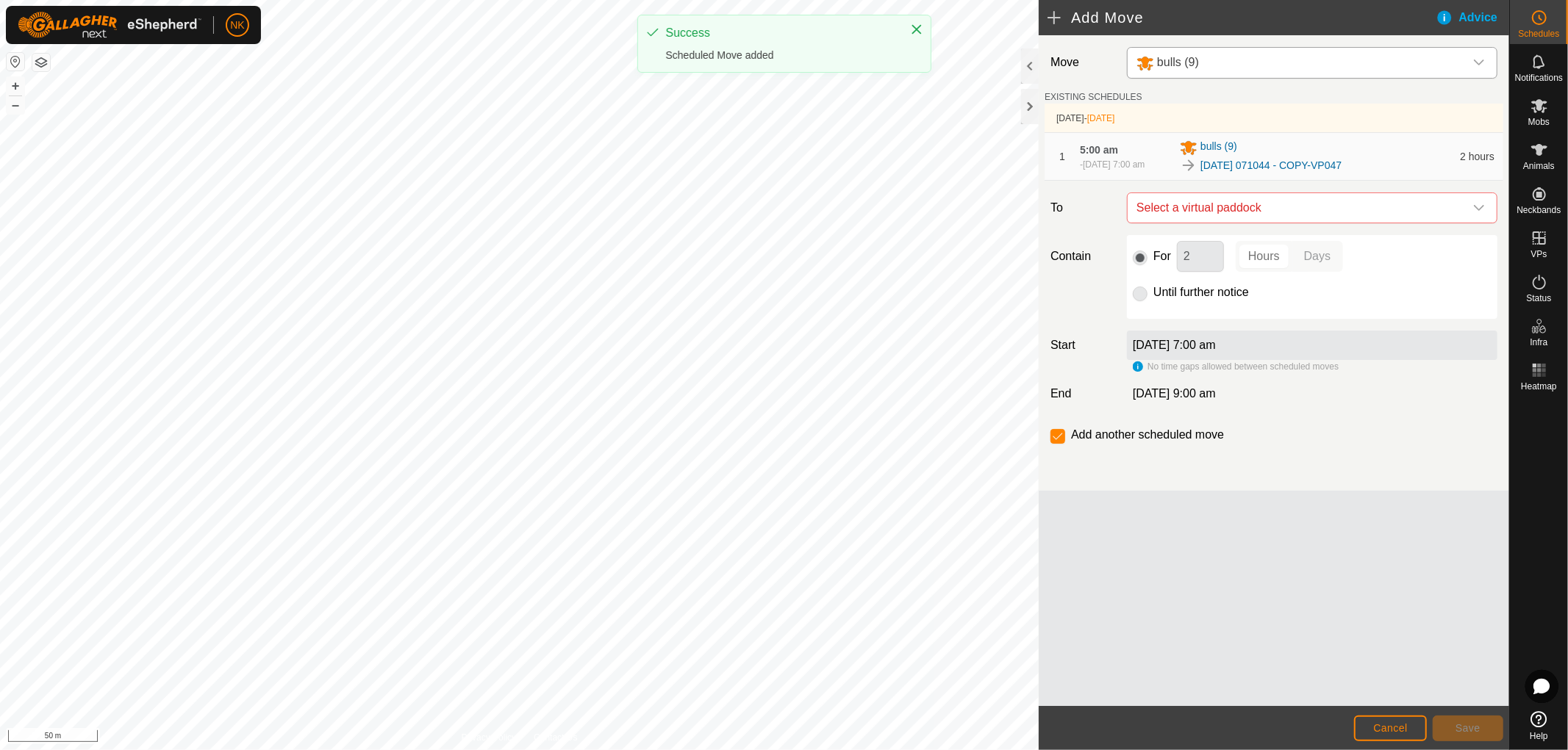
click at [1242, 207] on span "Select a virtual paddock" at bounding box center [1297, 208] width 334 height 30
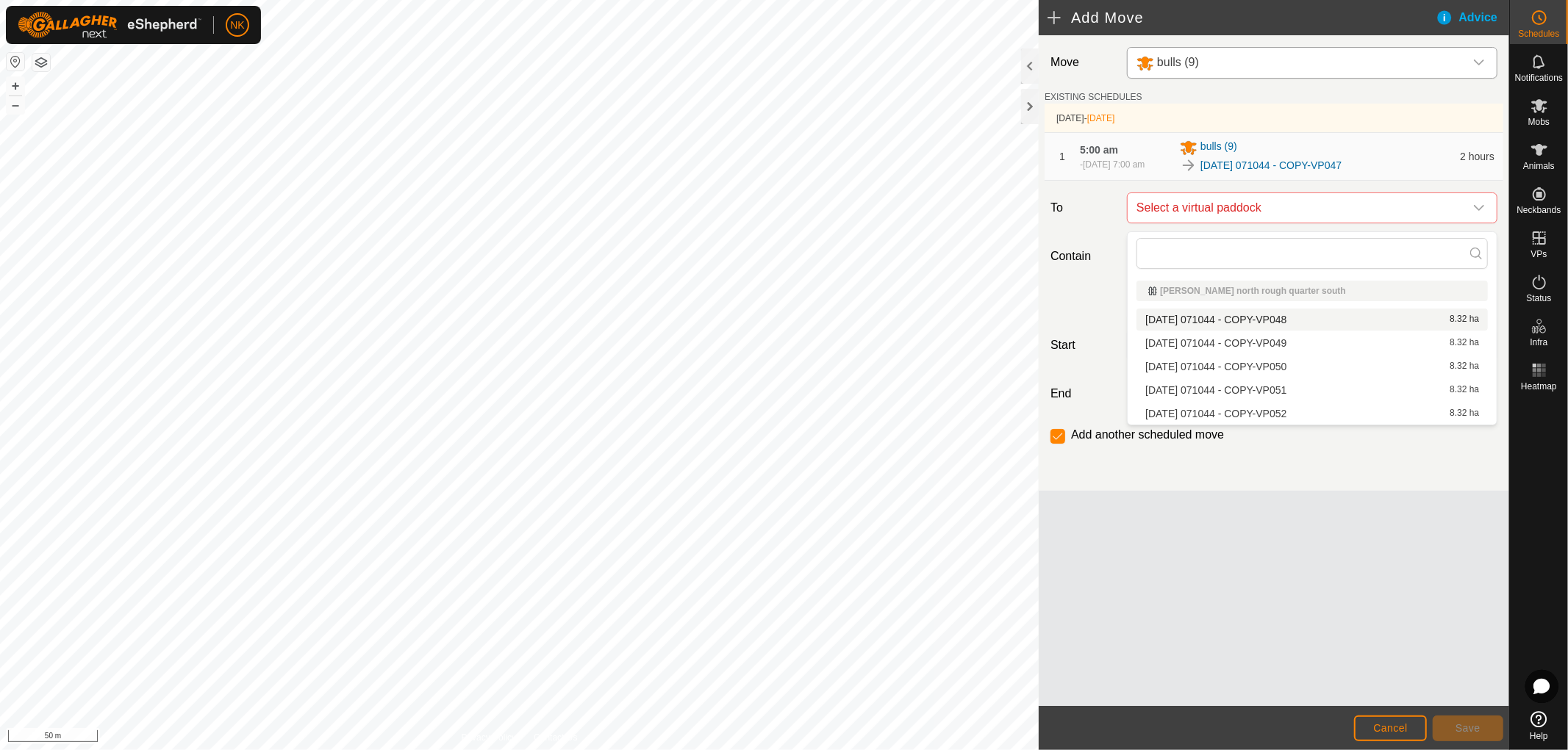
click at [1233, 319] on li "[DATE] 071044 - COPY-VP048 8.32 ha" at bounding box center [1312, 320] width 352 height 22
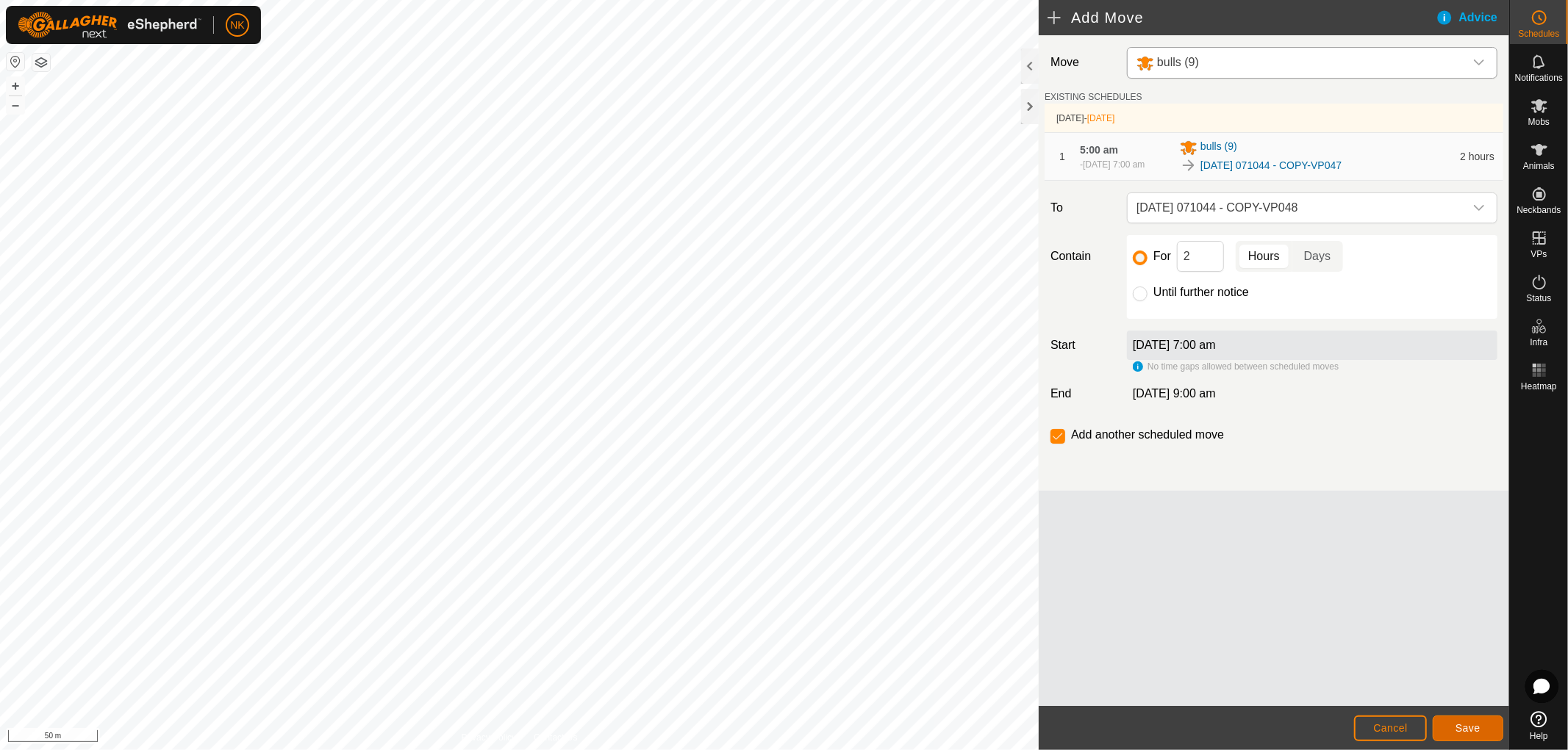
click at [1480, 732] on button "Save" at bounding box center [1468, 729] width 70 height 26
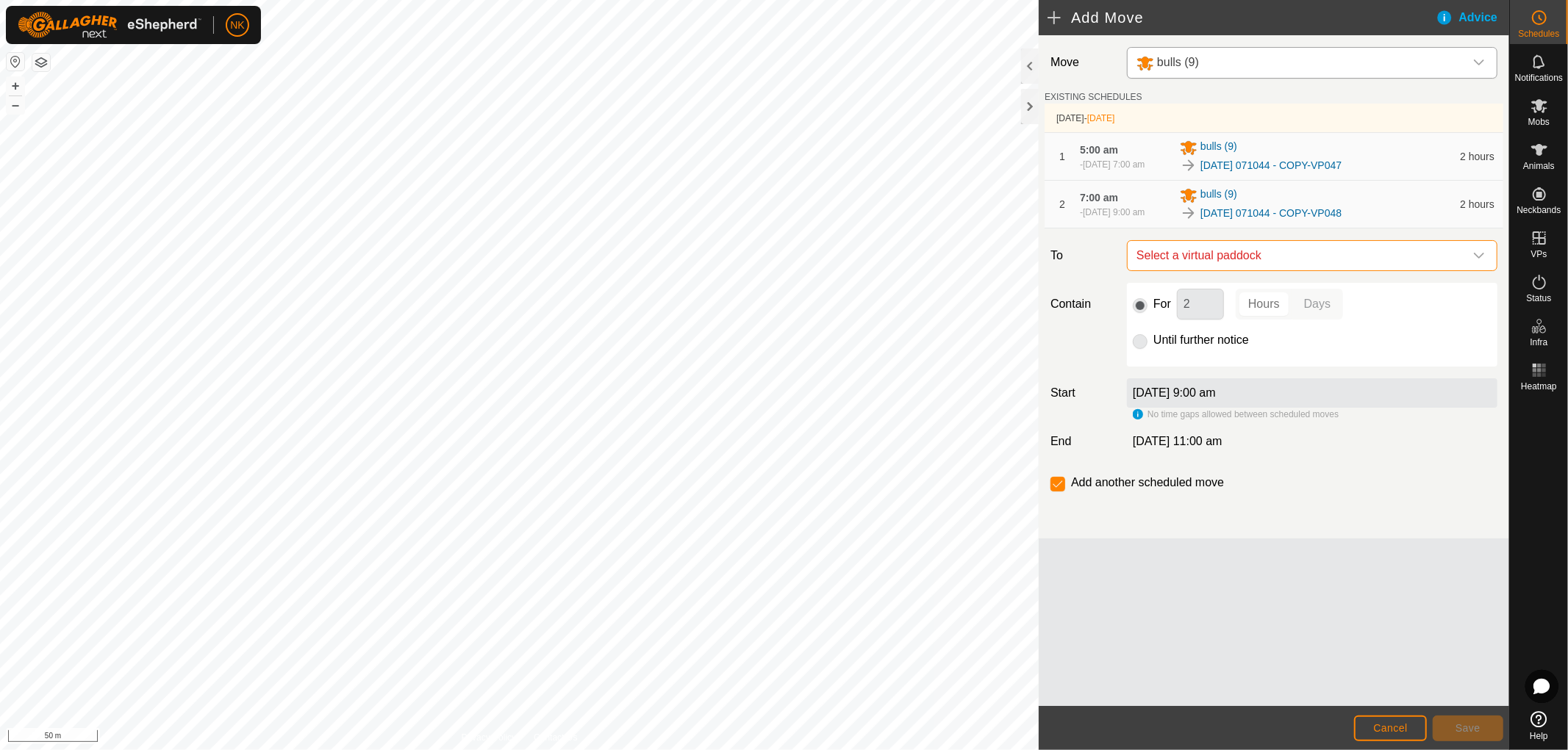
click at [1282, 270] on span "Select a virtual paddock" at bounding box center [1297, 256] width 334 height 30
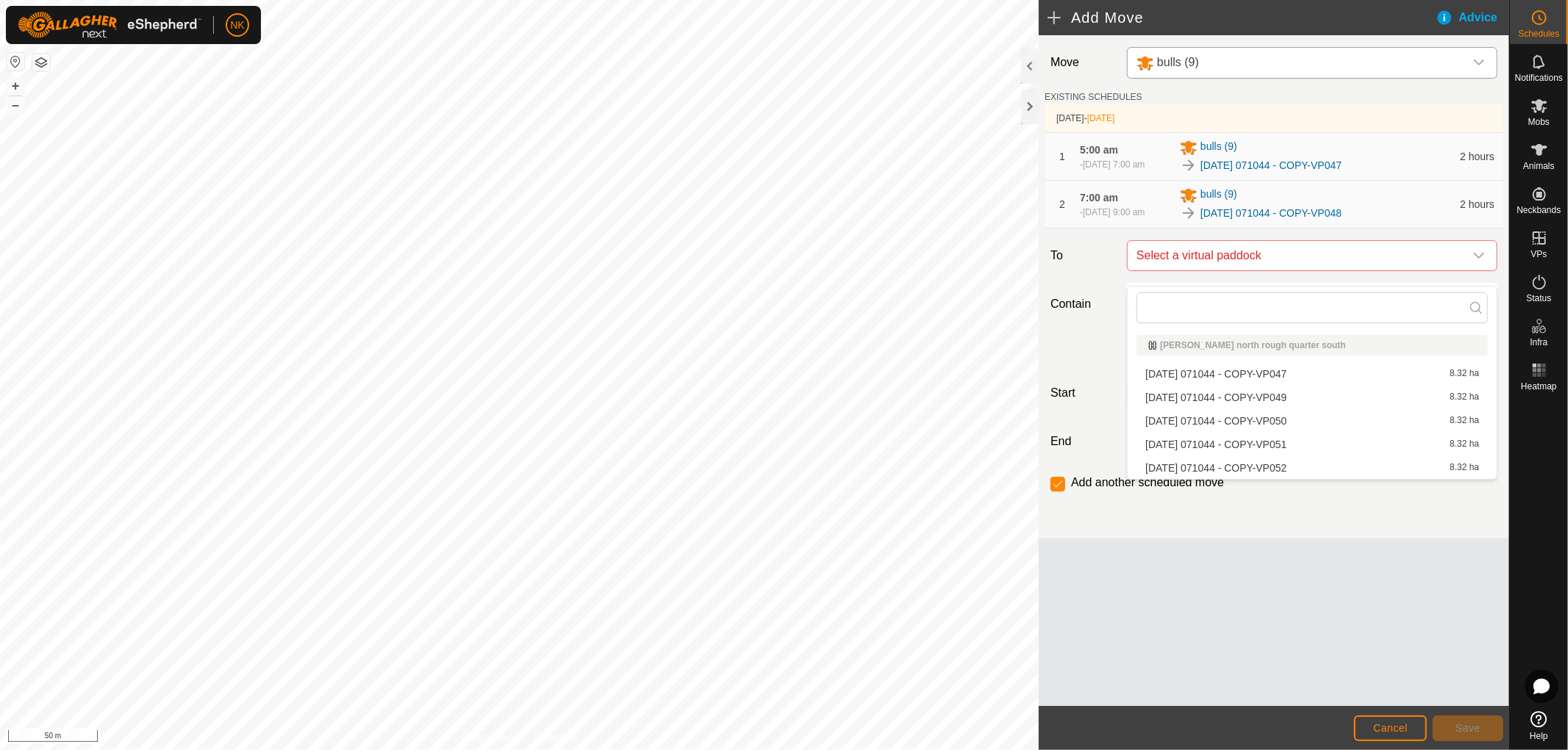
click at [1265, 399] on li "[DATE] 071044 - COPY-VP049 8.32 ha" at bounding box center [1312, 398] width 352 height 22
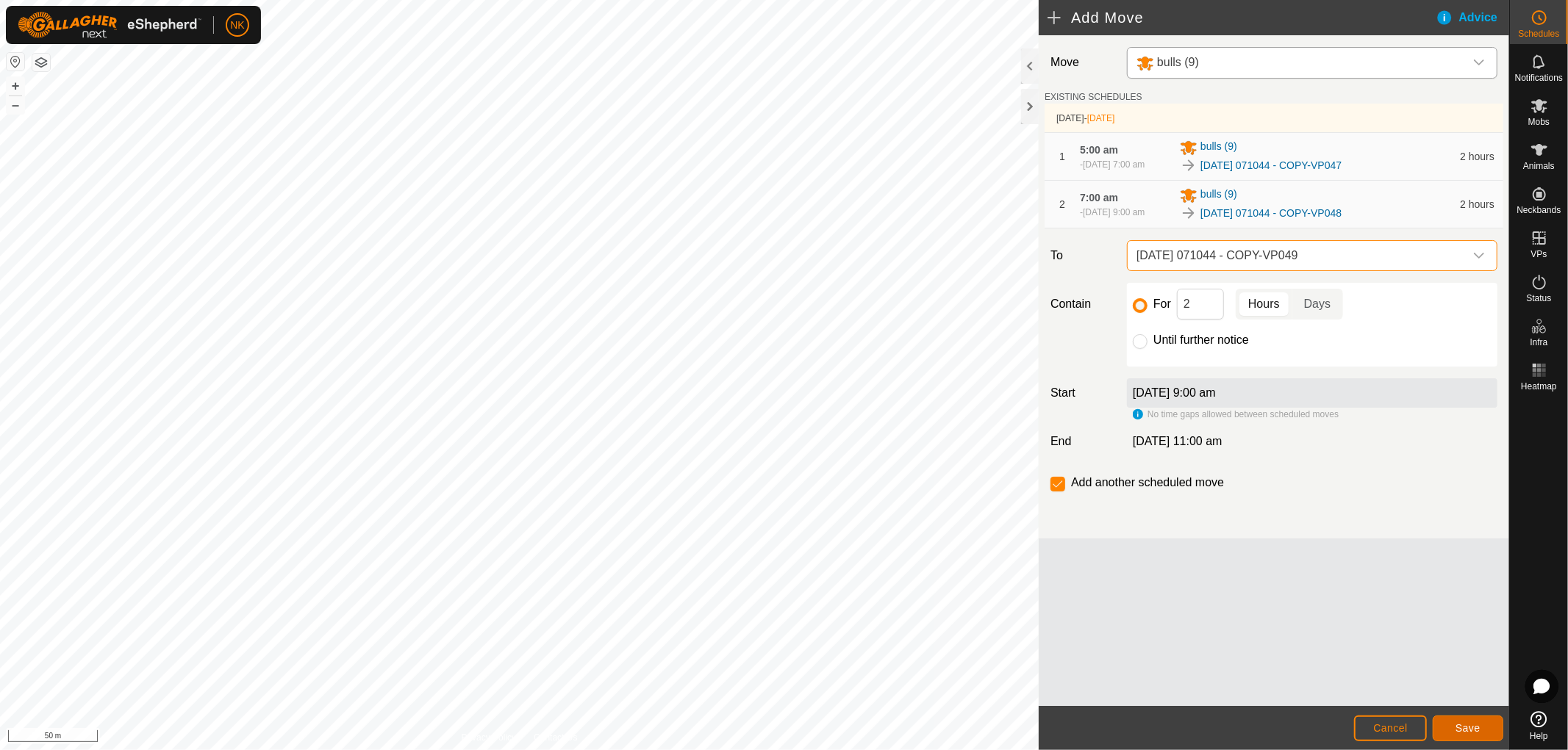
click at [1459, 732] on span "Save" at bounding box center [1467, 728] width 25 height 12
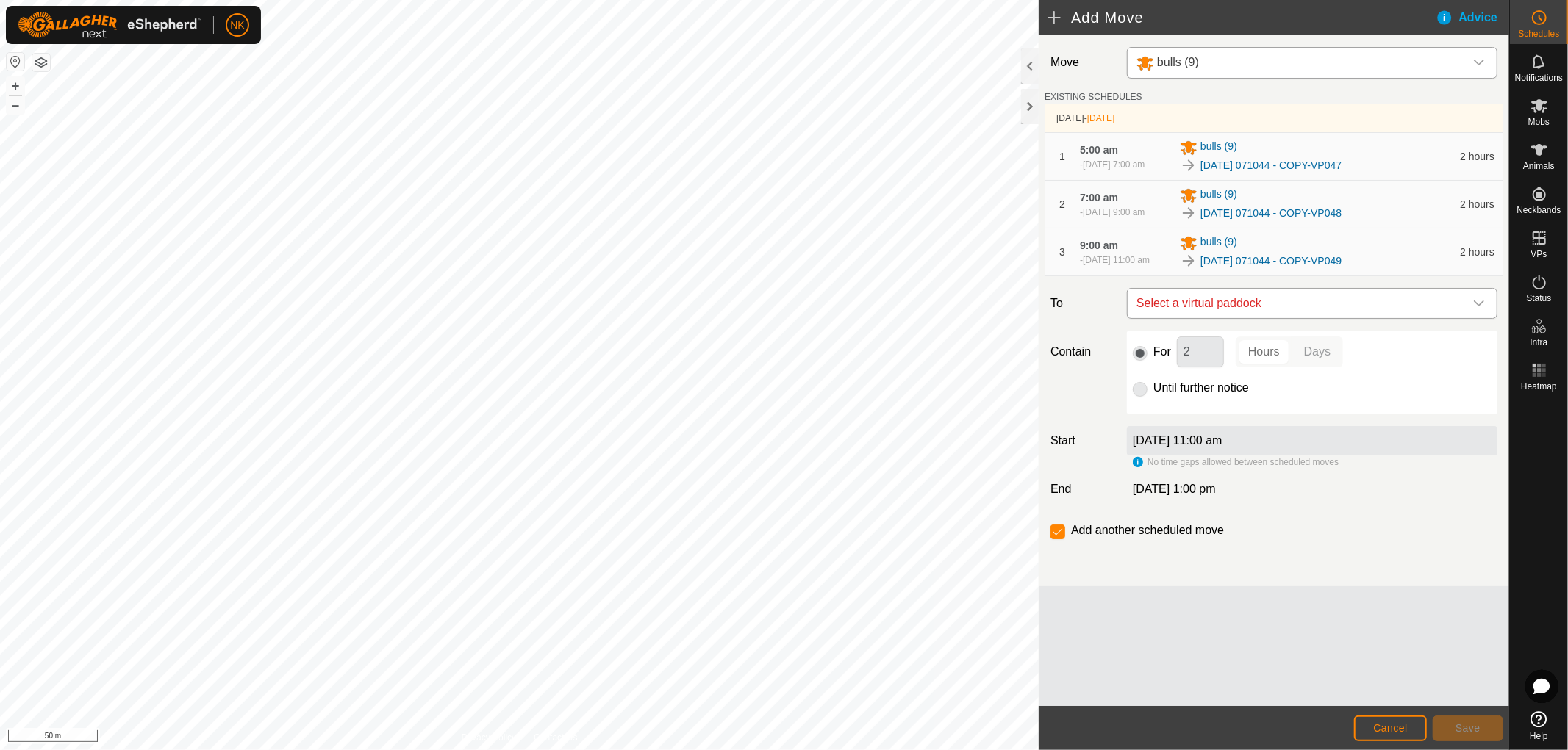
click at [1305, 318] on span "Select a virtual paddock" at bounding box center [1297, 303] width 334 height 30
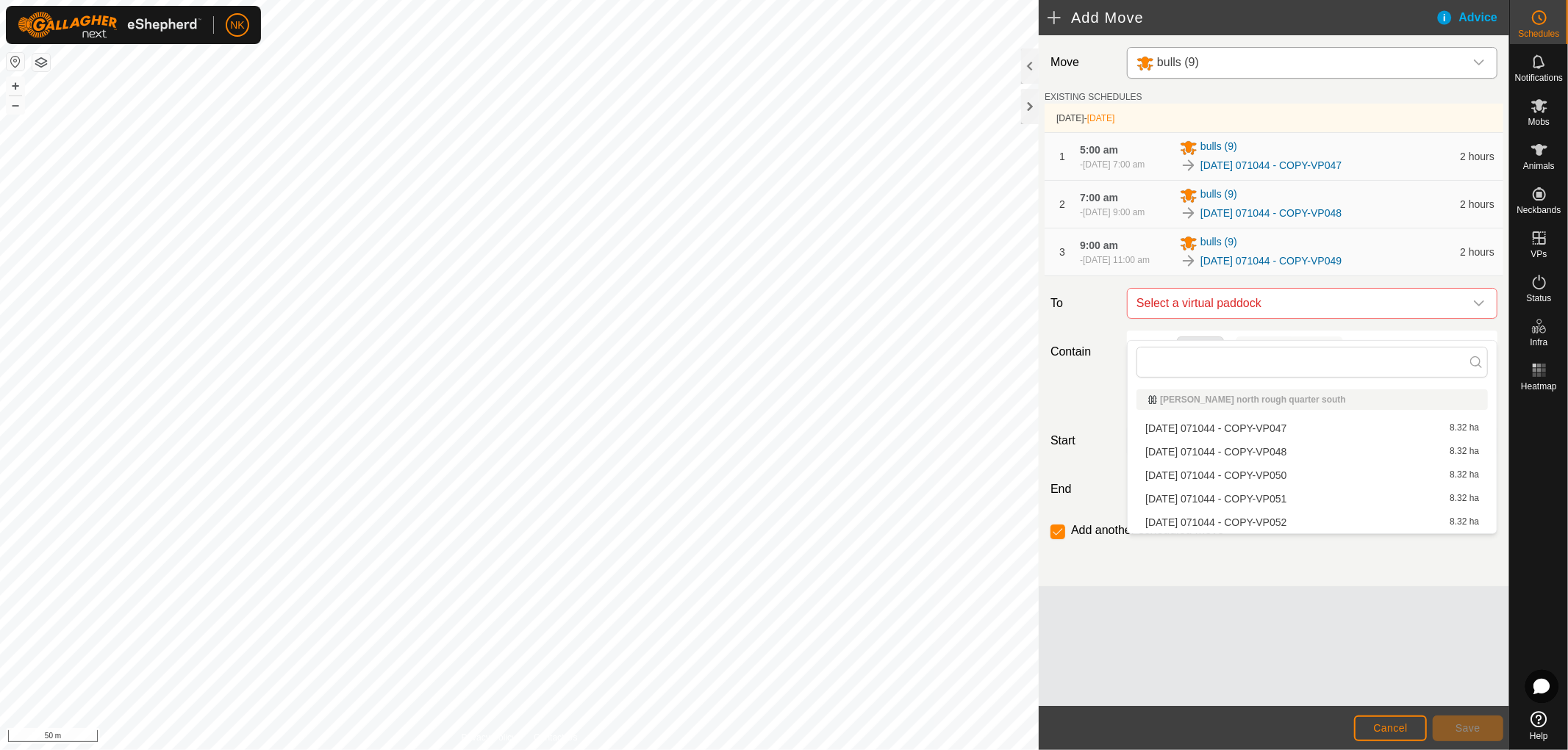
click at [1268, 473] on li "[DATE] 071044 - COPY-VP050 8.32 ha" at bounding box center [1312, 475] width 352 height 22
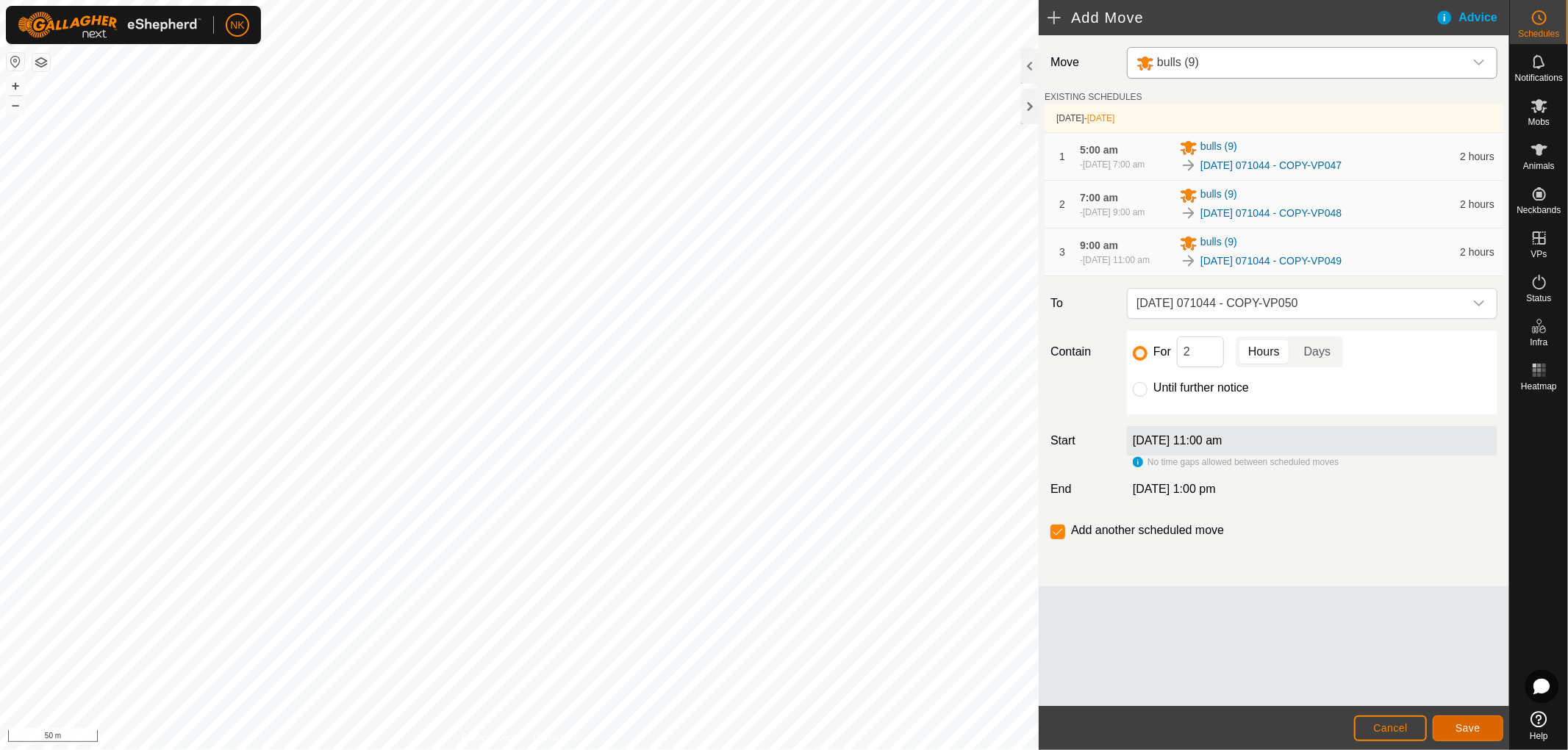
click at [1478, 720] on button "Save" at bounding box center [1468, 729] width 70 height 26
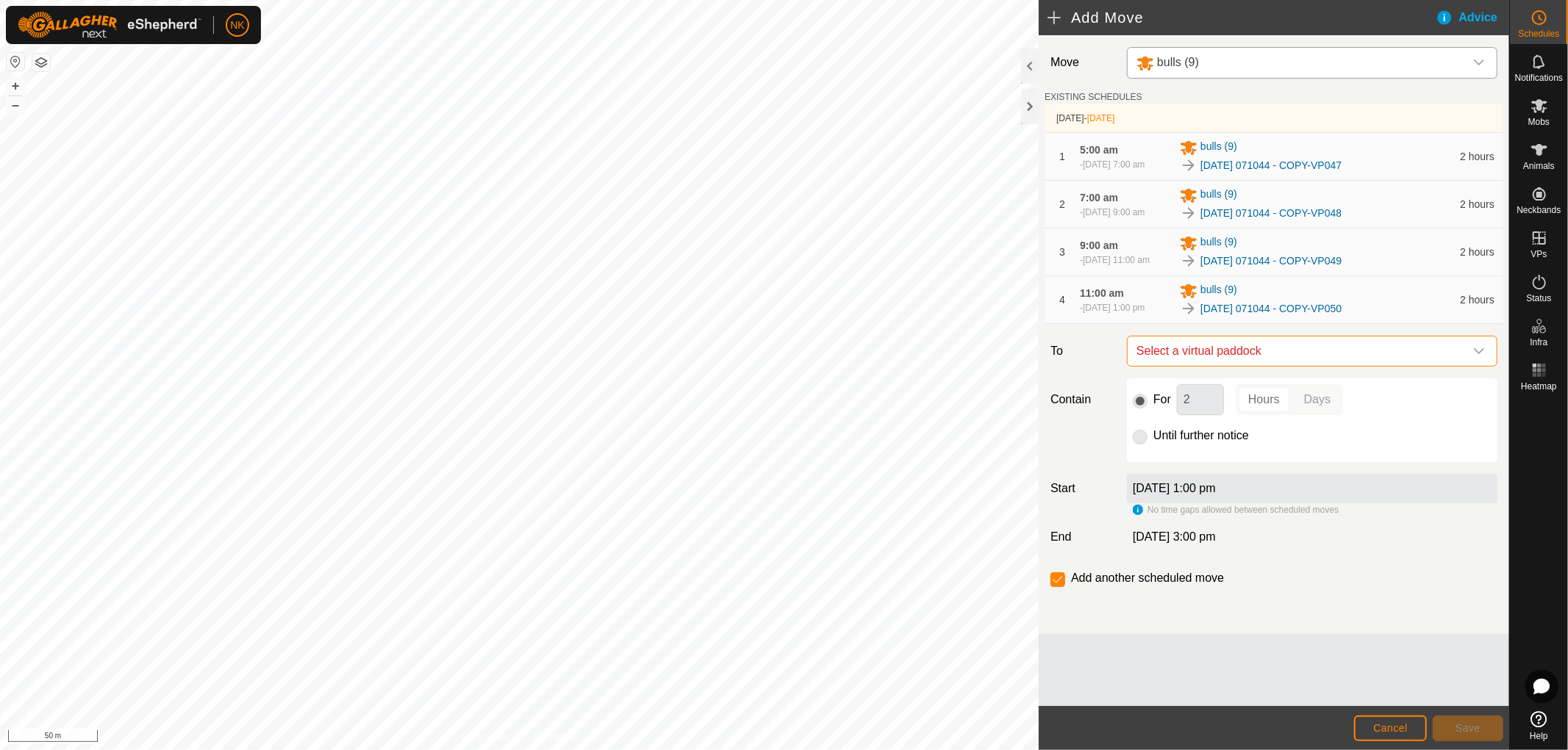
click at [1326, 366] on span "Select a virtual paddock" at bounding box center [1297, 351] width 334 height 30
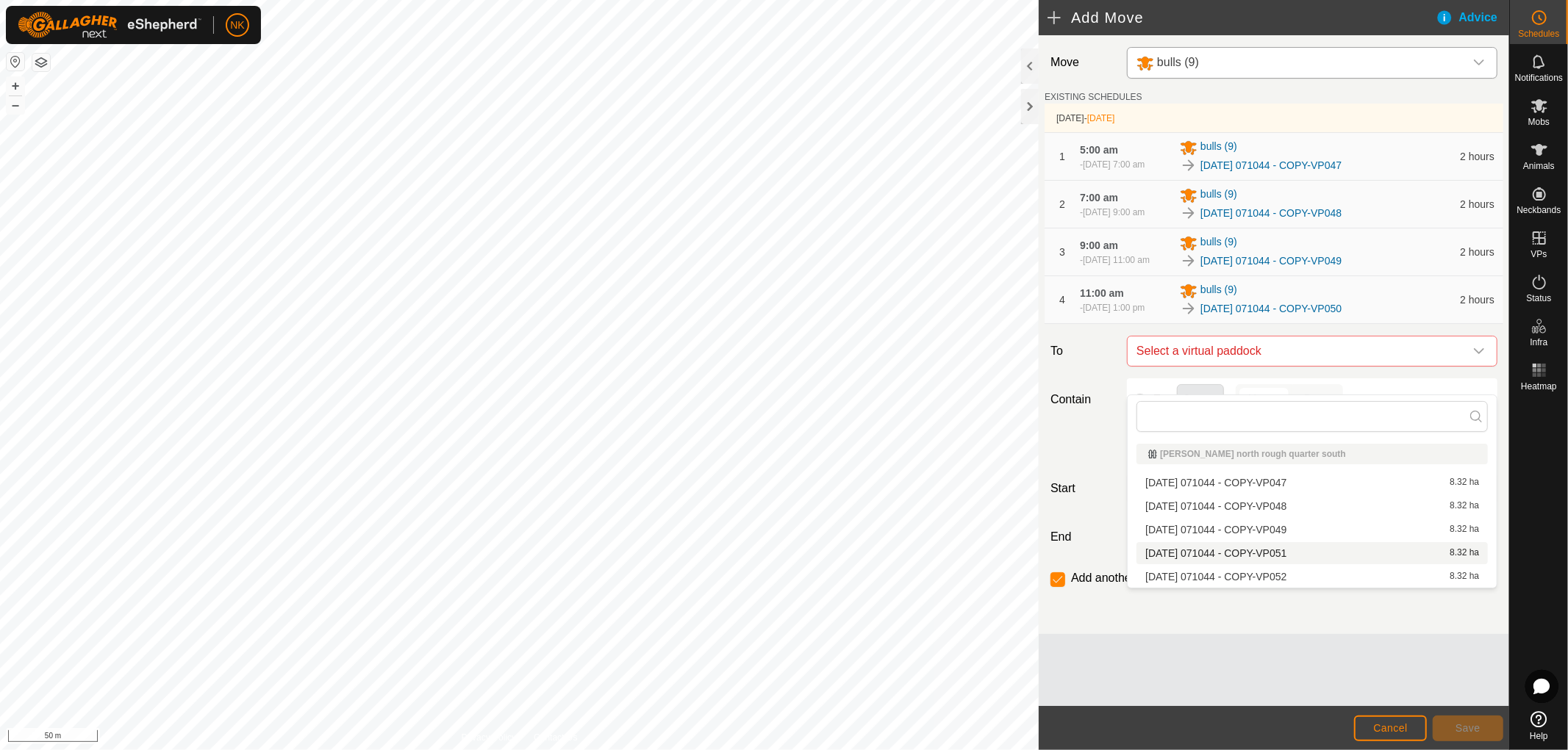
click at [1273, 548] on li "[DATE] 071044 - COPY-VP051 8.32 ha" at bounding box center [1312, 553] width 352 height 22
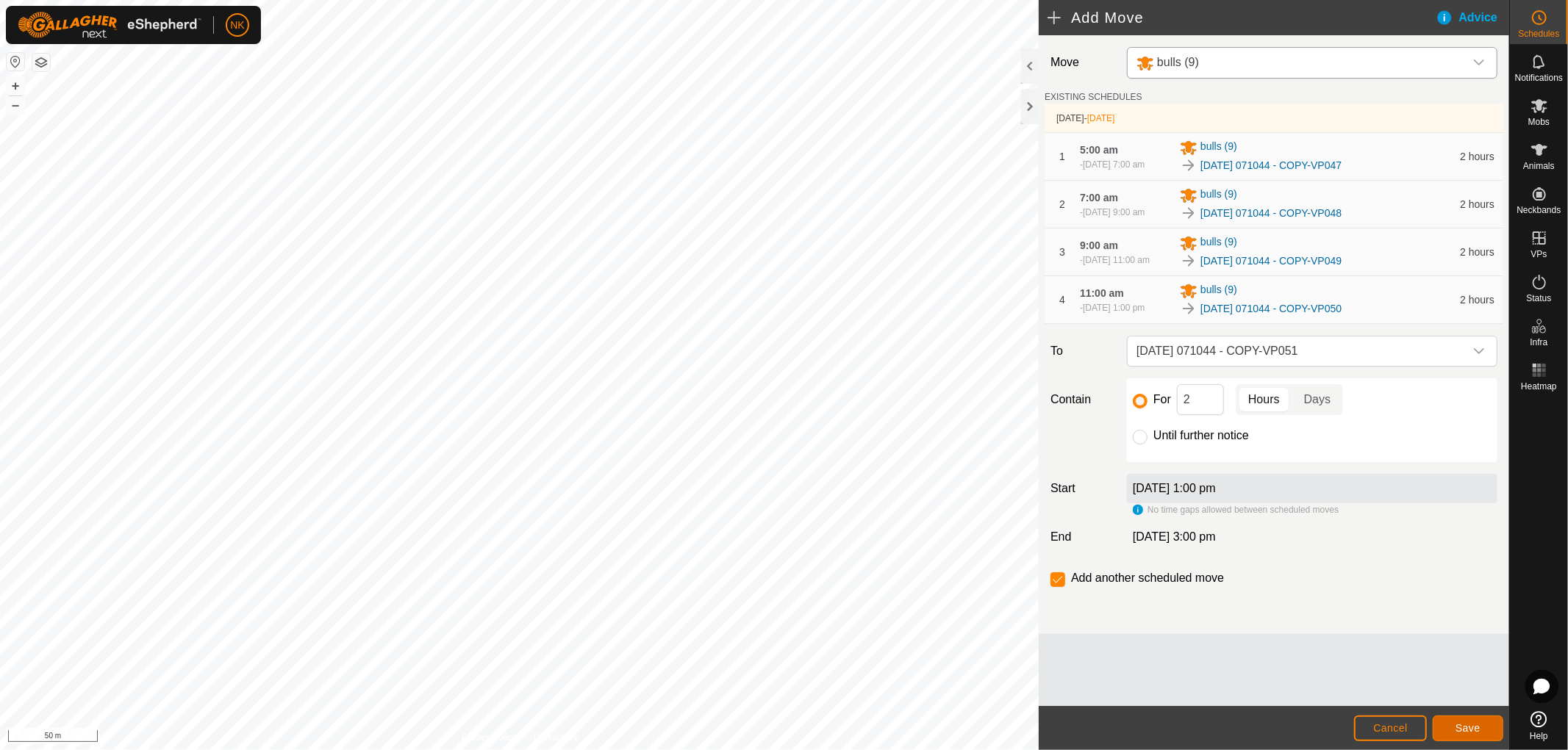
click at [1481, 732] on button "Save" at bounding box center [1468, 729] width 70 height 26
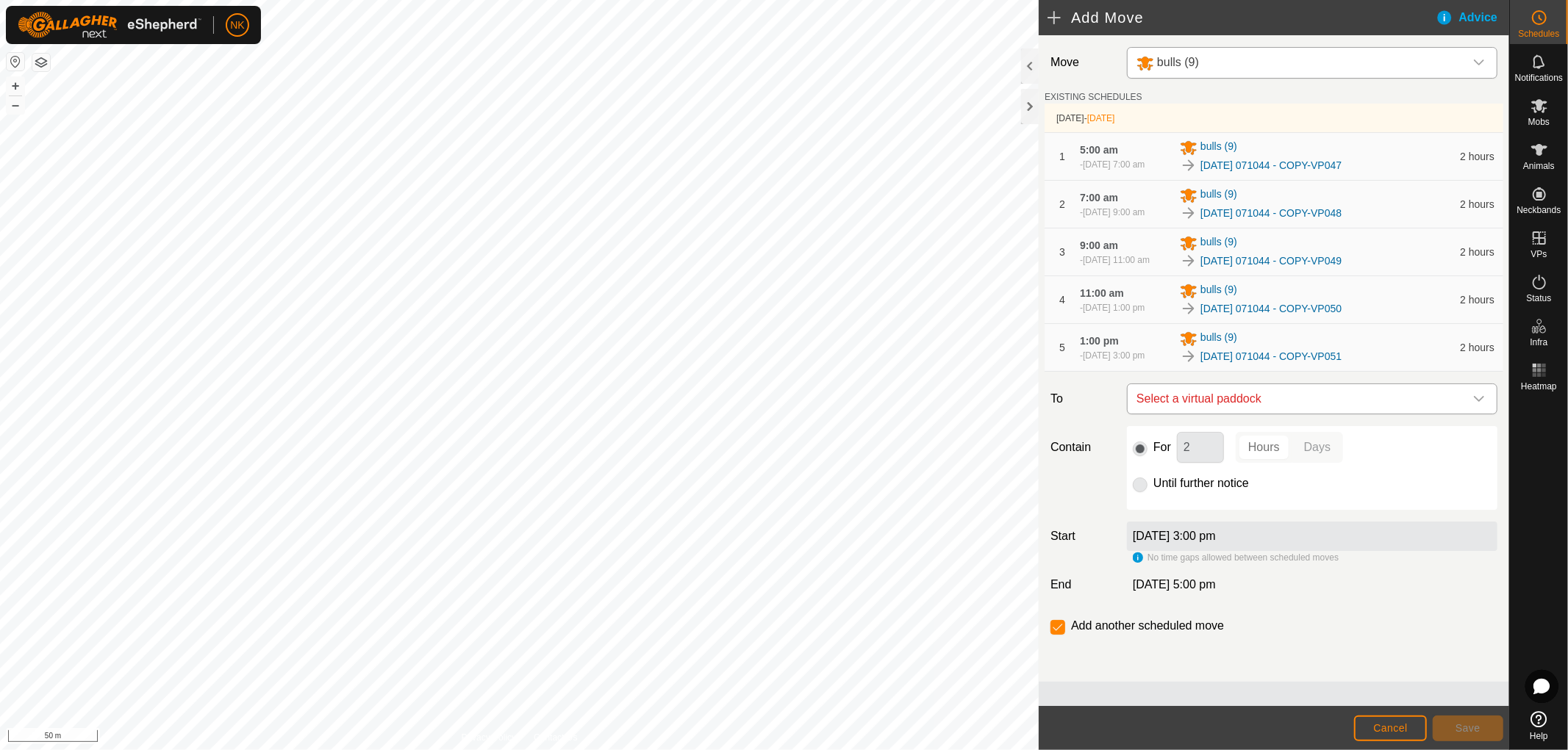
click at [1318, 413] on span "Select a virtual paddock" at bounding box center [1297, 400] width 334 height 30
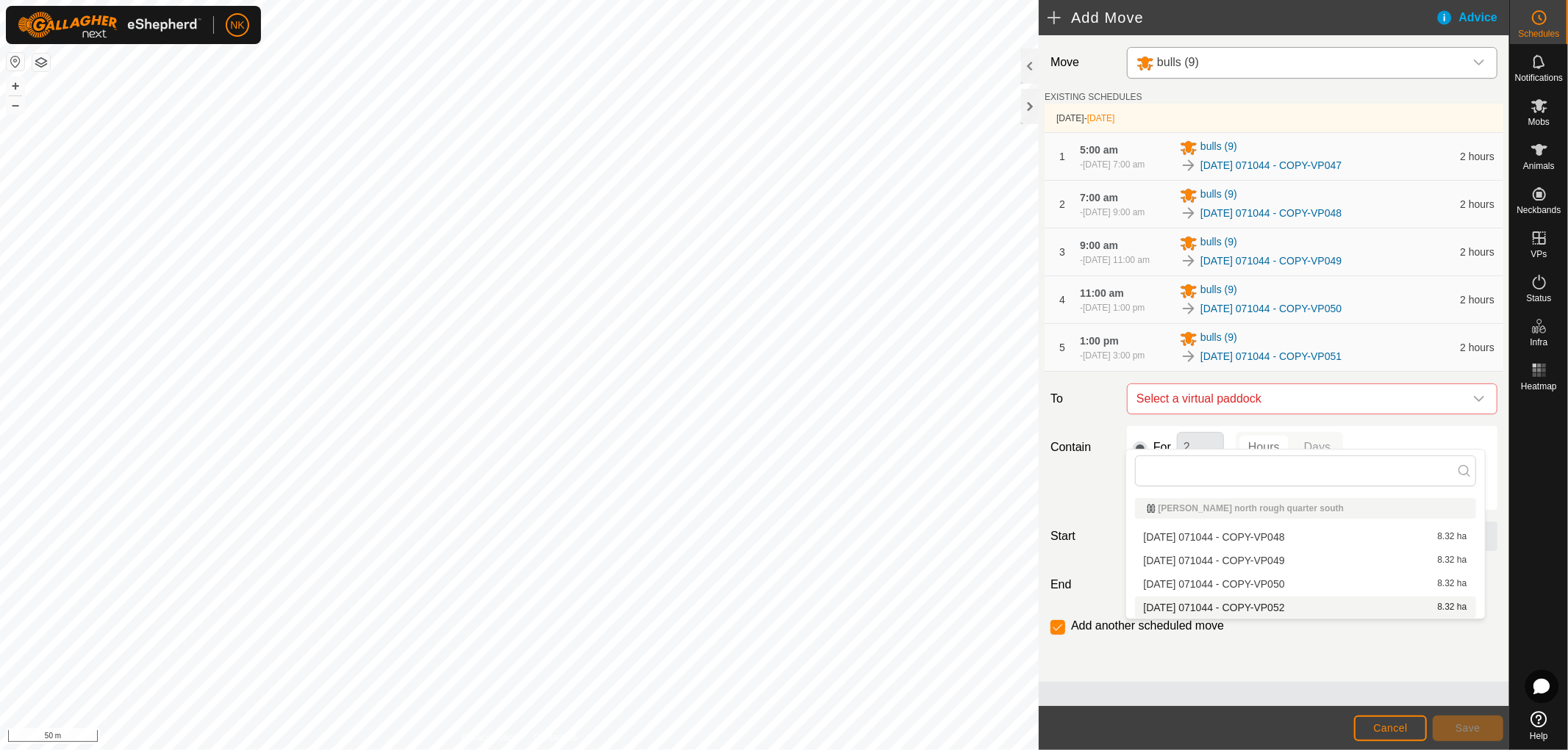
click at [1273, 603] on li "[DATE] 071044 - COPY-VP052 8.32 ha" at bounding box center [1305, 608] width 341 height 22
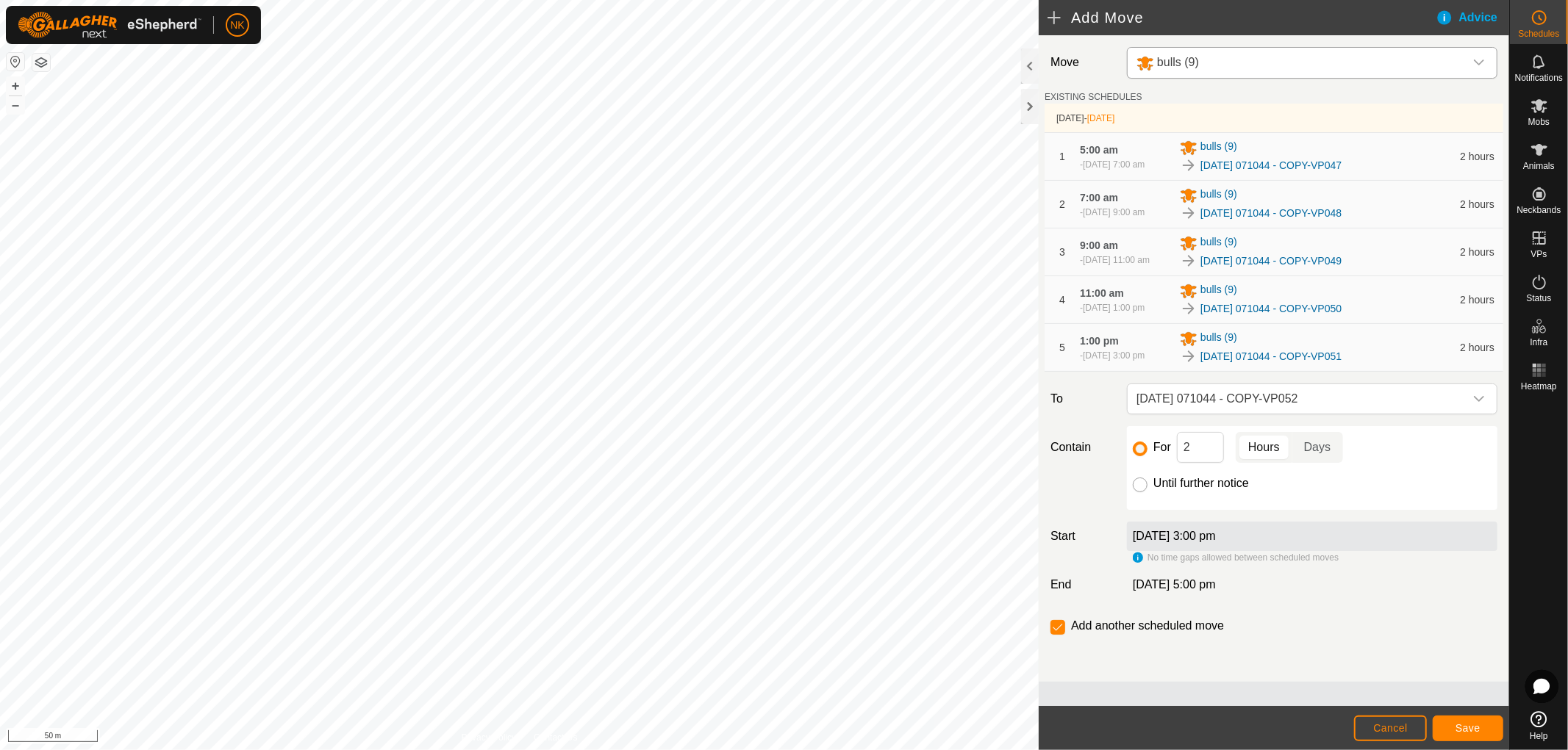
click at [1141, 492] on input "Until further notice" at bounding box center [1140, 485] width 15 height 15
radio input "true"
checkbox input "false"
click at [1479, 725] on span "Save" at bounding box center [1467, 728] width 25 height 12
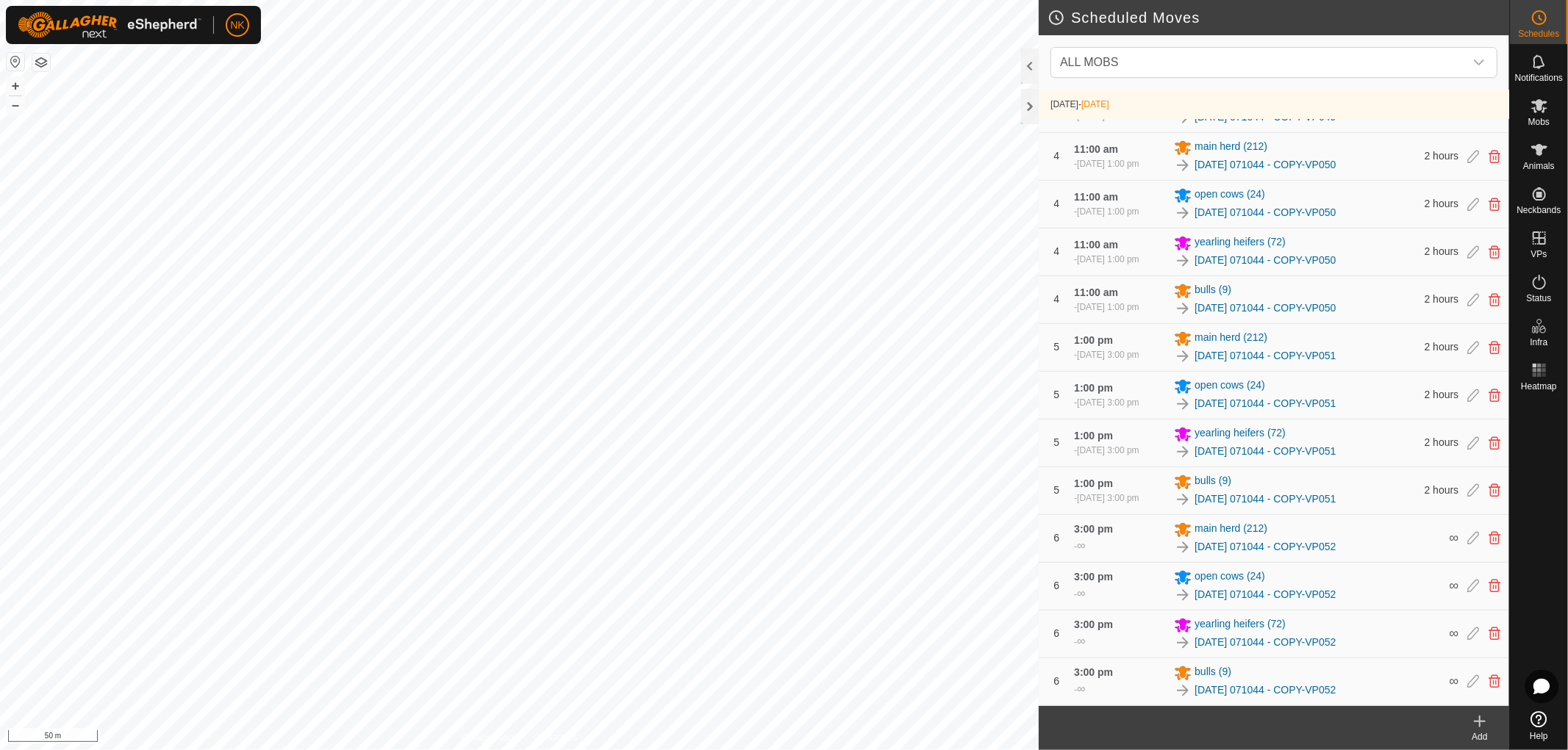
scroll to position [693, 0]
click at [1538, 162] on span "Animals" at bounding box center [1538, 166] width 31 height 9
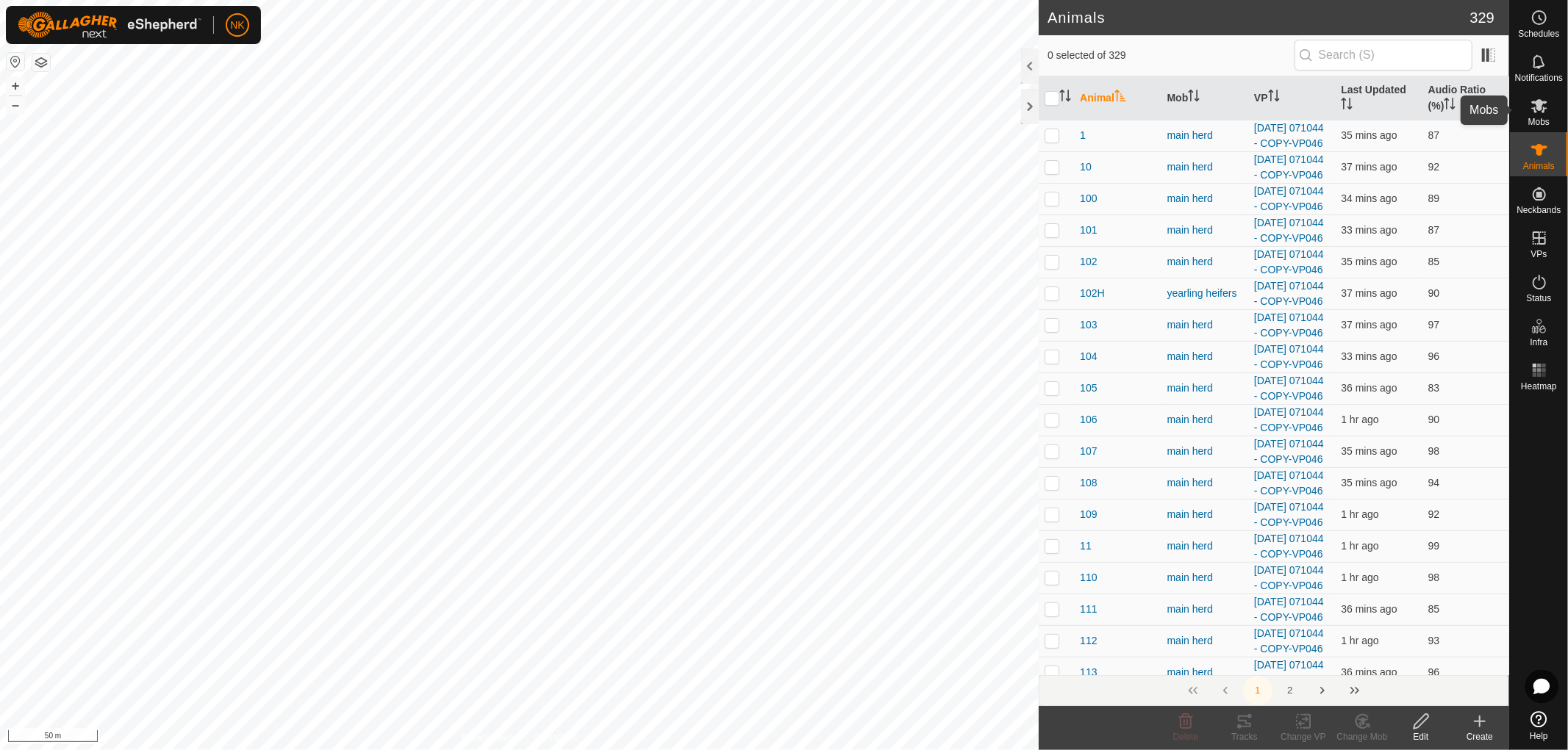
click at [1537, 112] on icon at bounding box center [1538, 105] width 16 height 14
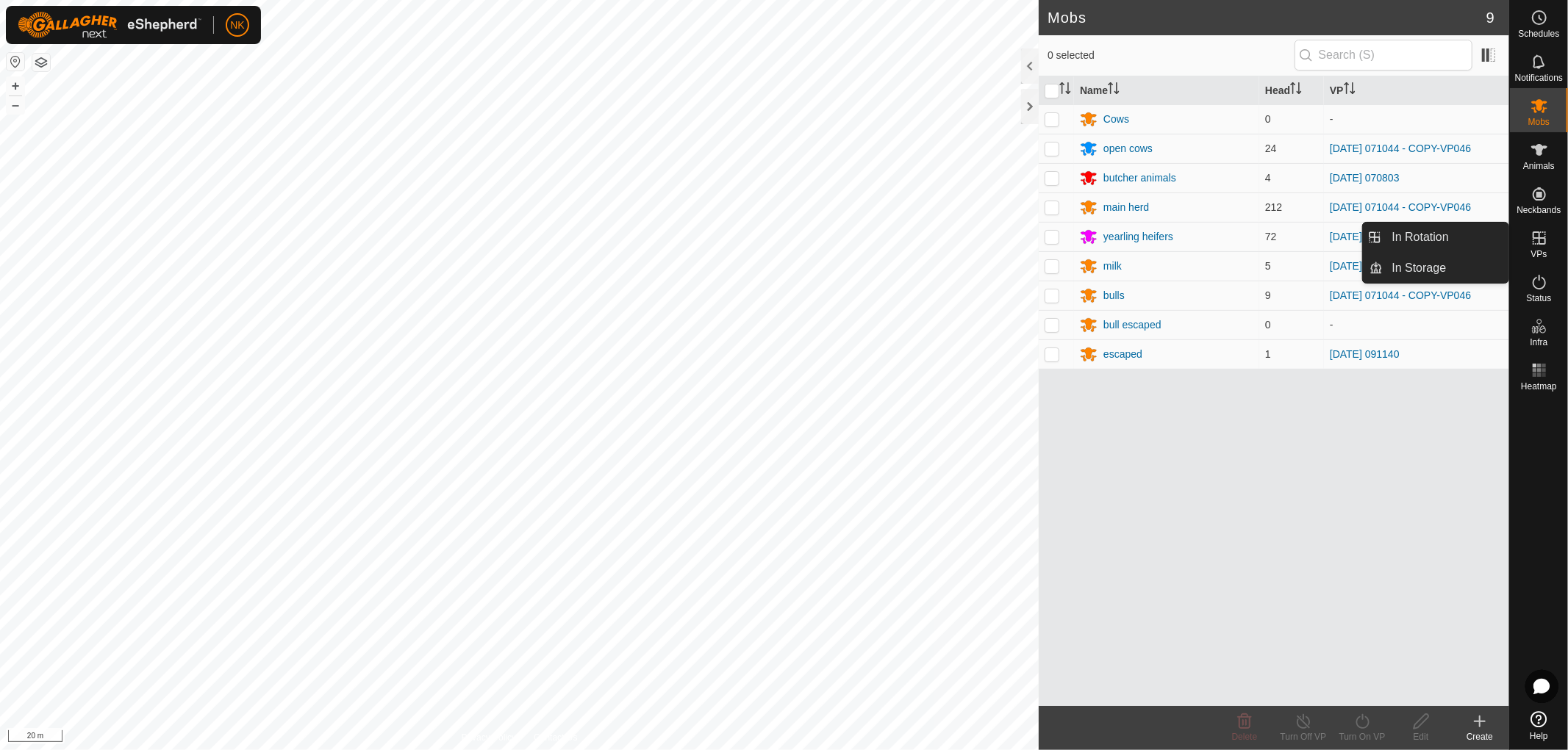
click at [1544, 252] on span "VPs" at bounding box center [1537, 254] width 16 height 9
click at [1430, 239] on link "In Rotation" at bounding box center [1446, 238] width 126 height 30
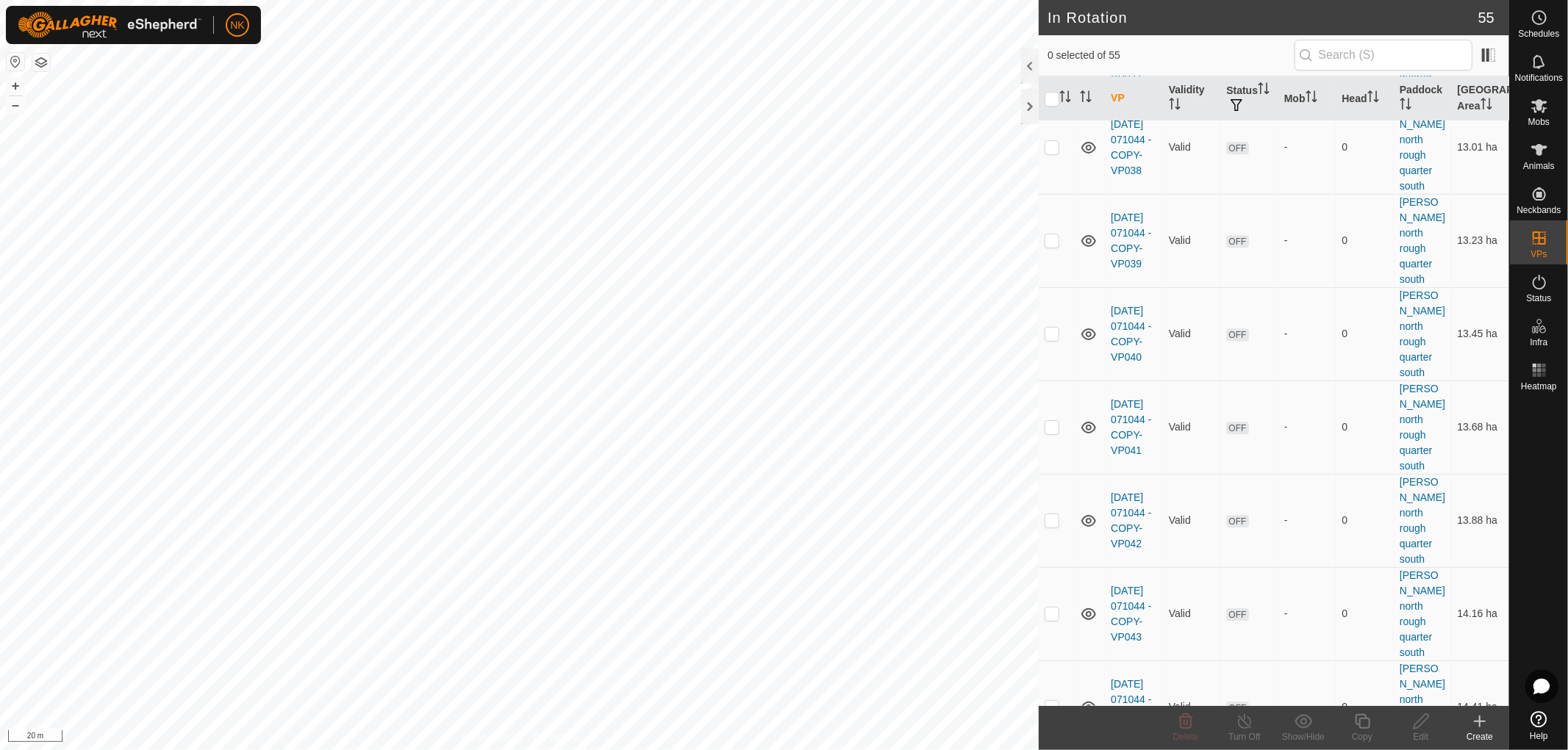
scroll to position [3564, 0]
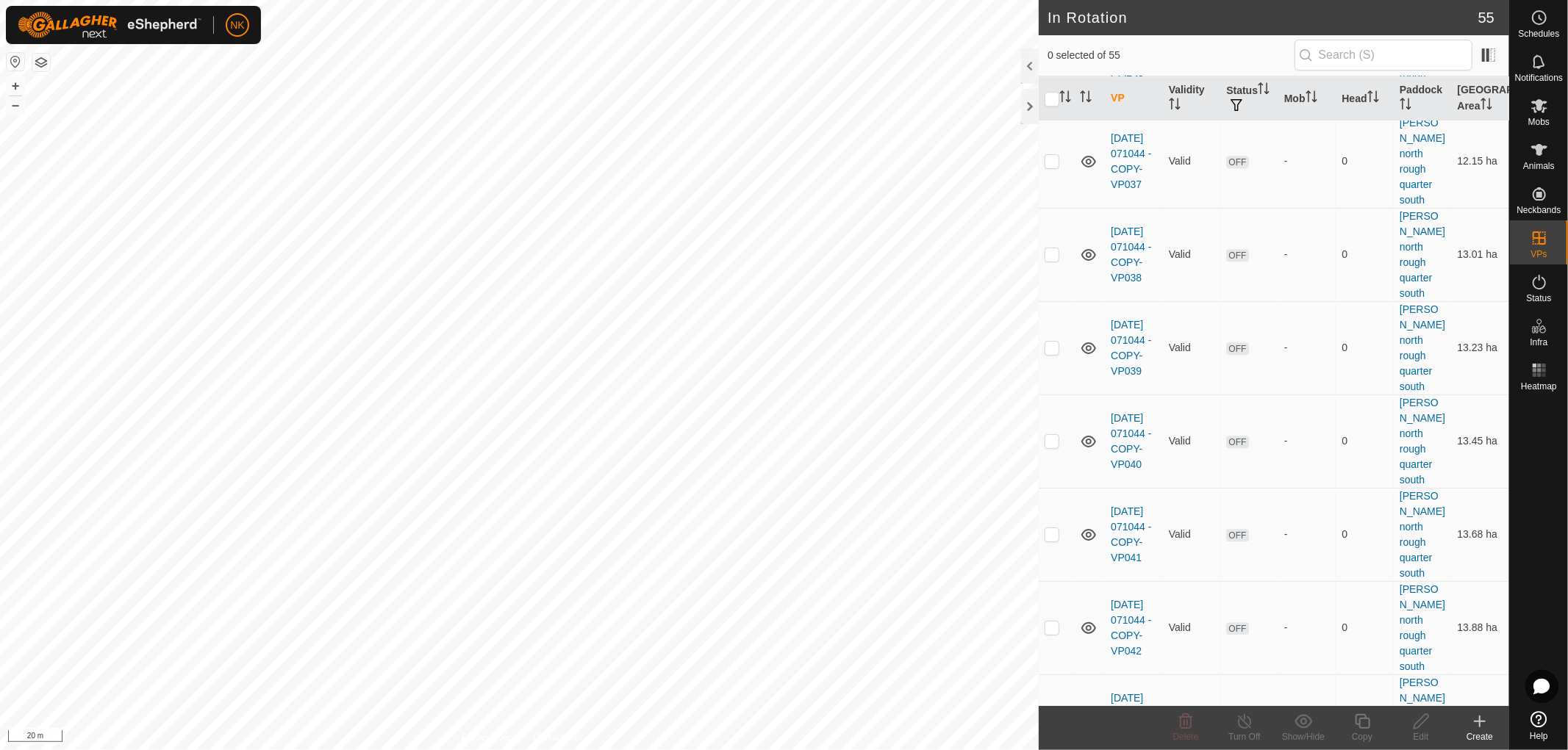
checkbox input "true"
click at [1370, 721] on icon at bounding box center [1363, 721] width 19 height 18
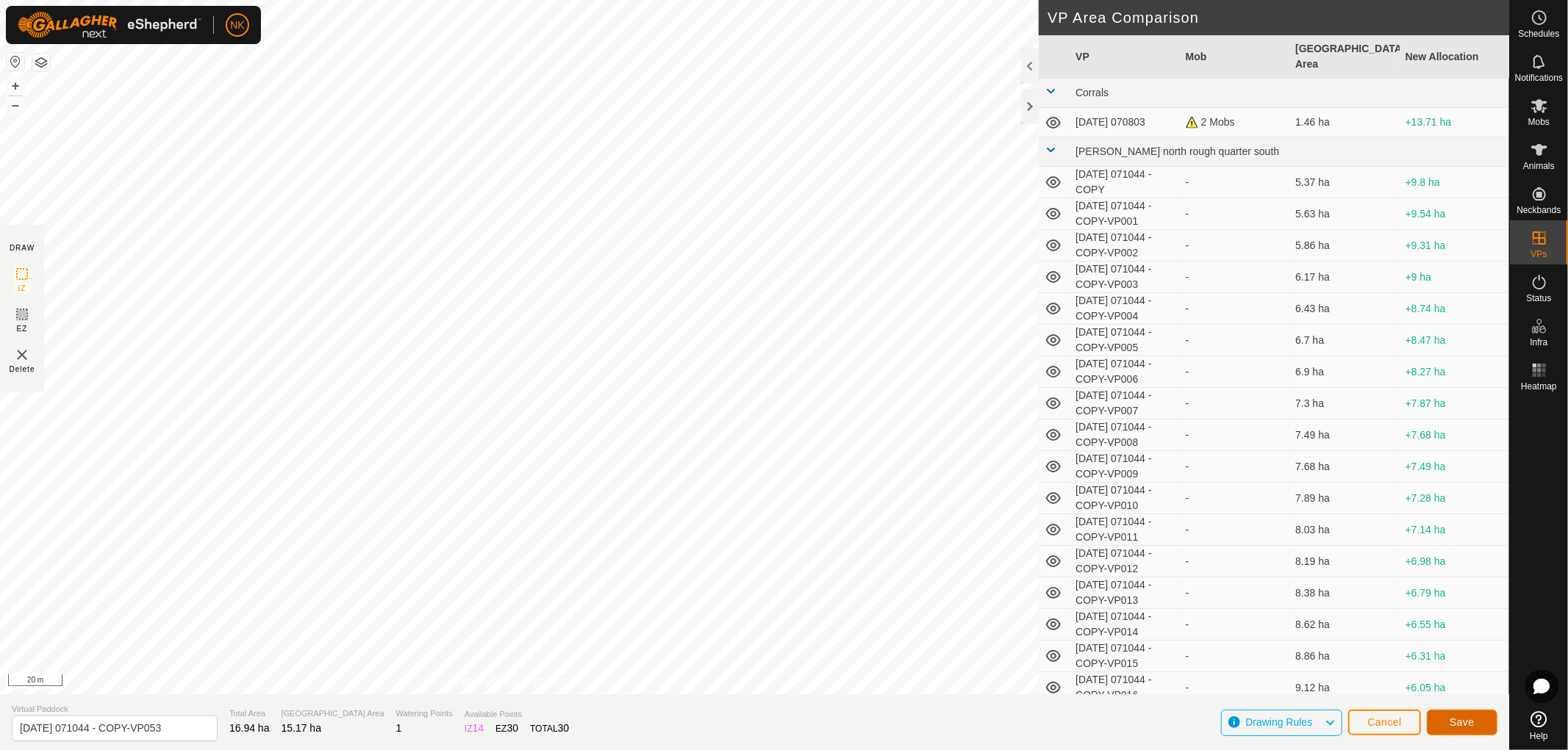
click at [1460, 719] on span "Save" at bounding box center [1462, 722] width 25 height 12
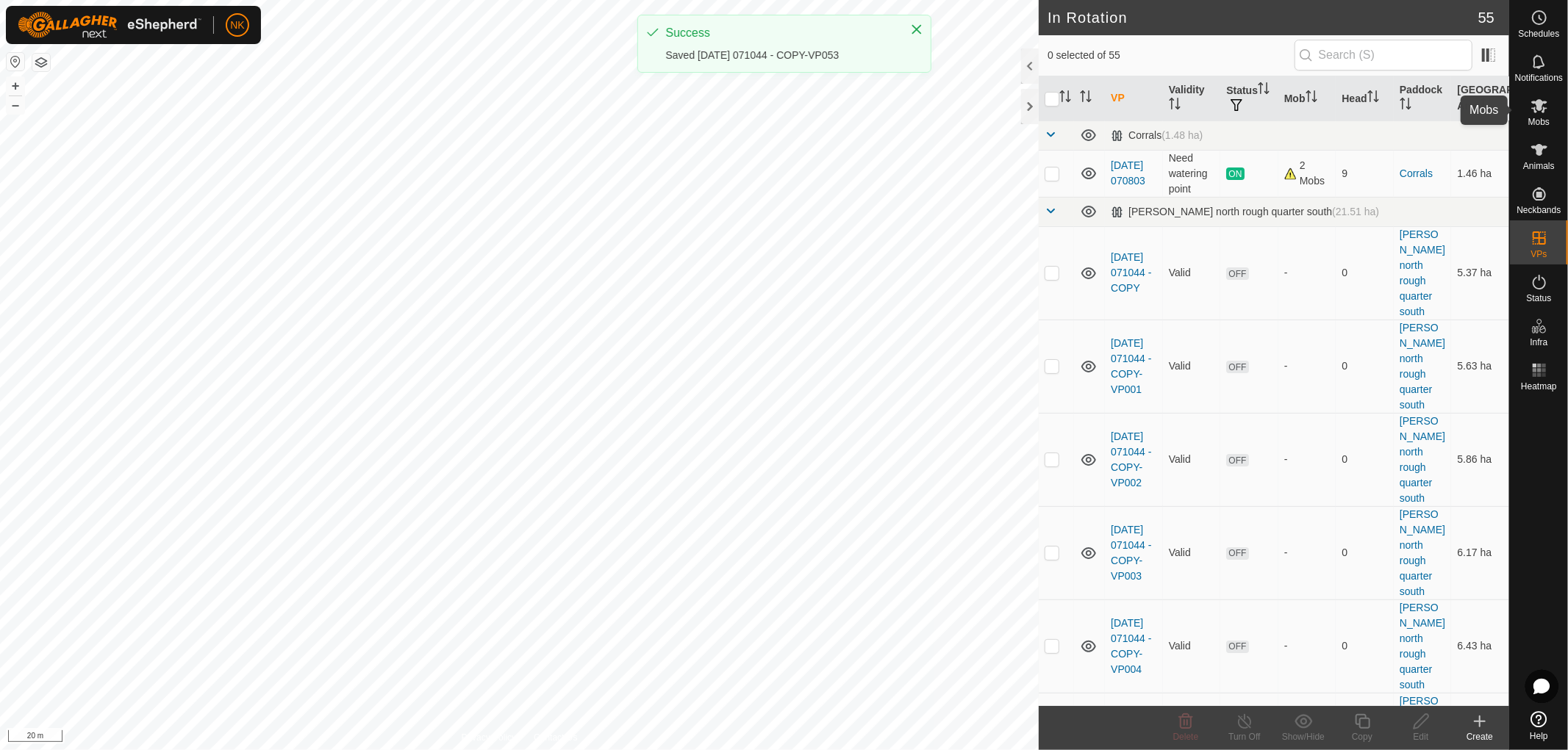
click at [1547, 114] on icon at bounding box center [1538, 105] width 18 height 18
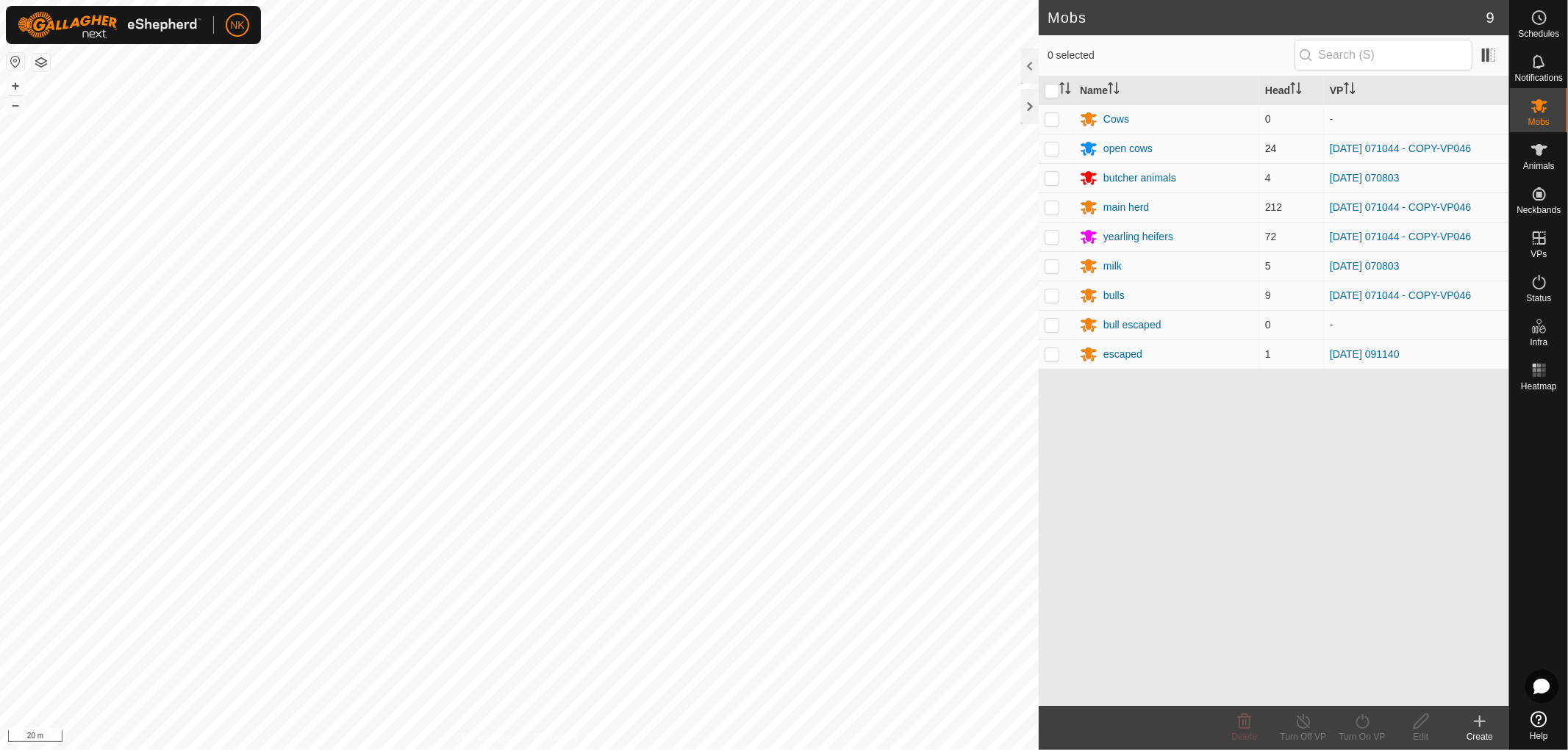
click at [1056, 151] on p-checkbox at bounding box center [1052, 148] width 15 height 12
checkbox input "true"
click at [1052, 205] on p-checkbox at bounding box center [1052, 207] width 15 height 12
checkbox input "true"
click at [1058, 235] on p-checkbox at bounding box center [1052, 236] width 15 height 12
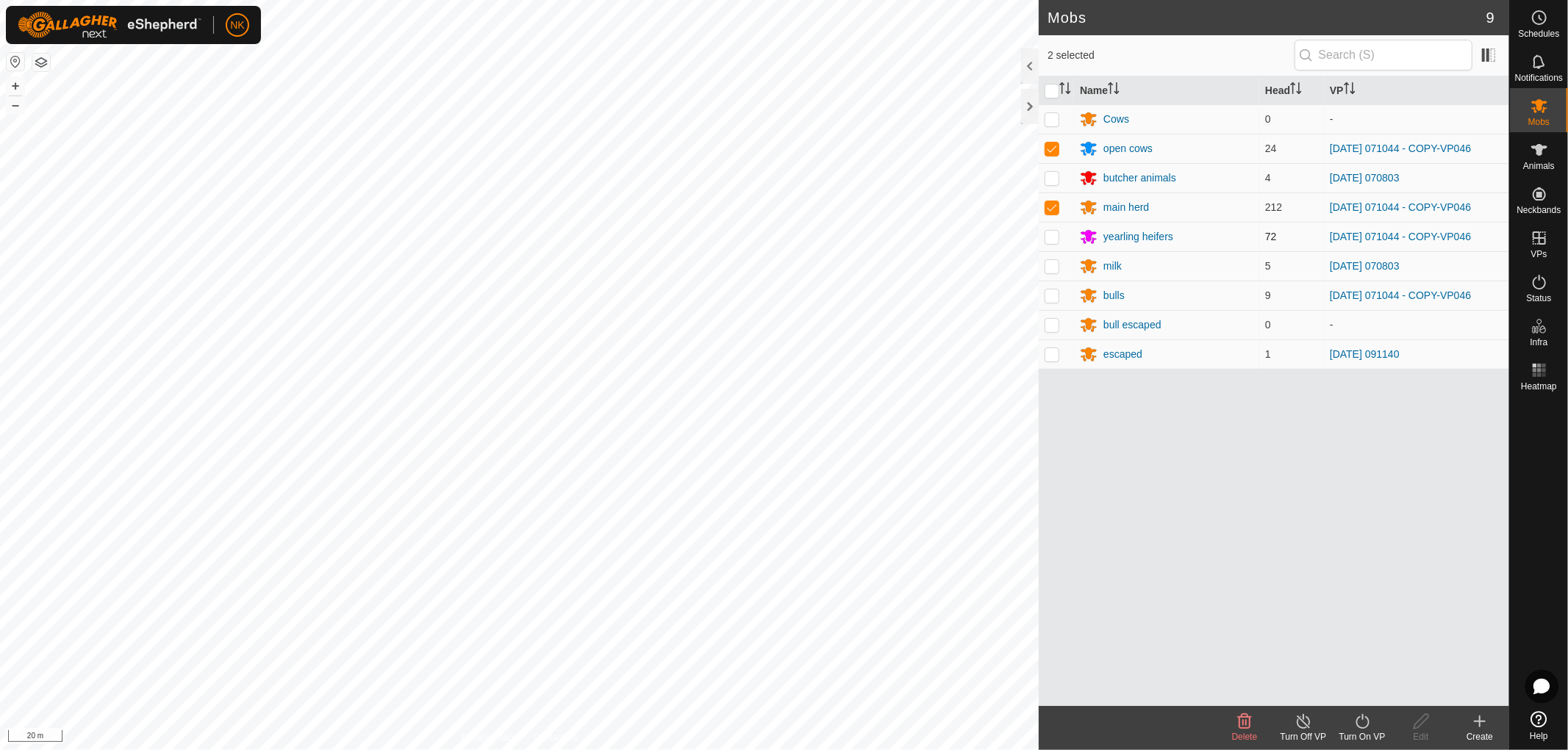
checkbox input "true"
click at [1044, 295] on p-checkbox at bounding box center [1052, 295] width 15 height 12
checkbox input "true"
click at [1364, 723] on icon at bounding box center [1363, 721] width 19 height 18
click at [1355, 700] on link "Now" at bounding box center [1405, 689] width 145 height 30
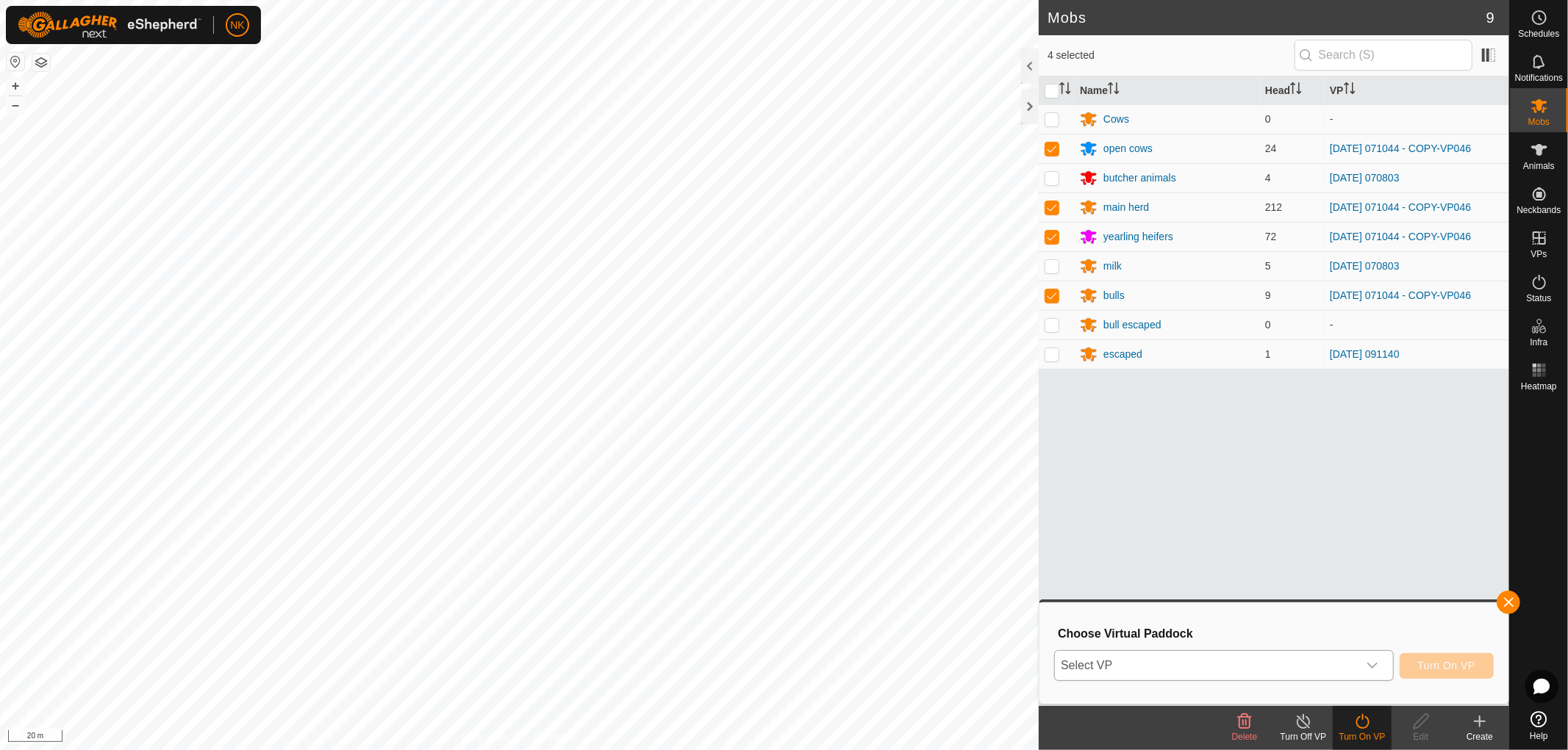
click at [1379, 658] on div "dropdown trigger" at bounding box center [1373, 666] width 30 height 30
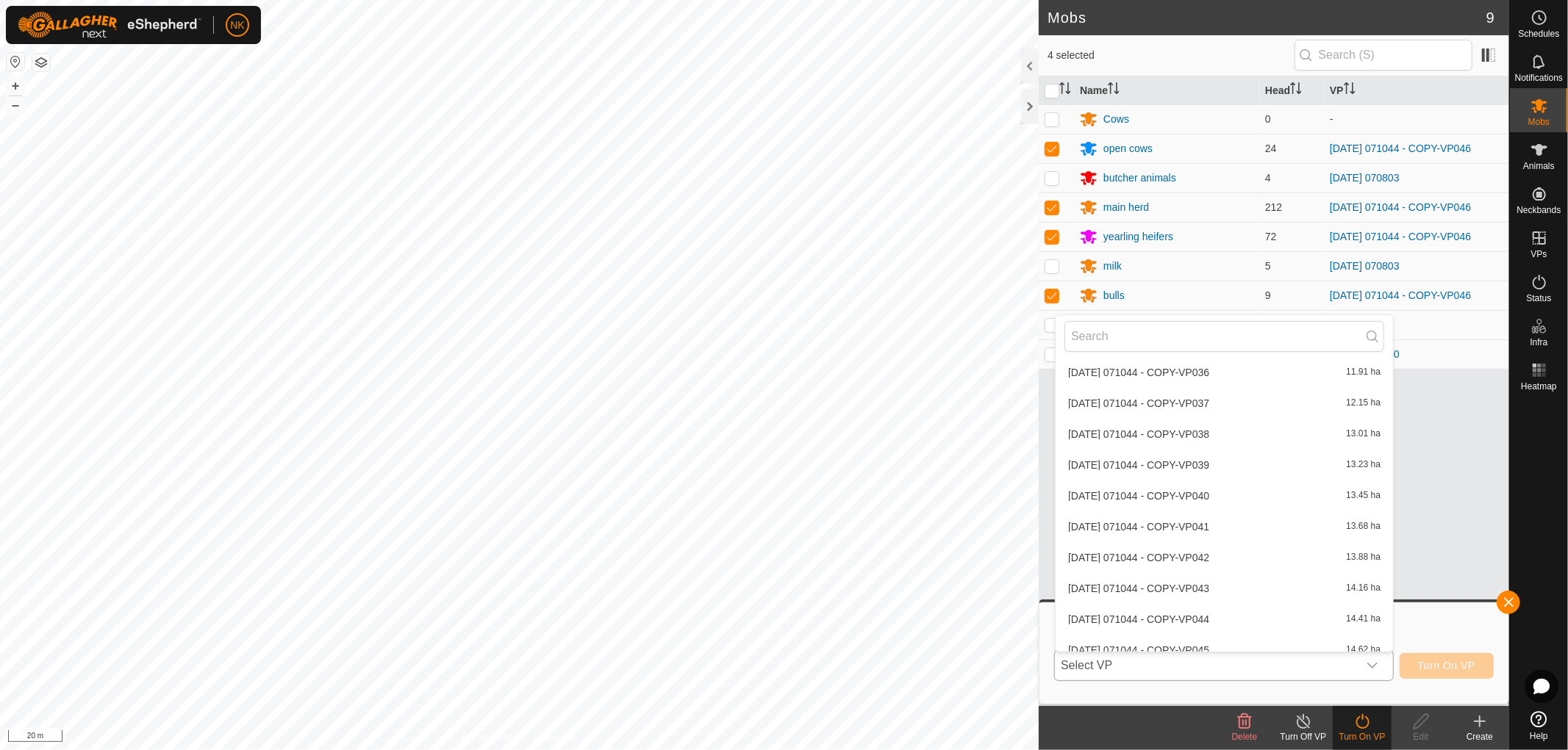
scroll to position [1501, 0]
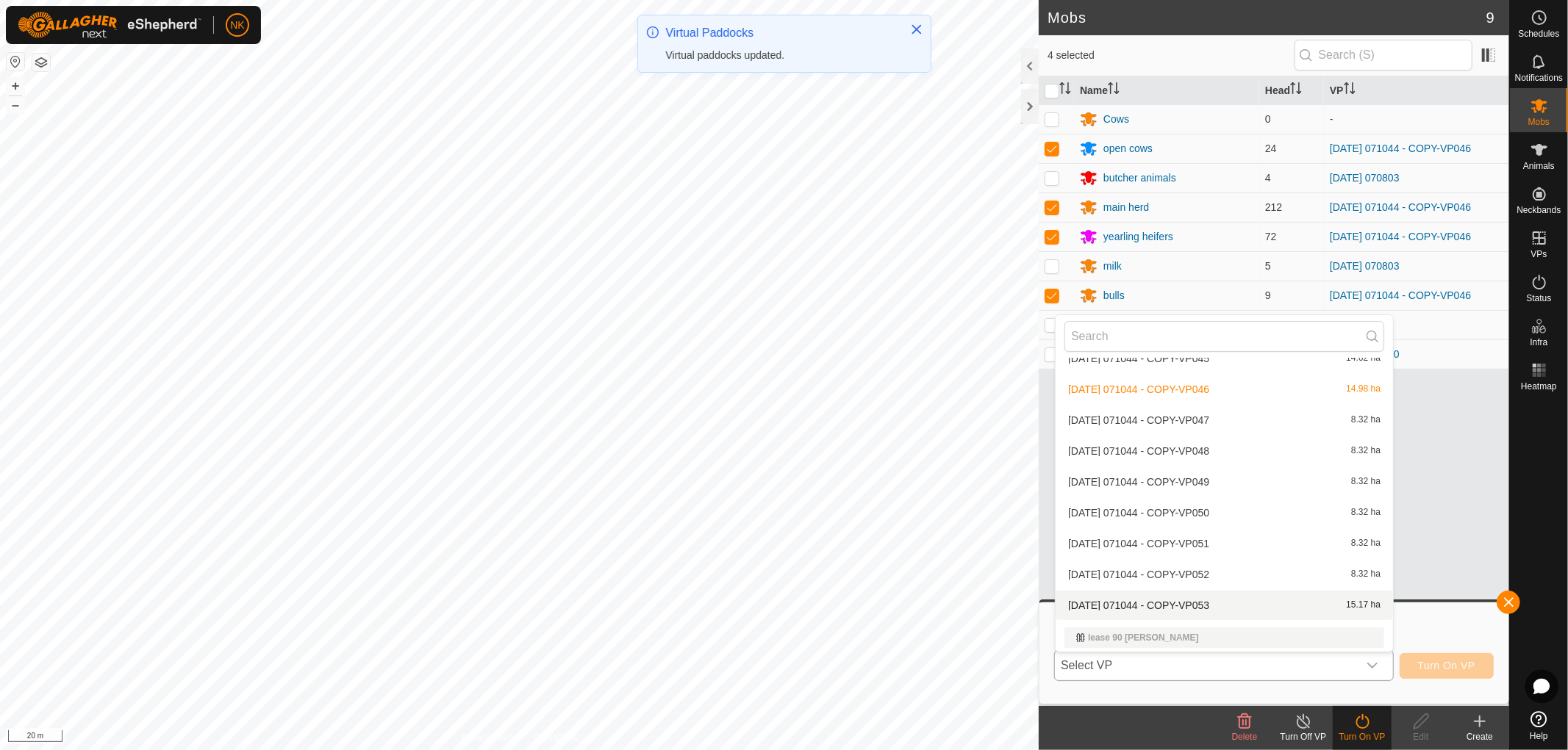
click at [1158, 601] on li "[DATE] 071044 - COPY-VP053 15.17 ha" at bounding box center [1224, 606] width 338 height 30
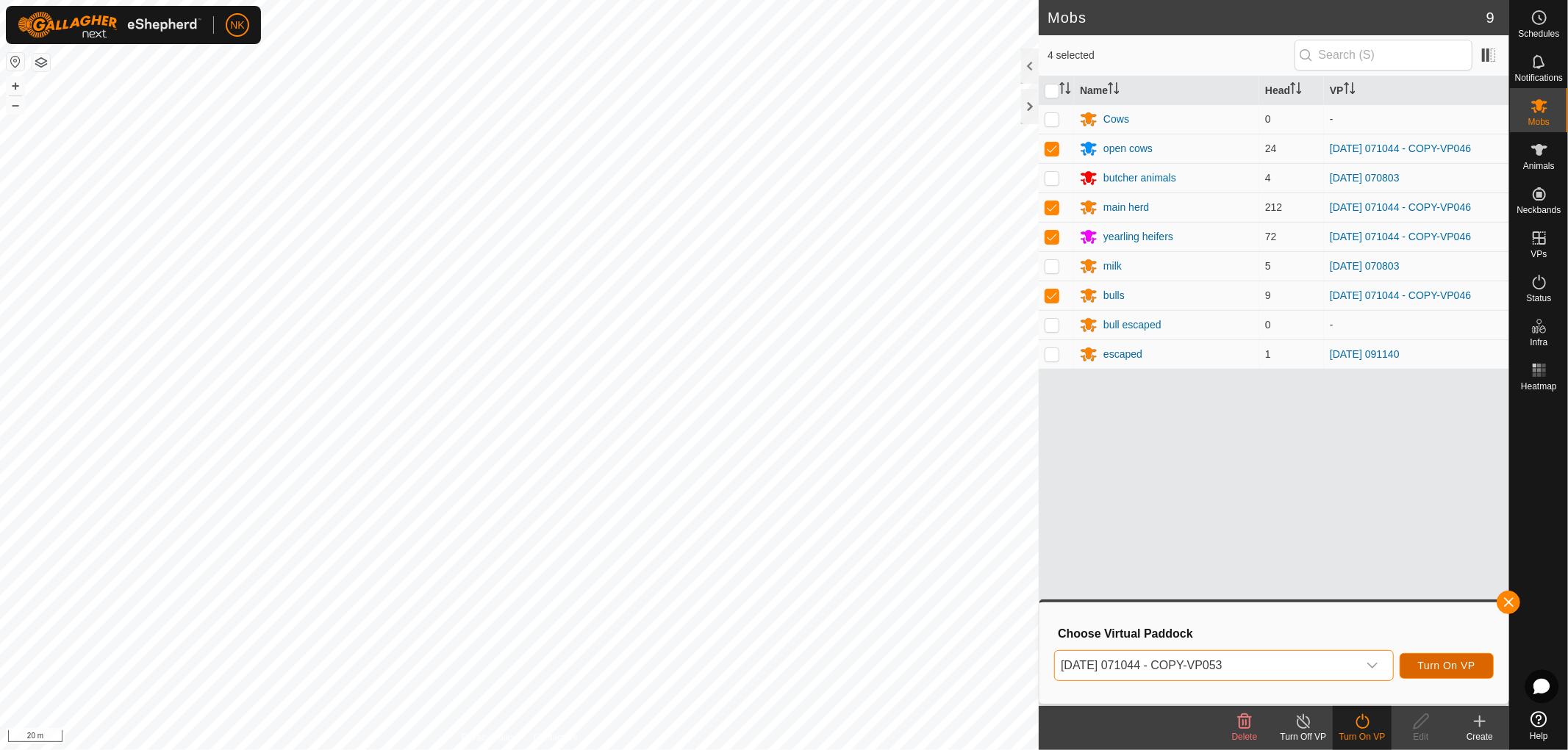
click at [1433, 665] on span "Turn On VP" at bounding box center [1447, 666] width 57 height 12
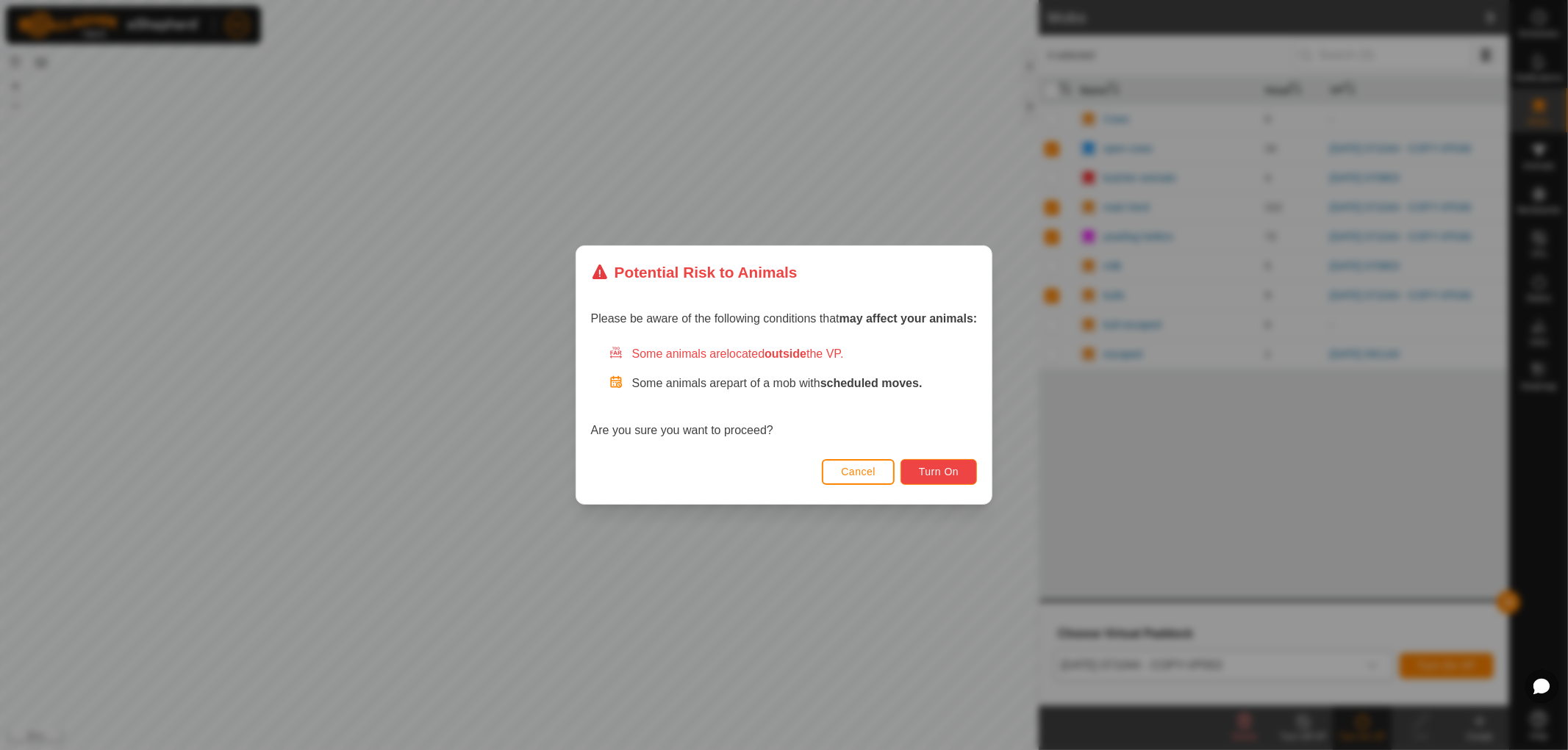
click at [937, 467] on span "Turn On" at bounding box center [938, 472] width 40 height 12
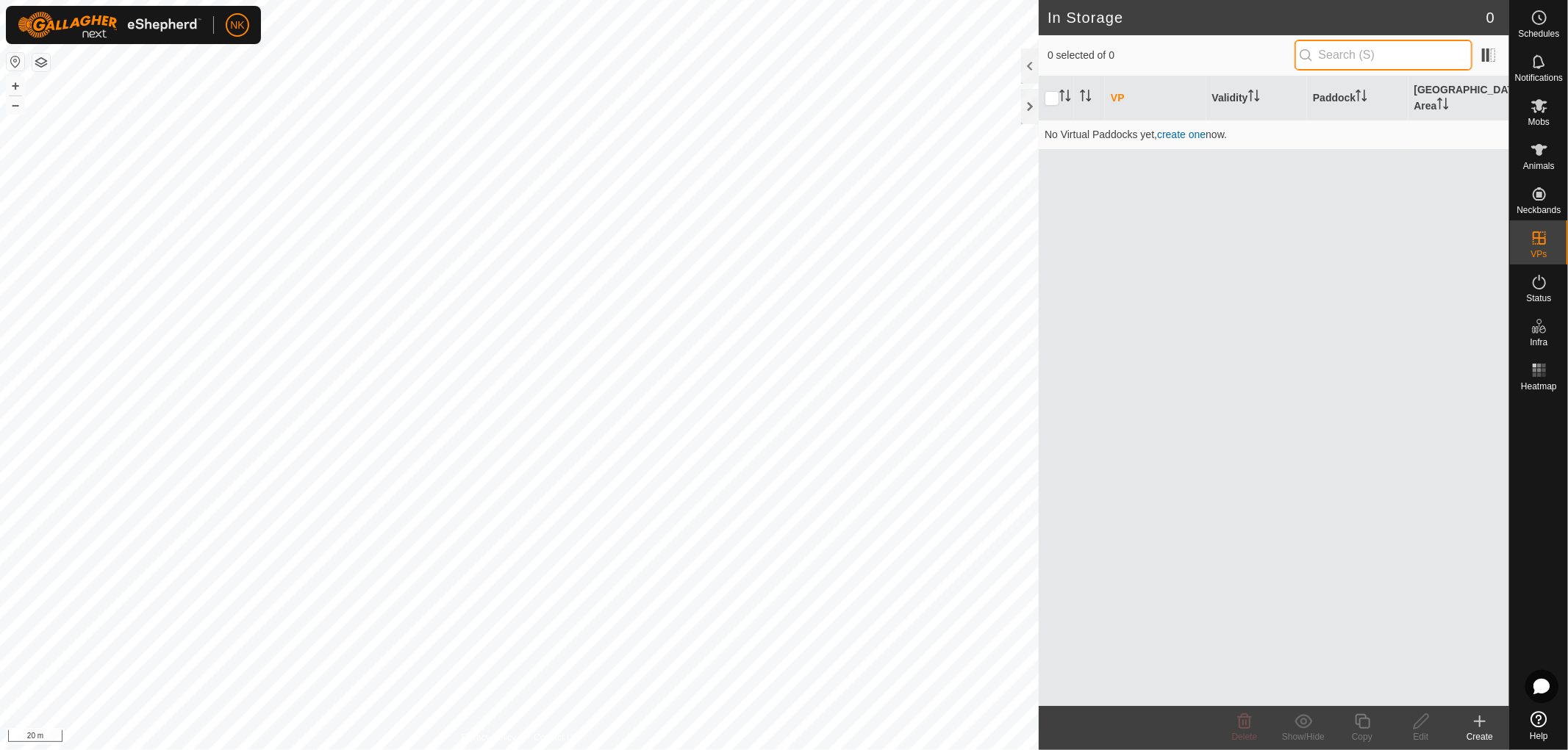
click at [1347, 52] on input "text" at bounding box center [1383, 55] width 178 height 31
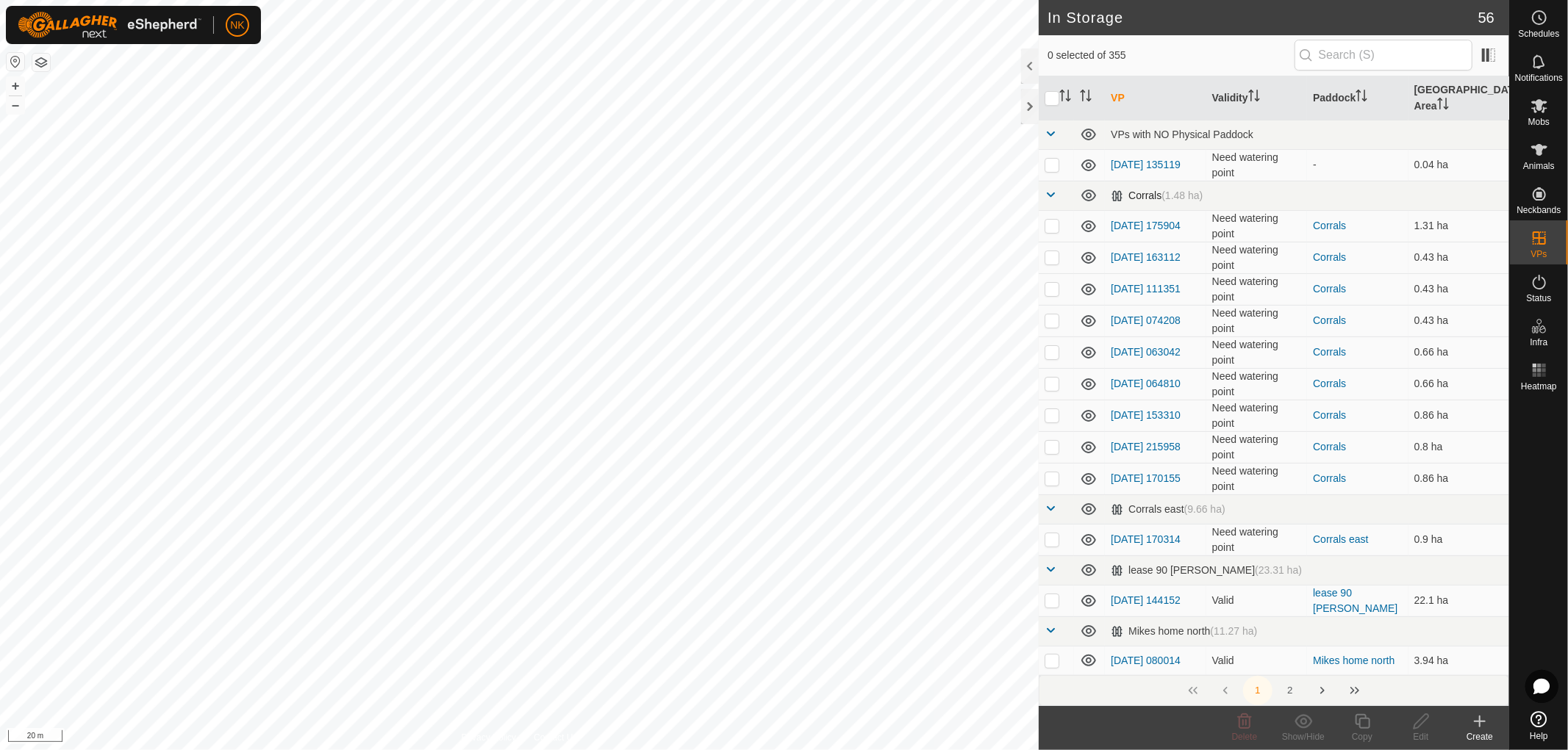
click at [1057, 180] on td at bounding box center [1056, 195] width 35 height 30
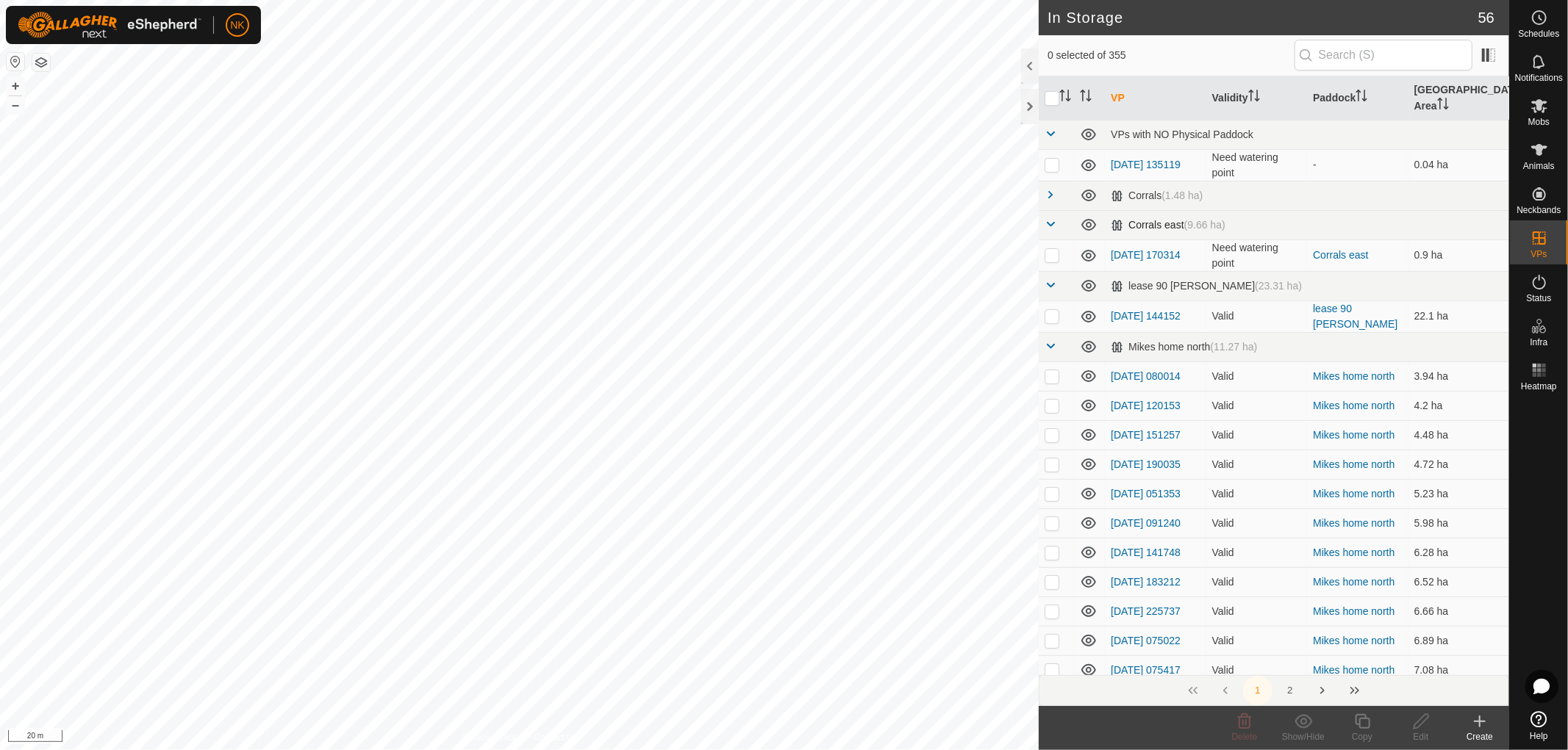
click at [1048, 218] on span at bounding box center [1050, 224] width 12 height 12
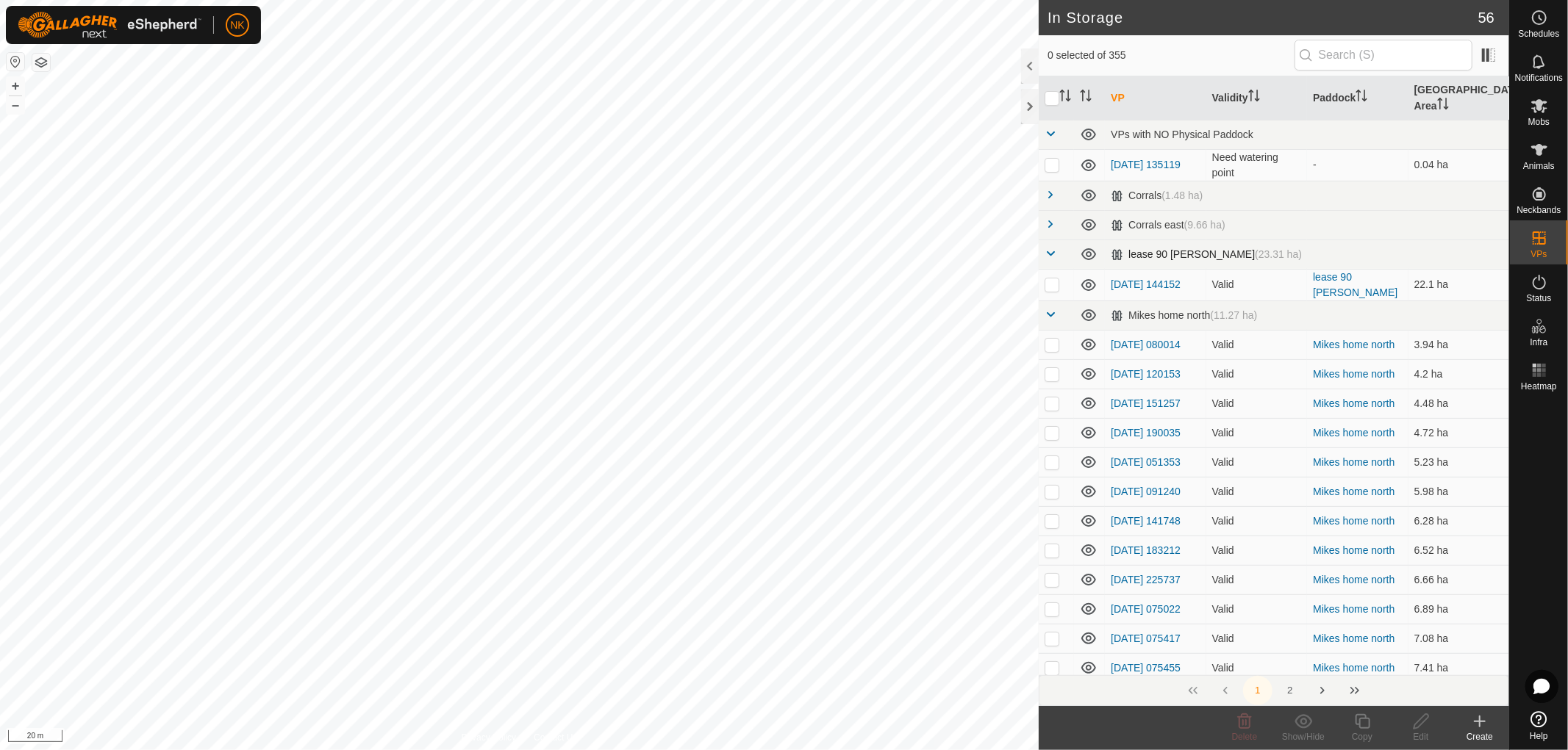
click at [1047, 248] on span at bounding box center [1050, 253] width 12 height 12
click at [1048, 277] on span at bounding box center [1050, 283] width 12 height 12
click at [1047, 306] on span at bounding box center [1050, 312] width 12 height 12
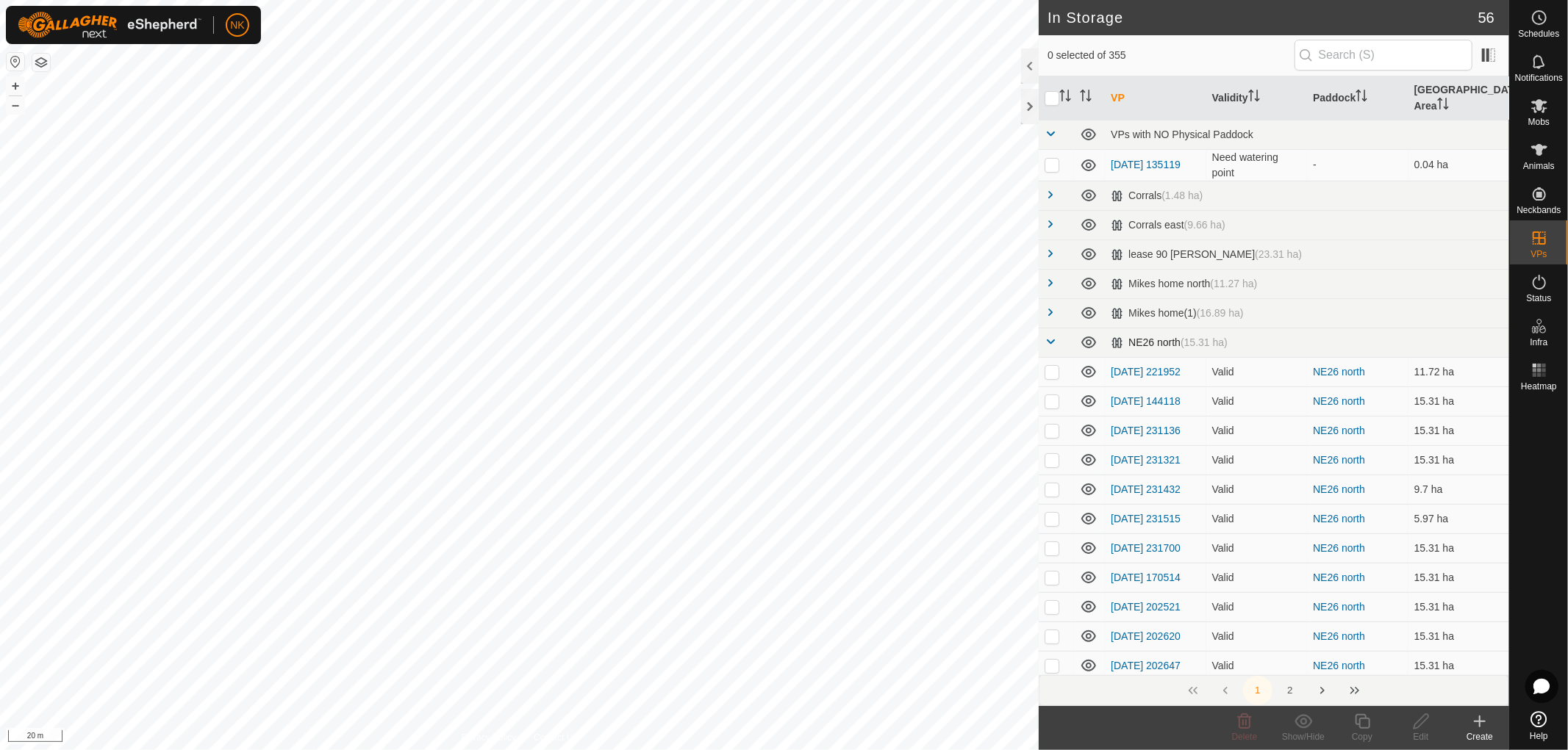
click at [1046, 334] on td at bounding box center [1056, 342] width 35 height 30
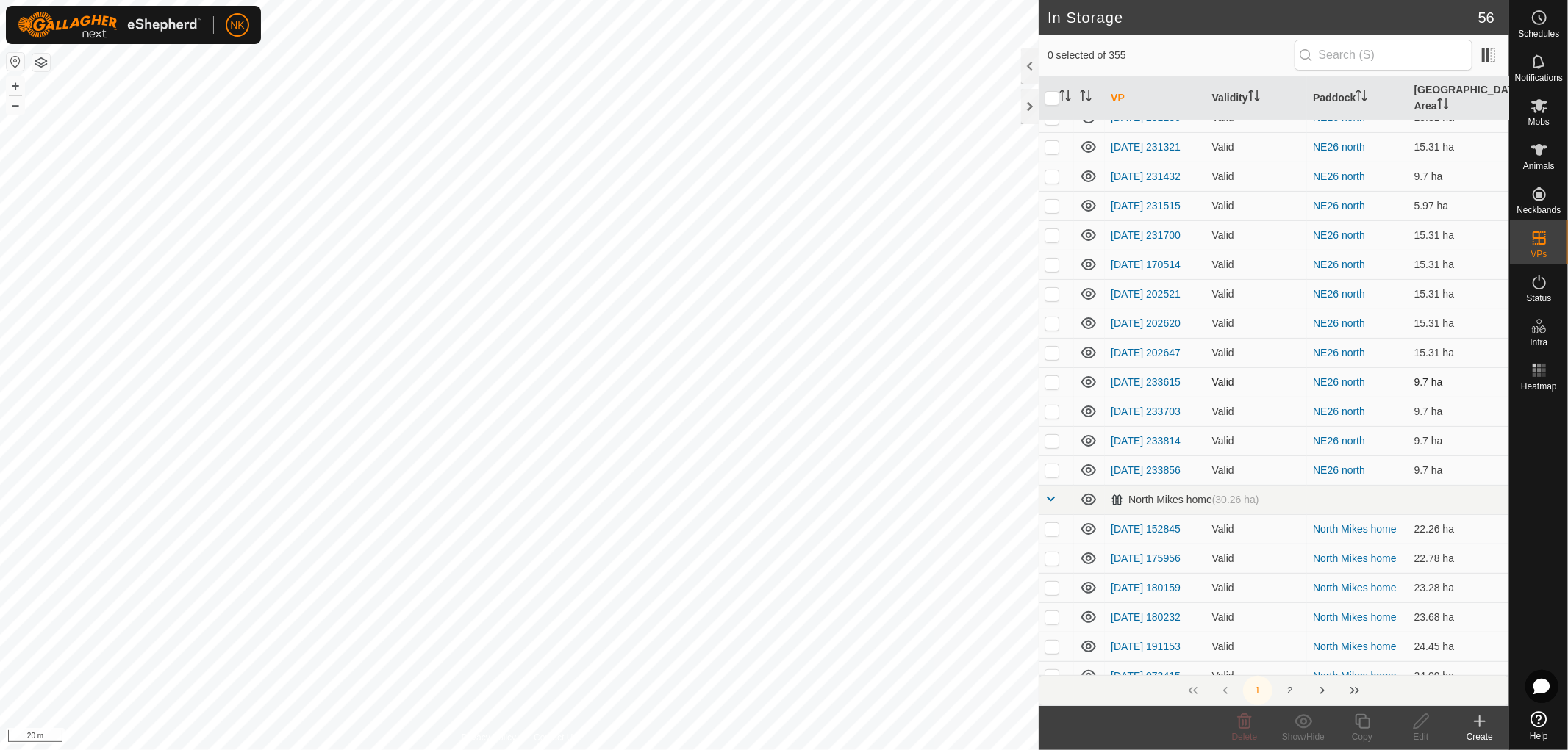
scroll to position [326, 0]
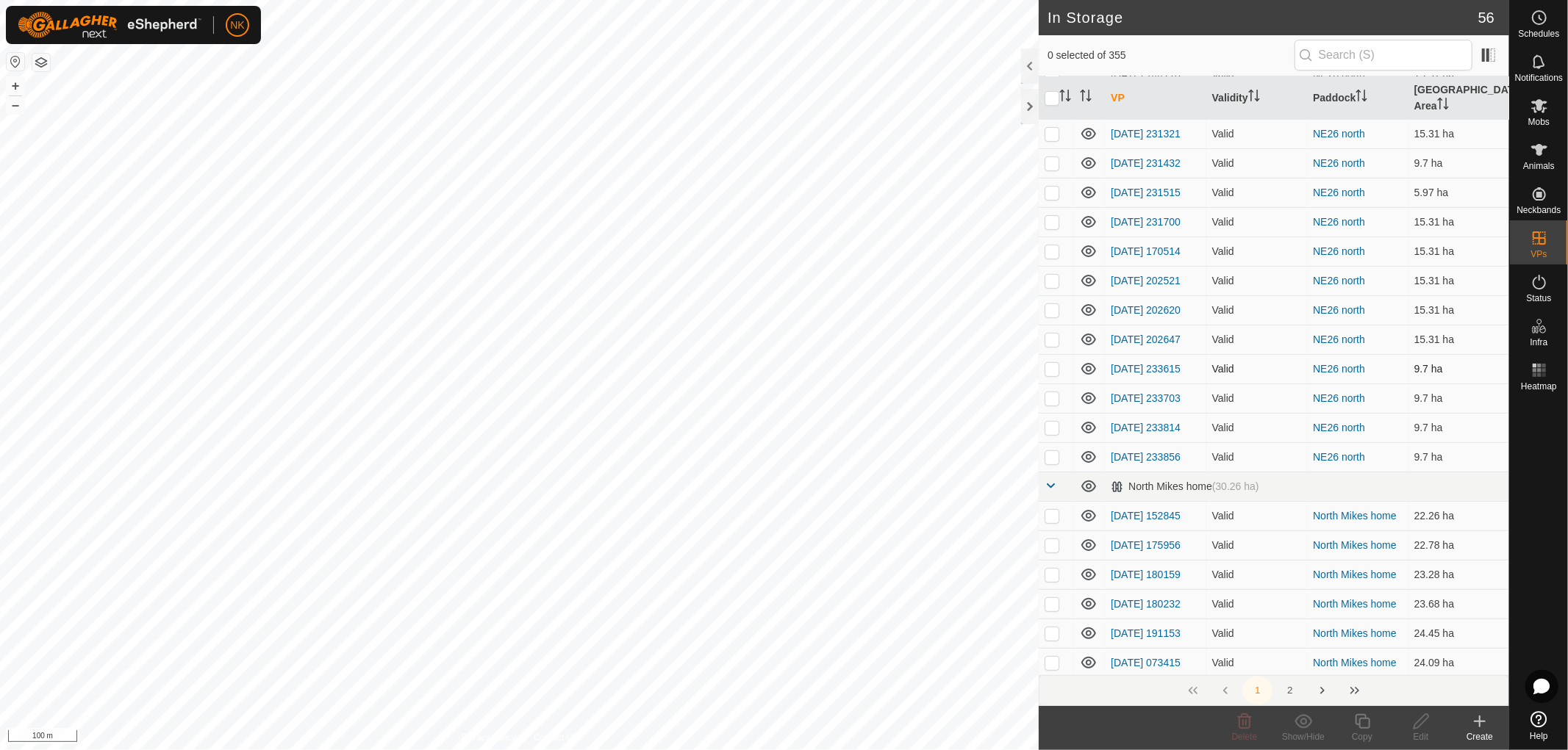
click at [1049, 375] on p-checkbox at bounding box center [1052, 369] width 15 height 12
click at [1050, 375] on p-checkbox at bounding box center [1052, 369] width 15 height 12
checkbox input "false"
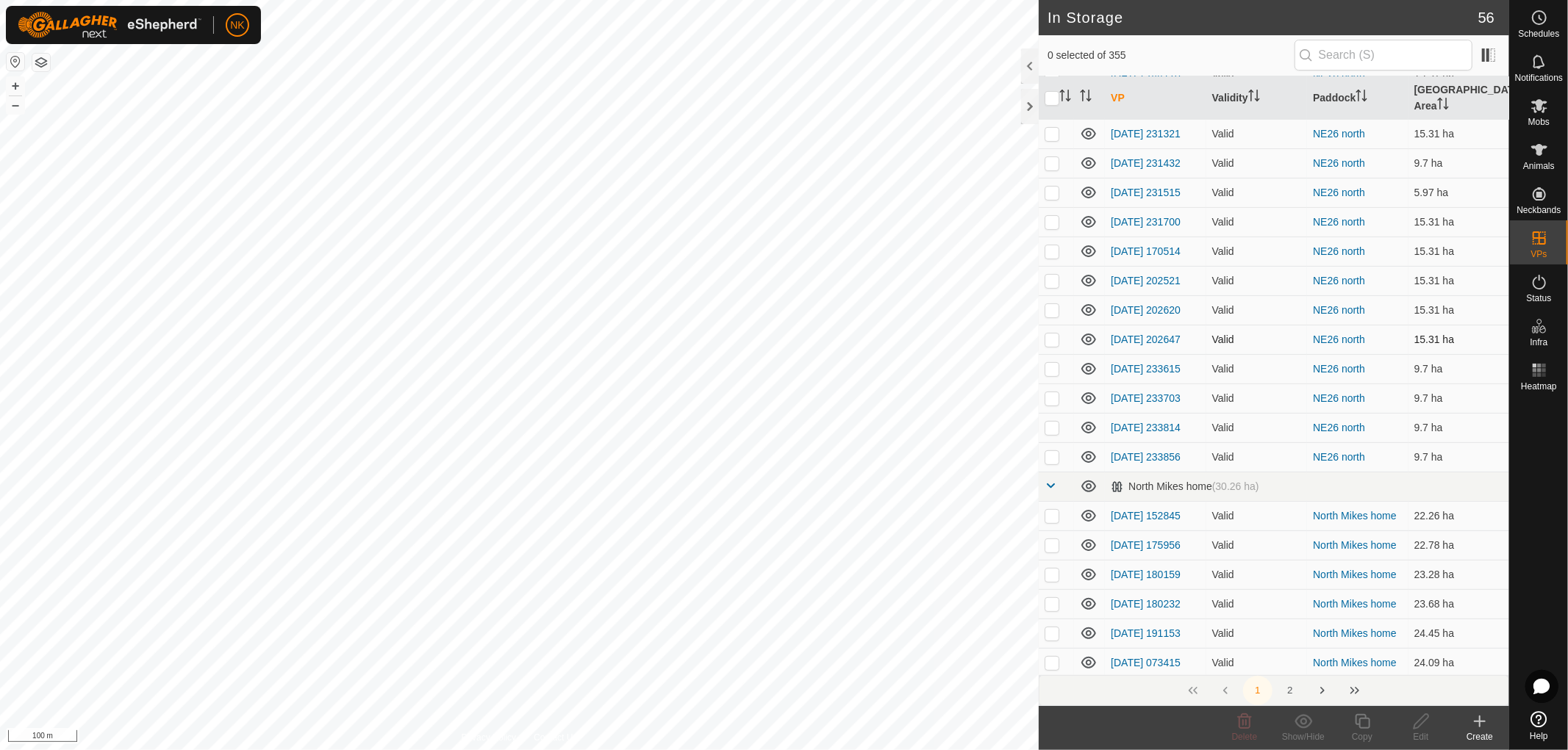
click at [1055, 345] on p-checkbox at bounding box center [1052, 339] width 15 height 12
checkbox input "false"
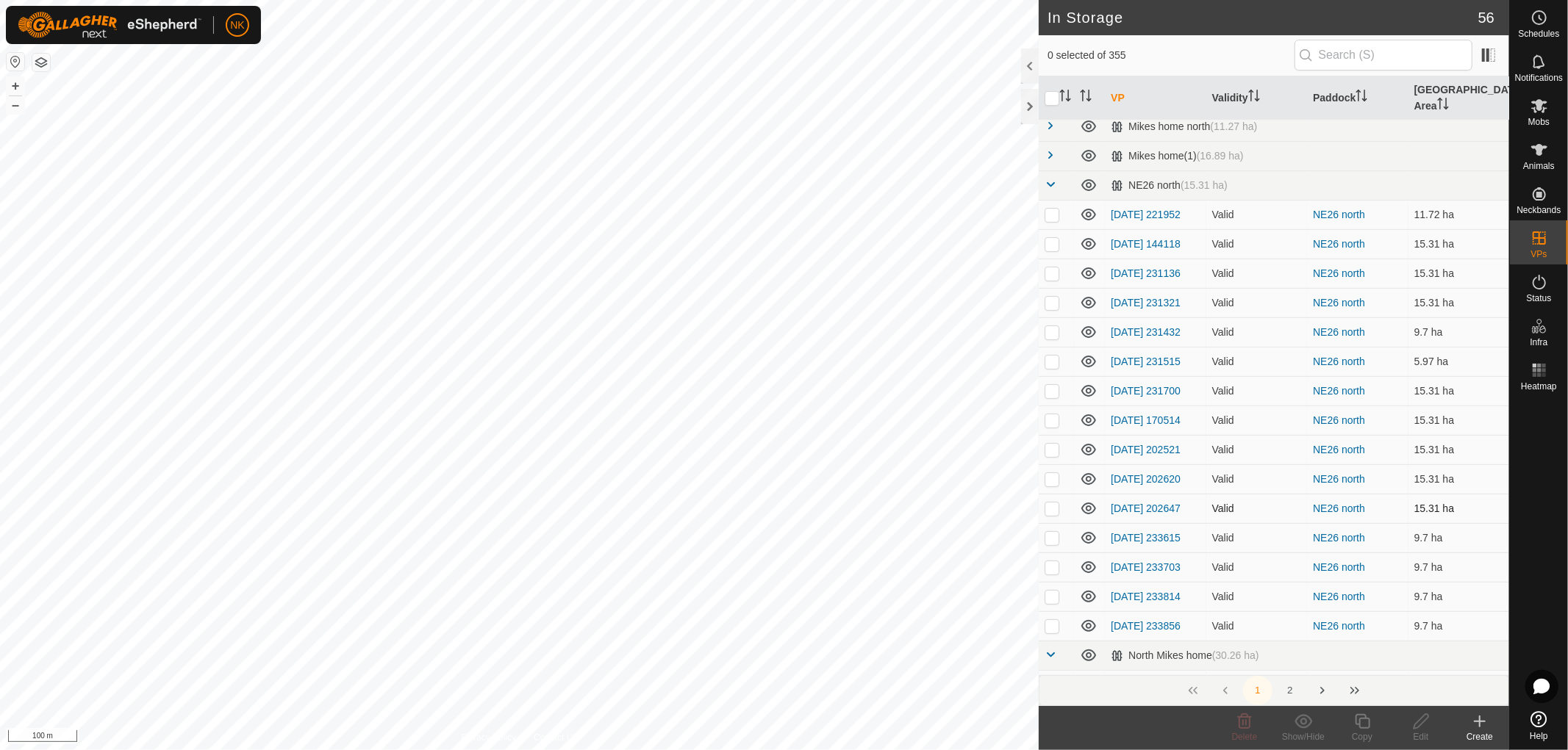
scroll to position [81, 0]
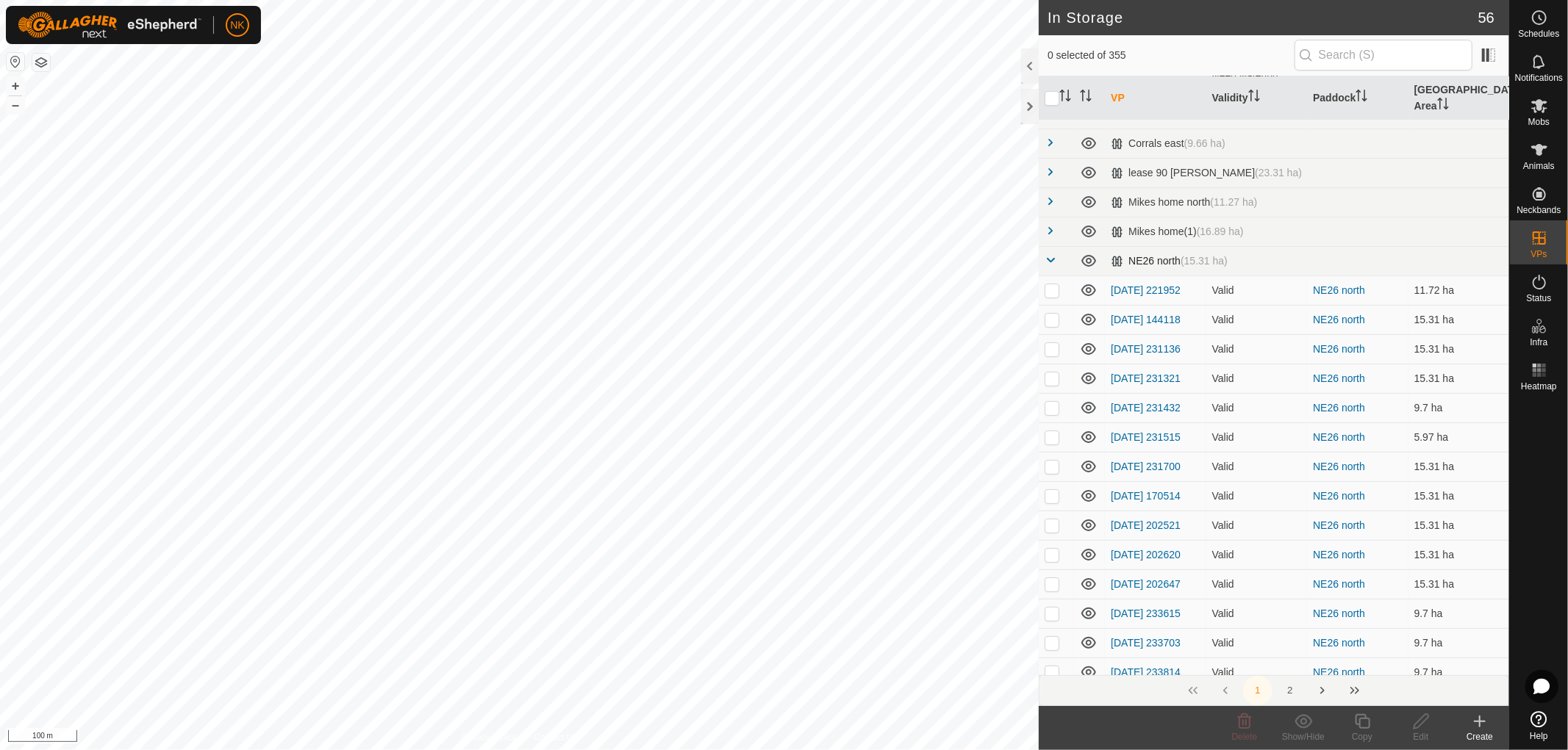
click at [1048, 254] on span at bounding box center [1050, 260] width 12 height 12
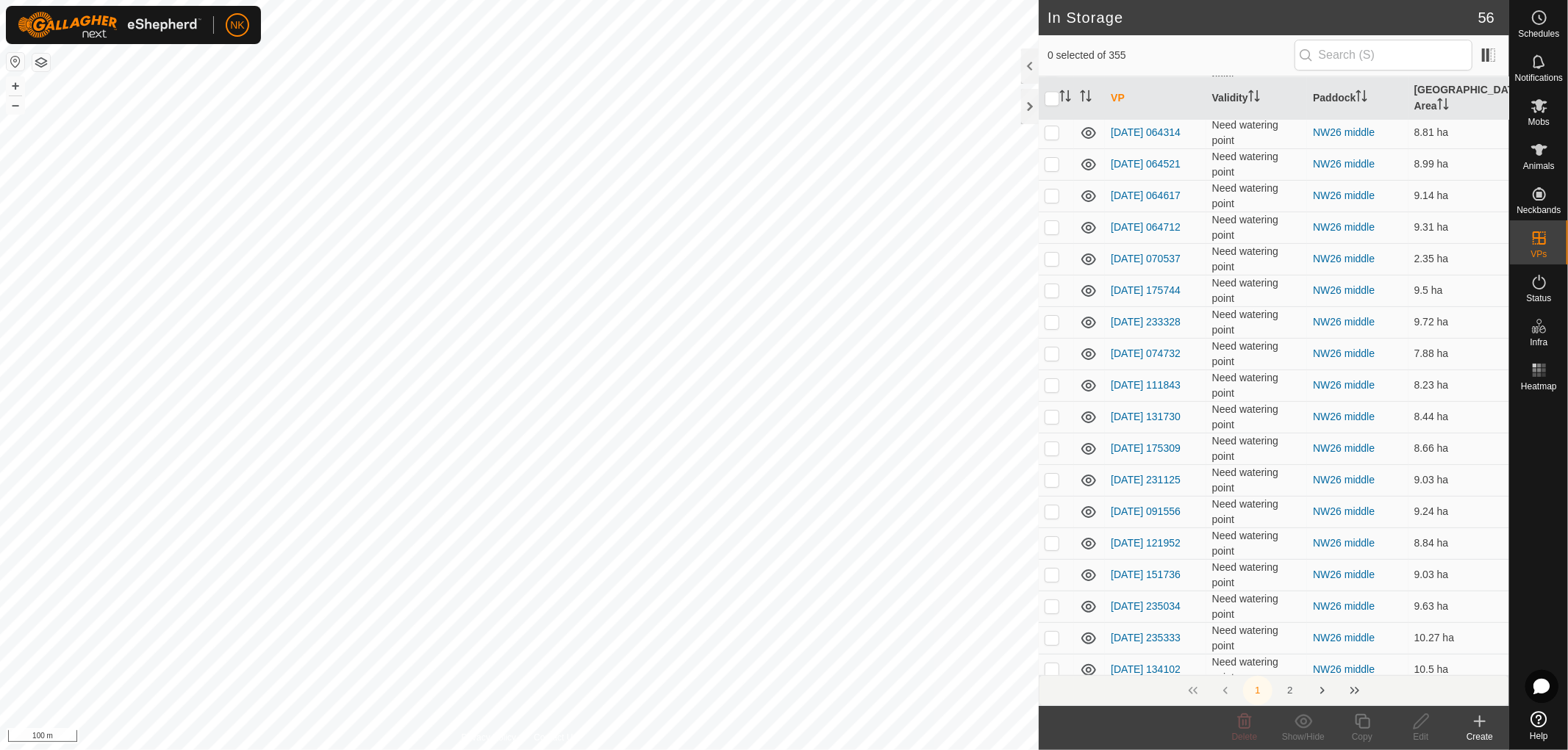
scroll to position [2671, 0]
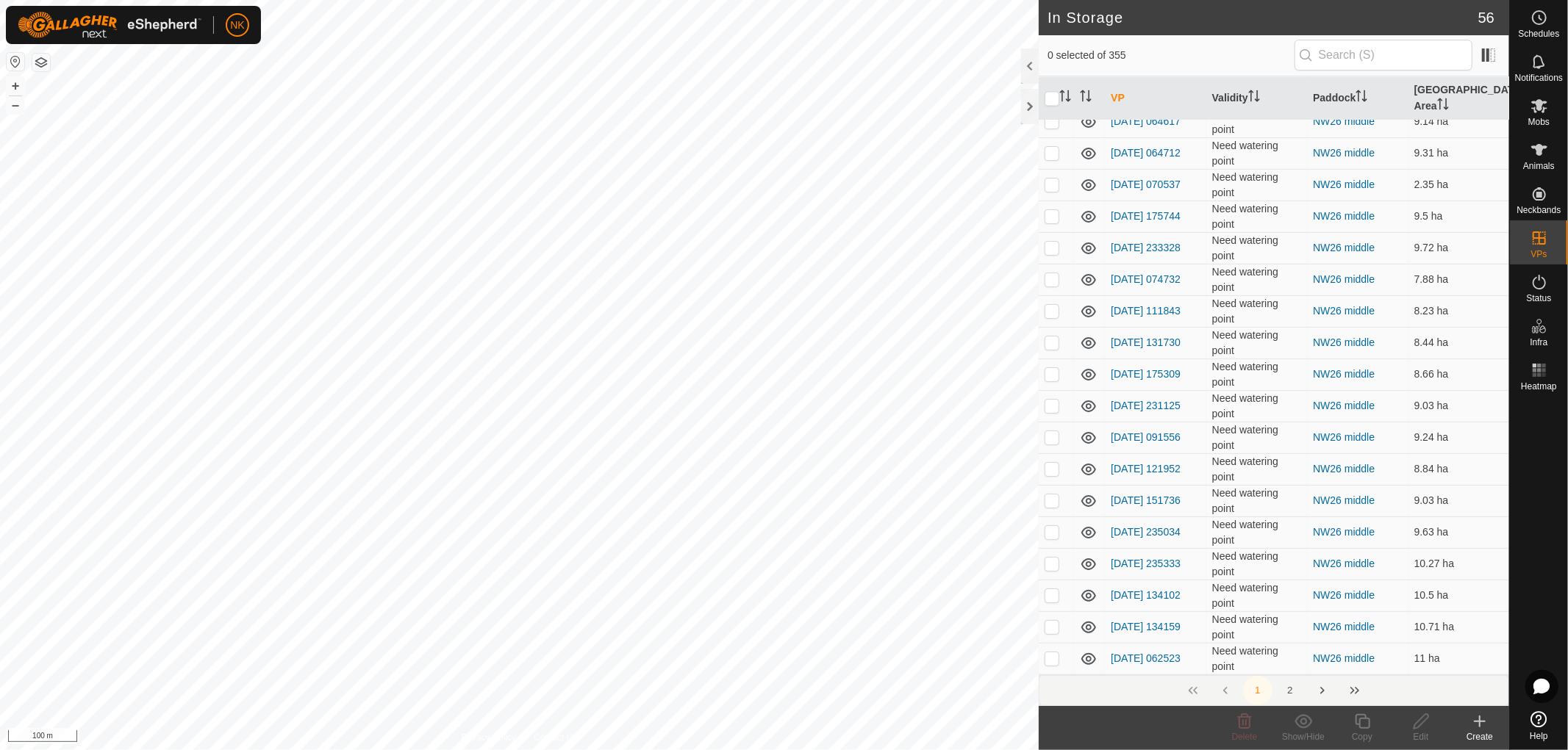
click at [1291, 692] on button "2" at bounding box center [1290, 691] width 30 height 30
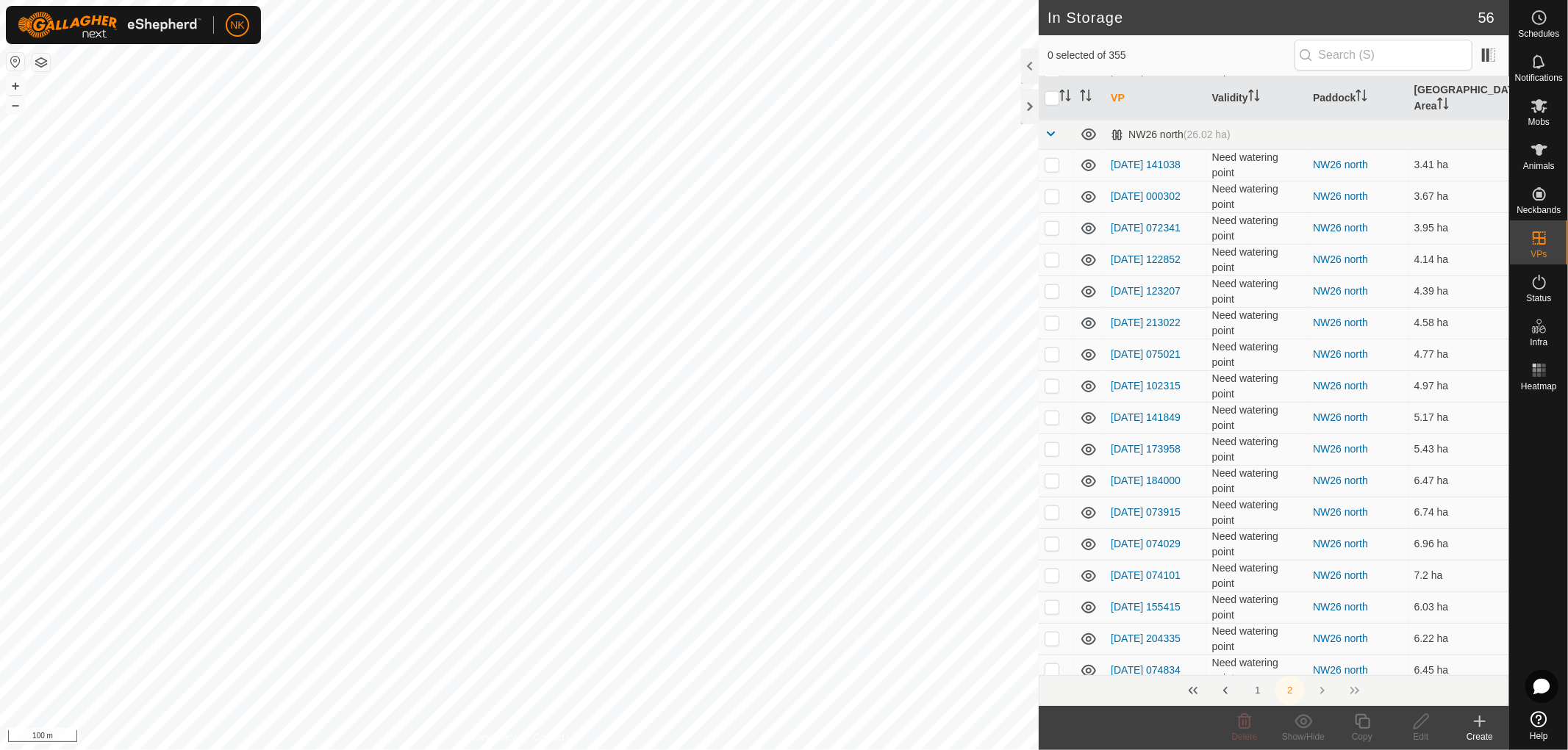
scroll to position [979, 0]
click at [1055, 377] on p-checkbox at bounding box center [1052, 383] width 15 height 12
checkbox input "false"
click at [1054, 662] on p-checkbox at bounding box center [1052, 668] width 15 height 12
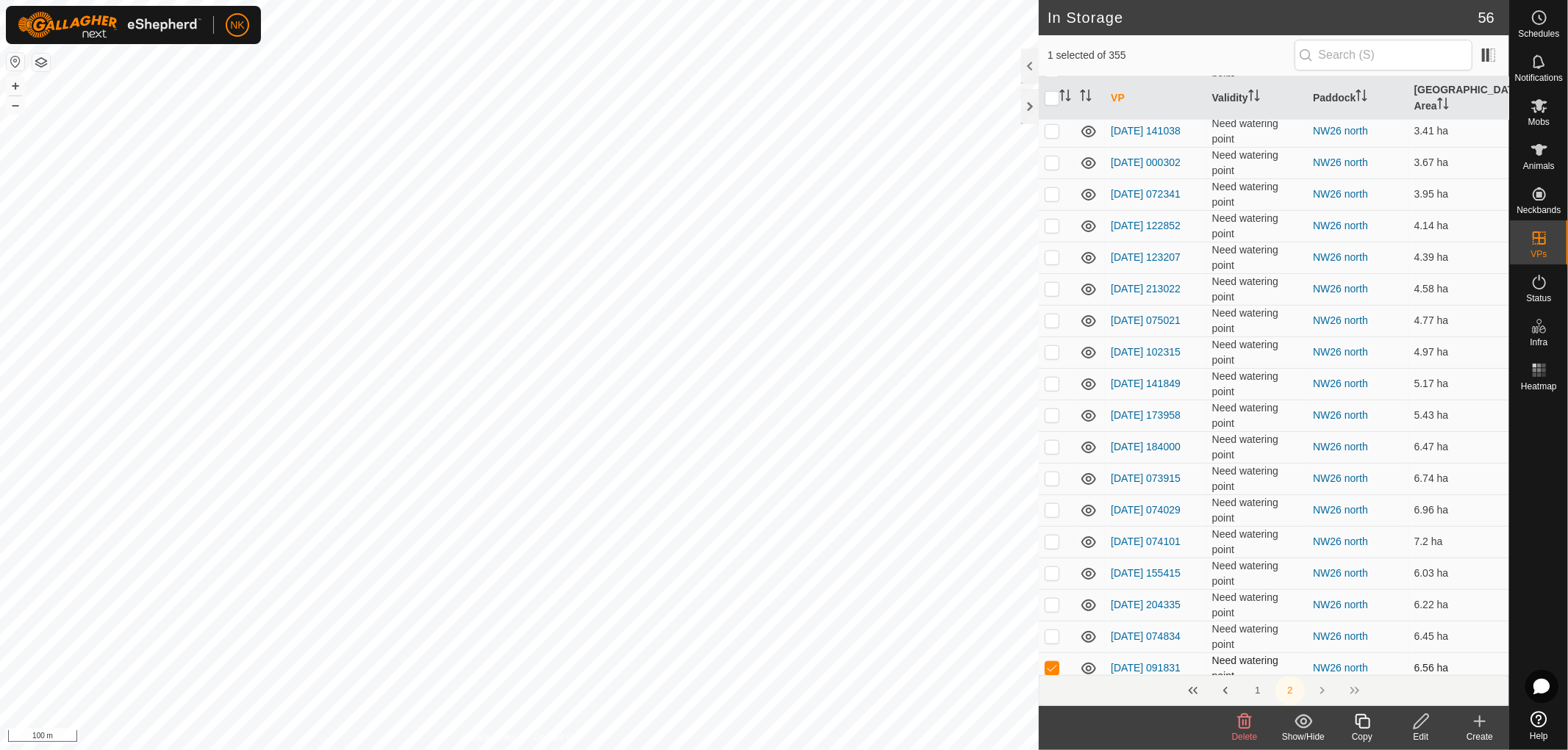
click at [1054, 662] on p-checkbox at bounding box center [1052, 668] width 15 height 12
checkbox input "false"
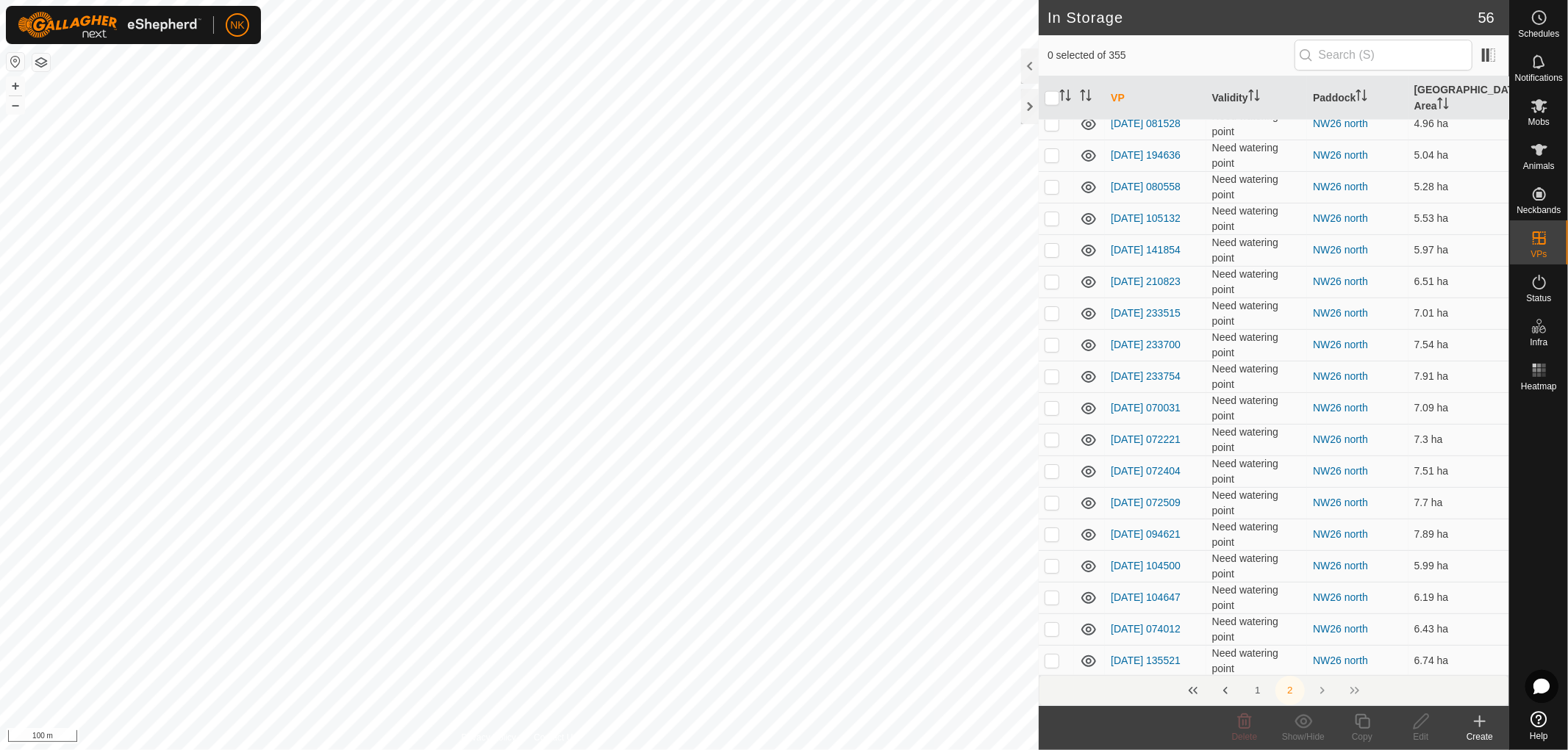
scroll to position [1796, 0]
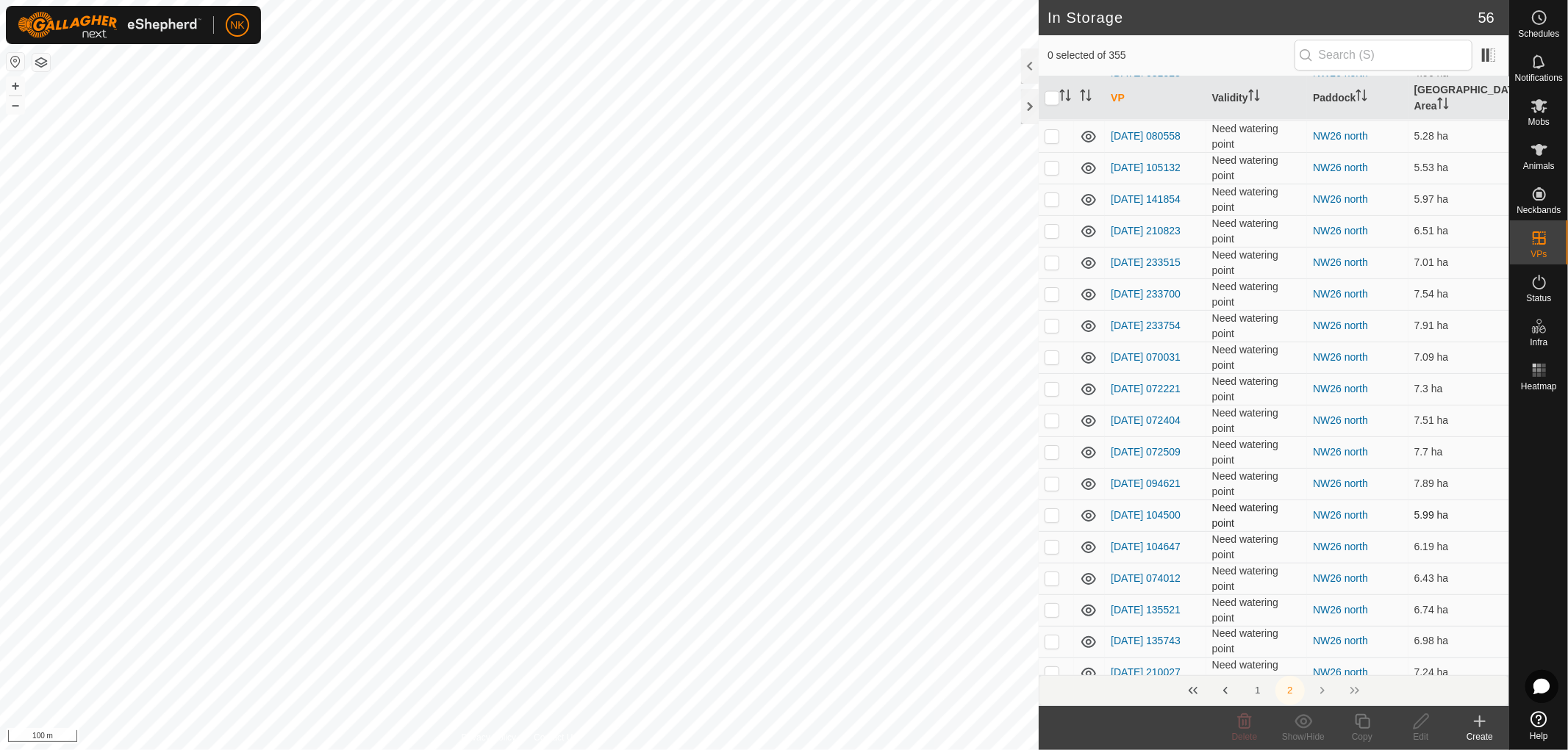
click at [1050, 510] on p-checkbox at bounding box center [1052, 515] width 15 height 12
checkbox input "true"
click at [1054, 477] on p-checkbox at bounding box center [1052, 483] width 15 height 12
checkbox input "true"
click at [1047, 511] on td at bounding box center [1056, 515] width 35 height 31
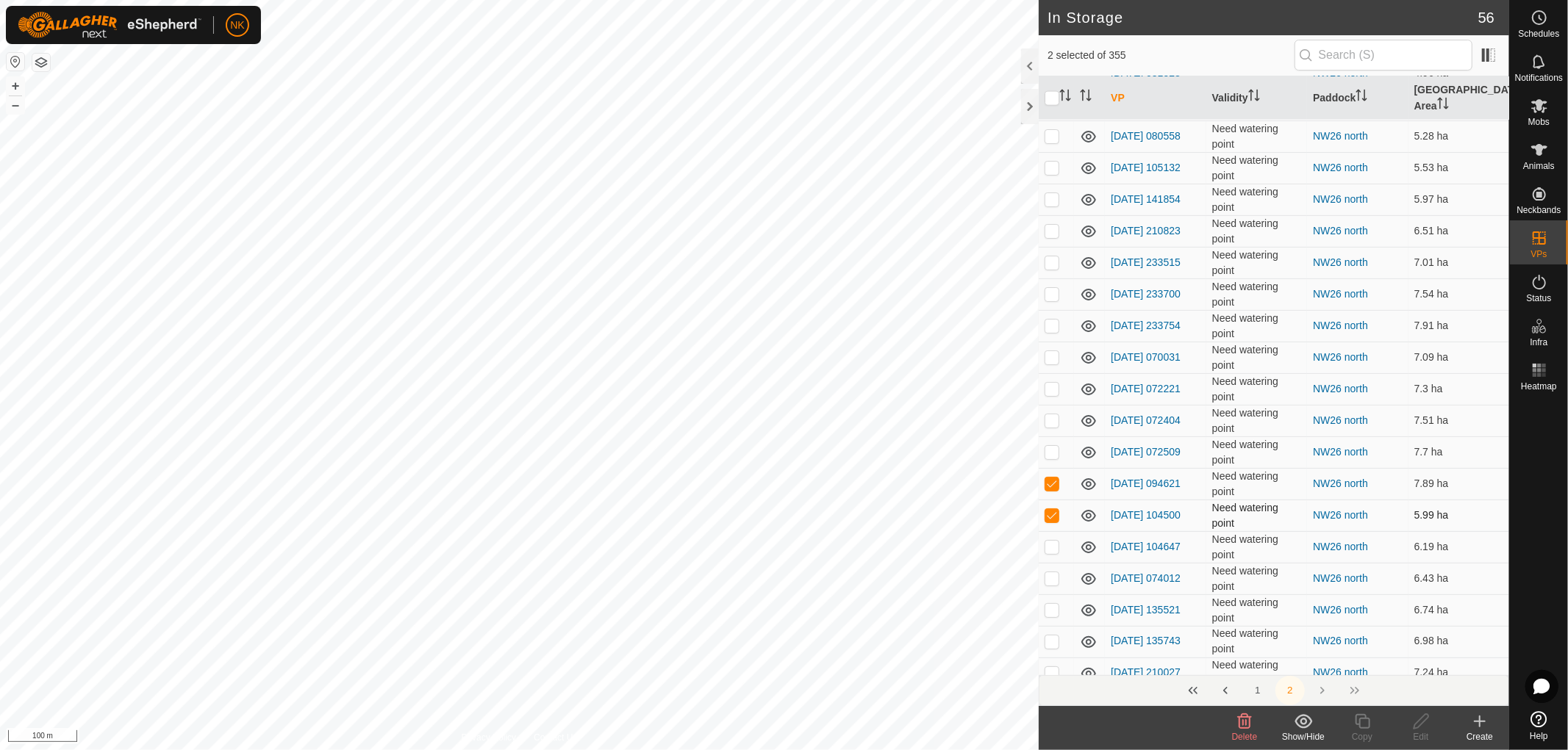
checkbox input "false"
click at [1049, 477] on p-checkbox at bounding box center [1052, 483] width 15 height 12
click at [1054, 477] on p-checkbox at bounding box center [1052, 483] width 15 height 12
checkbox input "false"
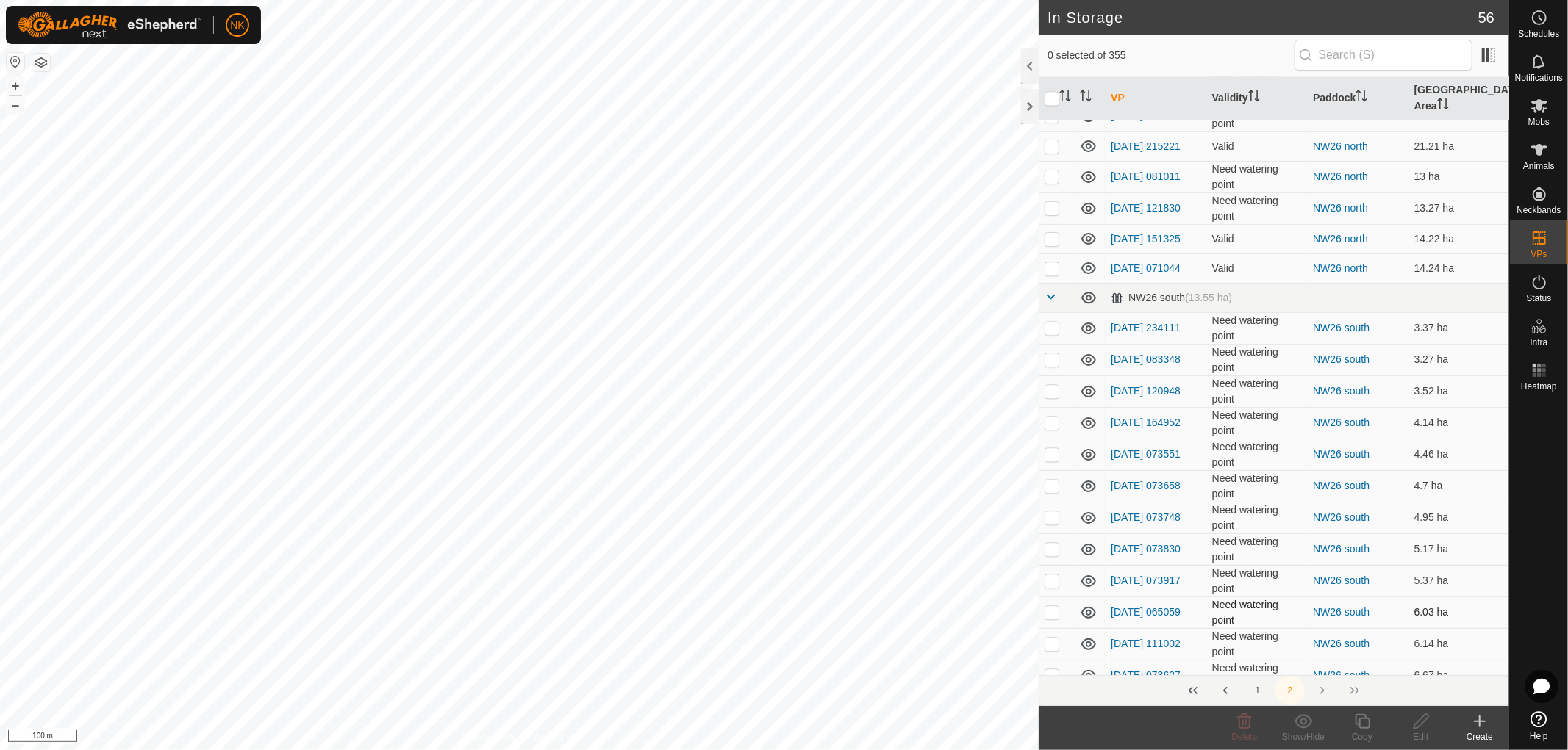
scroll to position [2939, 0]
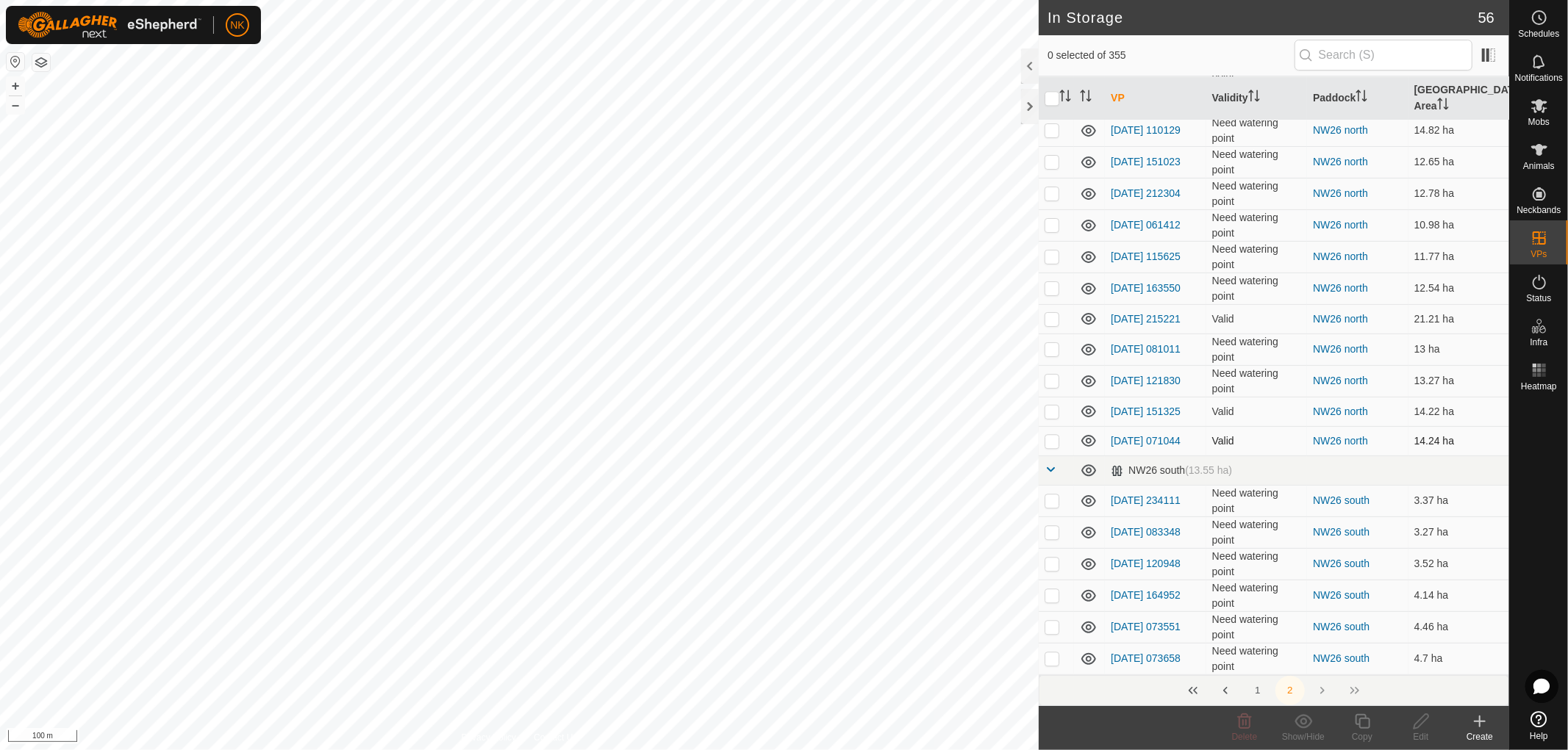
click at [1052, 442] on p-checkbox at bounding box center [1052, 440] width 15 height 12
checkbox input "false"
click at [1054, 406] on p-checkbox at bounding box center [1052, 412] width 15 height 12
checkbox input "true"
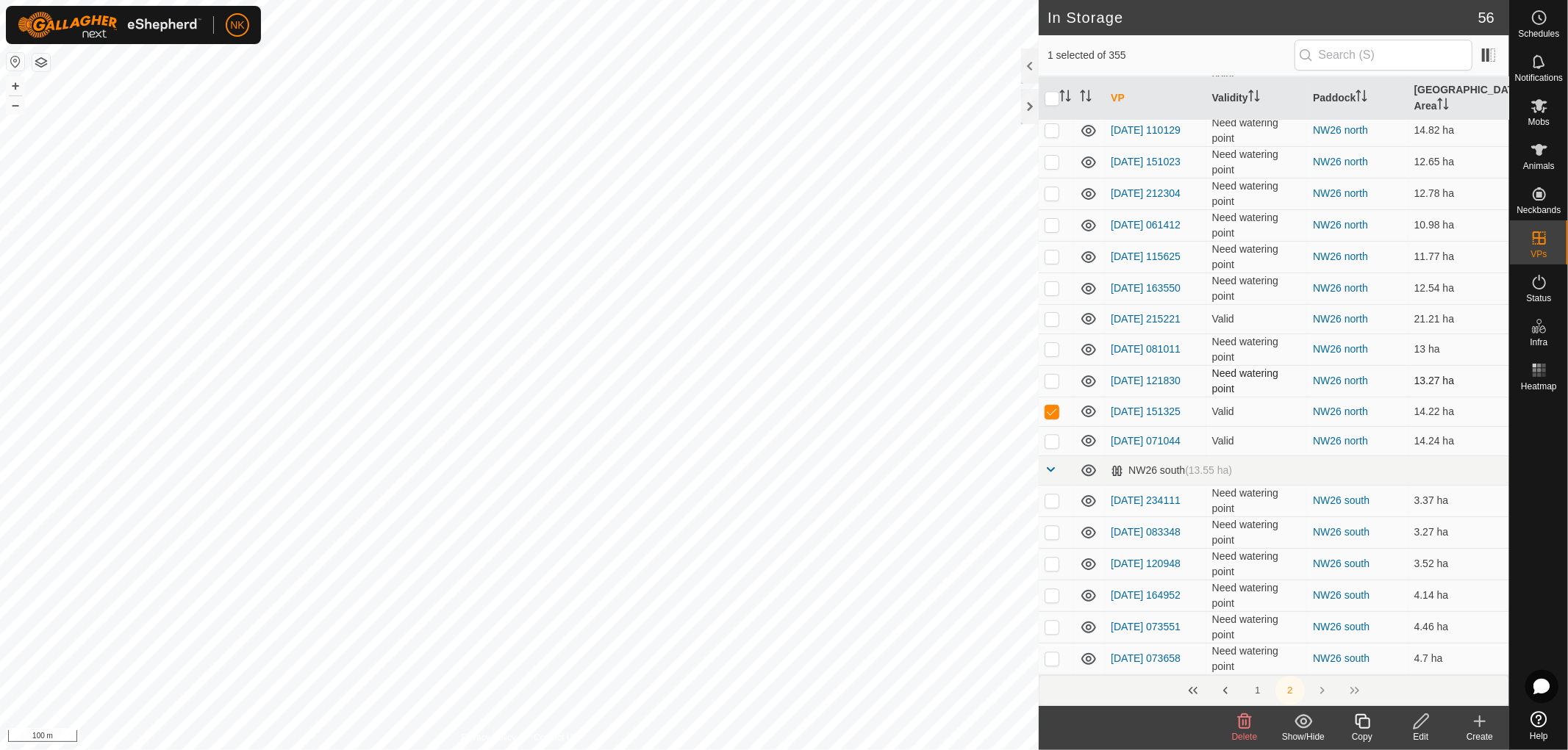
click at [1053, 375] on p-checkbox at bounding box center [1052, 380] width 15 height 12
checkbox input "true"
click at [1050, 410] on p-checkbox at bounding box center [1052, 412] width 15 height 12
checkbox input "false"
click at [1047, 375] on p-checkbox at bounding box center [1052, 380] width 15 height 12
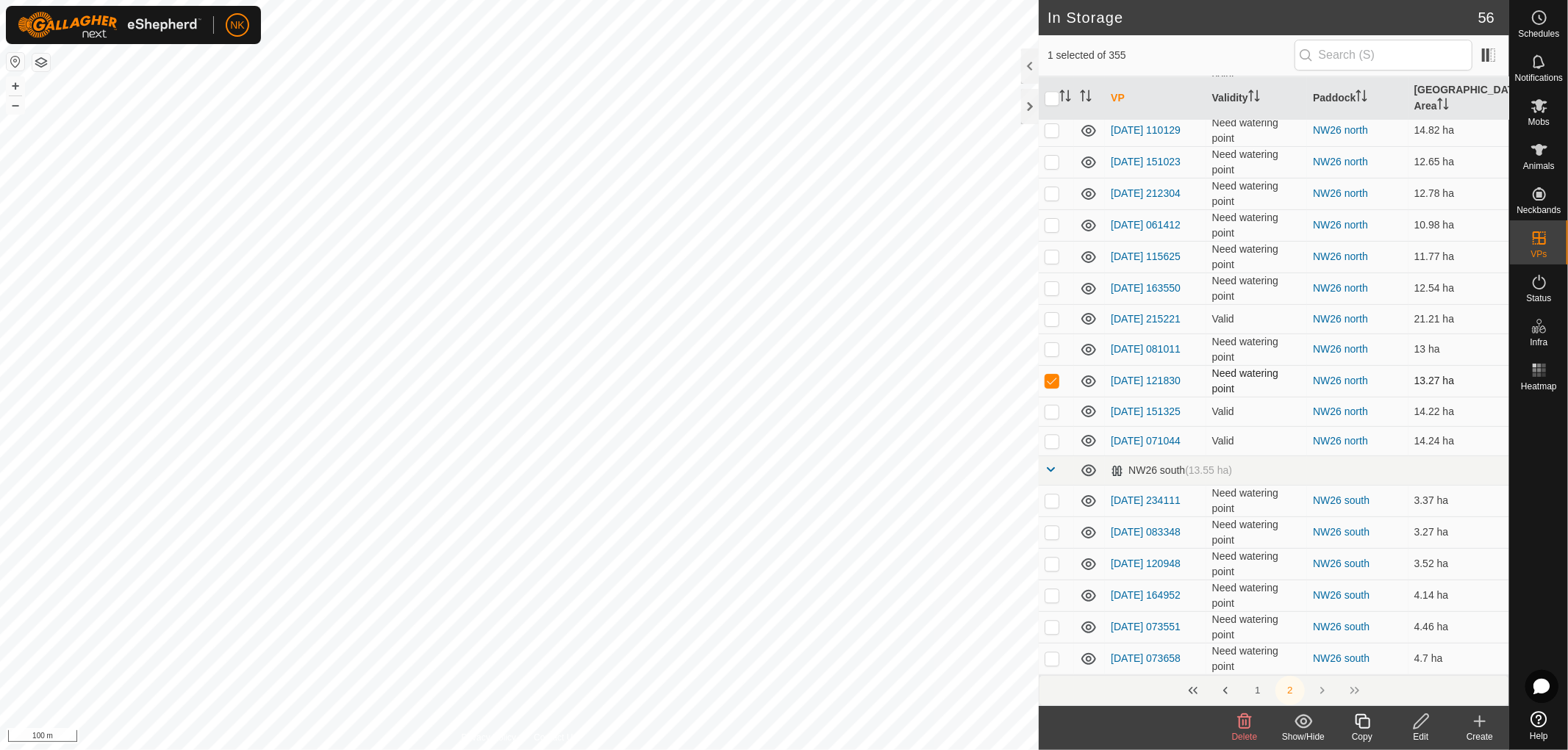
checkbox input "false"
